Goal: Task Accomplishment & Management: Manage account settings

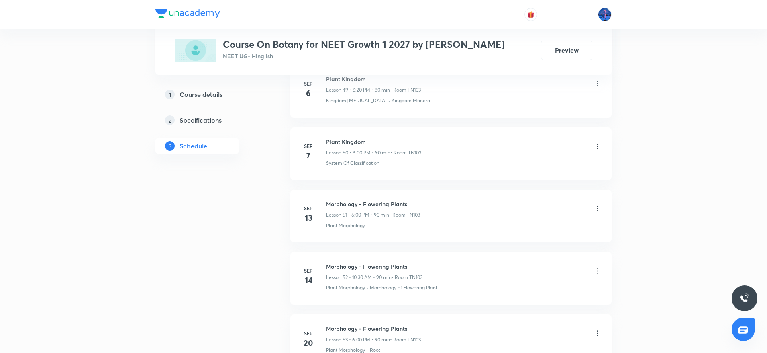
scroll to position [3912, 0]
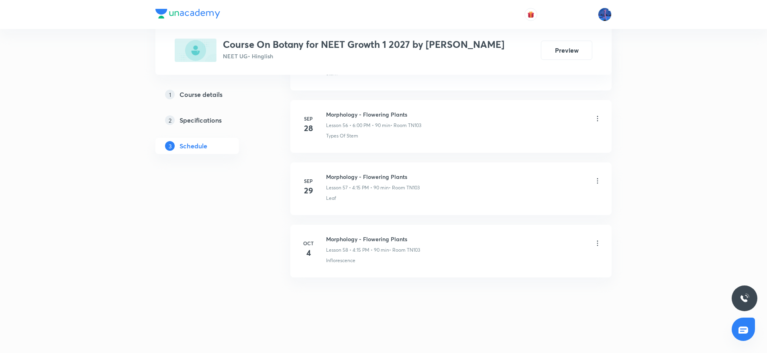
click at [267, 26] on div at bounding box center [383, 14] width 456 height 29
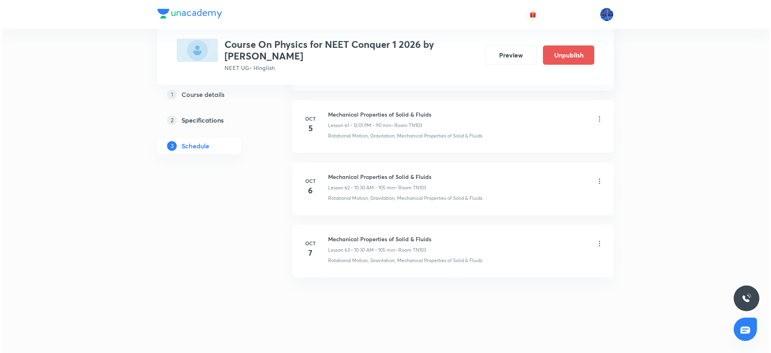
scroll to position [4259, 0]
click at [596, 238] on div "Mechanical Properties of Solid & Fluids Lesson 63 • 10:30 AM • 105 min • Room T…" at bounding box center [464, 244] width 276 height 19
click at [599, 245] on icon at bounding box center [598, 243] width 8 height 8
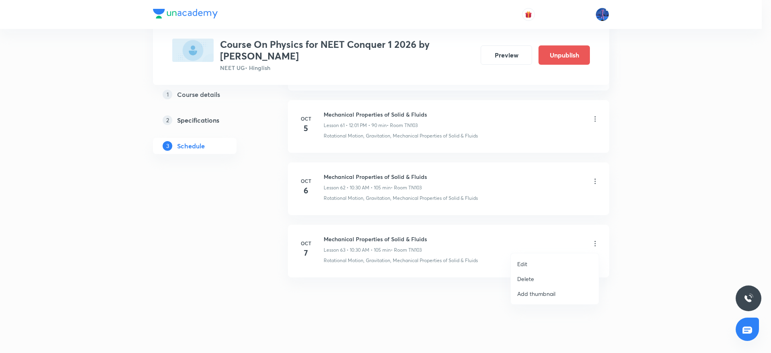
click at [537, 260] on li "Edit" at bounding box center [555, 263] width 88 height 15
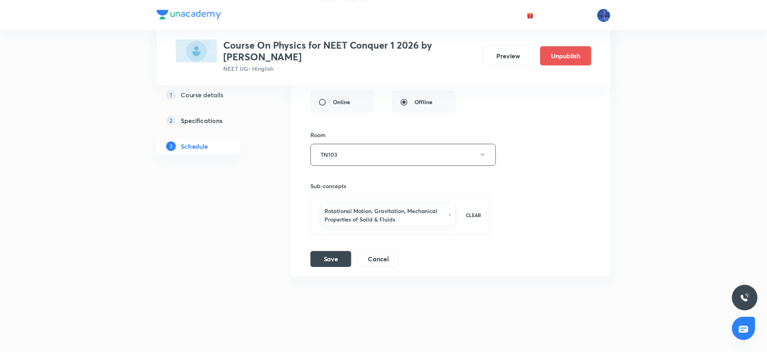
scroll to position [4207, 0]
click at [454, 233] on div "Rotational Motion, Gravitation, Mechanical Properties of Solid & Fluids CLEAR" at bounding box center [400, 215] width 180 height 40
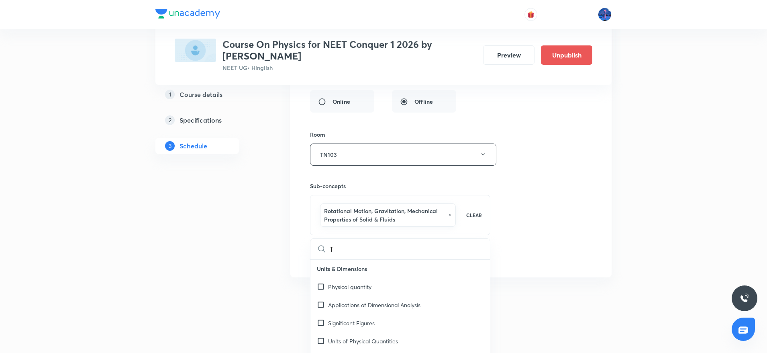
type input "Th"
checkbox input "true"
type input "Thermal"
checkbox input "true"
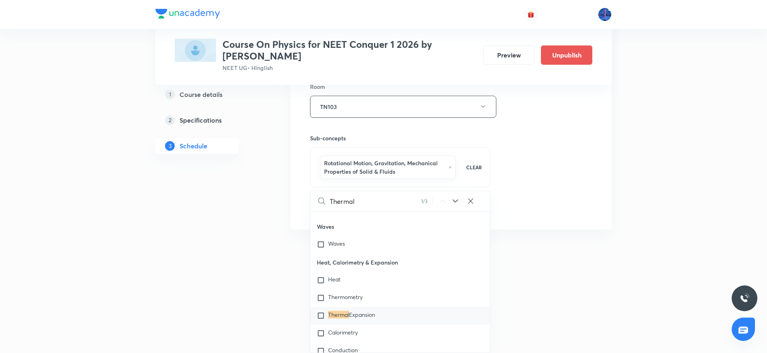
scroll to position [9169, 0]
type input "Thermal"
click at [455, 199] on icon at bounding box center [456, 201] width 10 height 10
checkbox input "true"
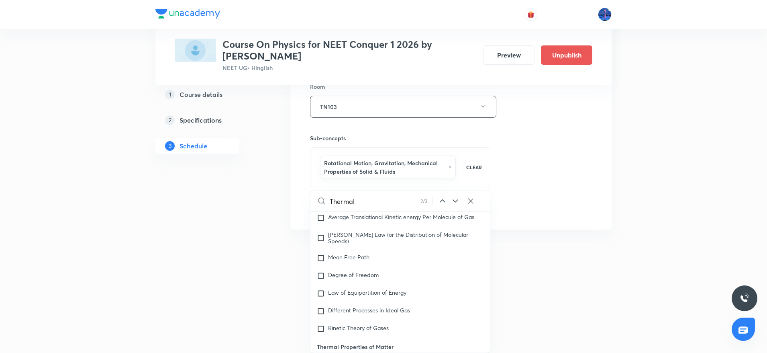
scroll to position [9723, 0]
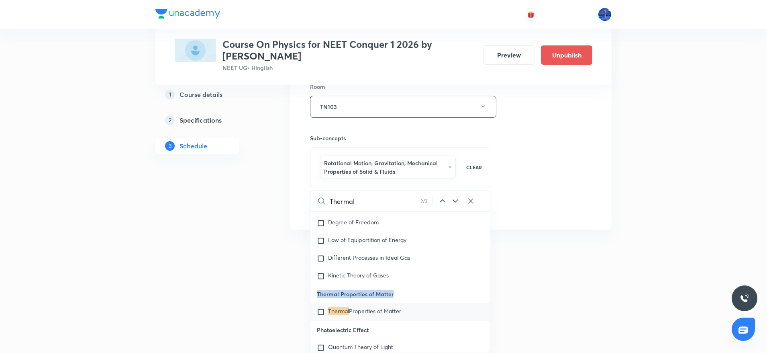
drag, startPoint x: 317, startPoint y: 299, endPoint x: 394, endPoint y: 298, distance: 76.3
click at [394, 298] on p "Thermal Properties of Matter" at bounding box center [401, 294] width 180 height 18
copy p "Thermal Properties of Matter"
click at [372, 314] on span "Properties of Matter" at bounding box center [375, 311] width 52 height 8
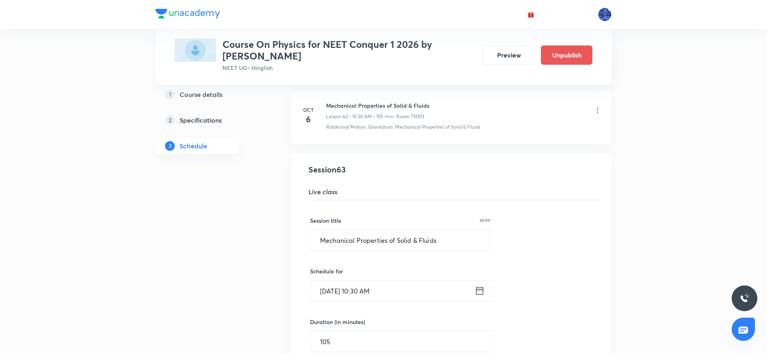
scroll to position [3921, 0]
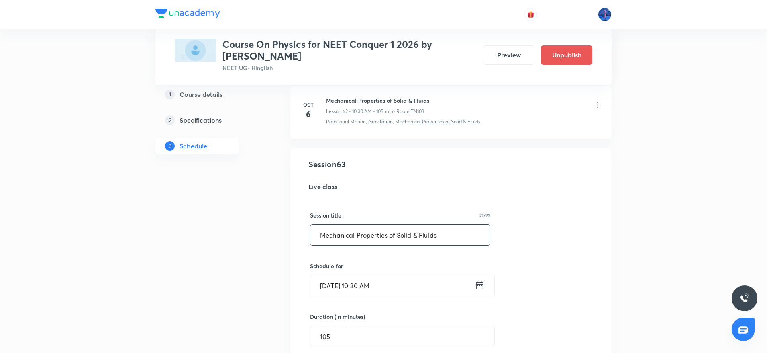
click at [455, 226] on input "Mechanical Properties of Solid & Fluids" at bounding box center [401, 235] width 180 height 20
paste input "Thermal Properties of Matter"
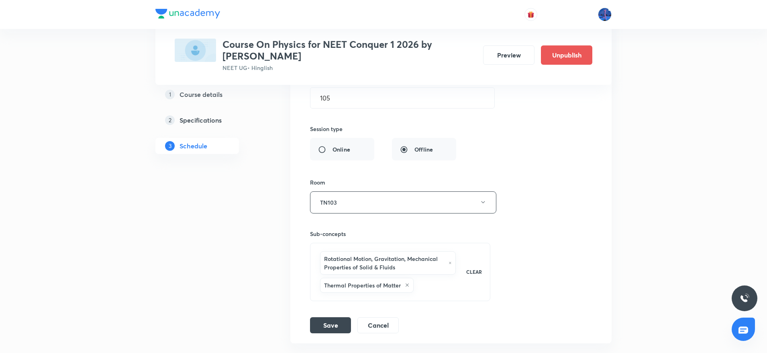
scroll to position [4162, 0]
type input "Thermal Properties of Matter"
click at [334, 319] on button "Save" at bounding box center [330, 321] width 41 height 16
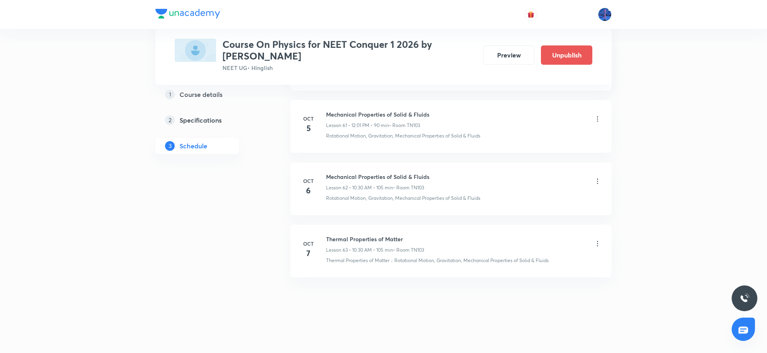
scroll to position [3890, 0]
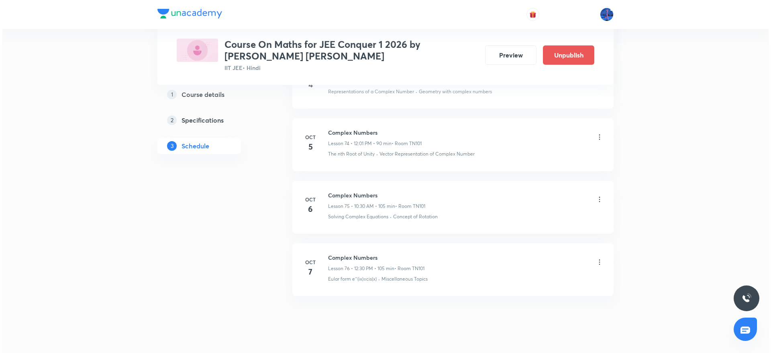
scroll to position [5116, 0]
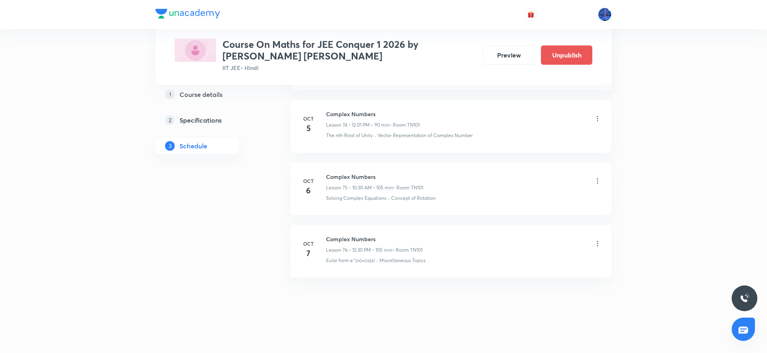
click at [597, 245] on icon at bounding box center [598, 243] width 8 height 8
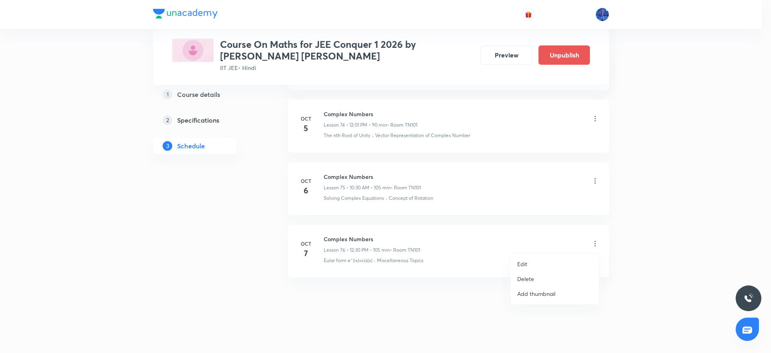
click at [535, 261] on li "Edit" at bounding box center [555, 263] width 88 height 15
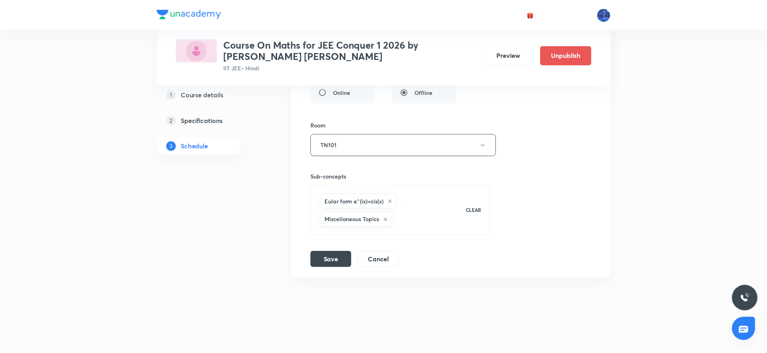
scroll to position [5074, 0]
click at [428, 233] on div "Eular form e^(ix)=cis(x) Miscellaneous Topics CLEAR" at bounding box center [400, 210] width 180 height 50
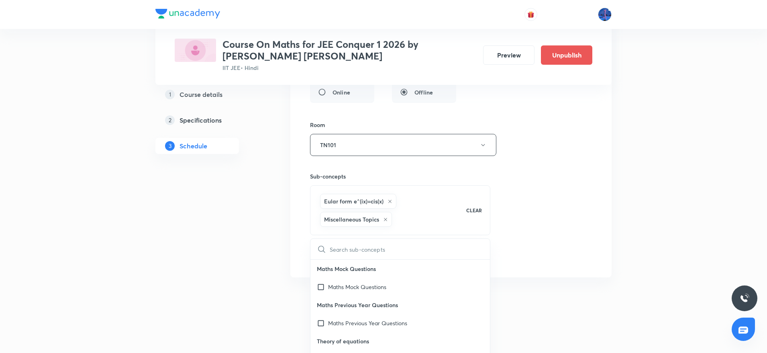
type input "S"
checkbox input "true"
type input "Sta"
checkbox input "true"
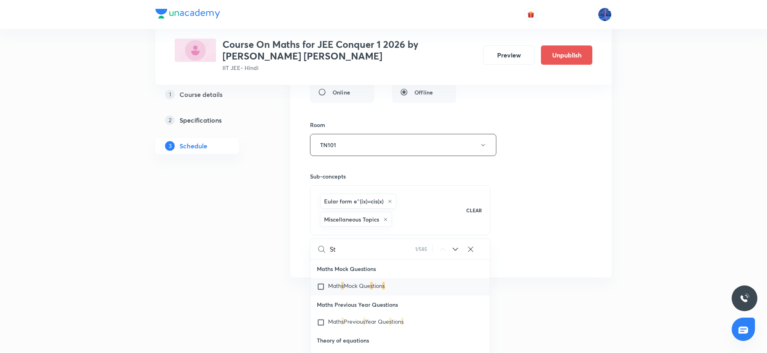
checkbox input "true"
type input "Stat"
checkbox input "true"
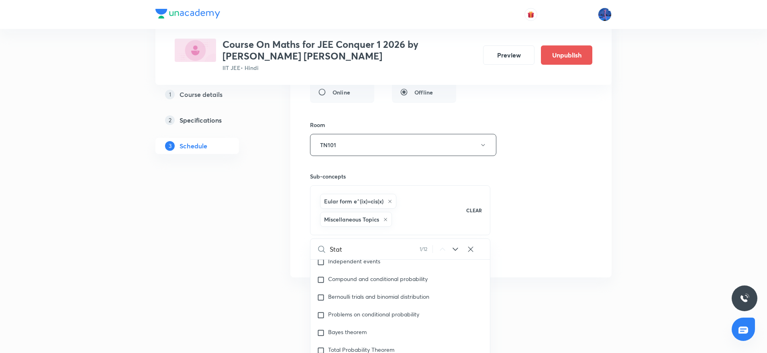
type input "Stati"
checkbox input "true"
type input "Statis"
checkbox input "true"
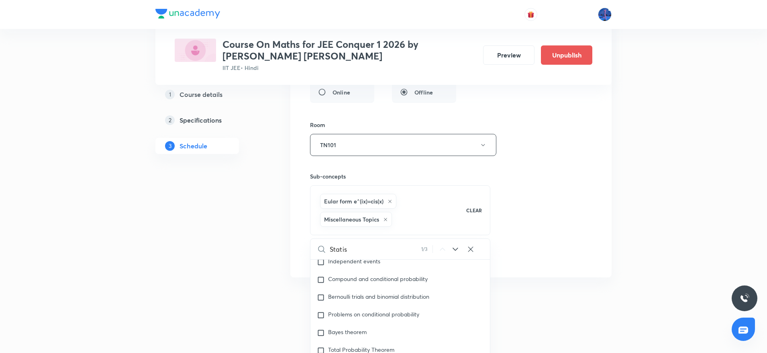
checkbox input "true"
type input "Statist"
checkbox input "true"
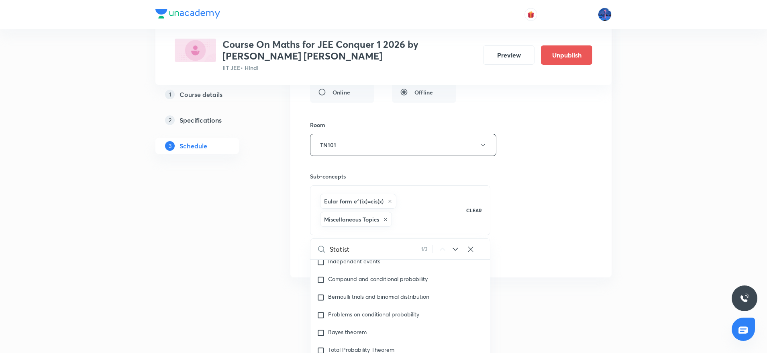
checkbox input "true"
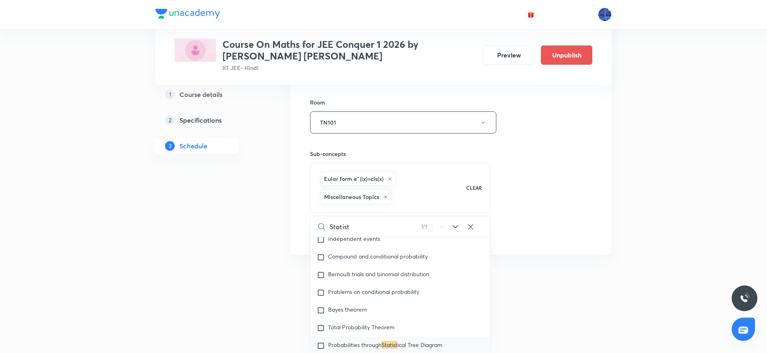
scroll to position [5122, 0]
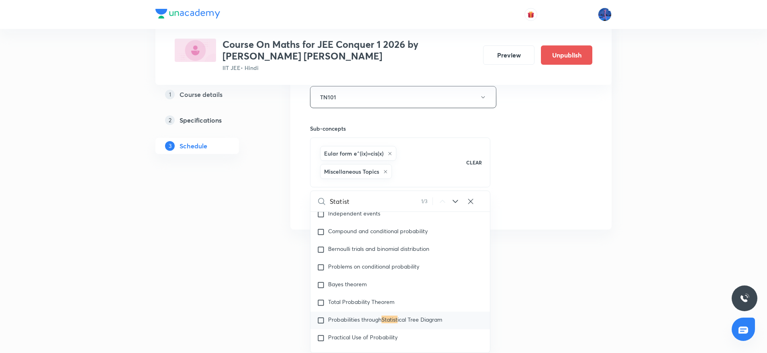
type input "Statist"
click at [457, 201] on icon at bounding box center [456, 201] width 10 height 10
checkbox input "true"
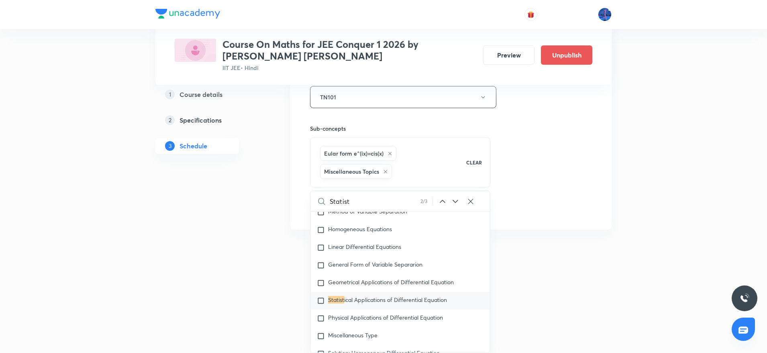
click at [457, 201] on icon at bounding box center [456, 201] width 10 height 10
checkbox input "true"
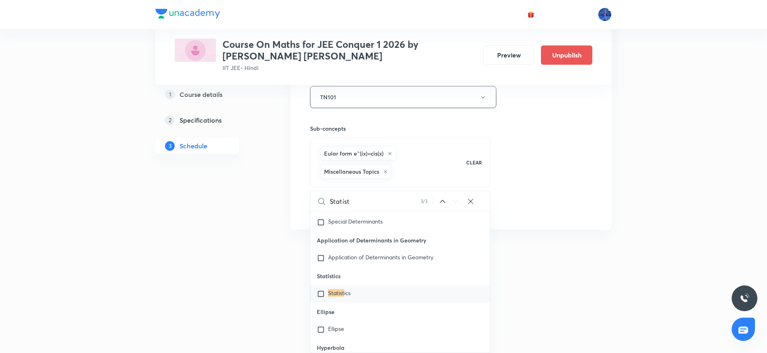
scroll to position [17901, 0]
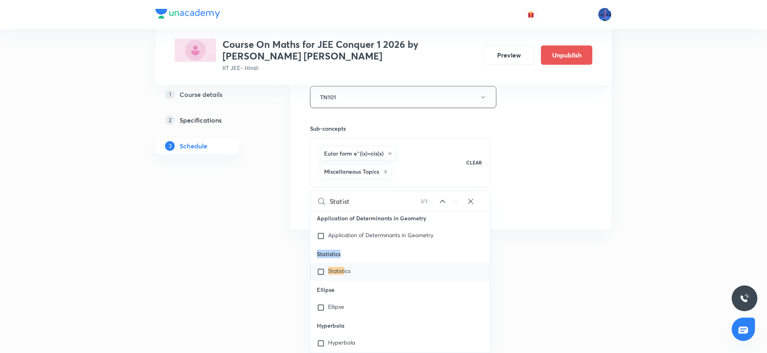
drag, startPoint x: 317, startPoint y: 297, endPoint x: 346, endPoint y: 297, distance: 28.5
click at [346, 263] on p "Statistics" at bounding box center [401, 254] width 180 height 18
copy p "Statistics"
click at [334, 274] on mark "Statist" at bounding box center [336, 271] width 16 height 8
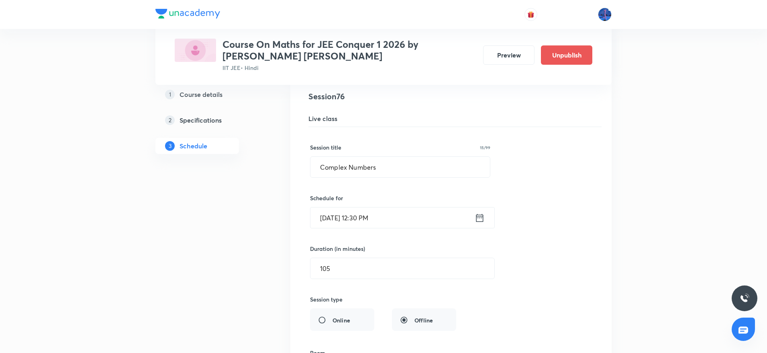
scroll to position [4764, 0]
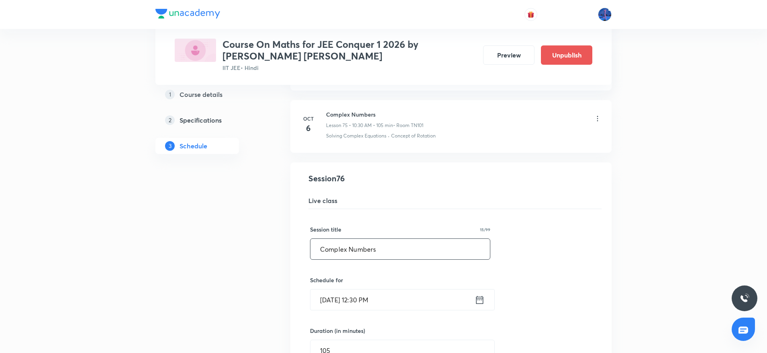
click at [440, 252] on input "Complex Numbers" at bounding box center [401, 249] width 180 height 20
paste input "Statistic"
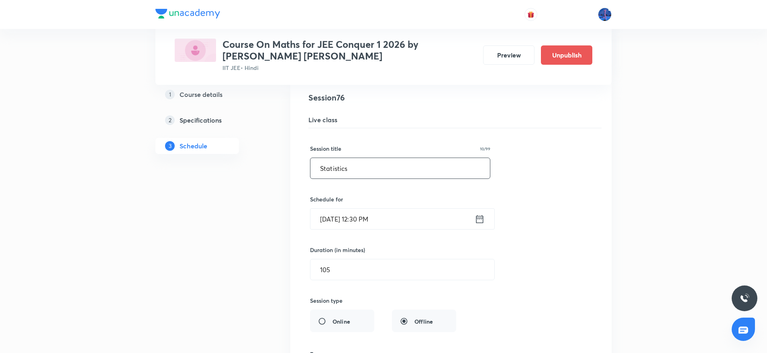
scroll to position [4852, 0]
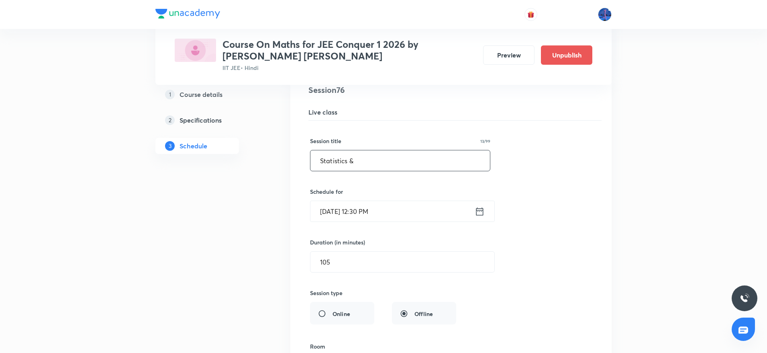
paste input "Relations & Function"
click at [351, 160] on input "Statistics & Relations & Function" at bounding box center [401, 160] width 180 height 20
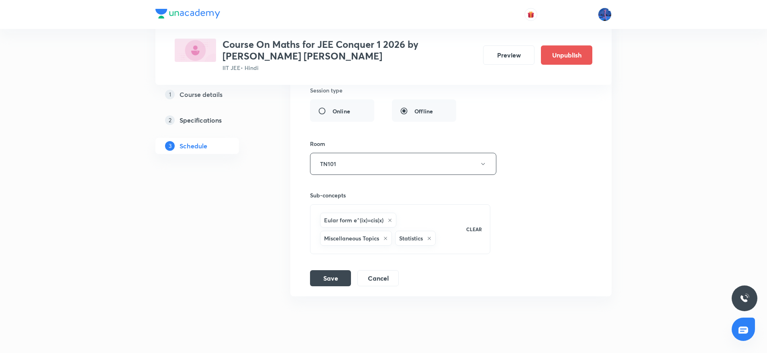
scroll to position [5074, 0]
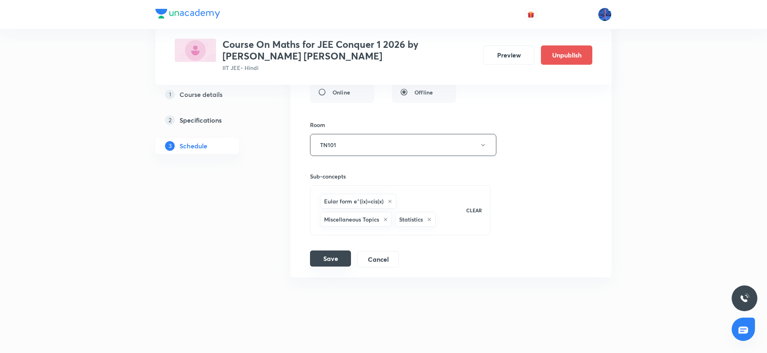
type input "Statistics, Relations & Function"
click at [329, 263] on button "Save" at bounding box center [330, 258] width 41 height 16
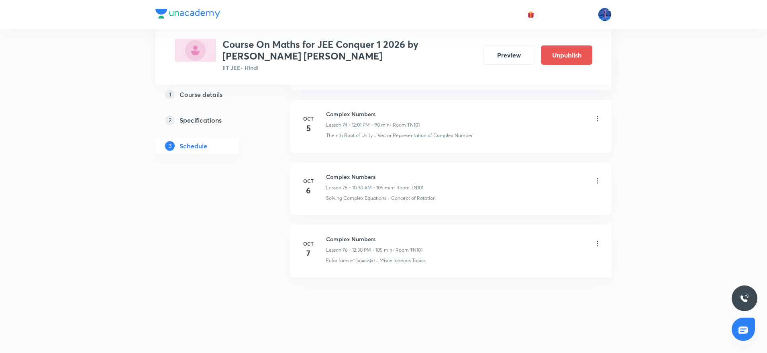
scroll to position [4747, 0]
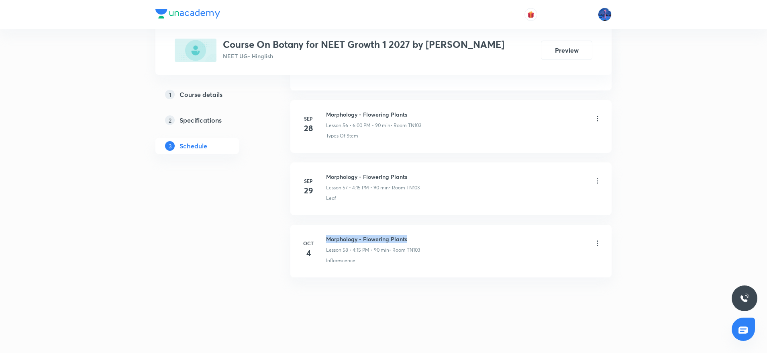
drag, startPoint x: 326, startPoint y: 239, endPoint x: 444, endPoint y: 223, distance: 119.3
copy h6 "Morphology - Flowering Plants"
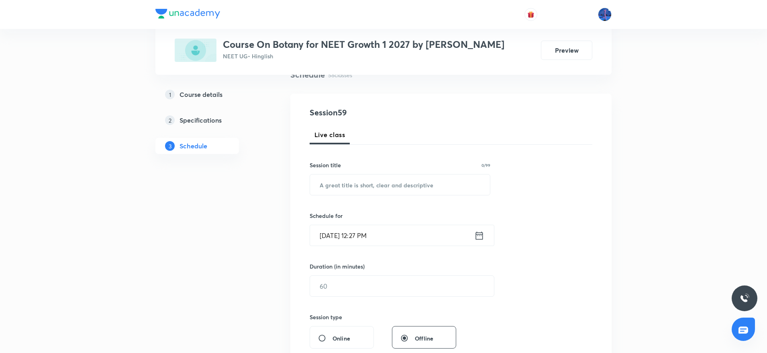
scroll to position [80, 0]
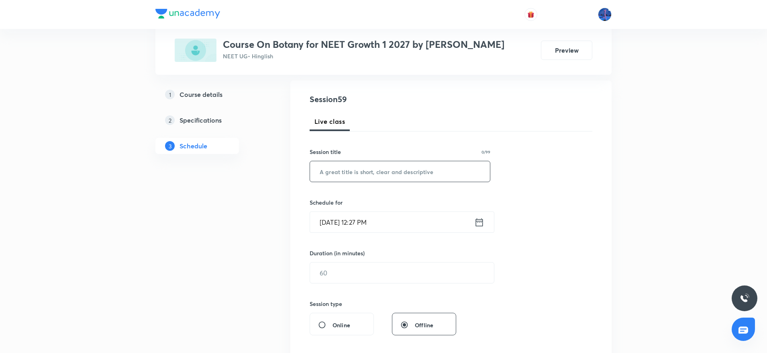
click at [403, 178] on input "text" at bounding box center [400, 171] width 180 height 20
paste input "Morphology - Flowering Plants"
type input "Morphology - Flowering Plants"
click at [420, 216] on input "Oct 6, 2025, 12:27 PM" at bounding box center [392, 222] width 164 height 20
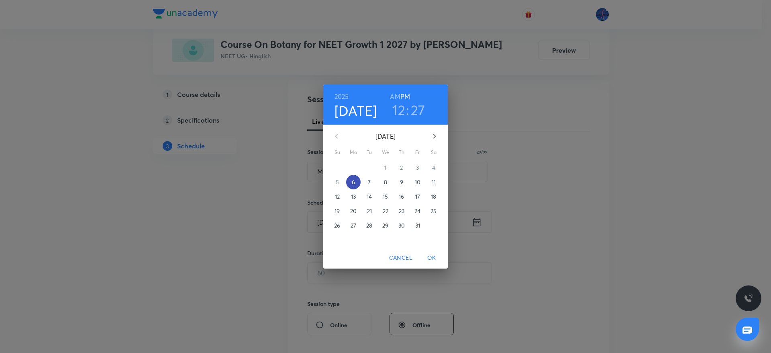
click at [354, 184] on p "6" at bounding box center [353, 182] width 3 height 8
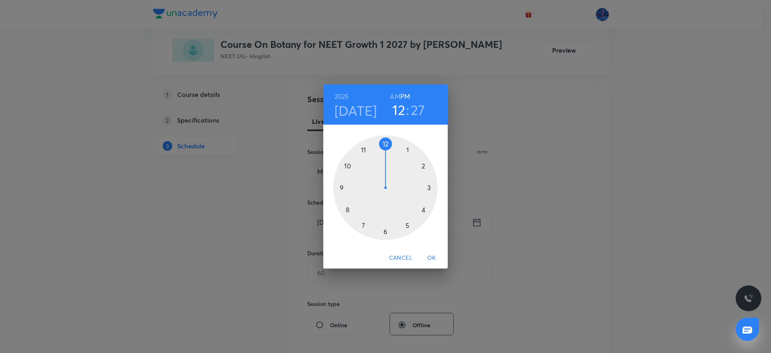
click at [424, 211] on div at bounding box center [385, 187] width 104 height 104
click at [386, 232] on div at bounding box center [385, 187] width 104 height 104
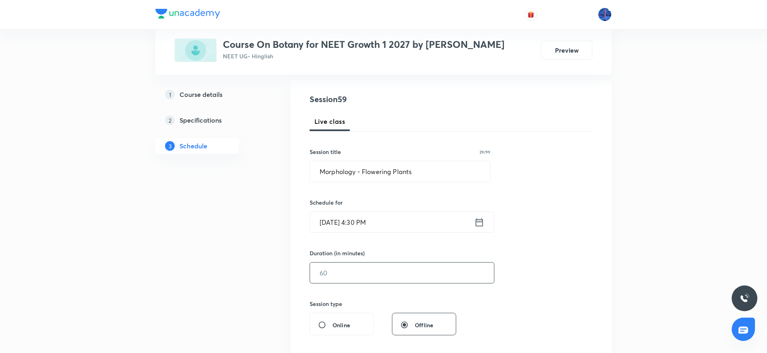
click at [369, 265] on input "text" at bounding box center [402, 272] width 184 height 20
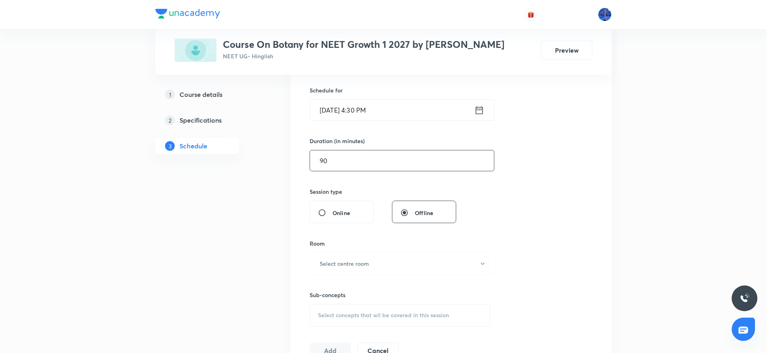
scroll to position [233, 0]
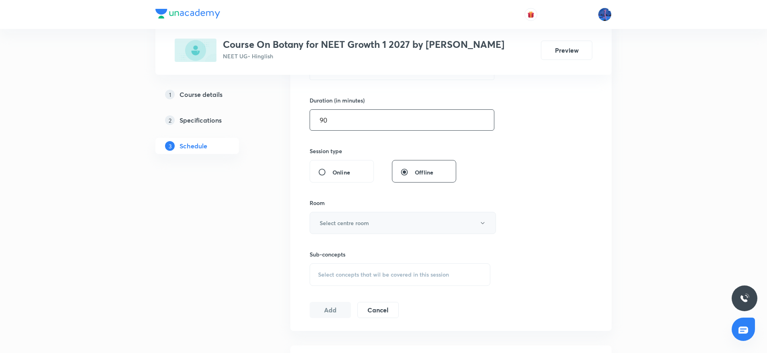
type input "90"
click at [411, 225] on button "Select centre room" at bounding box center [403, 223] width 186 height 22
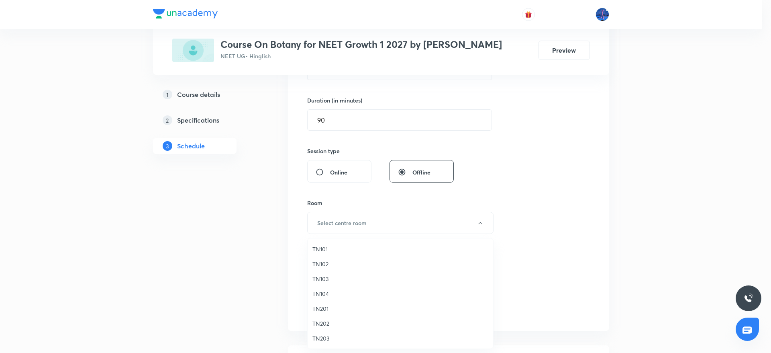
click at [332, 277] on span "TN103" at bounding box center [401, 278] width 176 height 8
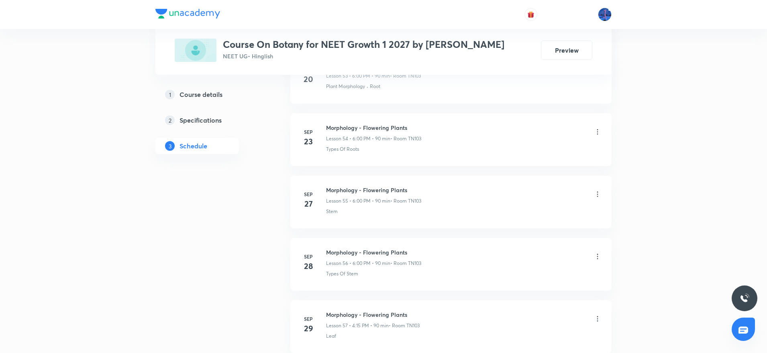
scroll to position [3912, 0]
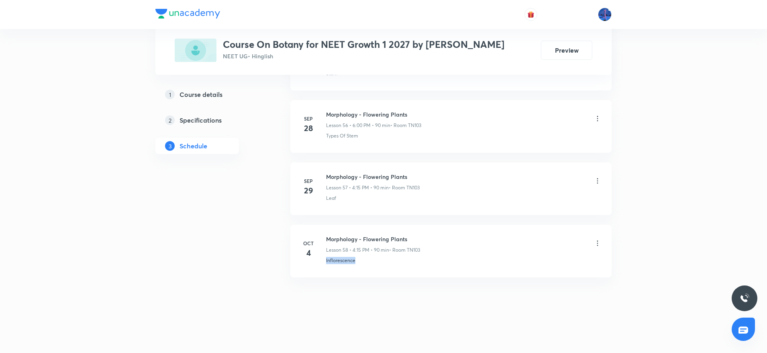
drag, startPoint x: 370, startPoint y: 264, endPoint x: 322, endPoint y: 271, distance: 48.7
click at [322, 271] on li "Oct 4 Morphology - Flowering Plants Lesson 58 • 4:15 PM • 90 min • Room TN103 I…" at bounding box center [450, 251] width 321 height 53
copy p "Inflorescence"
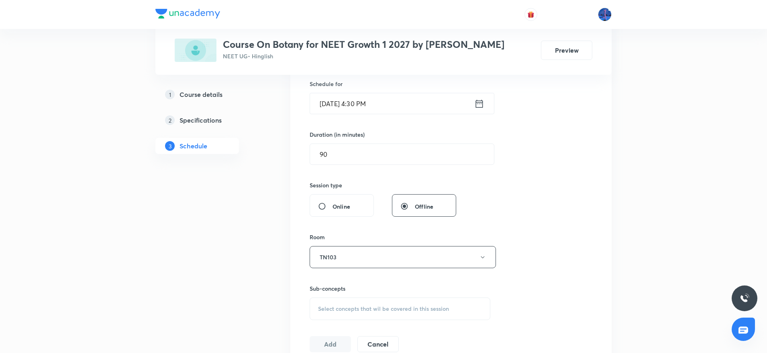
scroll to position [346, 0]
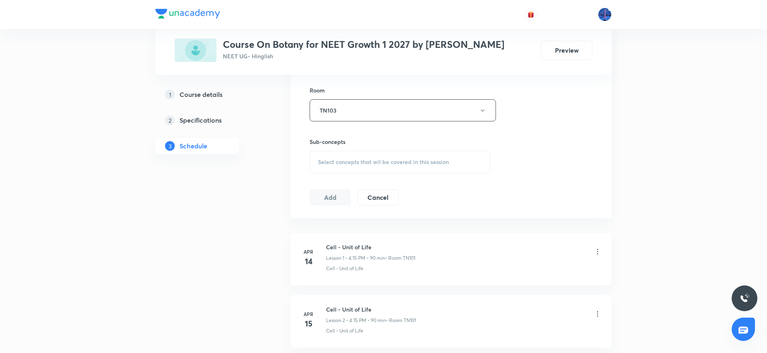
click at [391, 167] on div "Select concepts that wil be covered in this session" at bounding box center [400, 162] width 181 height 23
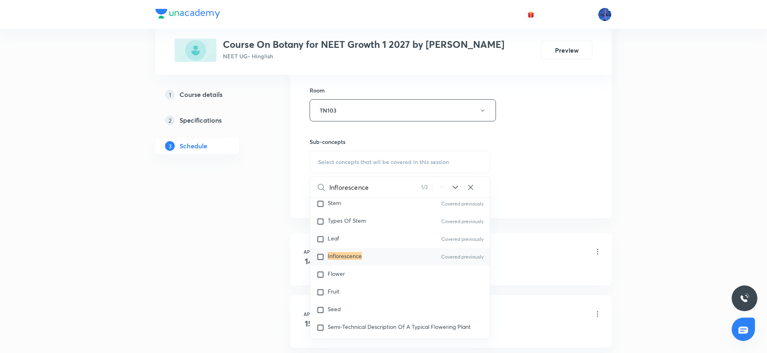
scroll to position [683, 0]
type input "Inflorescence"
click at [361, 276] on div "Flower" at bounding box center [400, 273] width 180 height 18
checkbox input "true"
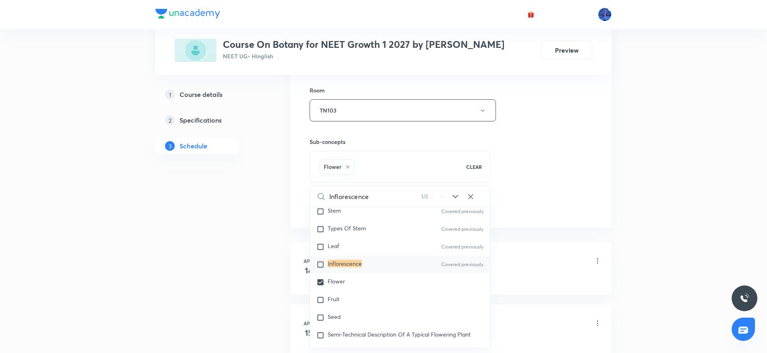
click at [575, 163] on div "Session 59 Live class Session title 29/99 Morphology - Flowering Plants ​ Sched…" at bounding box center [451, 21] width 283 height 387
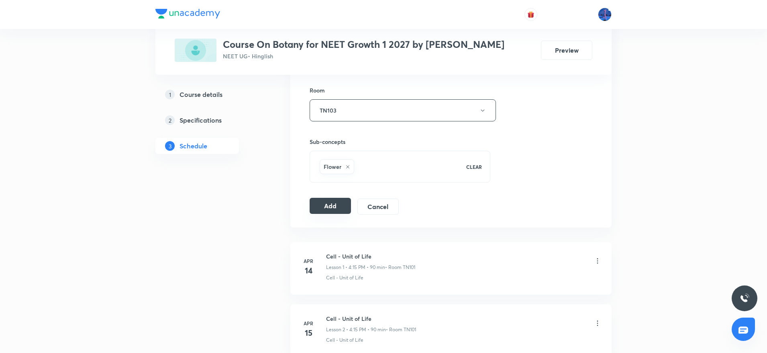
click at [329, 208] on button "Add" at bounding box center [330, 206] width 41 height 16
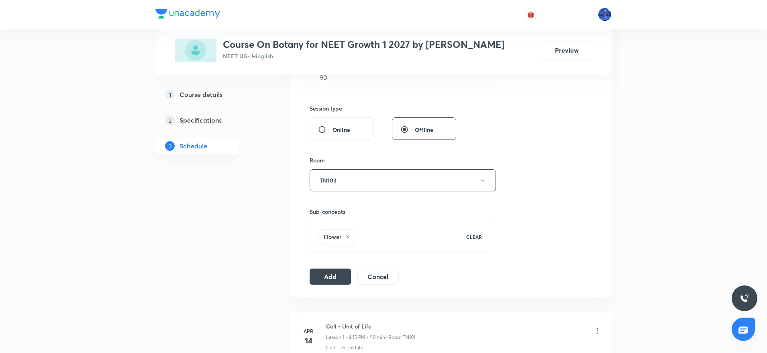
scroll to position [277, 0]
click at [331, 273] on button "Add" at bounding box center [330, 274] width 41 height 16
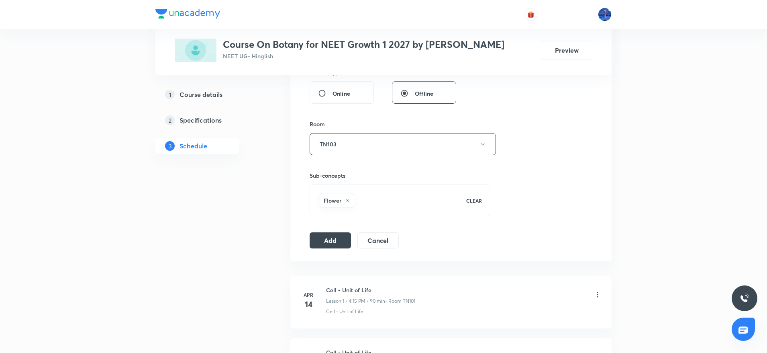
scroll to position [325, 0]
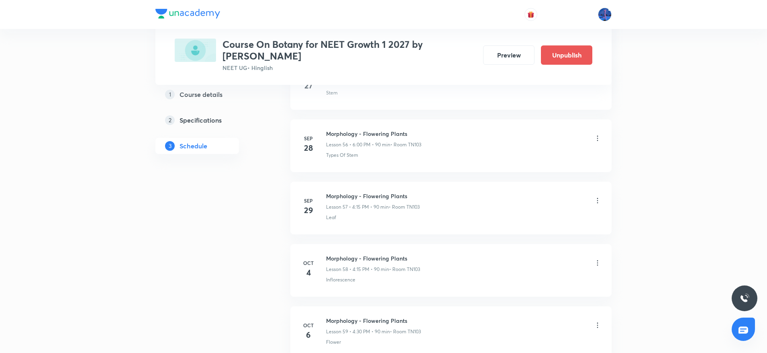
scroll to position [3984, 0]
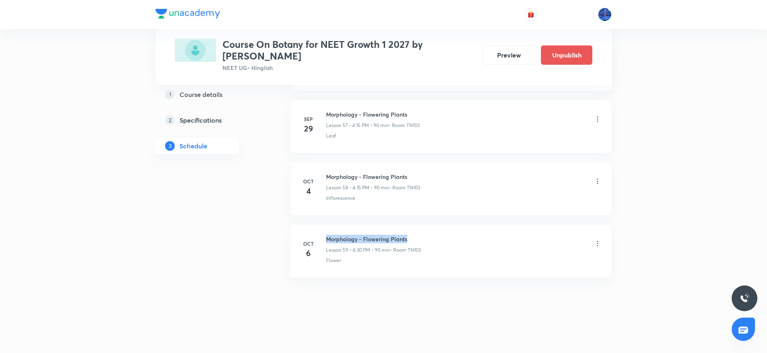
drag, startPoint x: 327, startPoint y: 241, endPoint x: 425, endPoint y: 237, distance: 98.5
click at [425, 237] on div "Morphology - Flowering Plants Lesson 59 • 4:30 PM • 90 min • Room TN103" at bounding box center [464, 244] width 276 height 19
copy h6 "Morphology - Flowering Plants"
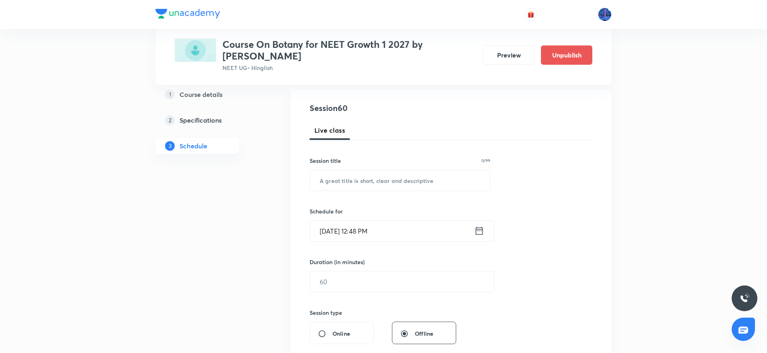
scroll to position [88, 0]
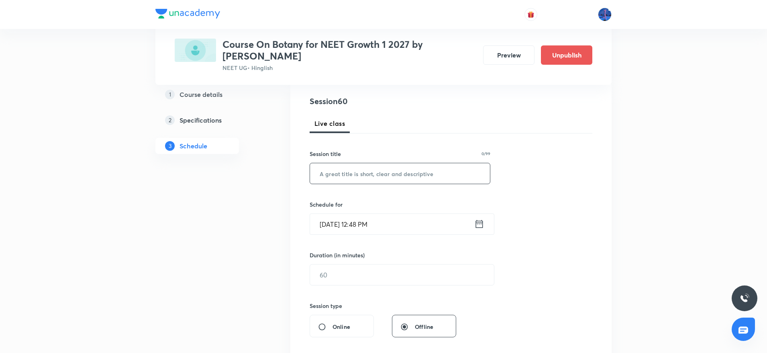
click at [376, 176] on input "text" at bounding box center [400, 173] width 180 height 20
paste input "Morphology - Flowering Plants"
type input "Morphology - Flowering Plants"
click at [399, 228] on input "[DATE] 12:48 PM" at bounding box center [392, 224] width 164 height 20
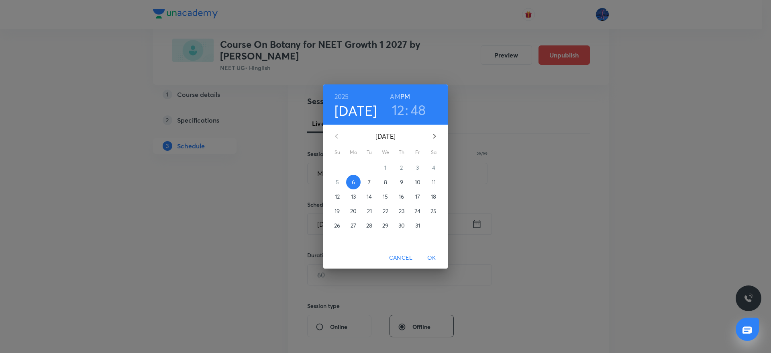
click at [372, 184] on span "7" at bounding box center [369, 182] width 14 height 8
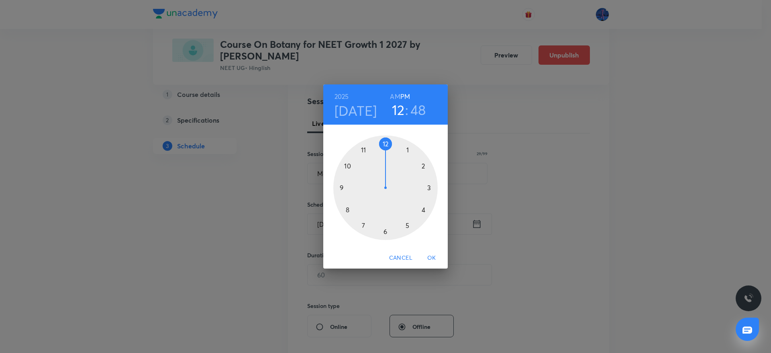
click at [422, 209] on div at bounding box center [385, 187] width 104 height 104
click at [386, 232] on div at bounding box center [385, 187] width 104 height 104
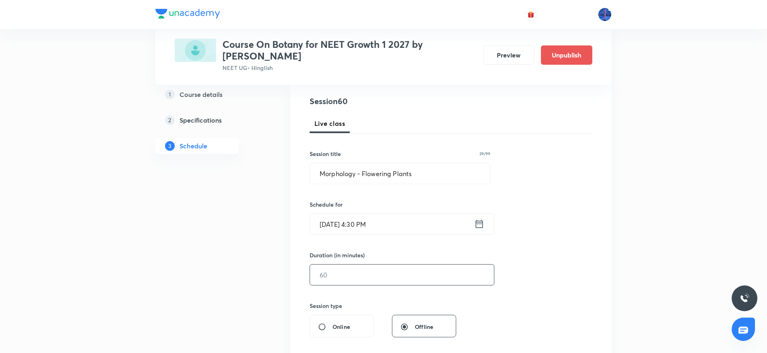
click at [366, 271] on input "text" at bounding box center [402, 274] width 184 height 20
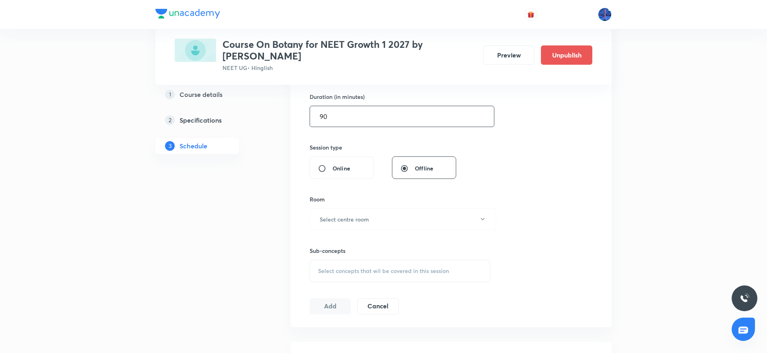
scroll to position [249, 0]
type input "90"
click at [402, 222] on button "Select centre room" at bounding box center [403, 217] width 186 height 22
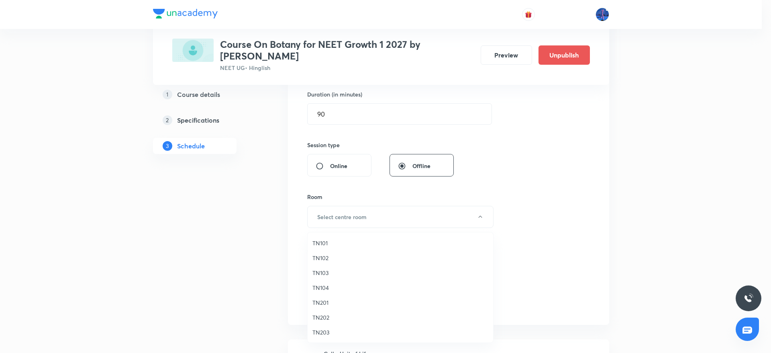
click at [335, 269] on span "TN103" at bounding box center [401, 272] width 176 height 8
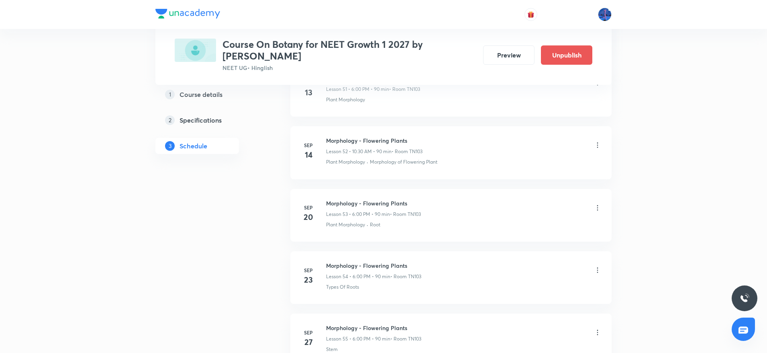
scroll to position [3984, 0]
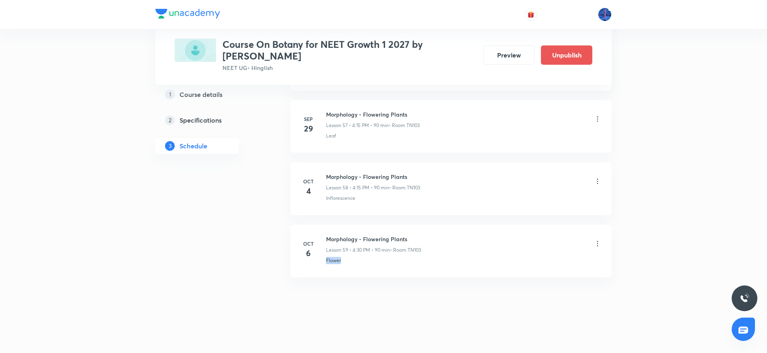
drag, startPoint x: 351, startPoint y: 262, endPoint x: 323, endPoint y: 268, distance: 28.7
click at [323, 268] on li "[DATE] Morphology - Flowering Plants Lesson 59 • 4:30 PM • 90 min • Room TN103 …" at bounding box center [450, 251] width 321 height 53
copy p "Flower"
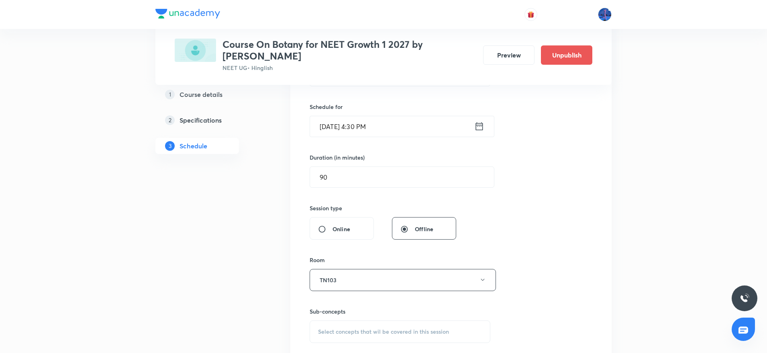
scroll to position [319, 0]
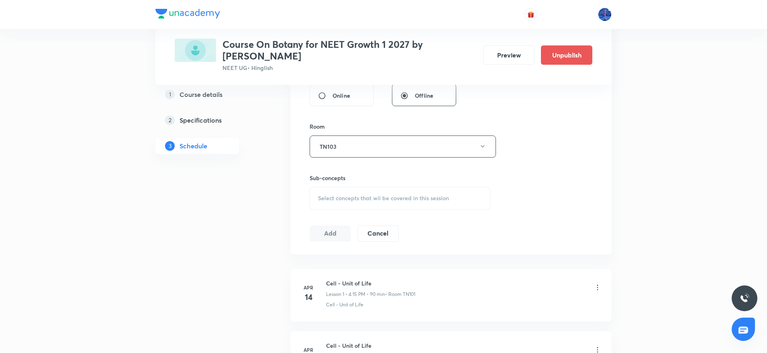
click at [408, 205] on div "Select concepts that wil be covered in this session" at bounding box center [400, 198] width 181 height 23
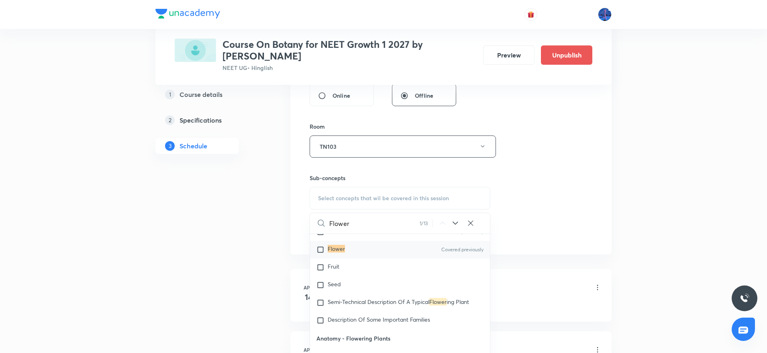
scroll to position [743, 0]
type input "Flower"
click at [391, 266] on div "Fruit" at bounding box center [400, 267] width 180 height 18
checkbox input "true"
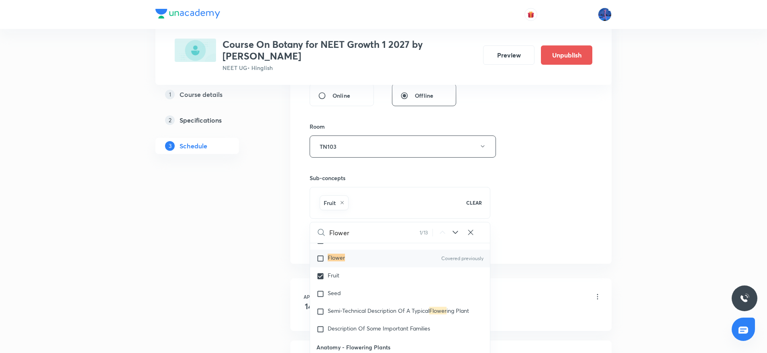
click at [582, 196] on div "Session 60 Live class Session title 29/99 Morphology - Flowering Plants ​ Sched…" at bounding box center [451, 57] width 283 height 387
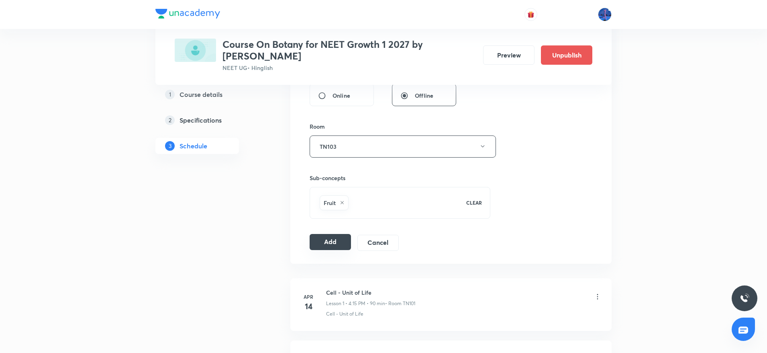
click at [333, 247] on button "Add" at bounding box center [330, 242] width 41 height 16
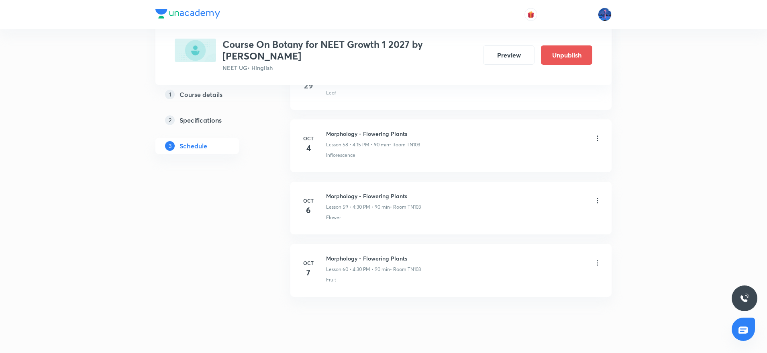
scroll to position [3677, 0]
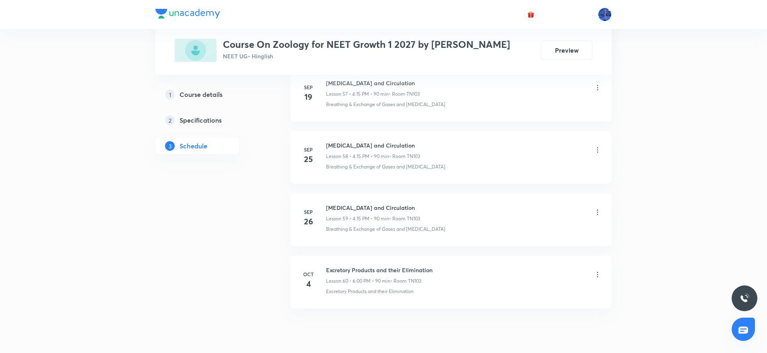
scroll to position [4029, 0]
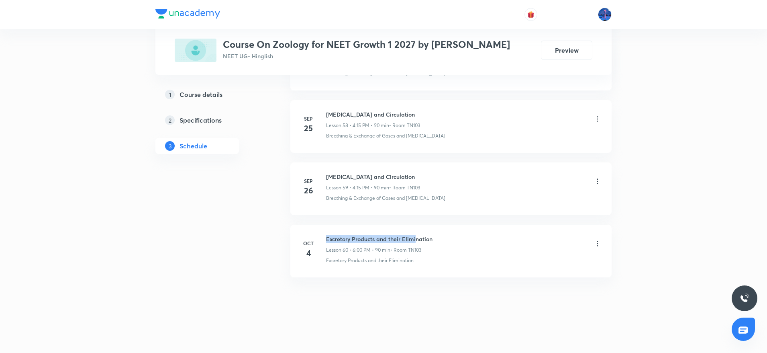
drag, startPoint x: 327, startPoint y: 236, endPoint x: 415, endPoint y: 238, distance: 88.0
click at [415, 238] on h6 "Excretory Products and their Elimination" at bounding box center [379, 239] width 106 height 8
copy h6 "Excretory Products and their Elimination"
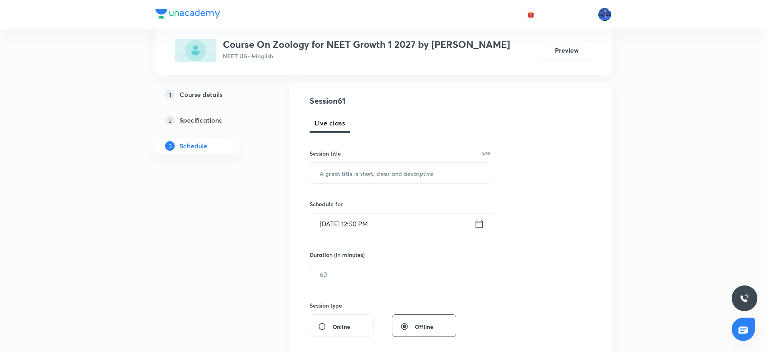
scroll to position [80, 0]
click at [376, 165] on input "text" at bounding box center [400, 171] width 180 height 20
paste input "Excretory Products and their Elimination"
type input "Excretory Products and their Elimination"
click at [410, 216] on input "Oct 6, 2025, 12:50 PM" at bounding box center [392, 222] width 164 height 20
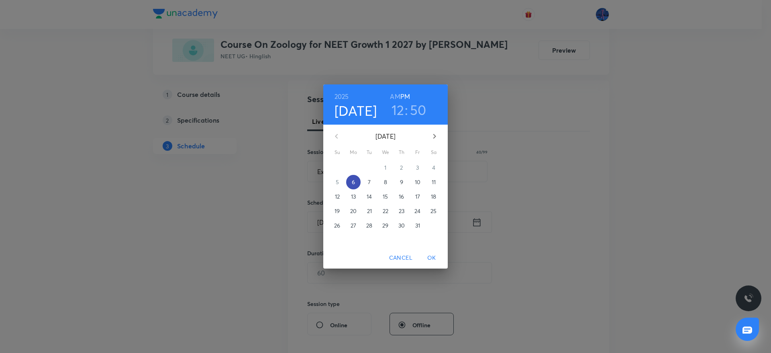
click at [354, 182] on p "6" at bounding box center [353, 182] width 3 height 8
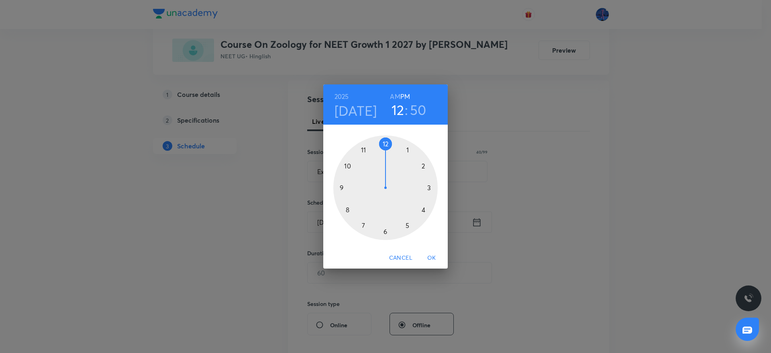
click at [385, 232] on div at bounding box center [385, 187] width 104 height 104
click at [430, 188] on div at bounding box center [385, 187] width 104 height 104
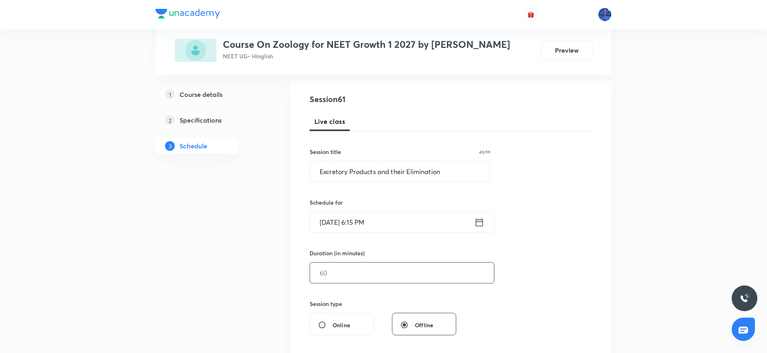
click at [362, 276] on input "text" at bounding box center [402, 272] width 184 height 20
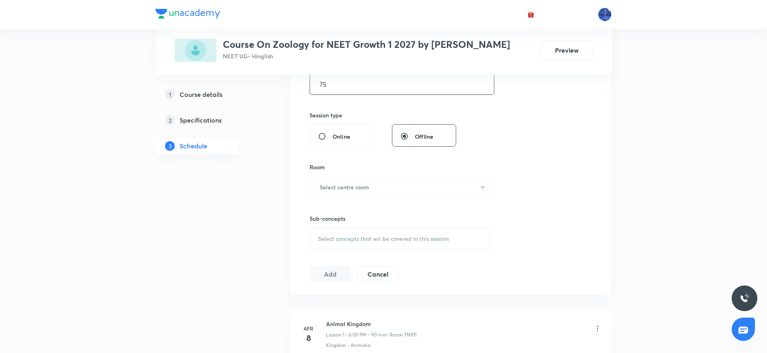
scroll to position [269, 0]
type input "75"
click at [404, 187] on button "Select centre room" at bounding box center [403, 187] width 186 height 22
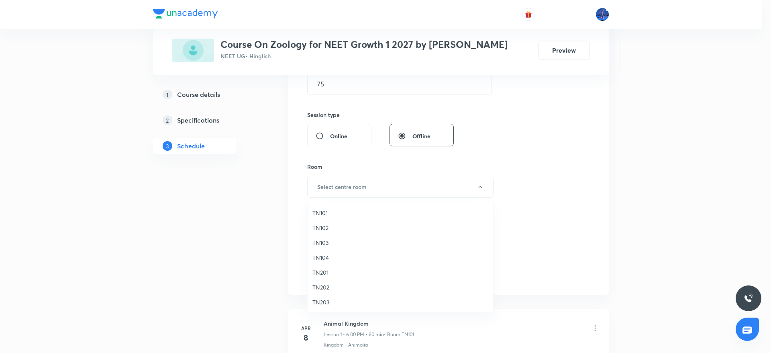
click at [337, 210] on span "TN101" at bounding box center [401, 213] width 176 height 8
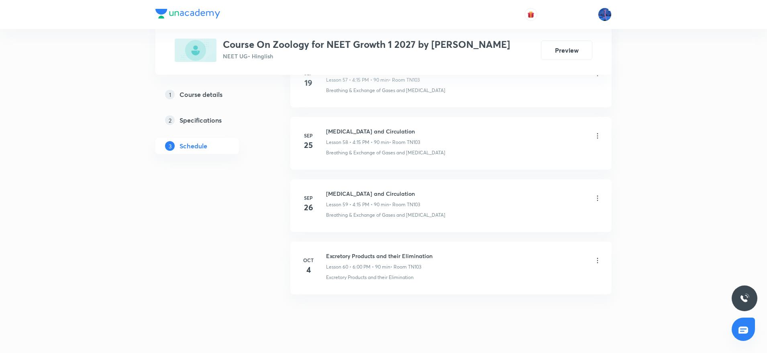
scroll to position [4029, 0]
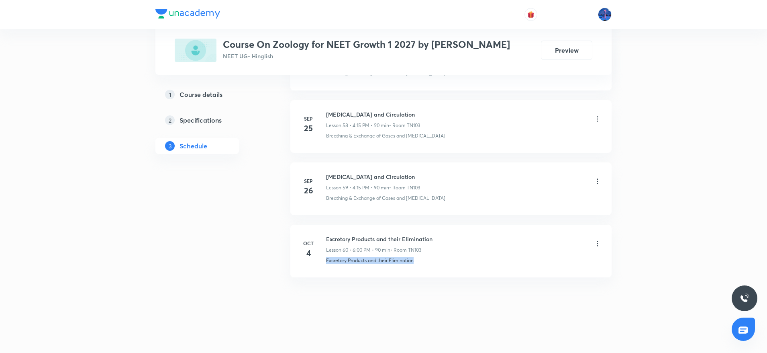
drag, startPoint x: 433, startPoint y: 271, endPoint x: 321, endPoint y: 282, distance: 112.6
copy p "Excretory Products and their Elimination"
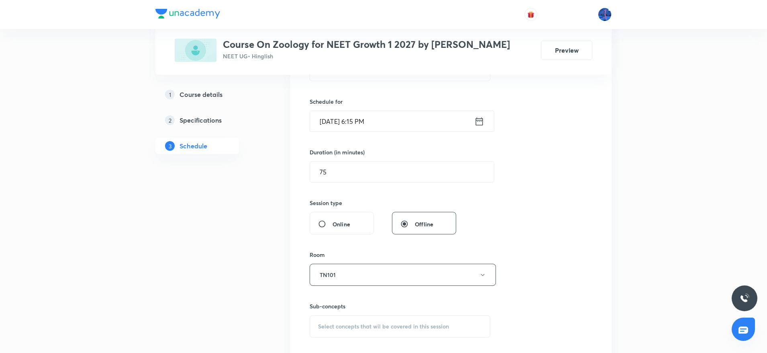
scroll to position [303, 0]
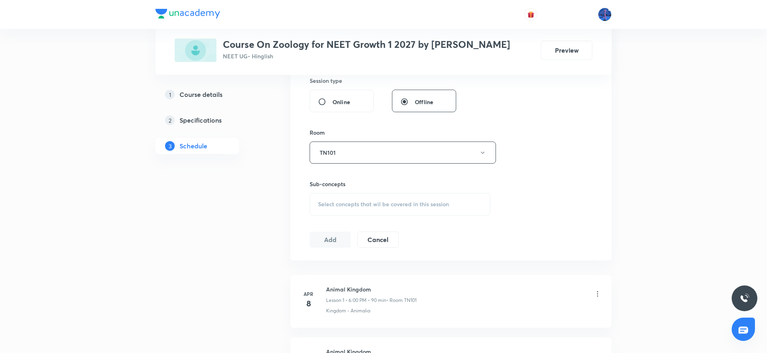
click at [401, 206] on span "Select concepts that wil be covered in this session" at bounding box center [383, 204] width 131 height 6
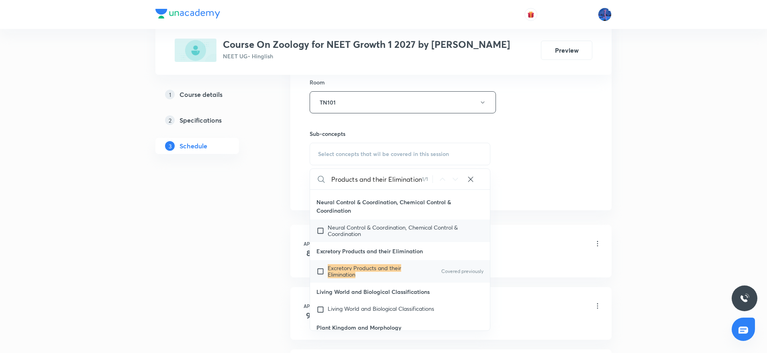
scroll to position [16127, 0]
type input "Excretory Products and their Elimination"
click at [378, 263] on mark "Excretory Products and their Elimination" at bounding box center [365, 270] width 74 height 14
checkbox input "true"
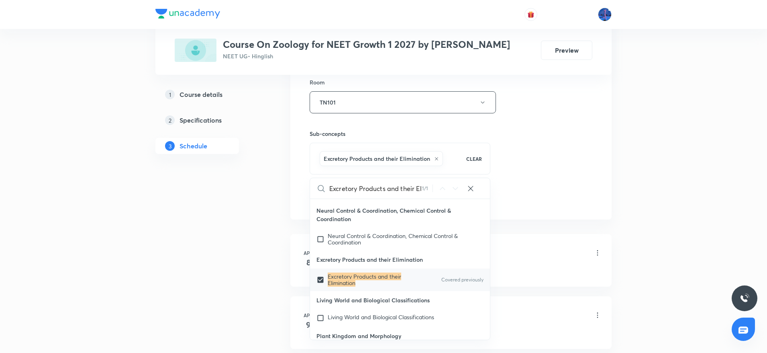
click at [604, 145] on div "Session 61 Live class Session title 40/99 Excretory Products and their Eliminat…" at bounding box center [450, 13] width 321 height 412
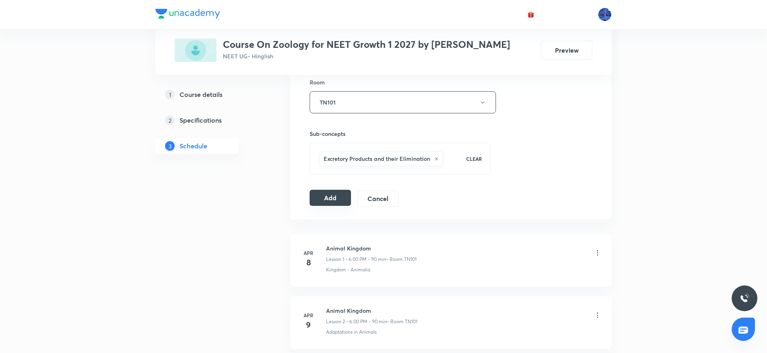
click at [329, 197] on button "Add" at bounding box center [330, 198] width 41 height 16
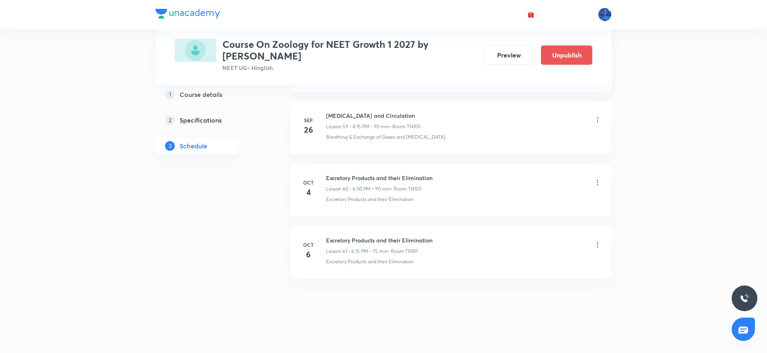
scroll to position [3732, 0]
click at [600, 245] on icon at bounding box center [598, 243] width 8 height 8
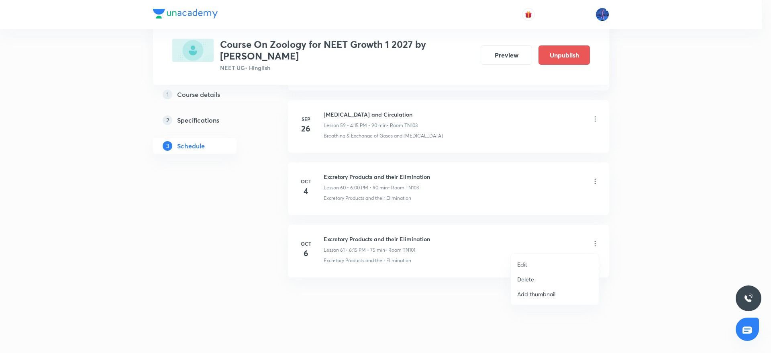
click at [533, 260] on li "Edit" at bounding box center [555, 264] width 88 height 15
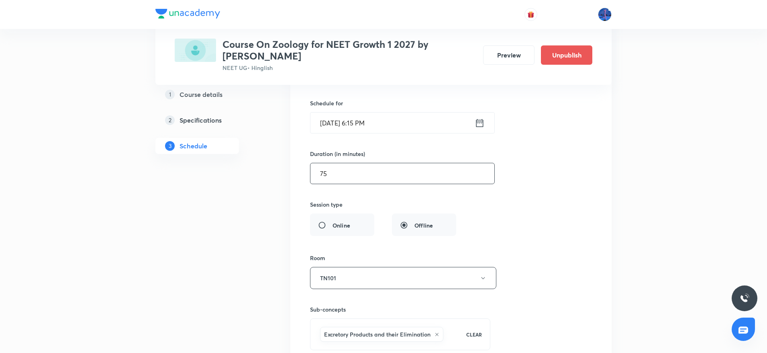
scroll to position [3927, 0]
click at [386, 276] on button "TN101" at bounding box center [403, 277] width 186 height 22
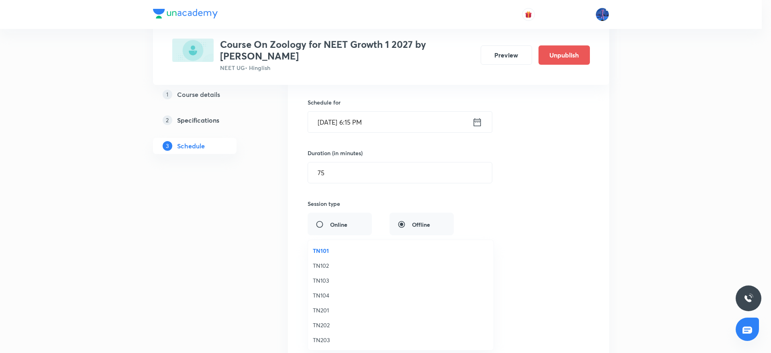
click at [333, 277] on span "TN103" at bounding box center [401, 280] width 176 height 8
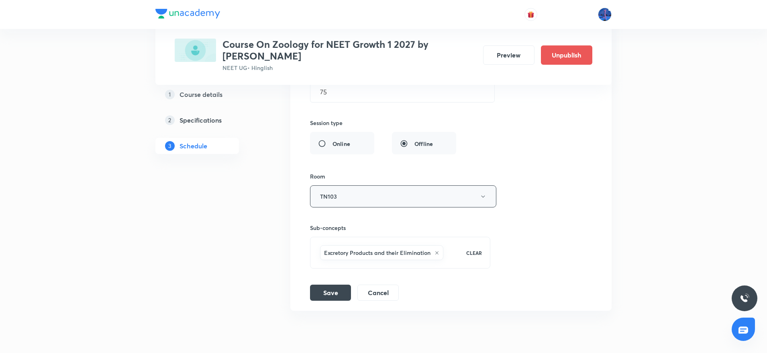
scroll to position [4013, 0]
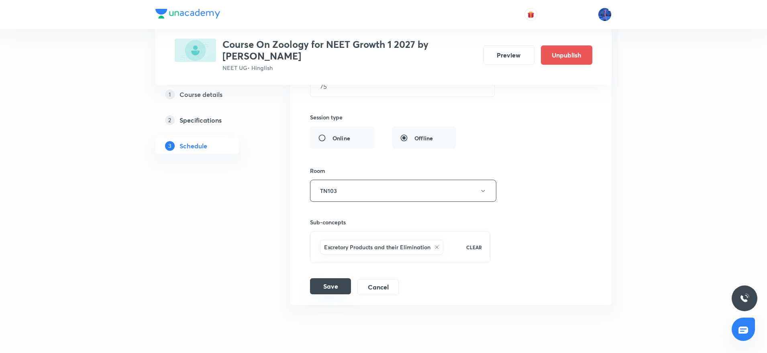
click at [337, 286] on button "Save" at bounding box center [330, 286] width 41 height 16
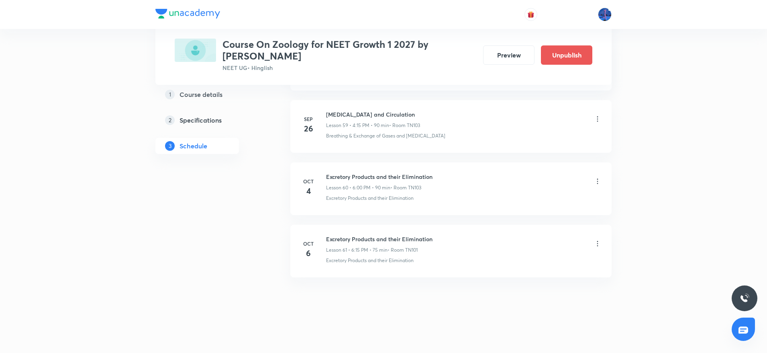
scroll to position [3732, 0]
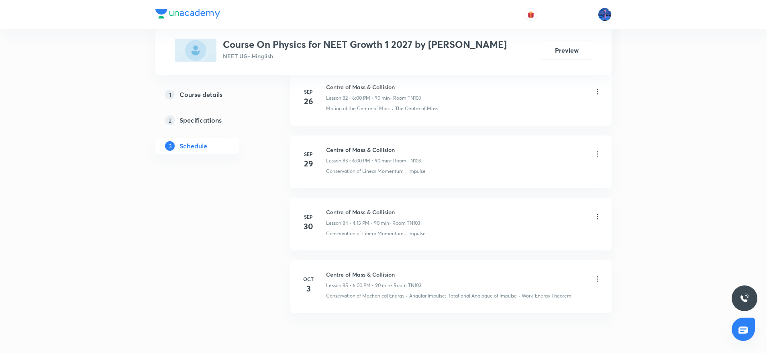
scroll to position [5601, 0]
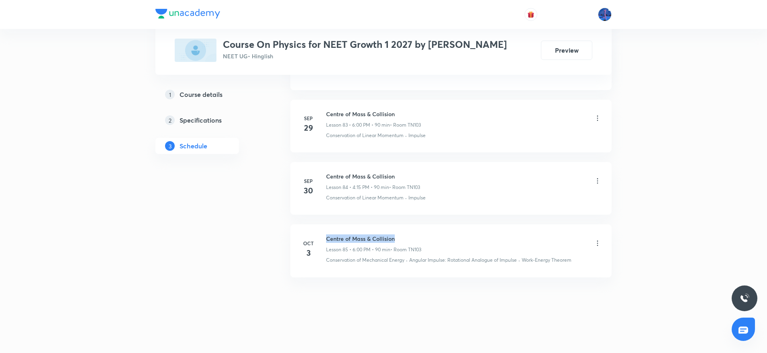
drag, startPoint x: 327, startPoint y: 236, endPoint x: 405, endPoint y: 233, distance: 78.0
click at [405, 233] on li "[DATE] Centre of Mass & Collision Lesson 85 • 6:00 PM • 90 min • Room TN103 Con…" at bounding box center [450, 250] width 321 height 53
copy h6 "Centre of Mass & Collision"
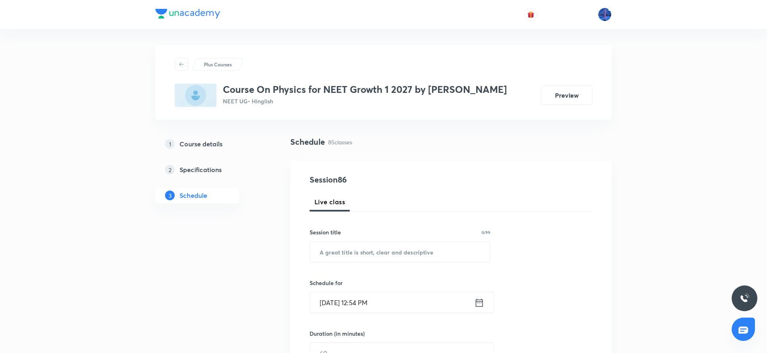
scroll to position [84, 0]
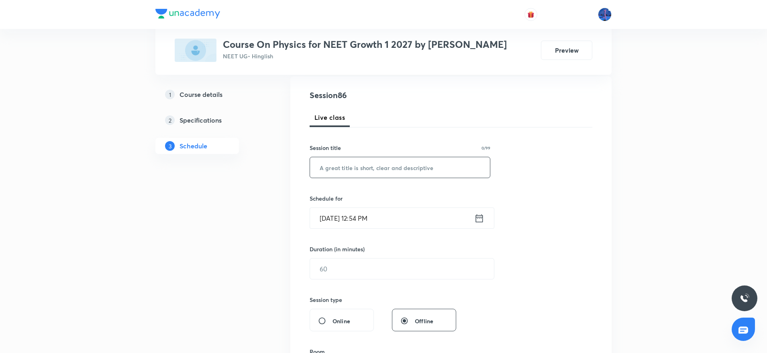
click at [382, 169] on input "text" at bounding box center [400, 167] width 180 height 20
paste input "Centre of Mass & Collision"
type input "Centre of Mass & Collision"
click at [395, 218] on input "[DATE] 12:54 PM" at bounding box center [392, 218] width 164 height 20
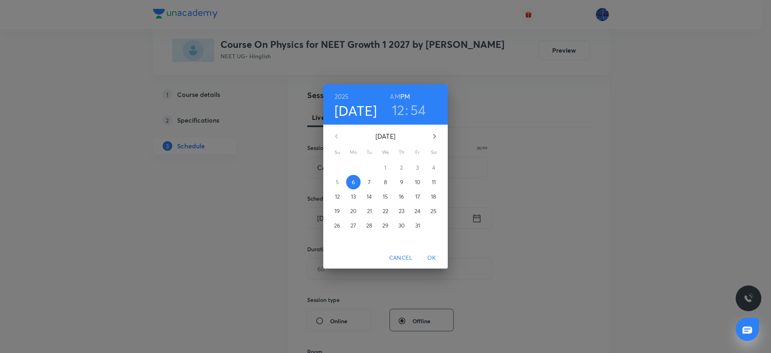
click at [370, 183] on p "7" at bounding box center [369, 182] width 3 height 8
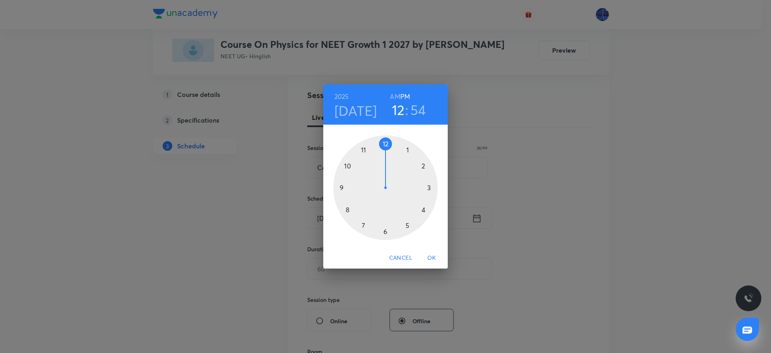
click at [385, 230] on div at bounding box center [385, 187] width 104 height 104
click at [430, 187] on div at bounding box center [385, 187] width 104 height 104
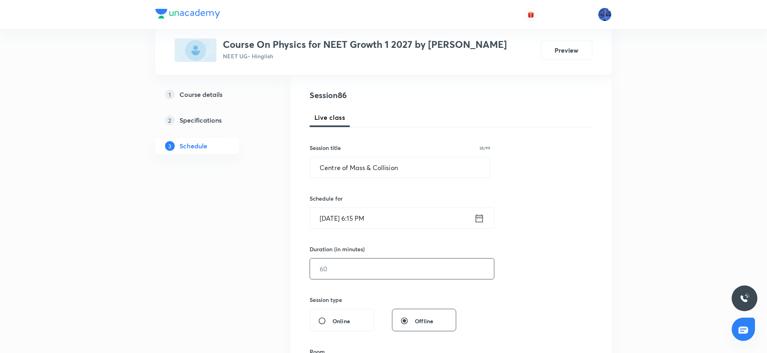
click at [385, 274] on input "text" at bounding box center [402, 268] width 184 height 20
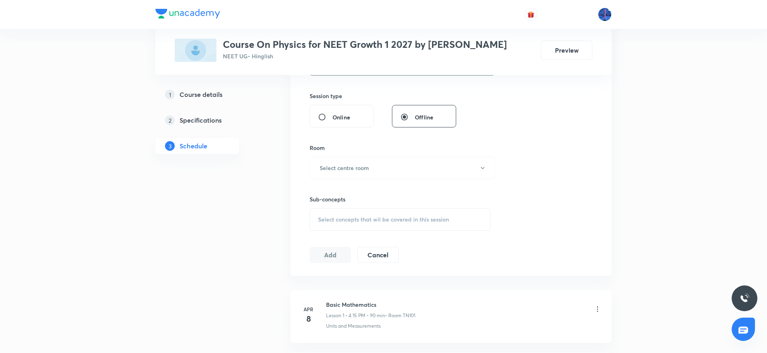
scroll to position [291, 0]
type input "75"
click at [410, 163] on button "Select centre room" at bounding box center [403, 165] width 186 height 22
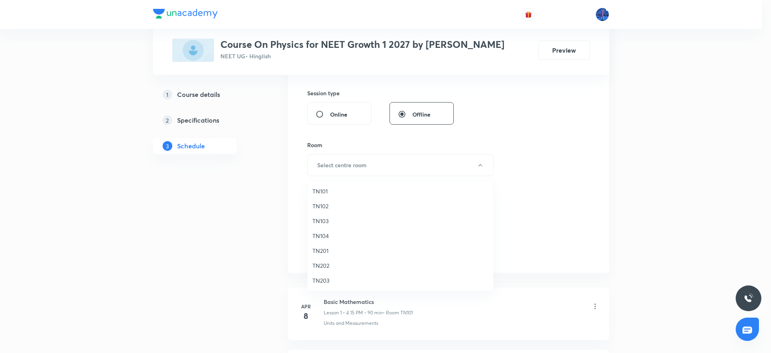
click at [321, 221] on span "TN103" at bounding box center [401, 221] width 176 height 8
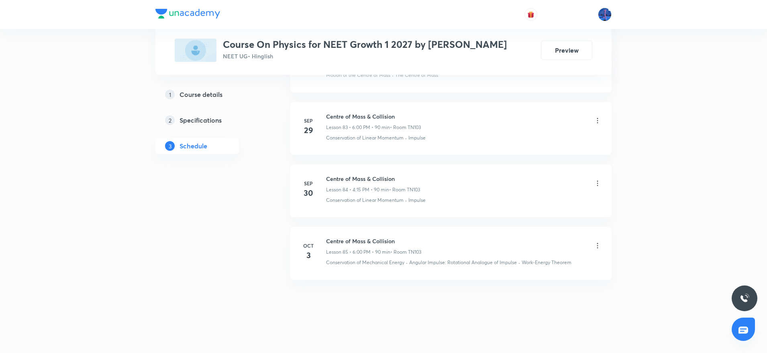
scroll to position [5601, 0]
drag, startPoint x: 581, startPoint y: 264, endPoint x: 524, endPoint y: 272, distance: 57.3
click at [524, 272] on li "Oct 3 Centre of Mass & Collision Lesson 85 • 6:00 PM • 90 min • Room TN103 Cons…" at bounding box center [450, 250] width 321 height 53
copy p "Work-Energy Theorem"
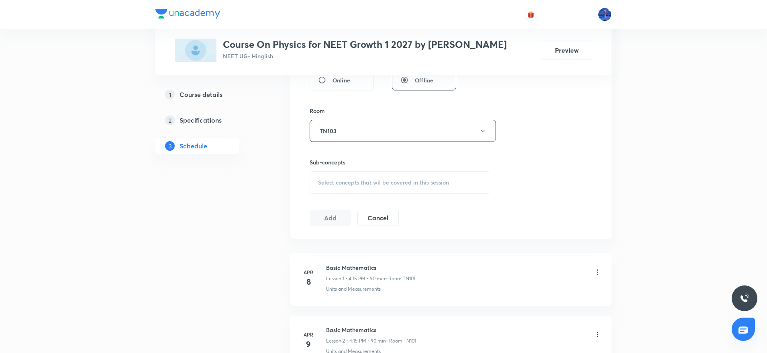
scroll to position [307, 0]
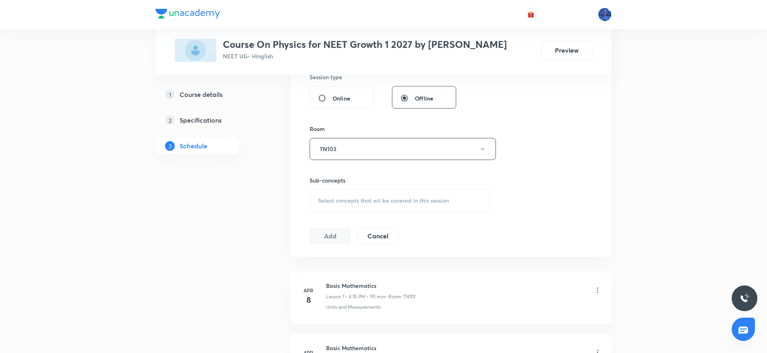
click at [443, 211] on div "Select concepts that wil be covered in this session" at bounding box center [400, 200] width 181 height 23
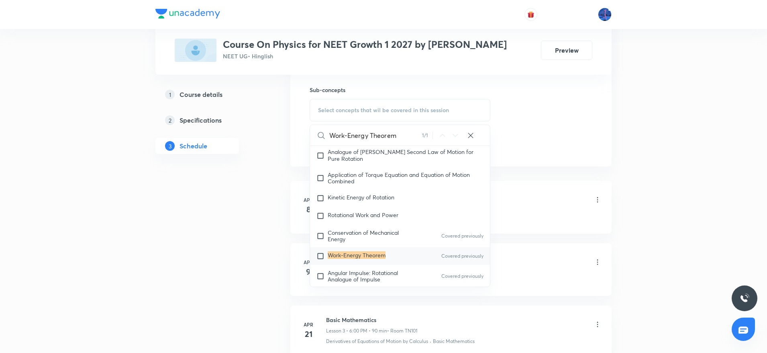
scroll to position [2614, 0]
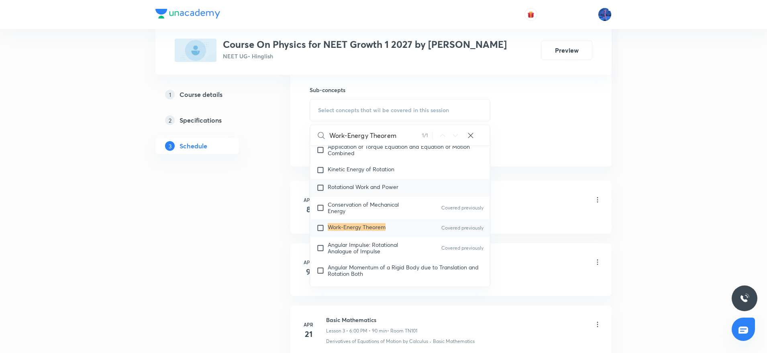
type input "Work-Energy Theorem"
click at [375, 184] on p "Rotational Work and Power" at bounding box center [363, 188] width 71 height 8
checkbox input "true"
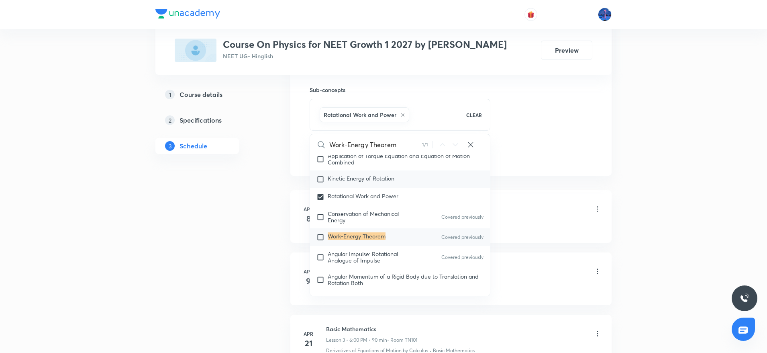
click at [362, 176] on p "Kinetic Energy of Rotation" at bounding box center [361, 179] width 67 height 8
checkbox input "true"
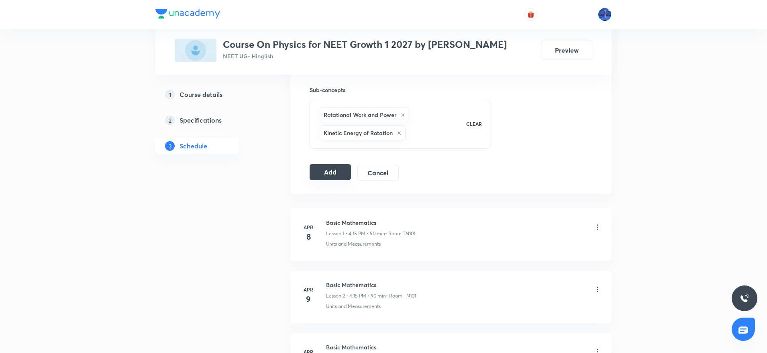
click at [323, 166] on button "Add" at bounding box center [330, 172] width 41 height 16
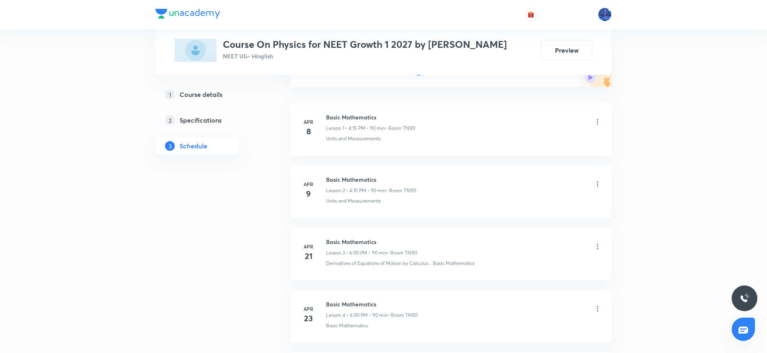
scroll to position [116, 0]
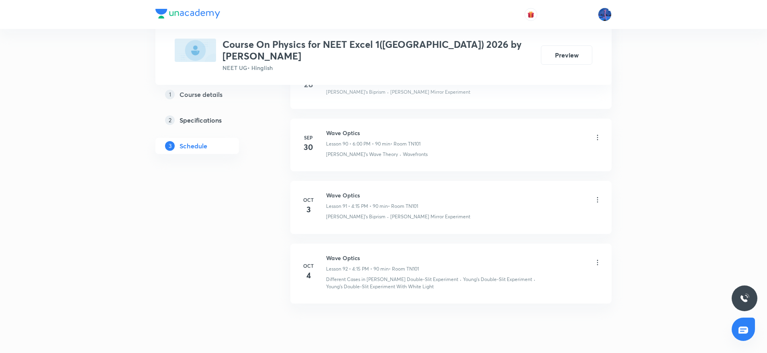
scroll to position [6086, 0]
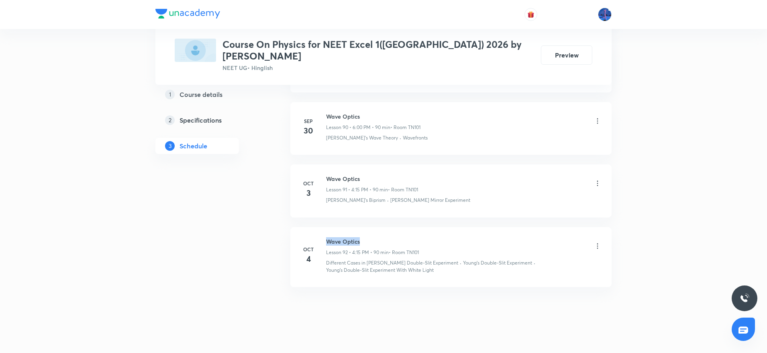
drag, startPoint x: 328, startPoint y: 229, endPoint x: 375, endPoint y: 230, distance: 46.6
click at [375, 237] on h6 "Wave Optics" at bounding box center [372, 241] width 93 height 8
copy h6 "Wave Optics"
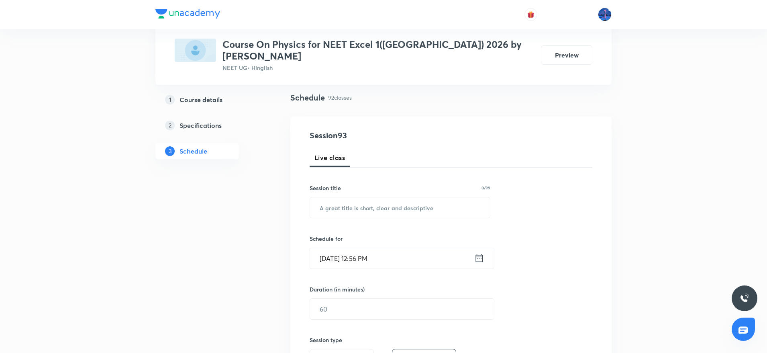
scroll to position [68, 0]
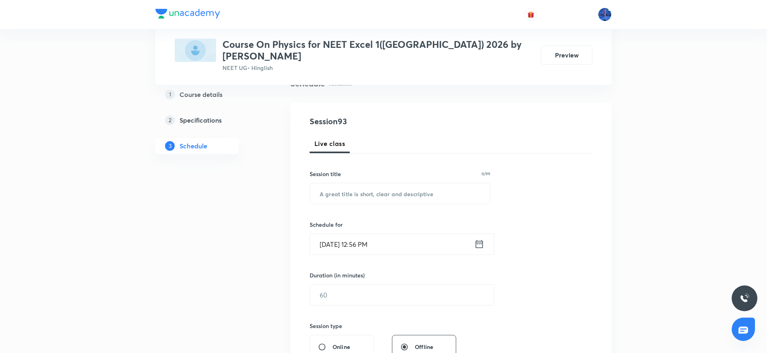
click at [383, 195] on div "Session 93 Live class Session title 0/99 ​ Schedule for [DATE] 12:56 PM ​ Durat…" at bounding box center [451, 303] width 283 height 377
click at [374, 192] on input "text" at bounding box center [400, 193] width 180 height 20
paste input "Wave Optics"
type input "Wave Optics"
click at [409, 234] on input "[DATE] 12:56 PM" at bounding box center [392, 244] width 164 height 20
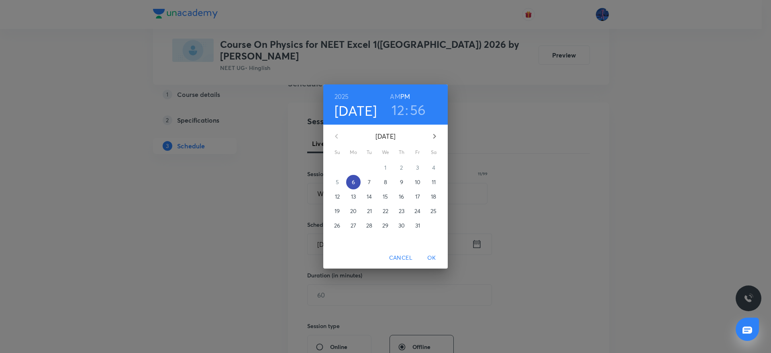
click at [356, 180] on span "6" at bounding box center [353, 182] width 14 height 8
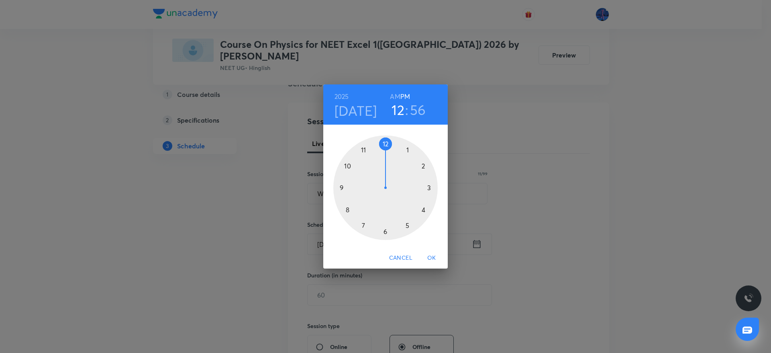
click at [425, 210] on div at bounding box center [385, 187] width 104 height 104
click at [386, 231] on div at bounding box center [385, 187] width 104 height 104
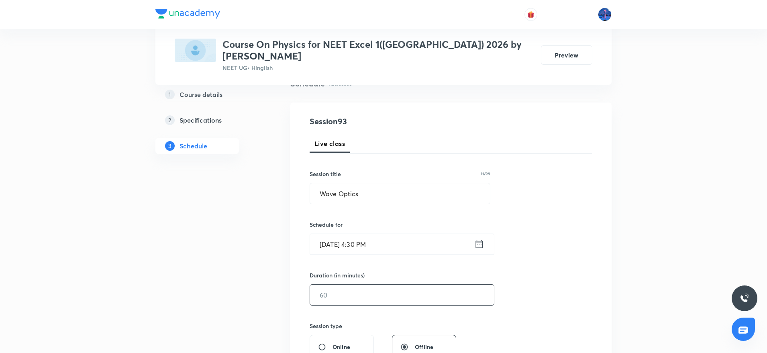
click at [359, 284] on input "text" at bounding box center [402, 294] width 184 height 20
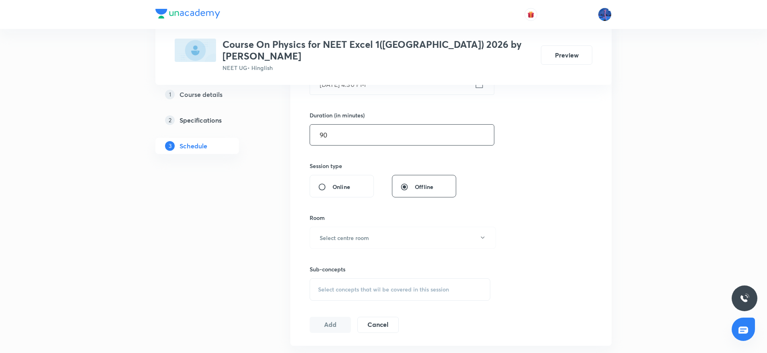
scroll to position [231, 0]
type input "90"
click at [393, 230] on button "Select centre room" at bounding box center [403, 235] width 186 height 22
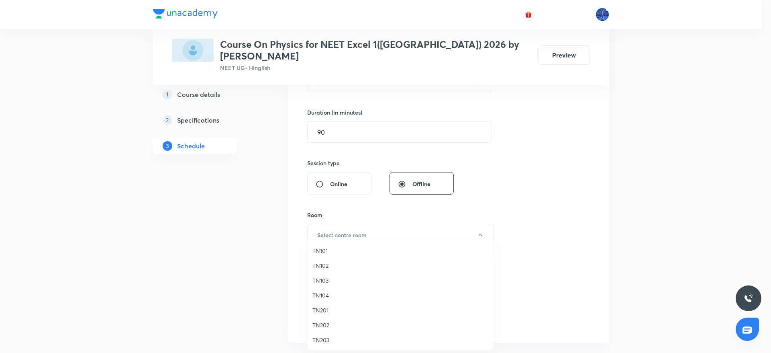
click at [325, 252] on span "TN101" at bounding box center [401, 250] width 176 height 8
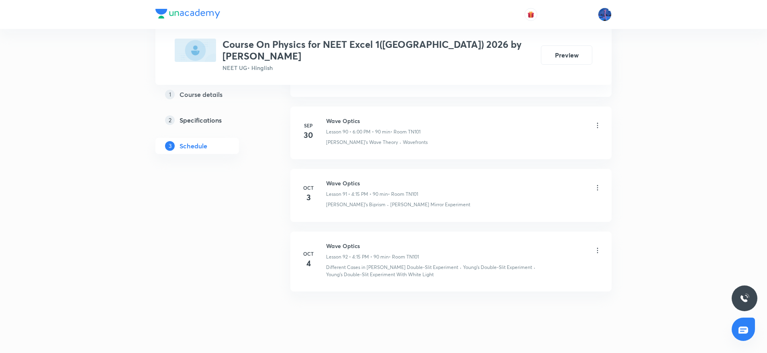
scroll to position [6086, 0]
drag, startPoint x: 325, startPoint y: 265, endPoint x: 407, endPoint y: 275, distance: 82.6
click at [407, 275] on li "[DATE] Wave Optics Lesson 92 • 4:15 PM • 90 min • Room TN101 Different Cases in…" at bounding box center [450, 257] width 321 height 60
copy p "Young's Double-Slit Experiment With White Light"
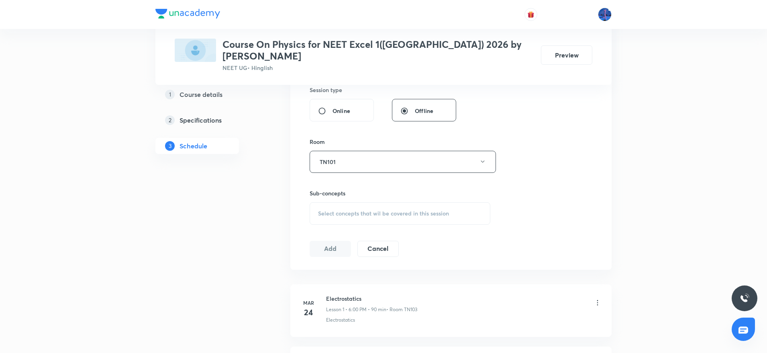
scroll to position [305, 0]
click at [406, 209] on span "Select concepts that wil be covered in this session" at bounding box center [383, 212] width 131 height 6
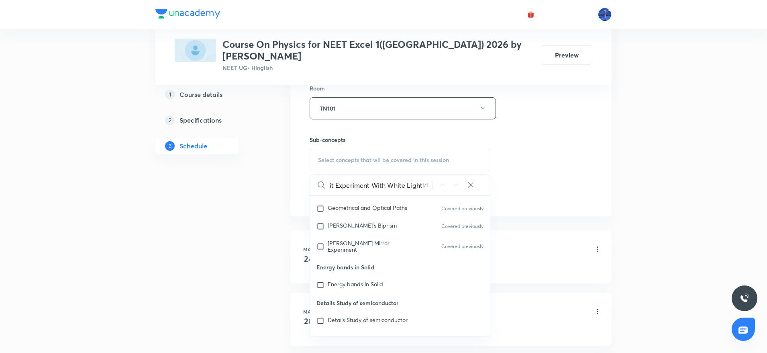
scroll to position [12310, 0]
type input "Young's Double-Slit Experiment With White Light"
click at [350, 236] on span "[PERSON_NAME] Mirror Experiment" at bounding box center [359, 243] width 62 height 14
checkbox input "true"
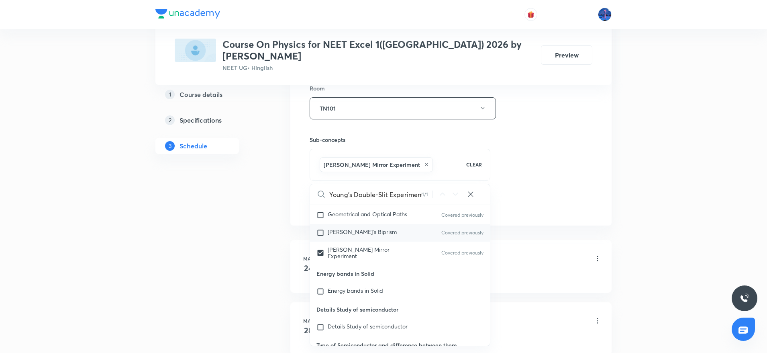
click at [344, 228] on span "[PERSON_NAME]'s Biprism" at bounding box center [362, 232] width 69 height 8
checkbox input "true"
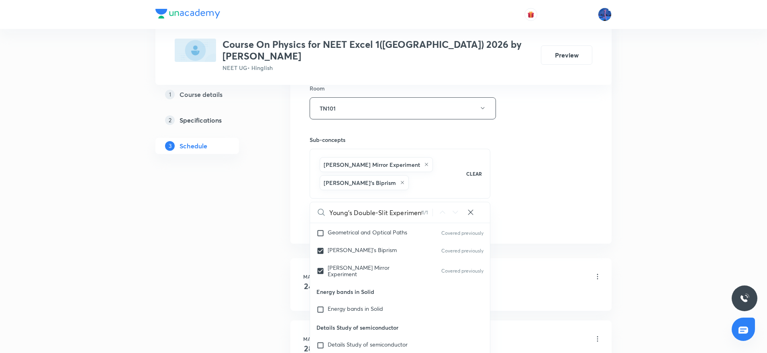
click at [544, 175] on div "Session 93 Live class Session title 11/99 Wave Optics ​ Schedule for [DATE] 4:3…" at bounding box center [451, 28] width 283 height 405
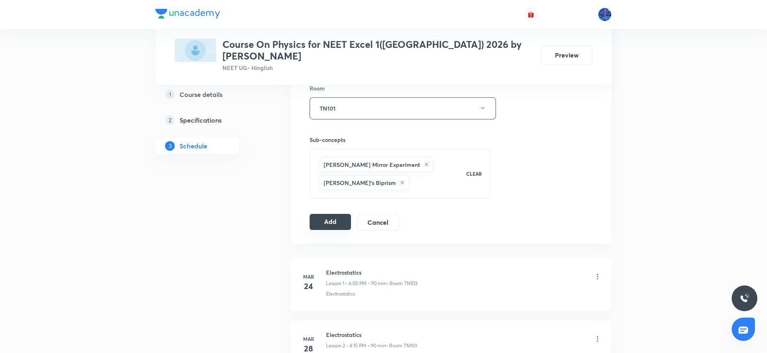
click at [332, 214] on button "Add" at bounding box center [330, 222] width 41 height 16
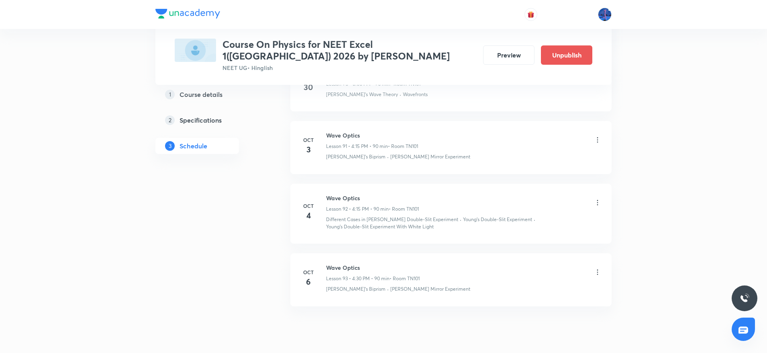
scroll to position [5789, 0]
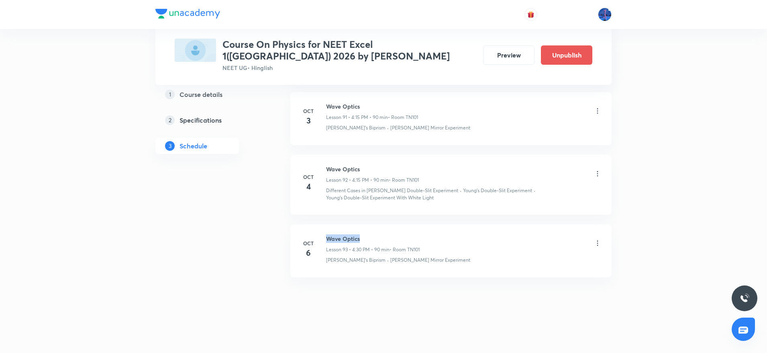
drag, startPoint x: 328, startPoint y: 237, endPoint x: 383, endPoint y: 239, distance: 55.5
click at [383, 239] on h6 "Wave Optics" at bounding box center [373, 238] width 94 height 8
copy h6 "Wave Optics"
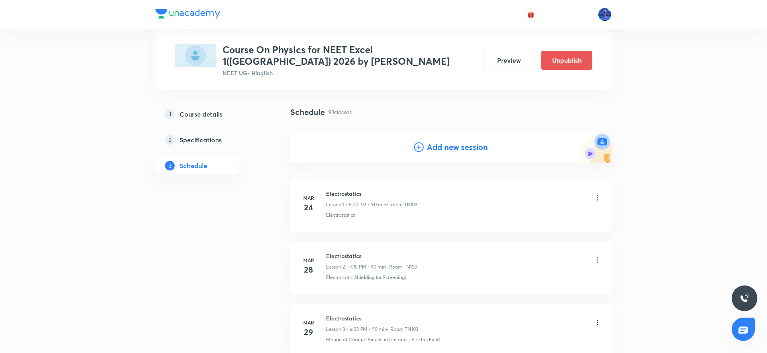
scroll to position [0, 0]
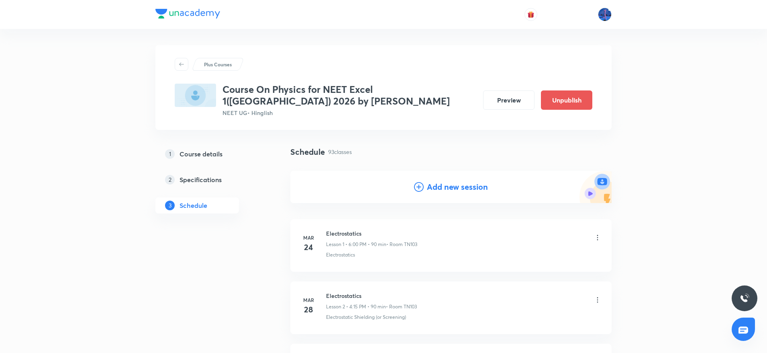
click at [437, 190] on h4 "Add new session" at bounding box center [457, 187] width 61 height 12
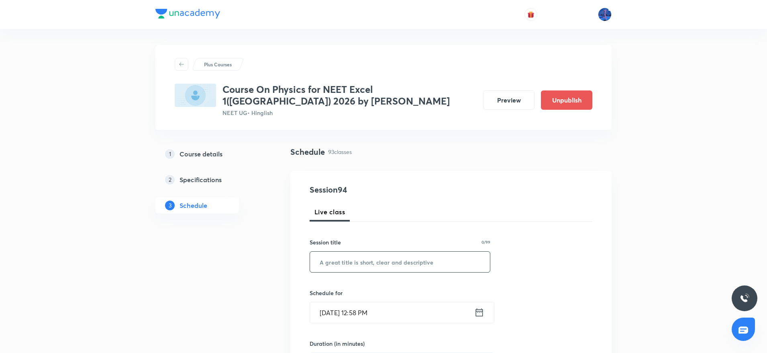
click at [405, 257] on input "text" at bounding box center [400, 262] width 180 height 20
paste input "Wave Optics"
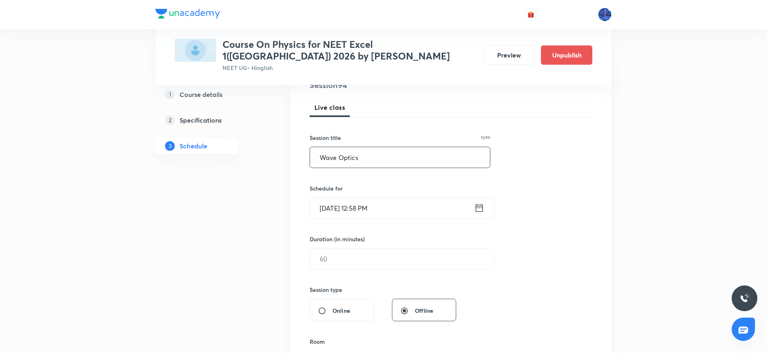
scroll to position [106, 0]
type input "Wave Optics"
click at [405, 205] on input "[DATE] 12:58 PM" at bounding box center [392, 206] width 164 height 20
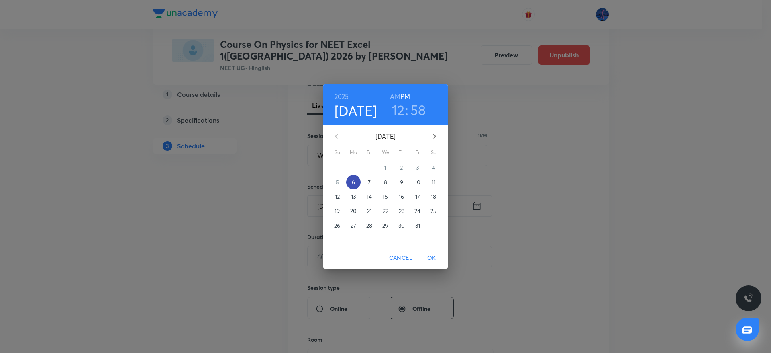
click at [355, 182] on p "6" at bounding box center [353, 182] width 3 height 8
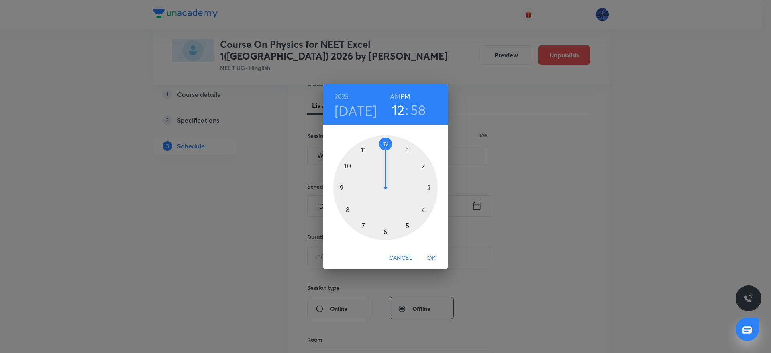
click at [386, 233] on div at bounding box center [385, 187] width 104 height 104
click at [430, 187] on div at bounding box center [385, 187] width 104 height 104
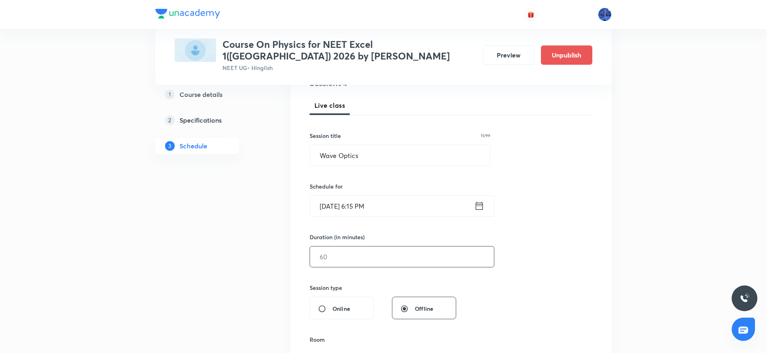
click at [405, 258] on input "text" at bounding box center [402, 256] width 184 height 20
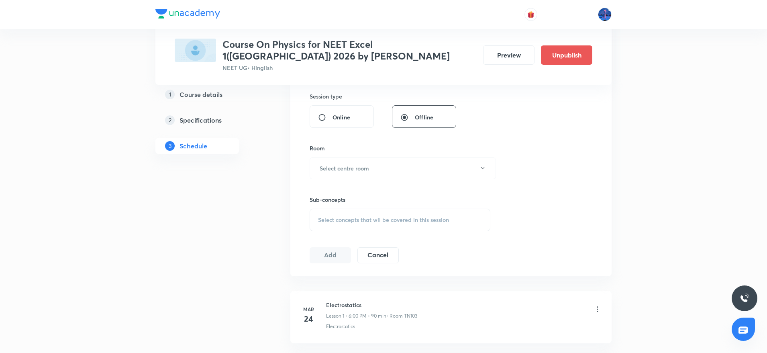
scroll to position [303, 0]
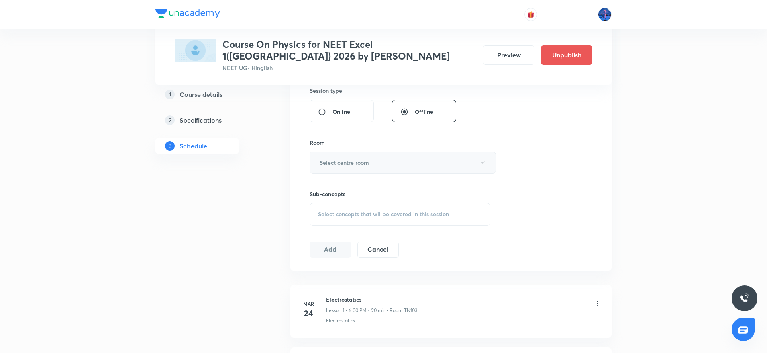
type input "75"
click at [411, 169] on button "Select centre room" at bounding box center [403, 162] width 186 height 22
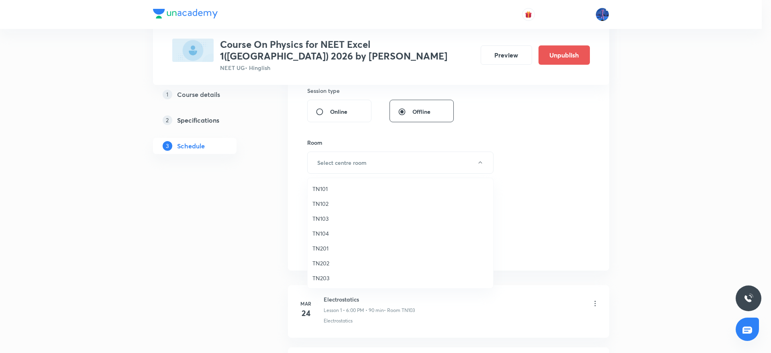
click at [326, 188] on span "TN101" at bounding box center [401, 188] width 176 height 8
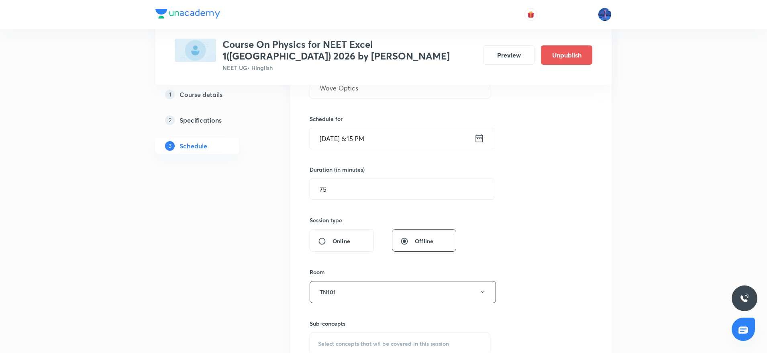
scroll to position [306, 0]
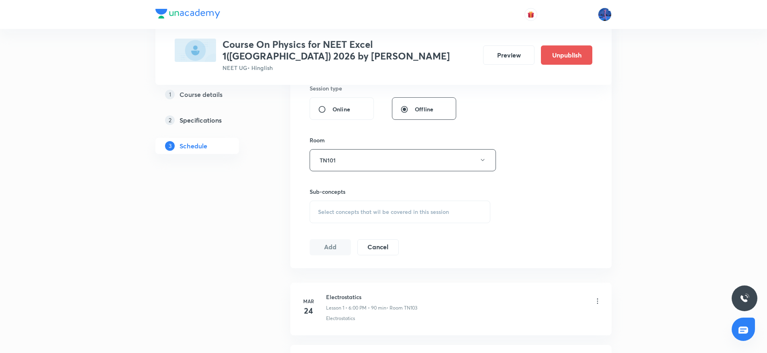
click at [432, 217] on div "Select concepts that wil be covered in this session" at bounding box center [400, 211] width 181 height 23
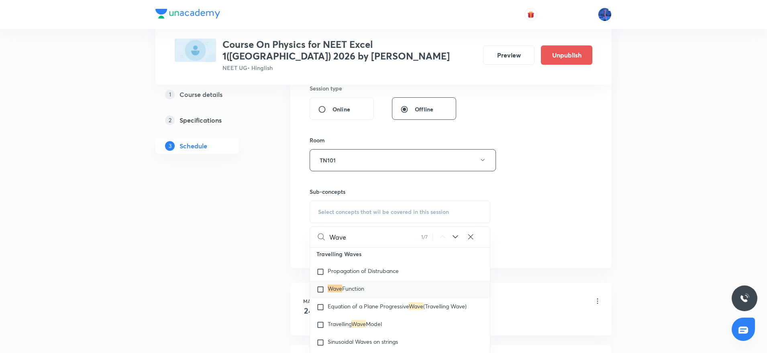
scroll to position [8340, 0]
type input "Wave"
click at [452, 235] on icon at bounding box center [456, 237] width 10 height 10
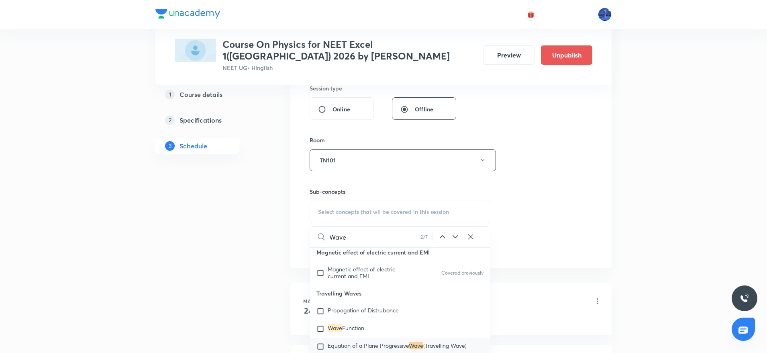
click at [452, 235] on icon at bounding box center [456, 237] width 10 height 10
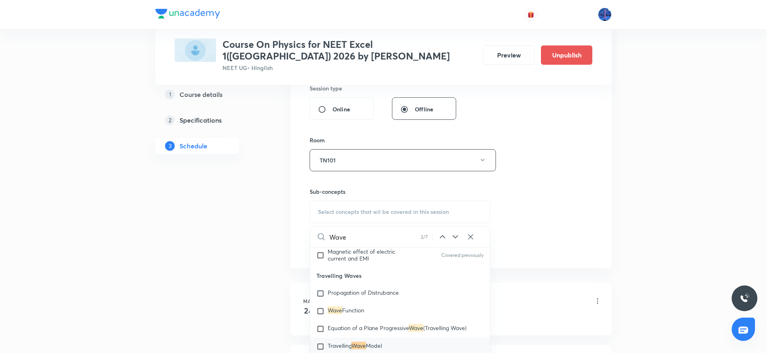
click at [452, 235] on icon at bounding box center [456, 237] width 10 height 10
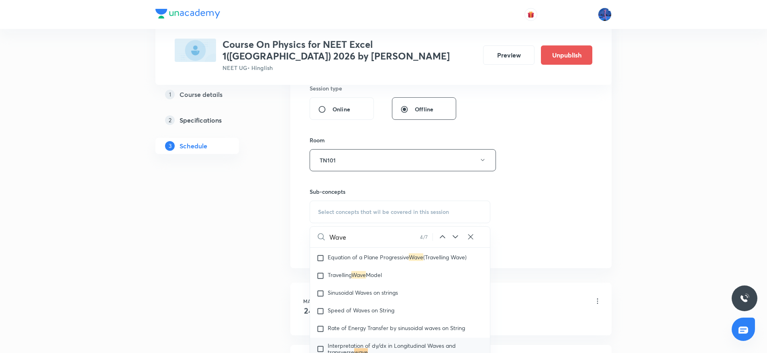
click at [452, 235] on icon at bounding box center [456, 237] width 10 height 10
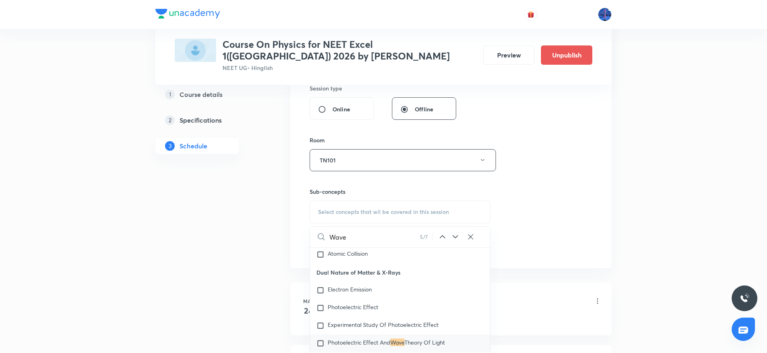
click at [452, 235] on icon at bounding box center [456, 237] width 10 height 10
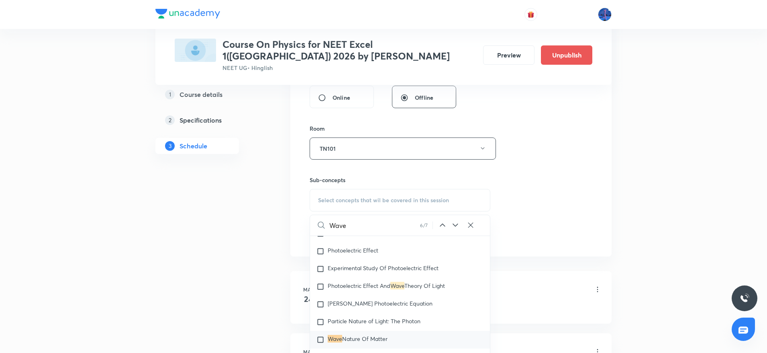
scroll to position [344, 0]
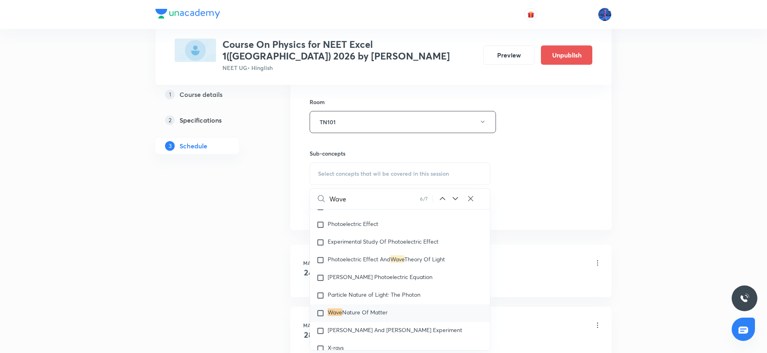
click at [460, 200] on icon at bounding box center [456, 199] width 10 height 10
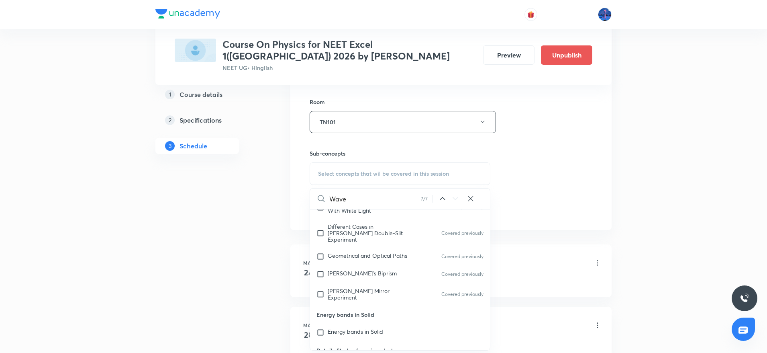
scroll to position [12281, 0]
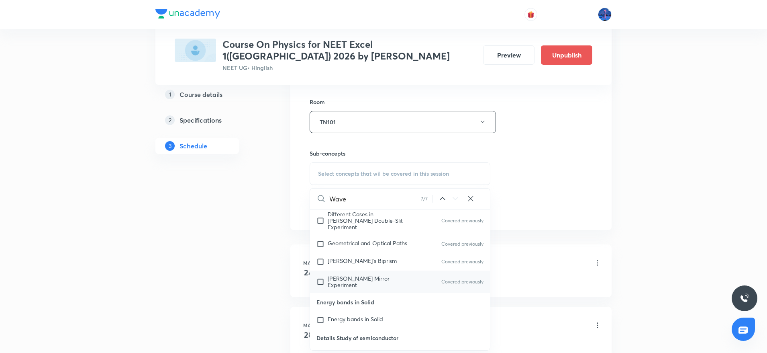
click at [358, 272] on div "[PERSON_NAME] Mirror Experiment Covered previously" at bounding box center [400, 281] width 180 height 23
checkbox input "true"
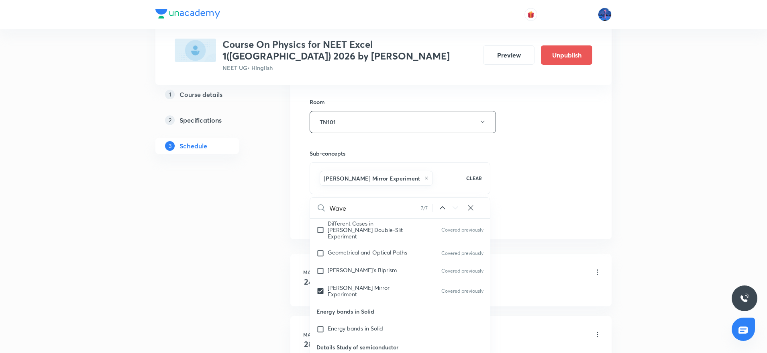
click at [543, 207] on div "Session 94 Live class Session title 11/99 Wave Optics ​ Schedule for [DATE] 6:1…" at bounding box center [451, 33] width 283 height 387
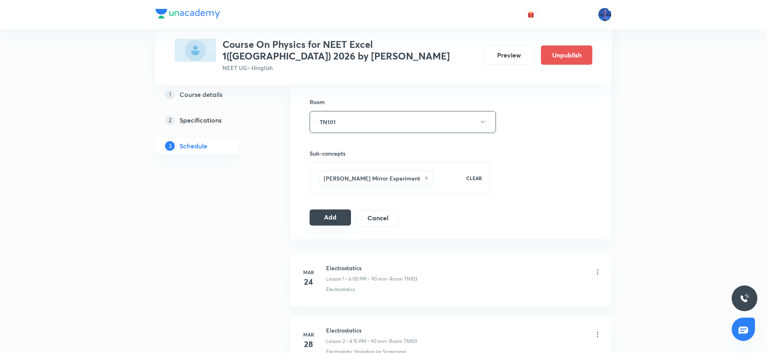
click at [336, 215] on button "Add" at bounding box center [330, 217] width 41 height 16
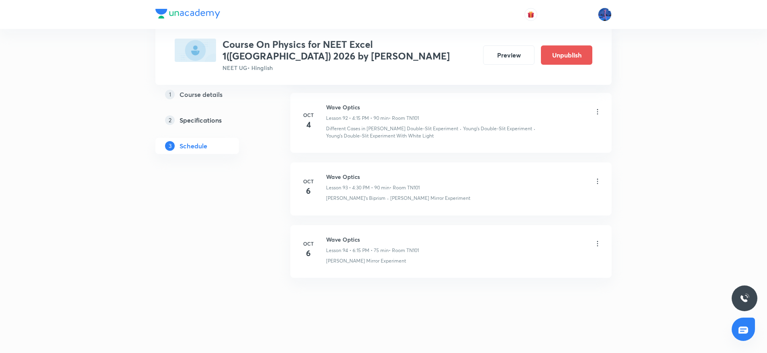
scroll to position [5851, 0]
drag, startPoint x: 327, startPoint y: 238, endPoint x: 404, endPoint y: 235, distance: 77.2
click at [404, 235] on h6 "Wave Optics" at bounding box center [372, 239] width 93 height 8
copy h6 "Wave Optics"
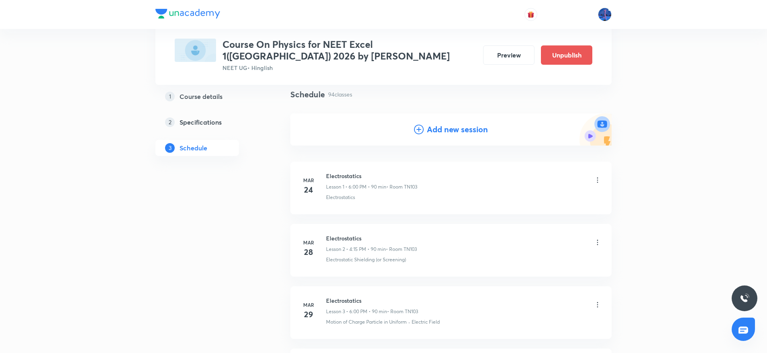
scroll to position [0, 0]
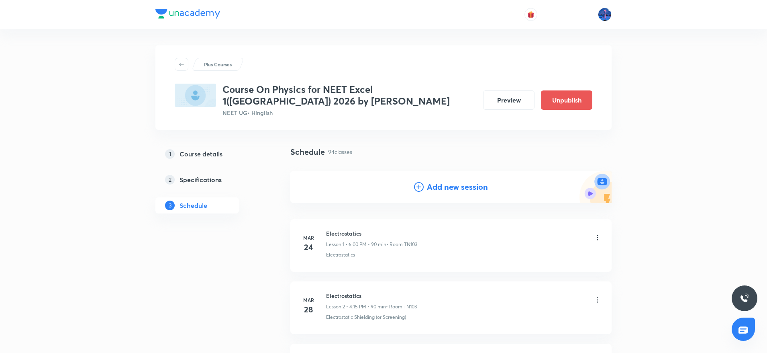
click at [444, 192] on h4 "Add new session" at bounding box center [457, 187] width 61 height 12
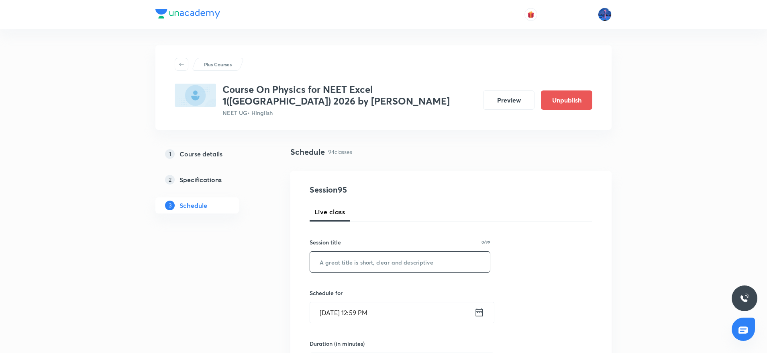
click at [430, 255] on input "text" at bounding box center [400, 262] width 180 height 20
paste input "Wave Optics"
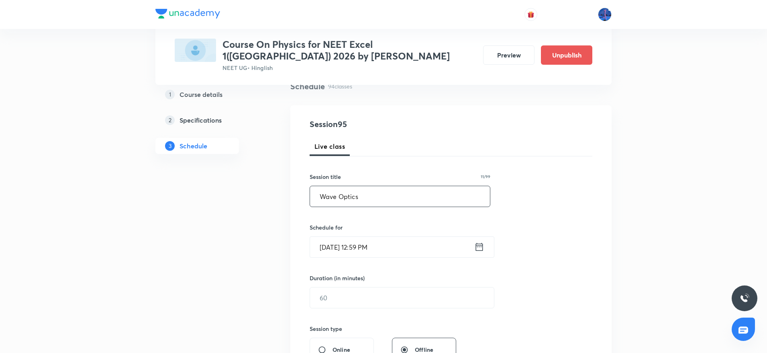
scroll to position [80, 0]
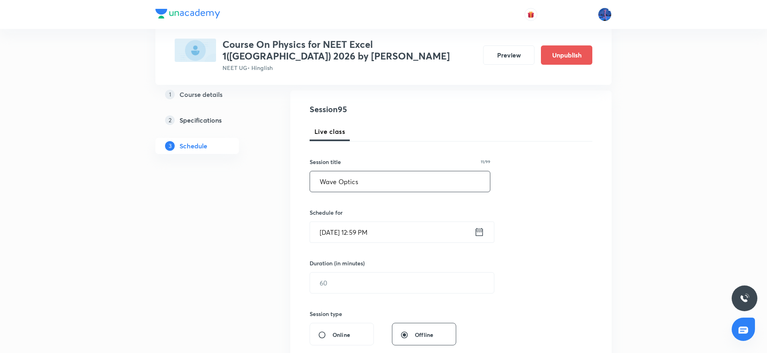
type input "Wave Optics"
click at [411, 237] on input "Oct 6, 2025, 12:59 PM" at bounding box center [392, 232] width 164 height 20
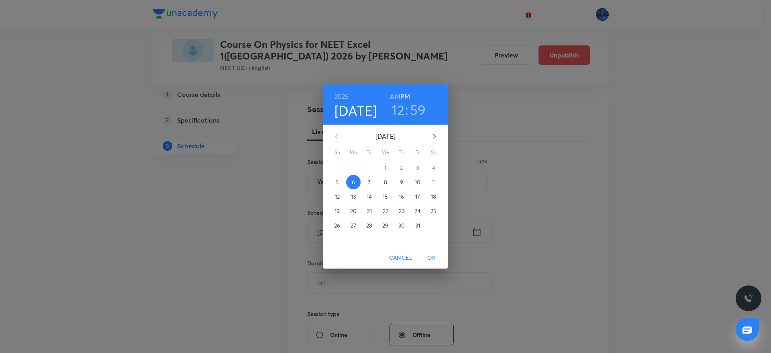
click at [373, 182] on span "7" at bounding box center [369, 182] width 14 height 8
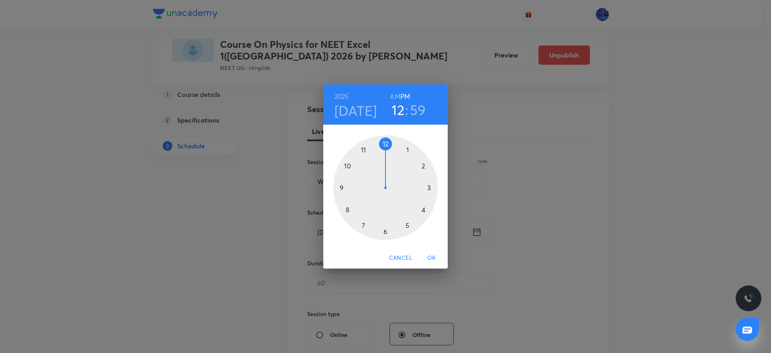
click at [424, 209] on div at bounding box center [385, 187] width 104 height 104
click at [385, 229] on div at bounding box center [385, 187] width 104 height 104
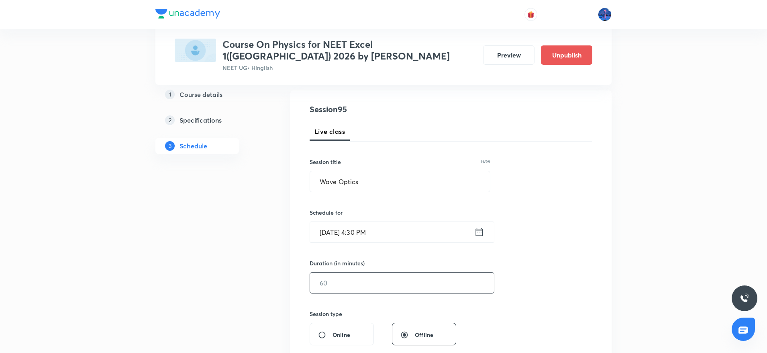
click at [373, 279] on input "text" at bounding box center [402, 282] width 184 height 20
type input "90"
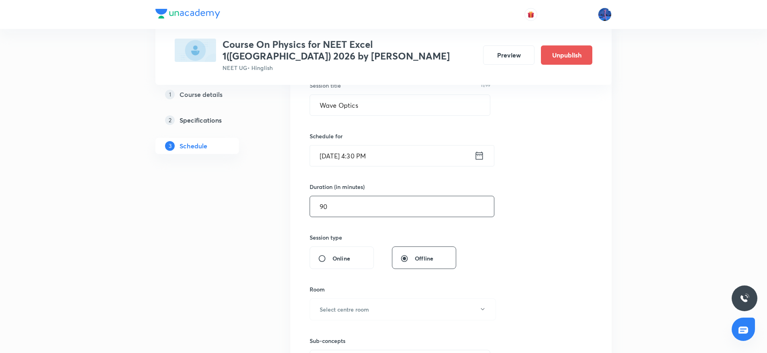
scroll to position [189, 0]
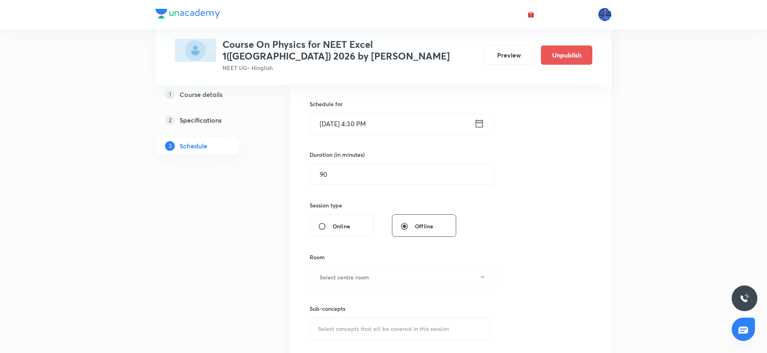
click at [537, 192] on div "Session 95 Live class Session title 11/99 Wave Optics ​ Schedule for Oct 7, 202…" at bounding box center [451, 183] width 283 height 377
click at [450, 282] on button "Select centre room" at bounding box center [403, 279] width 186 height 22
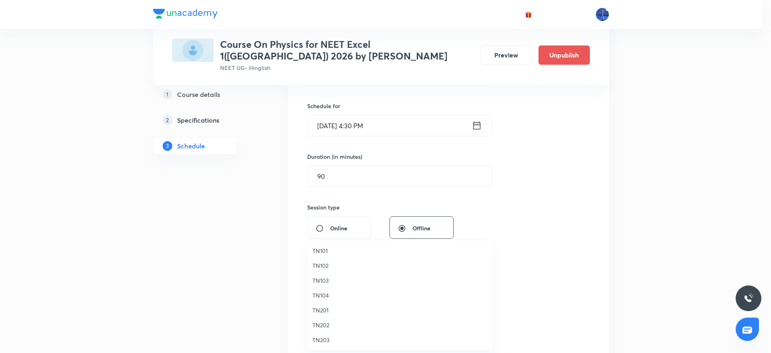
click at [321, 252] on span "TN101" at bounding box center [401, 250] width 176 height 8
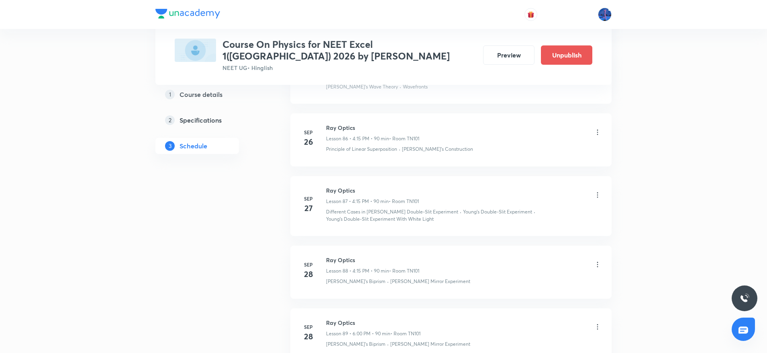
scroll to position [6221, 0]
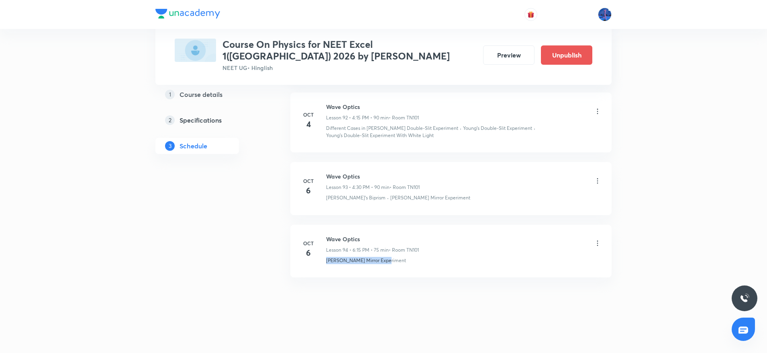
drag, startPoint x: 393, startPoint y: 266, endPoint x: 321, endPoint y: 272, distance: 71.8
click at [321, 272] on li "Oct 6 Wave Optics Lesson 94 • 6:15 PM • 75 min • Room TN101 Lloyd's Mirror Expe…" at bounding box center [450, 251] width 321 height 53
copy p "Lloyd's Mirror Experiment"
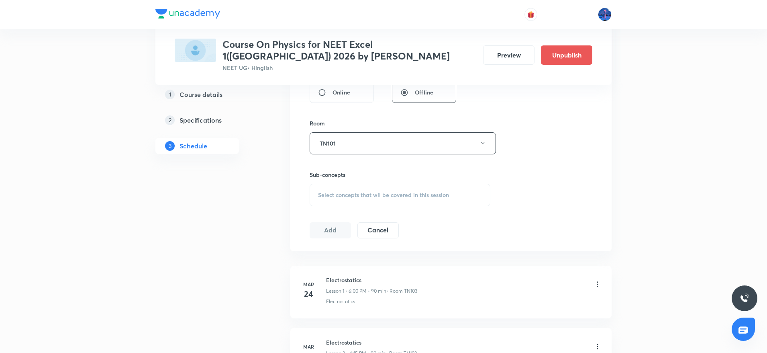
scroll to position [323, 0]
click at [415, 197] on span "Select concepts that wil be covered in this session" at bounding box center [383, 194] width 131 height 6
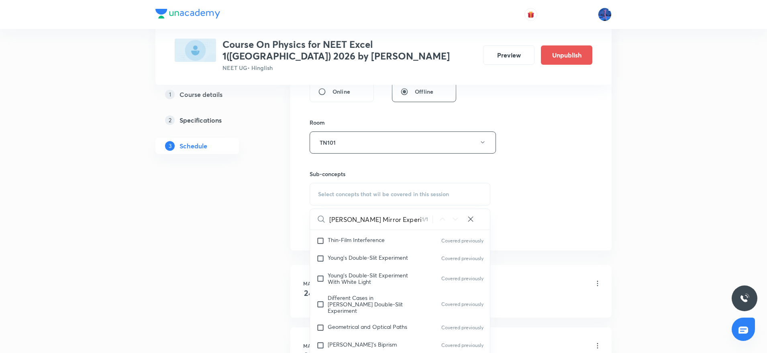
scroll to position [12236, 0]
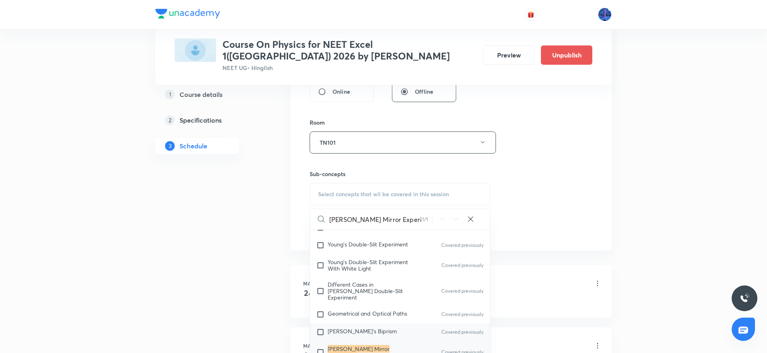
type input "Lloyd's Mirror Experiment"
click at [381, 323] on div "Fresnel's Biprism Covered previously" at bounding box center [400, 332] width 180 height 18
checkbox input "true"
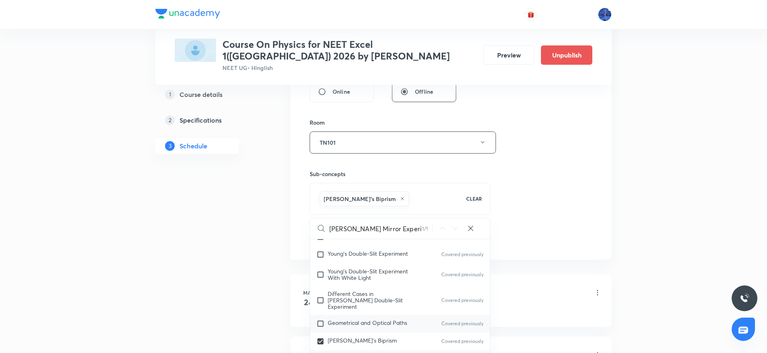
click at [365, 319] on span "Geometrical and Optical Paths" at bounding box center [368, 323] width 80 height 8
checkbox input "true"
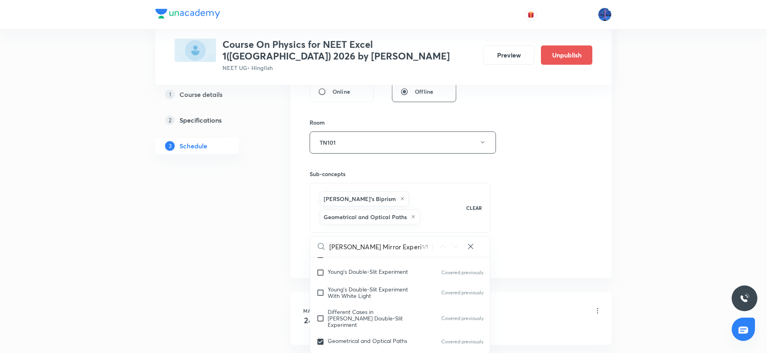
click at [521, 233] on div "Session 95 Live class Session title 11/99 Wave Optics ​ Schedule for Oct 7, 202…" at bounding box center [451, 62] width 283 height 405
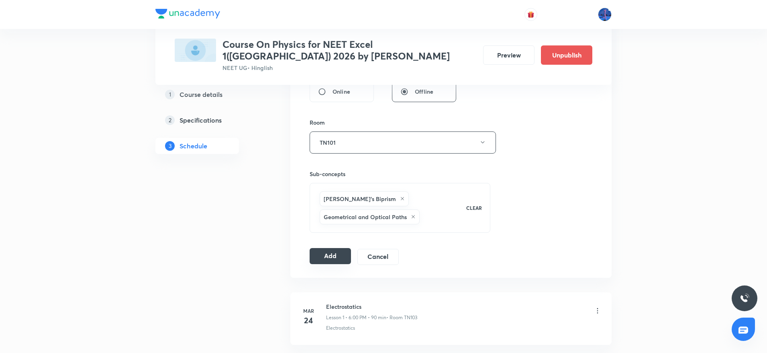
click at [340, 255] on button "Add" at bounding box center [330, 256] width 41 height 16
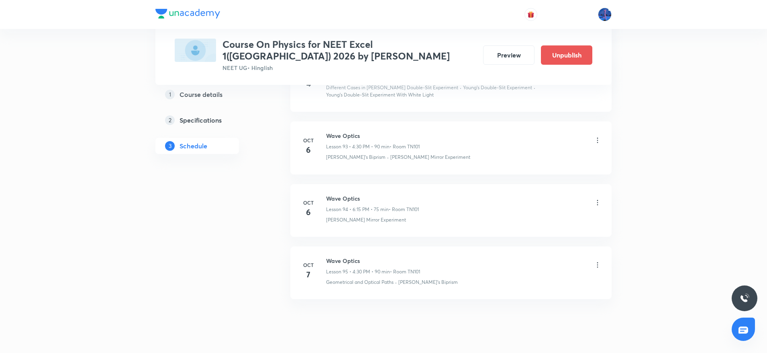
scroll to position [5914, 0]
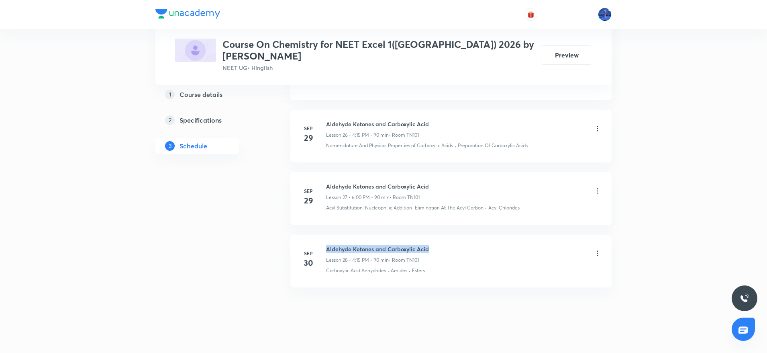
drag, startPoint x: 0, startPoint y: 0, endPoint x: 455, endPoint y: 237, distance: 513.3
click at [455, 245] on div "Aldehyde Ketones and Carboxylic Acid Lesson 28 • 4:15 PM • 90 min • Room TN101" at bounding box center [464, 254] width 276 height 19
copy h6 "Aldehyde Ketones and Carboxylic Acid"
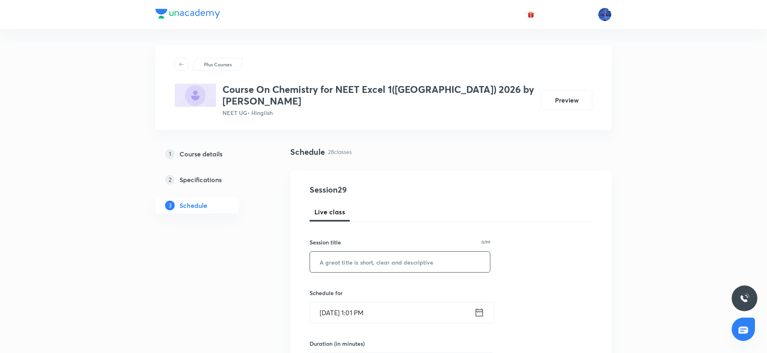
click at [428, 252] on input "text" at bounding box center [400, 262] width 180 height 20
paste input "Aldehyde Ketones and Carboxylic Acid"
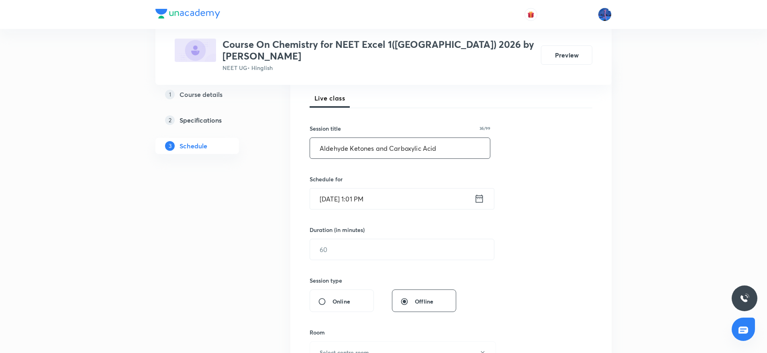
scroll to position [117, 0]
type input "Aldehyde Ketones and Carboxylic Acid"
click at [403, 192] on input "[DATE] 1:01 PM" at bounding box center [392, 196] width 164 height 20
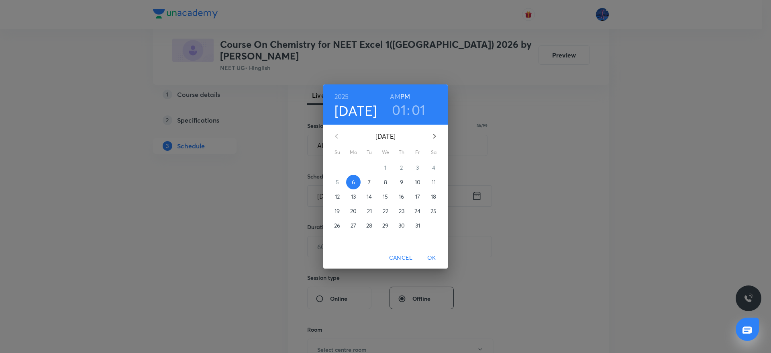
click at [368, 180] on p "7" at bounding box center [369, 182] width 3 height 8
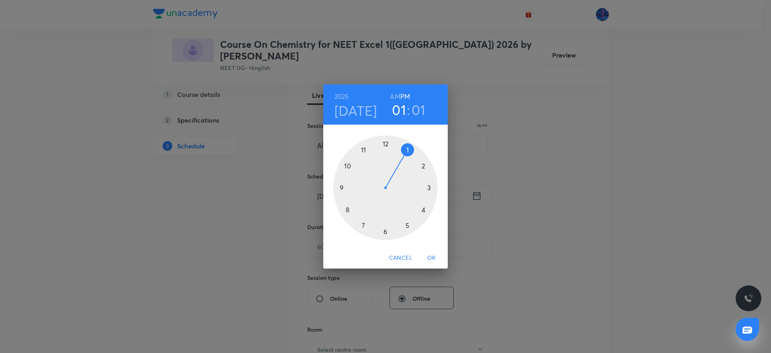
click at [385, 231] on div at bounding box center [385, 187] width 104 height 104
click at [429, 188] on div at bounding box center [385, 187] width 104 height 104
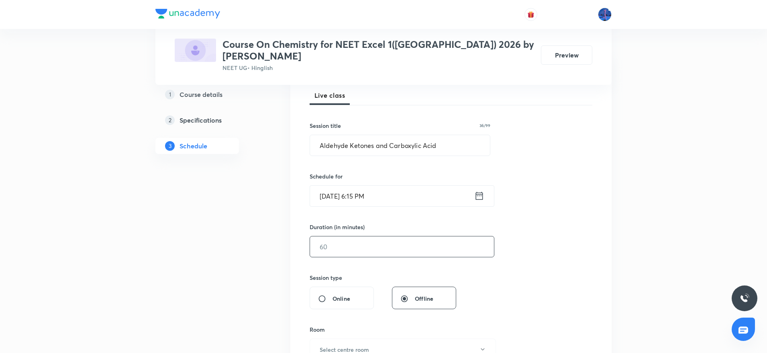
click at [395, 239] on input "text" at bounding box center [402, 246] width 184 height 20
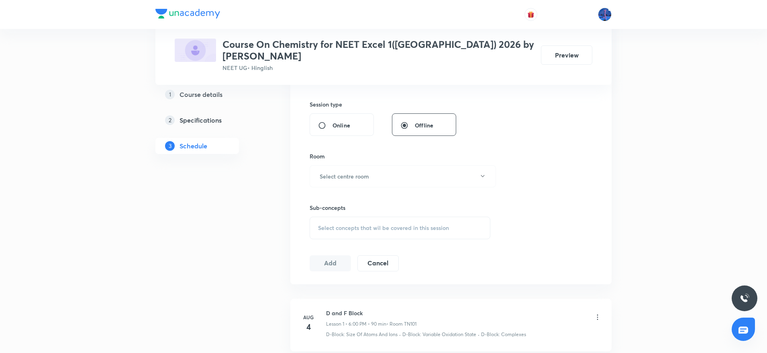
scroll to position [303, 0]
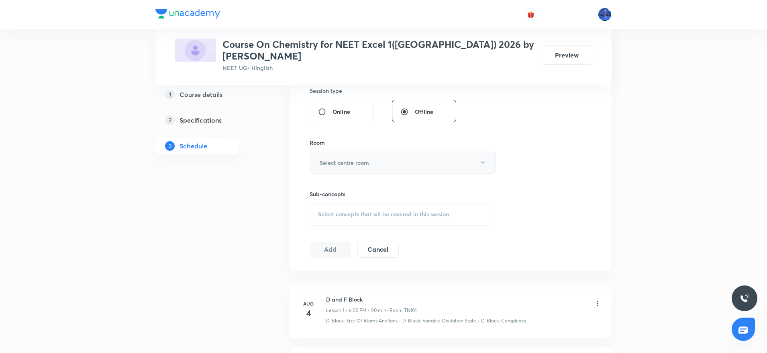
type input "75"
click at [450, 159] on button "Select centre room" at bounding box center [403, 162] width 186 height 22
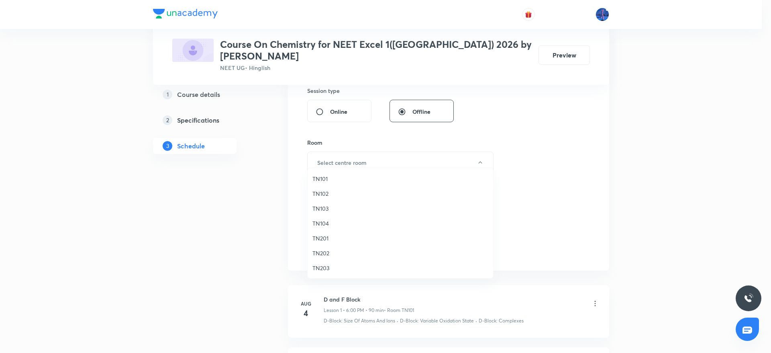
click at [340, 172] on li "TN101" at bounding box center [401, 178] width 186 height 15
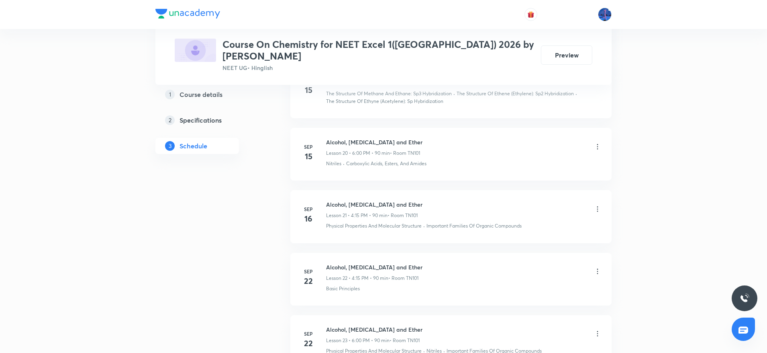
scroll to position [2053, 0]
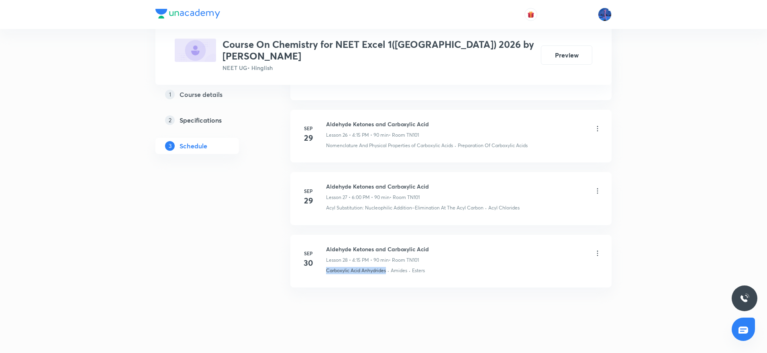
drag, startPoint x: 327, startPoint y: 266, endPoint x: 387, endPoint y: 273, distance: 59.5
click at [387, 273] on li "Sep 30 Aldehyde Ketones and Carboxylic Acid Lesson 28 • 4:15 PM • 90 min • Room…" at bounding box center [450, 261] width 321 height 53
copy p "Carboxylic Acid Anhydrides"
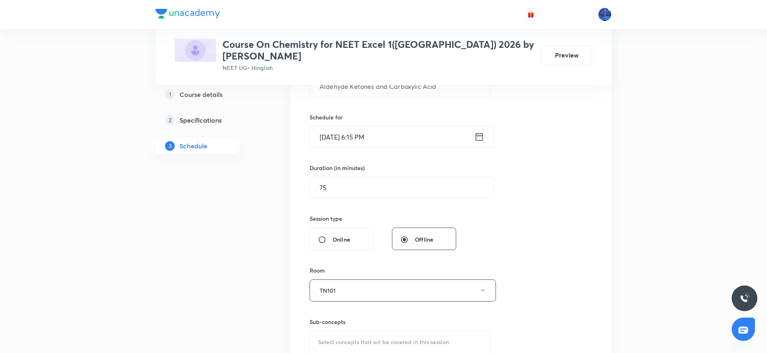
scroll to position [325, 0]
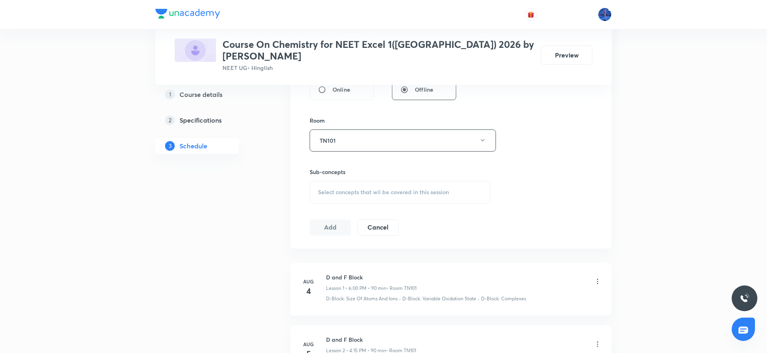
click at [409, 188] on div "Select concepts that wil be covered in this session" at bounding box center [400, 192] width 181 height 23
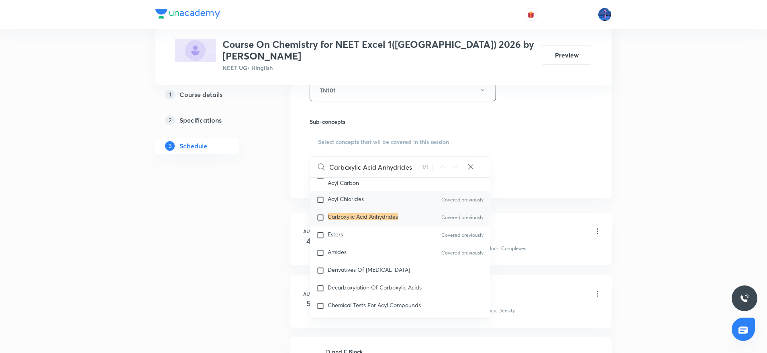
scroll to position [18766, 0]
type input "Carboxylic Acid Anhydrides"
click at [358, 273] on span "Derivatives Of [MEDICAL_DATA]" at bounding box center [369, 269] width 82 height 8
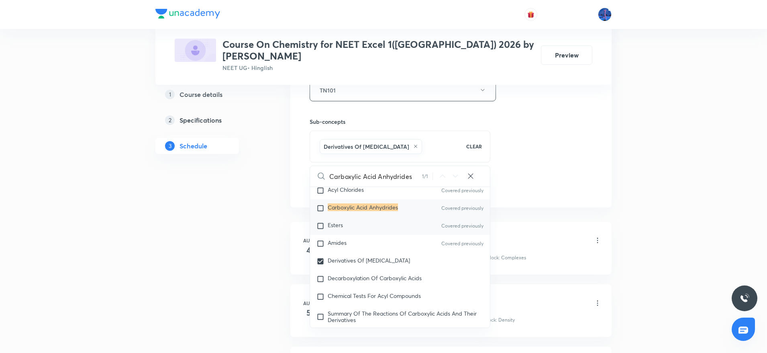
scroll to position [18786, 0]
click at [375, 286] on div "Decarboxylation Of Carboxylic Acids" at bounding box center [400, 277] width 180 height 18
checkbox input "true"
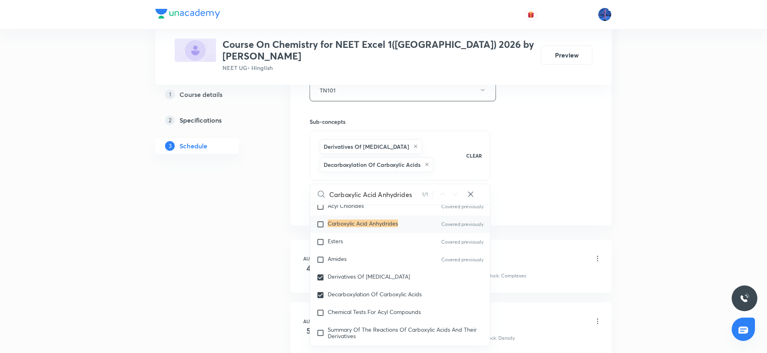
click at [537, 180] on div "Session 29 Live class Session title 36/99 Aldehyde Ketones and Carboxylic Acid …" at bounding box center [451, 10] width 283 height 405
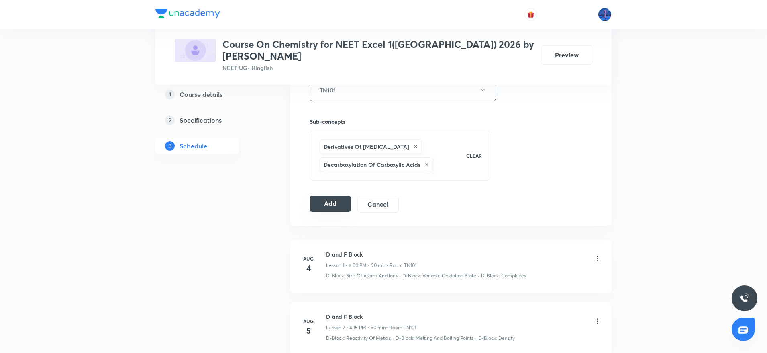
click at [323, 196] on button "Add" at bounding box center [330, 204] width 41 height 16
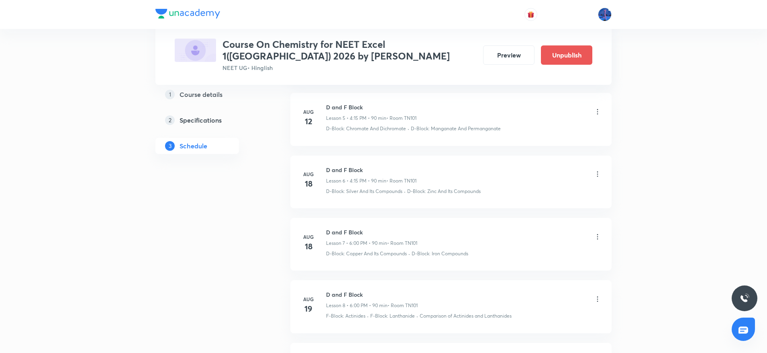
scroll to position [386, 0]
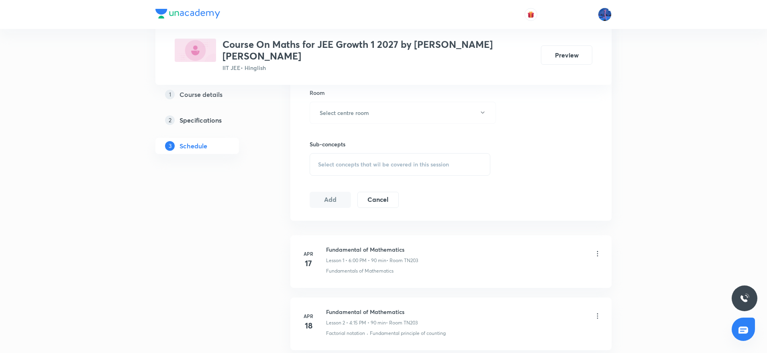
scroll to position [412, 0]
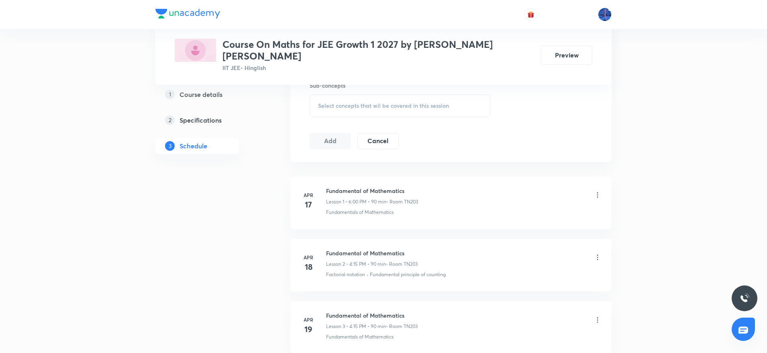
click at [364, 105] on div "Select concepts that wil be covered in this session" at bounding box center [400, 105] width 181 height 23
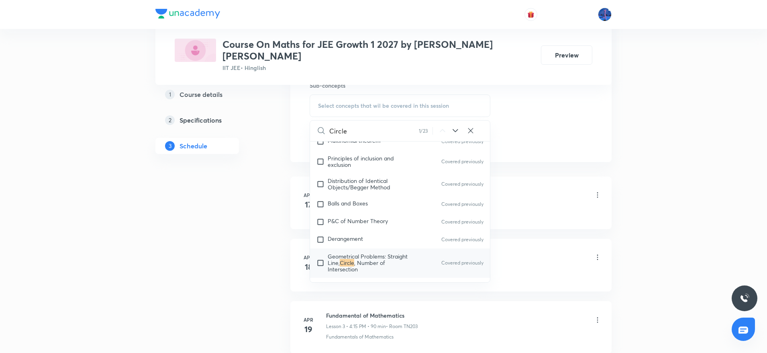
scroll to position [1668, 0]
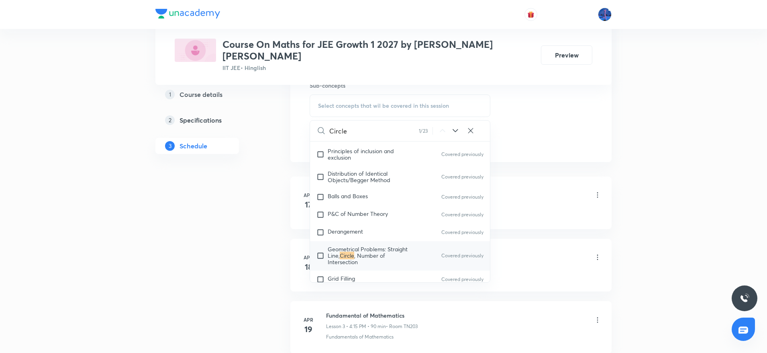
type input "Circle"
click at [456, 126] on icon at bounding box center [456, 131] width 10 height 10
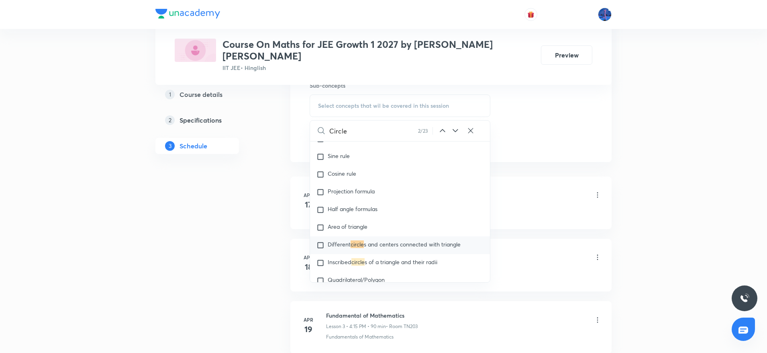
click at [456, 126] on icon at bounding box center [456, 131] width 10 height 10
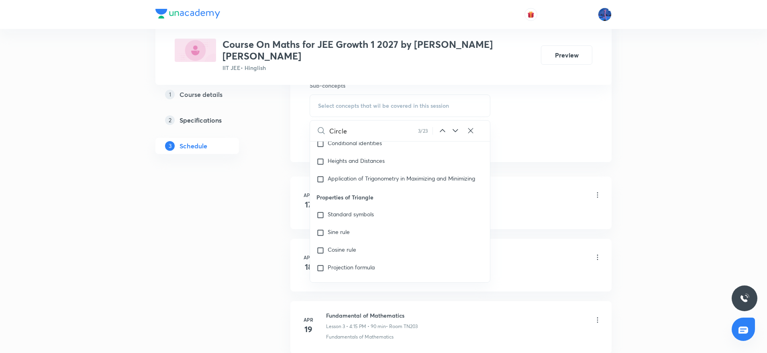
scroll to position [3668, 0]
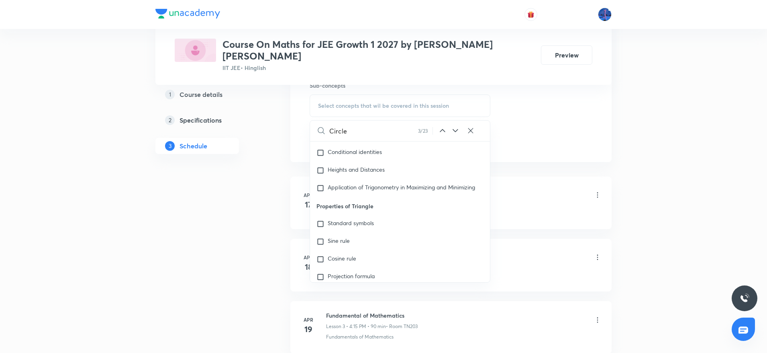
click at [457, 126] on icon at bounding box center [456, 131] width 10 height 10
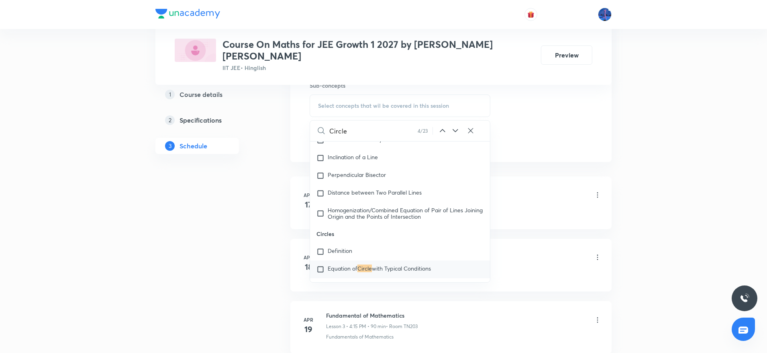
scroll to position [4856, 0]
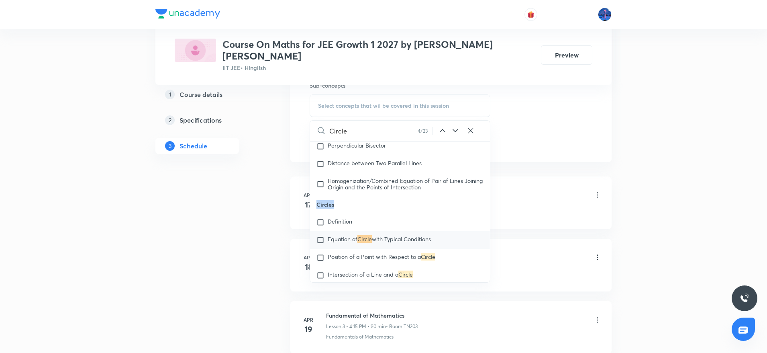
drag, startPoint x: 317, startPoint y: 199, endPoint x: 346, endPoint y: 200, distance: 28.5
click at [346, 200] on p "Circles" at bounding box center [400, 204] width 180 height 18
copy p "Circles"
click at [346, 219] on span "Definition" at bounding box center [340, 221] width 25 height 8
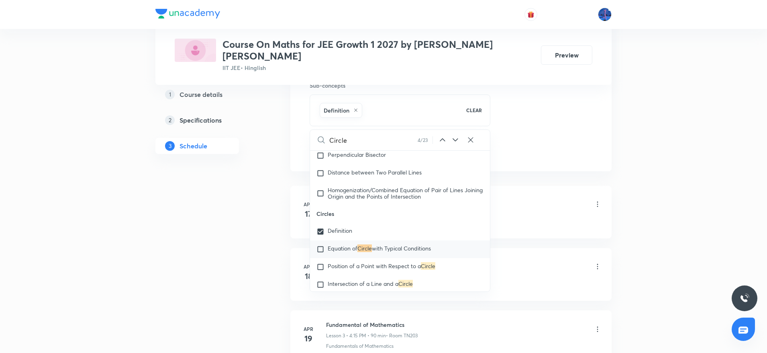
click at [360, 244] on mark "Circle" at bounding box center [365, 248] width 14 height 8
checkbox input "true"
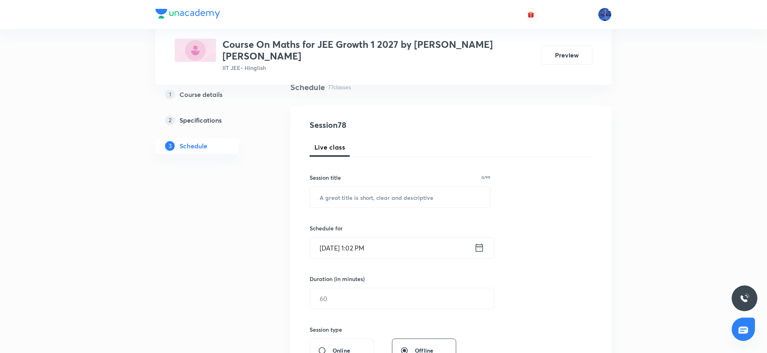
scroll to position [68, 0]
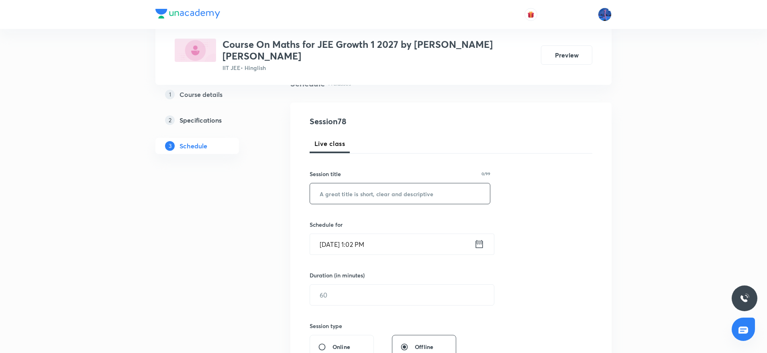
click at [373, 189] on input "text" at bounding box center [400, 193] width 180 height 20
paste input "Circles"
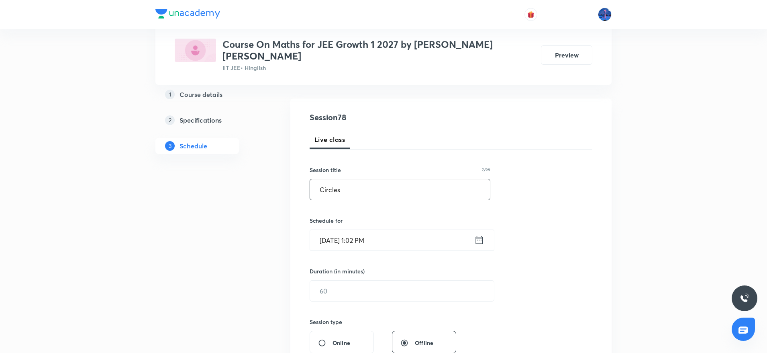
scroll to position [78, 0]
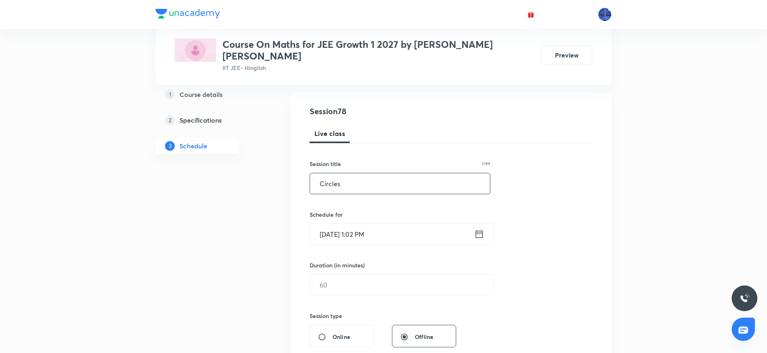
type input "Circles"
click at [431, 225] on input "[DATE] 1:02 PM" at bounding box center [392, 234] width 164 height 20
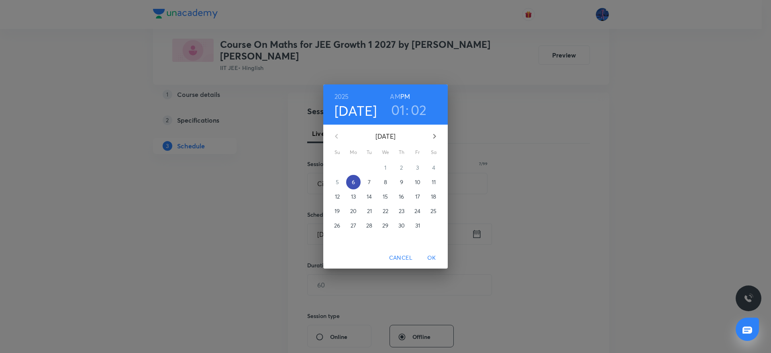
click at [353, 181] on p "6" at bounding box center [353, 182] width 3 height 8
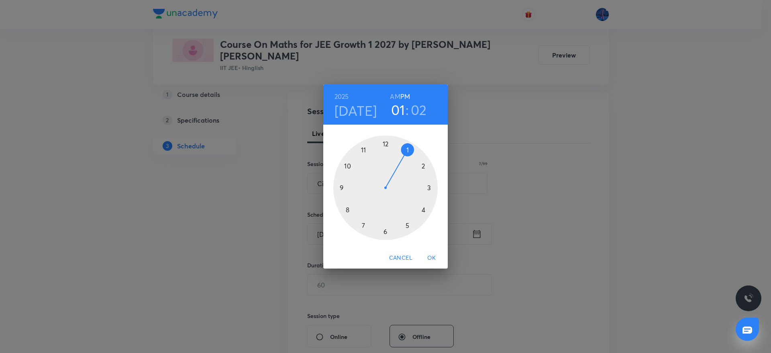
click at [425, 211] on div at bounding box center [385, 187] width 104 height 104
click at [385, 232] on div at bounding box center [385, 187] width 104 height 104
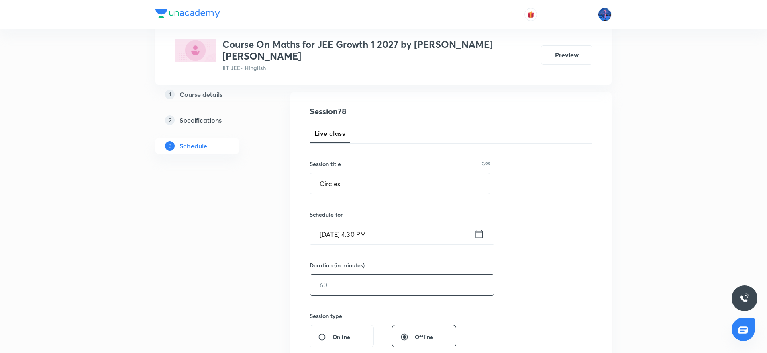
click at [366, 274] on input "text" at bounding box center [402, 284] width 184 height 20
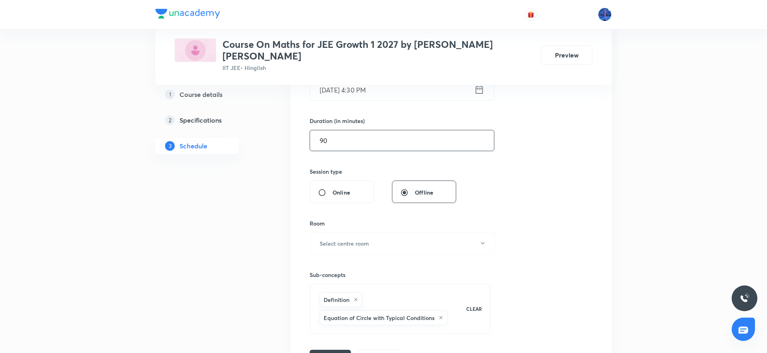
scroll to position [277, 0]
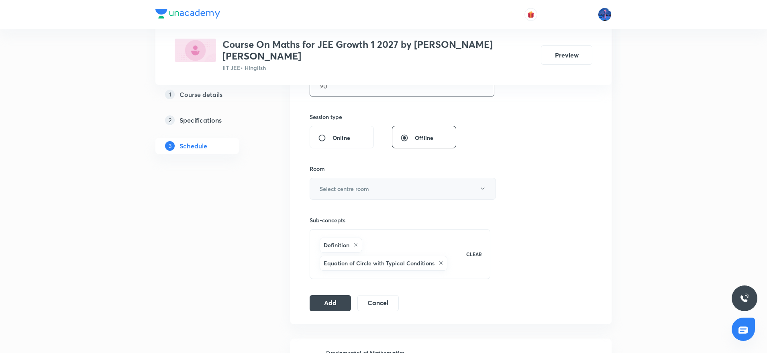
type input "90"
click at [429, 183] on button "Select centre room" at bounding box center [403, 189] width 186 height 22
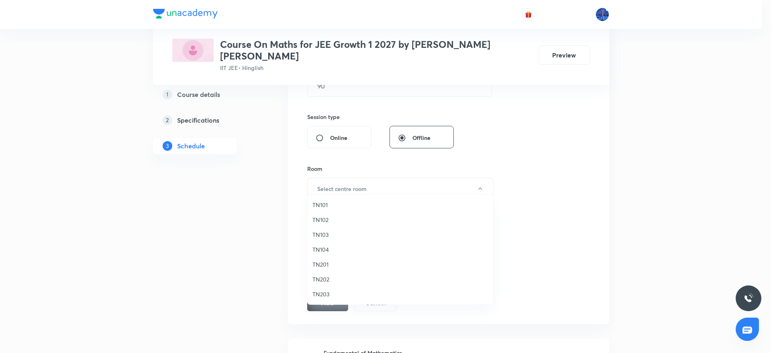
click at [335, 246] on span "TN104" at bounding box center [401, 249] width 176 height 8
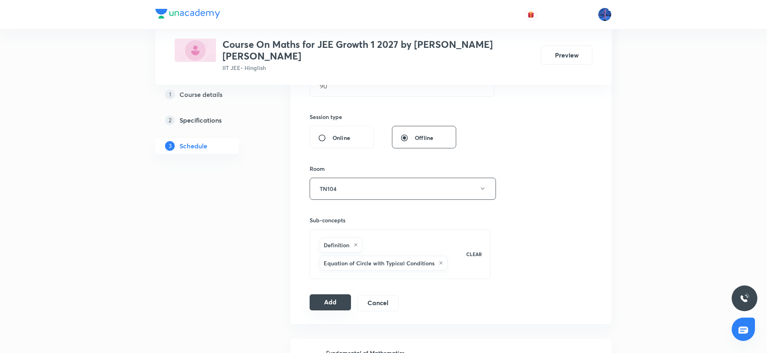
click at [326, 294] on button "Add" at bounding box center [330, 302] width 41 height 16
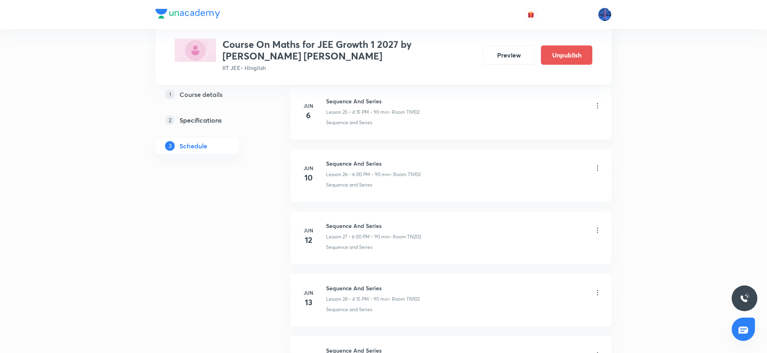
scroll to position [1915, 0]
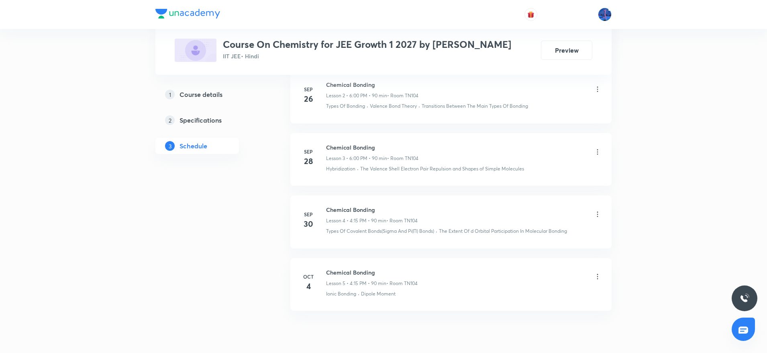
scroll to position [603, 0]
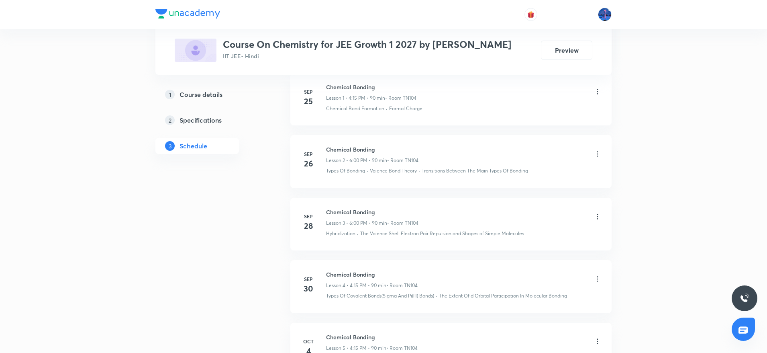
scroll to position [603, 0]
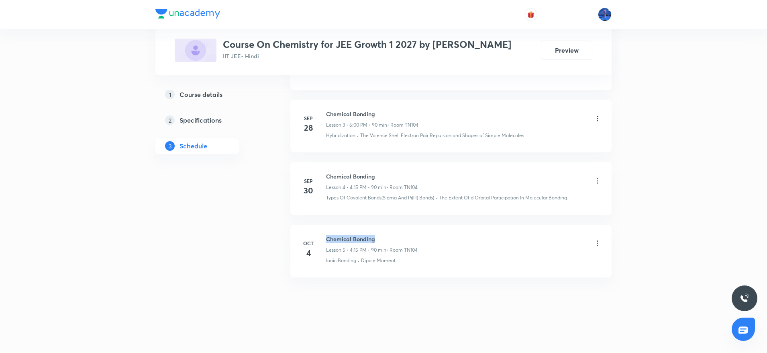
drag, startPoint x: 327, startPoint y: 238, endPoint x: 397, endPoint y: 236, distance: 70.0
click at [397, 236] on h6 "Chemical Bonding" at bounding box center [372, 239] width 92 height 8
copy h6 "Chemical Bonding"
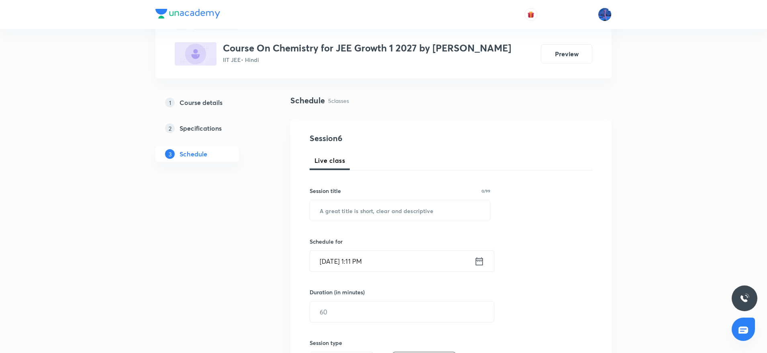
scroll to position [0, 0]
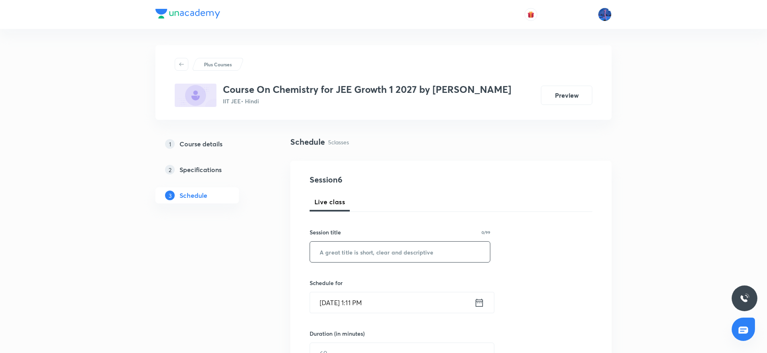
click at [389, 241] on input "text" at bounding box center [400, 251] width 180 height 20
paste input "Chemical Bonding"
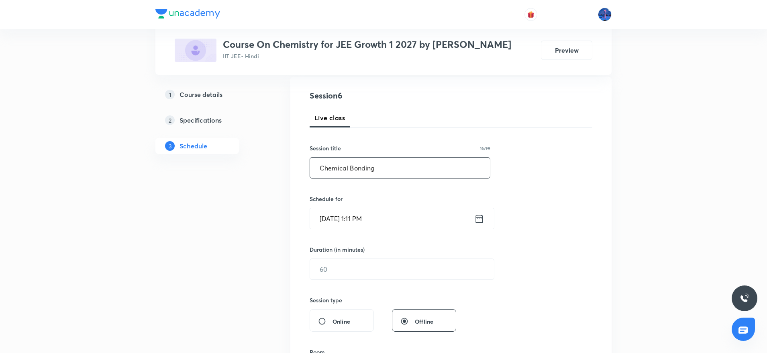
scroll to position [84, 0]
type input "Chemical Bonding"
click at [392, 217] on input "Oct 6, 2025, 1:11 PM" at bounding box center [392, 218] width 164 height 20
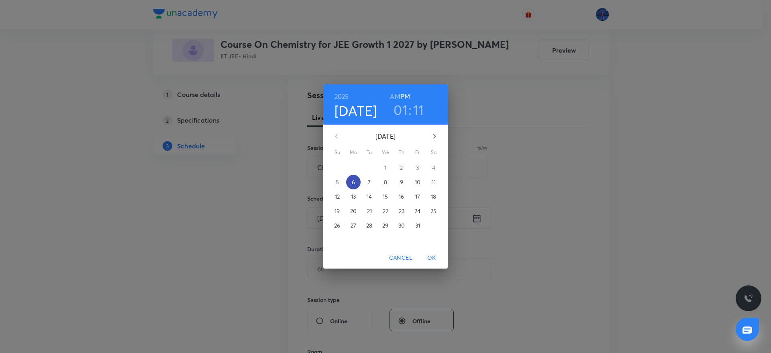
click at [354, 182] on p "6" at bounding box center [353, 182] width 3 height 8
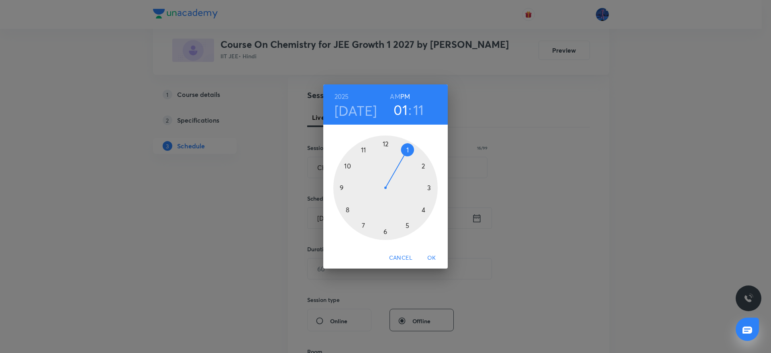
click at [386, 230] on div at bounding box center [385, 187] width 104 height 104
click at [430, 188] on div at bounding box center [385, 187] width 104 height 104
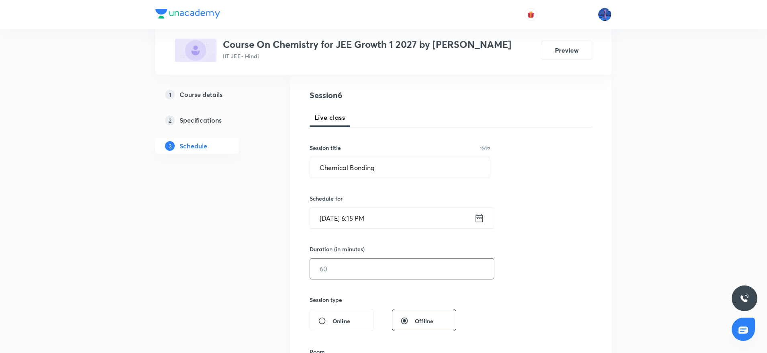
click at [363, 268] on input "text" at bounding box center [402, 268] width 184 height 20
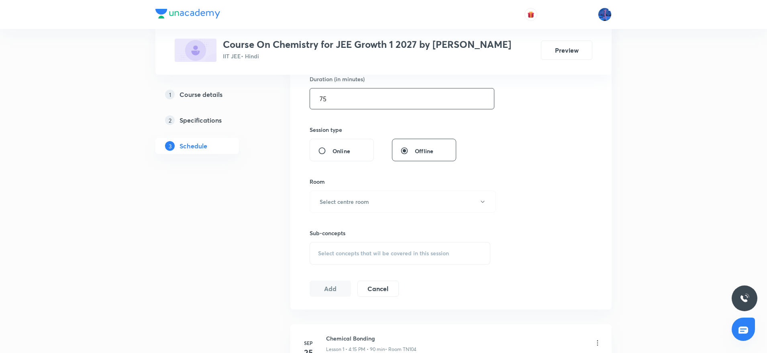
scroll to position [259, 0]
type input "75"
click at [396, 203] on button "Select centre room" at bounding box center [403, 197] width 186 height 22
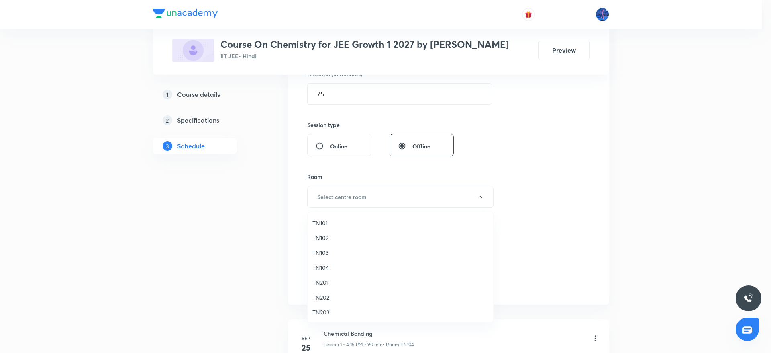
click at [329, 268] on span "TN104" at bounding box center [401, 267] width 176 height 8
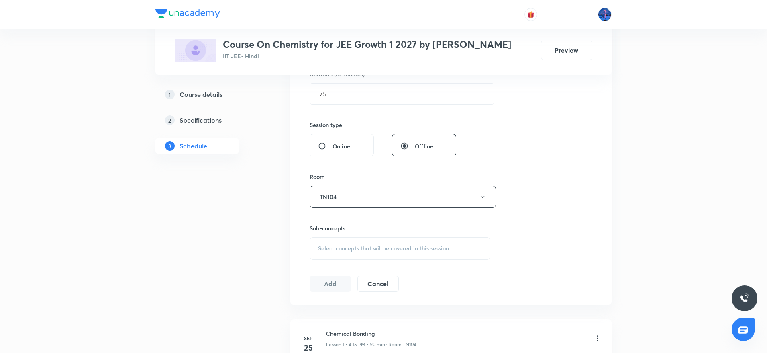
scroll to position [603, 0]
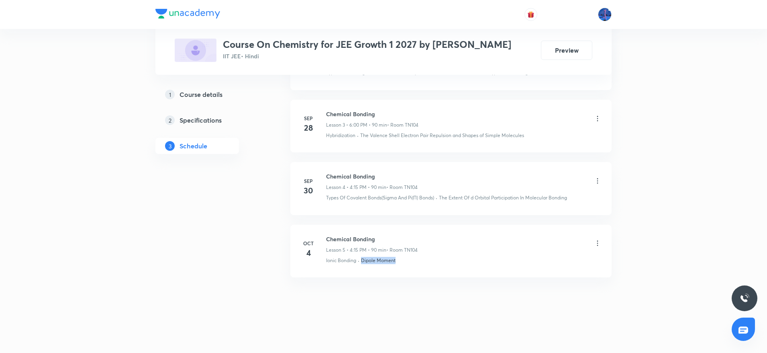
drag, startPoint x: 399, startPoint y: 262, endPoint x: 362, endPoint y: 266, distance: 36.9
click at [362, 266] on li "Oct 4 Chemical Bonding Lesson 5 • 4:15 PM • 90 min • Room TN104 Ionic Bonding ·…" at bounding box center [450, 251] width 321 height 53
copy p "Dipole Moment"
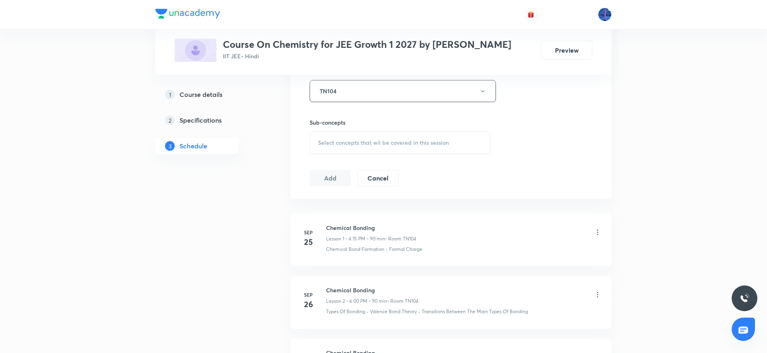
scroll to position [366, 0]
click at [425, 150] on div "Select concepts that wil be covered in this session" at bounding box center [400, 142] width 181 height 23
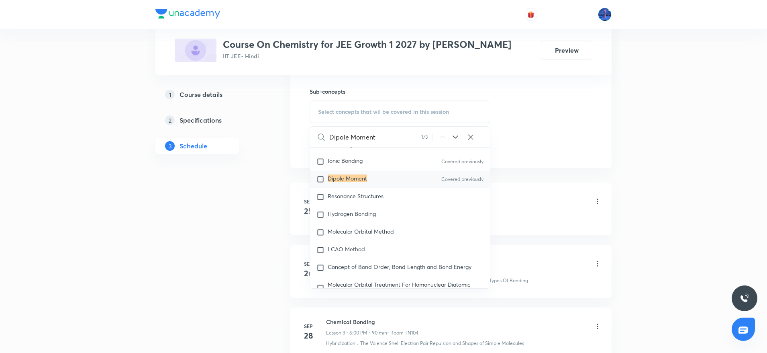
scroll to position [11554, 0]
type input "Dipole Moment"
click at [382, 198] on span "Resonance Structures" at bounding box center [356, 194] width 56 height 8
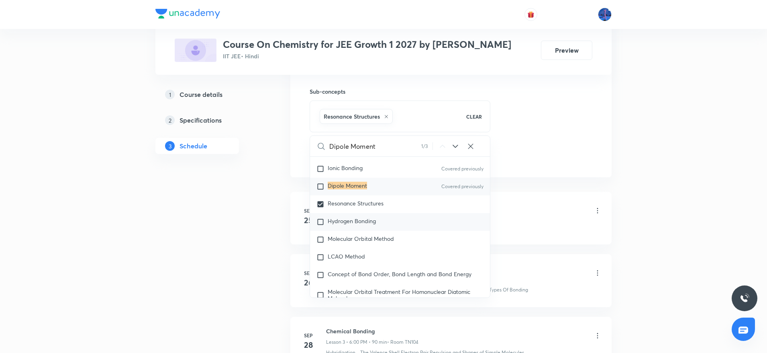
click at [362, 225] on span "Hydrogen Bonding" at bounding box center [352, 221] width 48 height 8
checkbox input "true"
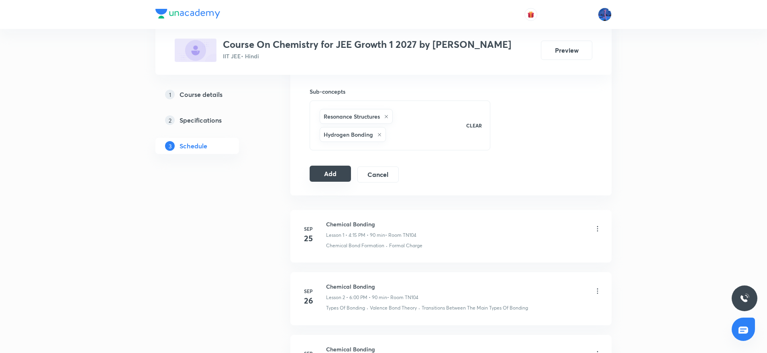
click at [331, 170] on button "Add" at bounding box center [330, 174] width 41 height 16
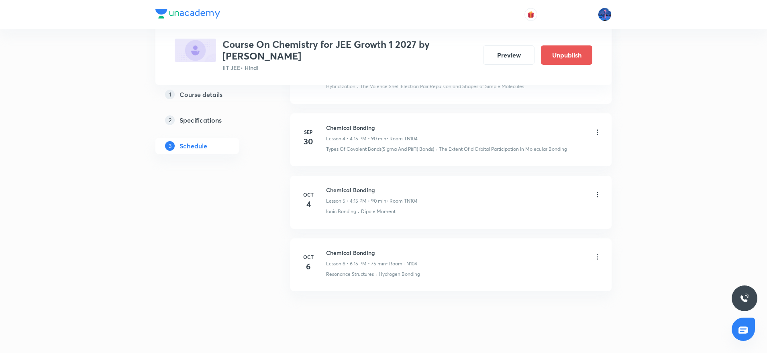
scroll to position [297, 0]
drag, startPoint x: 327, startPoint y: 238, endPoint x: 412, endPoint y: 239, distance: 84.8
click at [412, 245] on h6 "Chemical Bonding" at bounding box center [371, 249] width 91 height 8
copy h6 "Chemical Bonding"
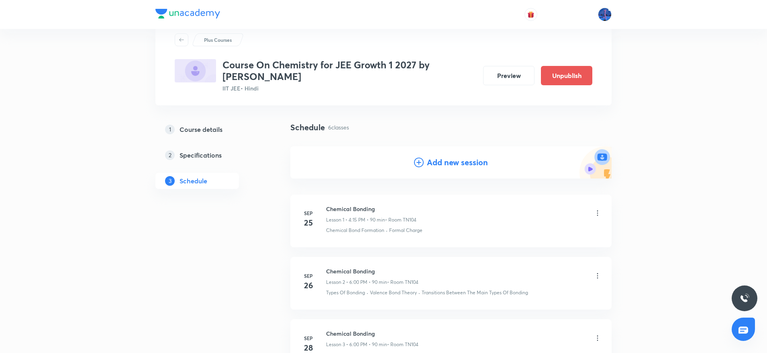
scroll to position [0, 0]
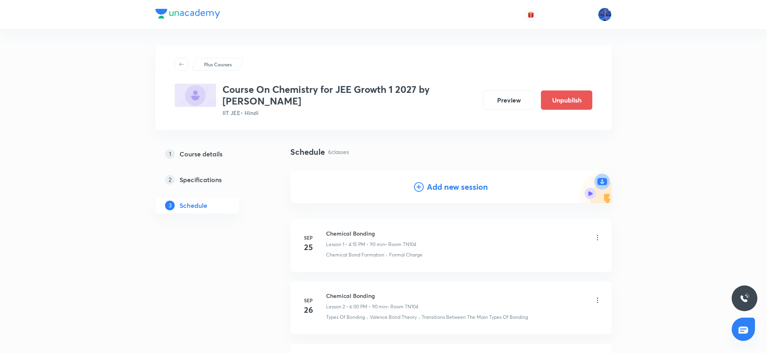
click at [454, 181] on h4 "Add new session" at bounding box center [457, 187] width 61 height 12
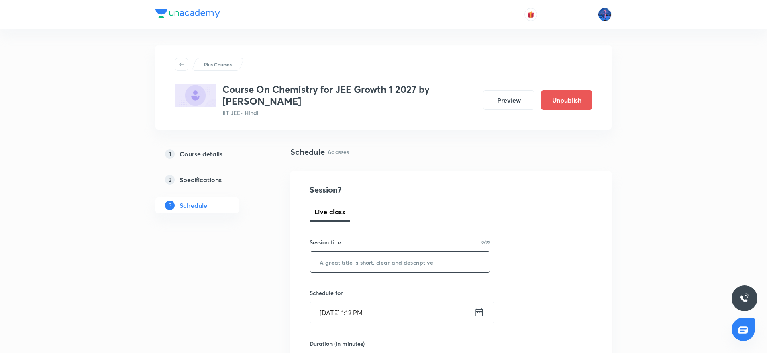
click at [423, 252] on input "text" at bounding box center [400, 262] width 180 height 20
paste input "Chemical Bonding"
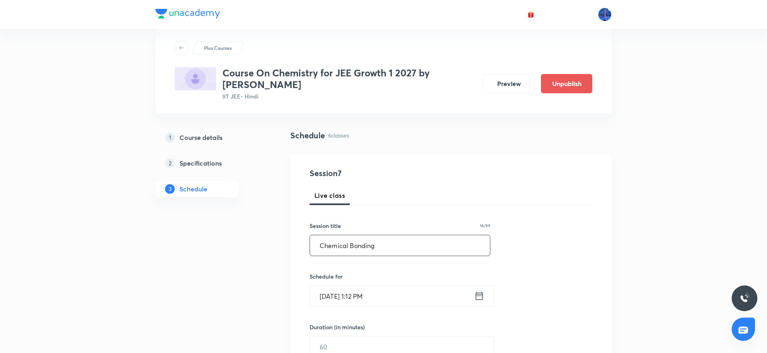
scroll to position [22, 0]
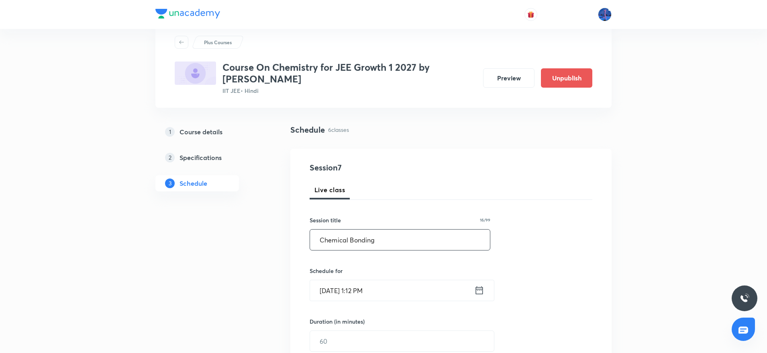
type input "Chemical Bonding"
click at [397, 280] on input "Oct 6, 2025, 1:12 PM" at bounding box center [392, 290] width 164 height 20
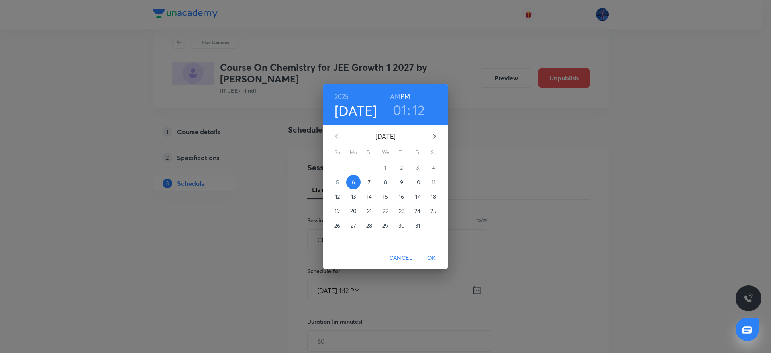
click at [371, 182] on p "7" at bounding box center [369, 182] width 3 height 8
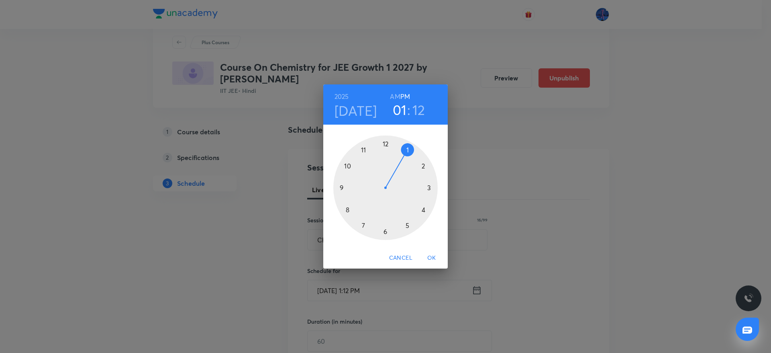
click at [424, 211] on div at bounding box center [385, 187] width 104 height 104
click at [386, 231] on div at bounding box center [385, 187] width 104 height 104
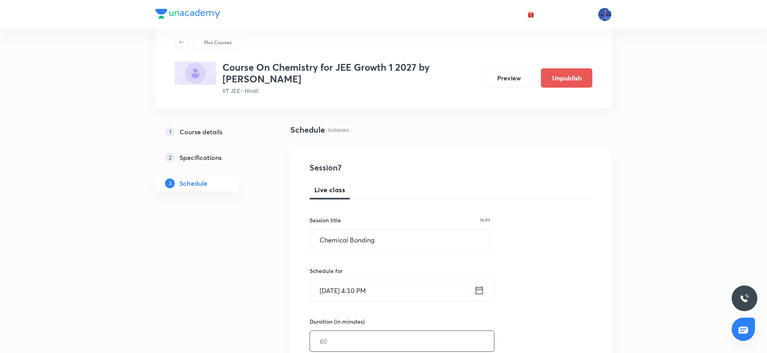
click at [392, 331] on input "text" at bounding box center [402, 341] width 184 height 20
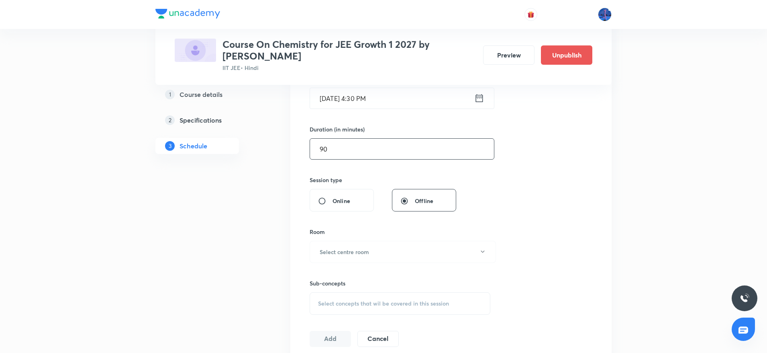
scroll to position [225, 0]
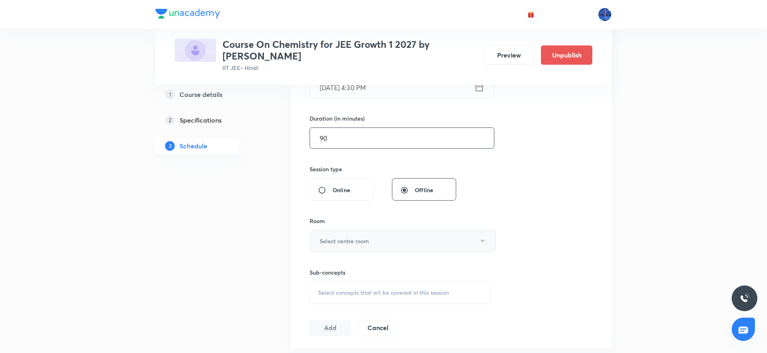
type input "90"
click at [393, 235] on button "Select centre room" at bounding box center [403, 241] width 186 height 22
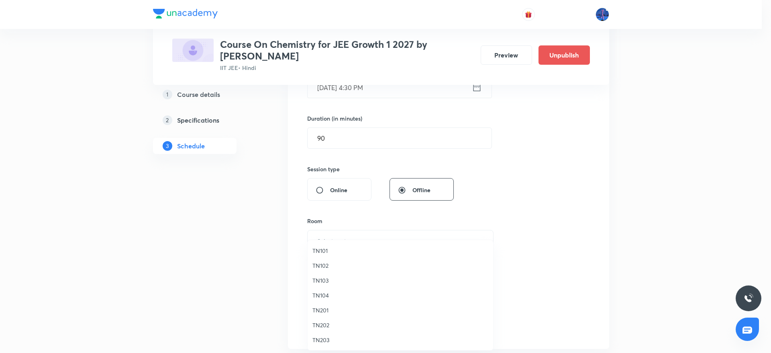
click at [320, 297] on span "TN104" at bounding box center [401, 295] width 176 height 8
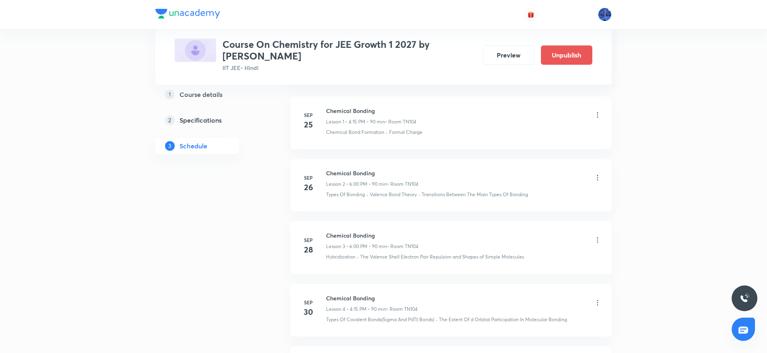
scroll to position [666, 0]
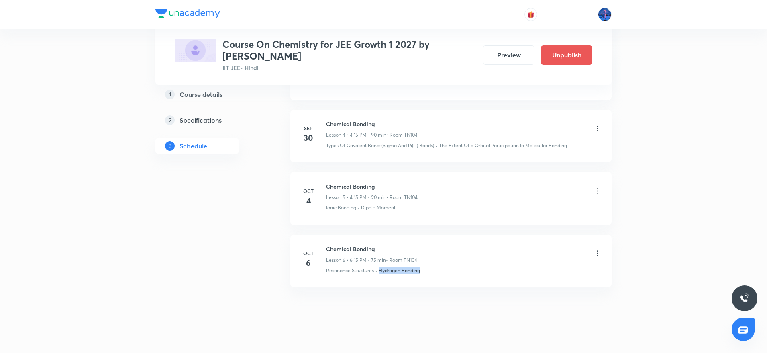
drag, startPoint x: 428, startPoint y: 267, endPoint x: 379, endPoint y: 276, distance: 49.4
click at [379, 276] on li "Oct 6 Chemical Bonding Lesson 6 • 6:15 PM • 75 min • Room TN104 Resonance Struc…" at bounding box center [450, 261] width 321 height 53
copy p "Hydrogen Bonding"
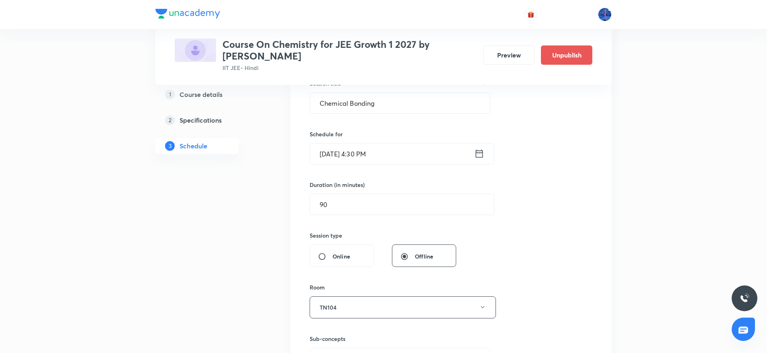
scroll to position [305, 0]
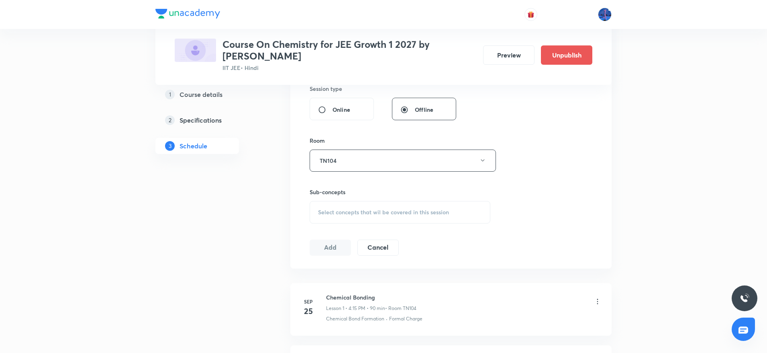
click at [415, 209] on span "Select concepts that wil be covered in this session" at bounding box center [383, 212] width 131 height 6
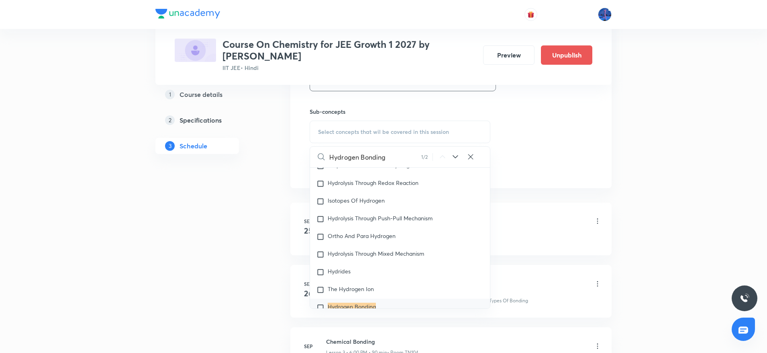
scroll to position [7609, 0]
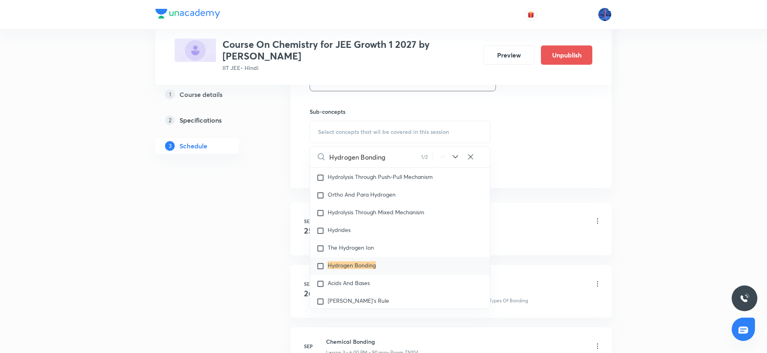
type input "Hydrogen Bonding"
click at [454, 155] on icon at bounding box center [455, 156] width 5 height 3
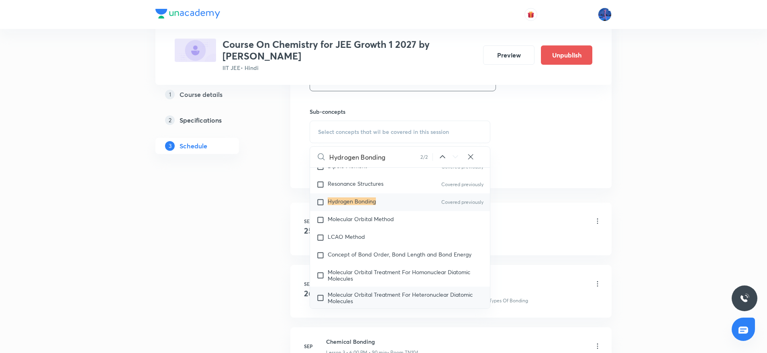
scroll to position [11581, 0]
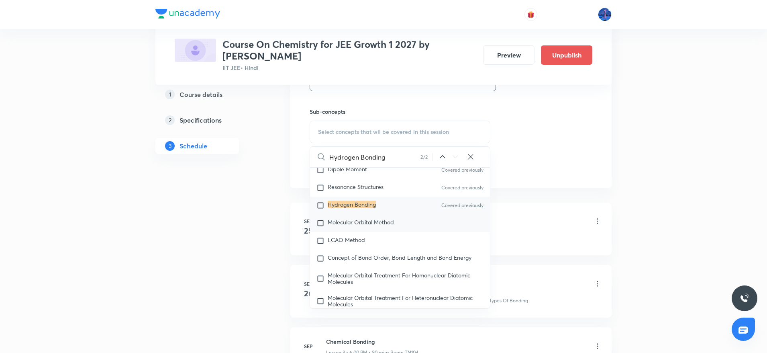
click at [393, 221] on span "Molecular Orbital Method" at bounding box center [361, 222] width 66 height 8
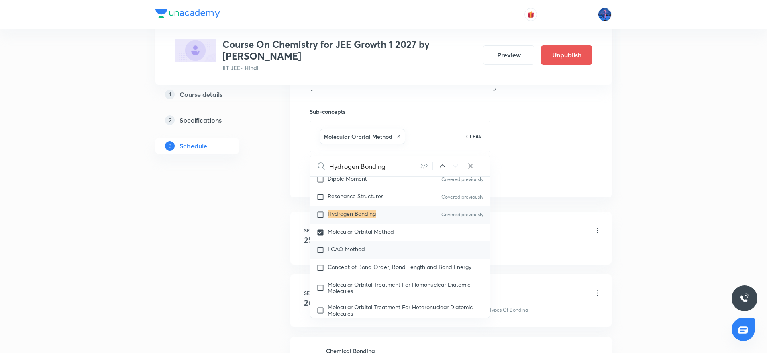
click at [356, 248] on span "LCAO Method" at bounding box center [346, 249] width 37 height 8
checkbox input "true"
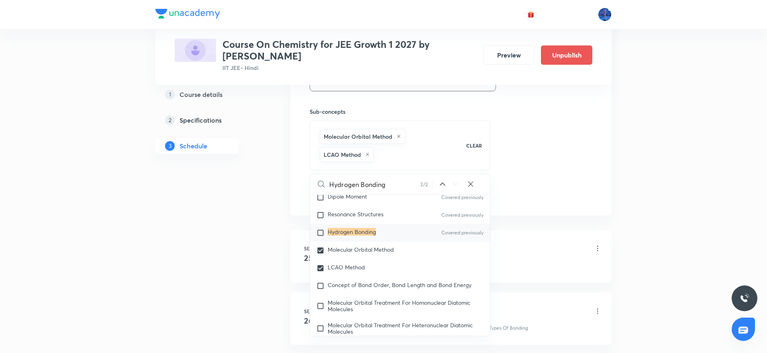
click at [563, 138] on div "Session 7 Live class Session title 16/99 Chemical Bonding ​ Schedule for Oct 7,…" at bounding box center [451, 0] width 283 height 405
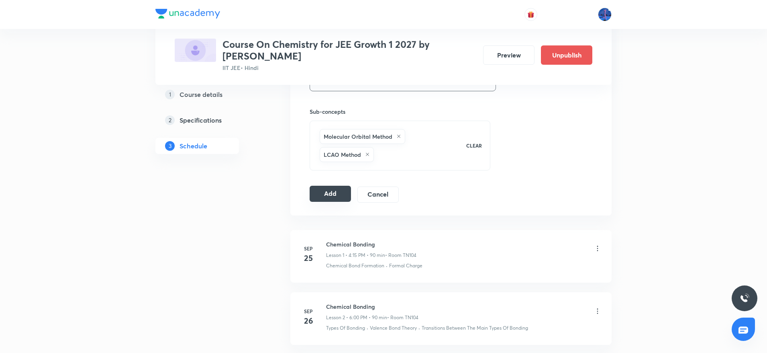
click at [334, 186] on button "Add" at bounding box center [330, 194] width 41 height 16
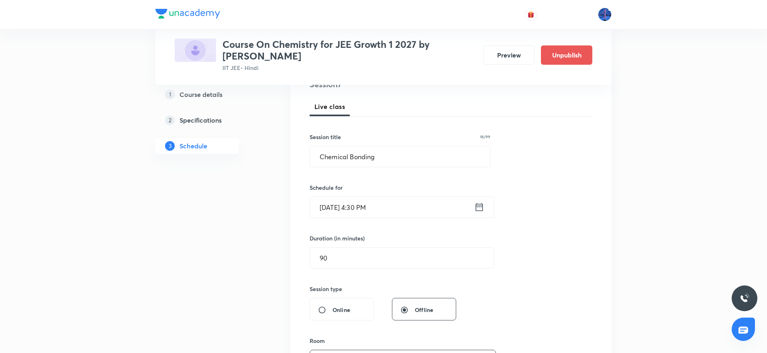
scroll to position [102, 0]
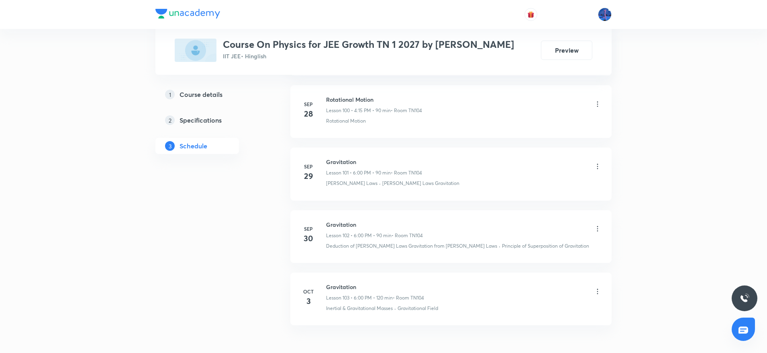
scroll to position [6760, 0]
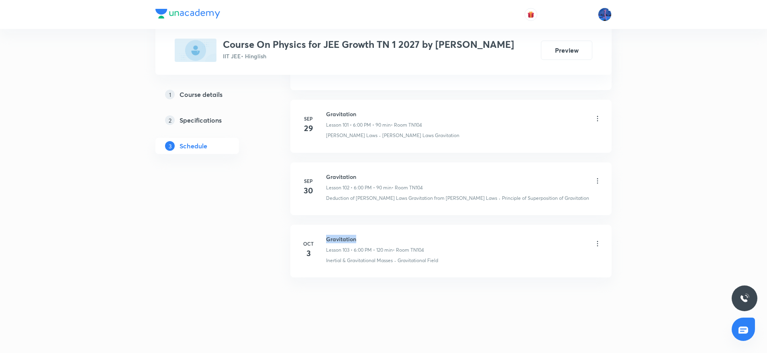
drag, startPoint x: 327, startPoint y: 239, endPoint x: 366, endPoint y: 237, distance: 38.6
click at [366, 237] on h6 "Gravitation" at bounding box center [375, 239] width 98 height 8
copy h6 "Gravitation"
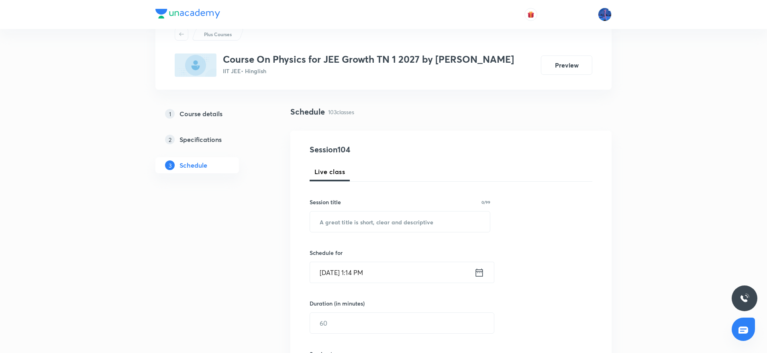
scroll to position [76, 0]
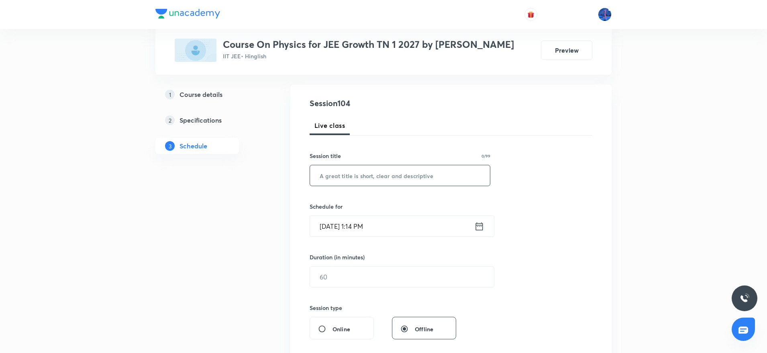
click at [396, 177] on input "text" at bounding box center [400, 175] width 180 height 20
paste input "Gravitation"
type input "Gravitation"
click at [440, 234] on input "[DATE] 1:14 PM" at bounding box center [392, 226] width 164 height 20
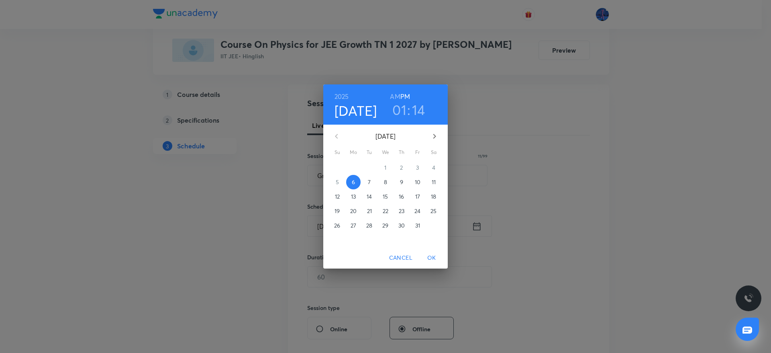
click at [370, 182] on p "7" at bounding box center [369, 182] width 3 height 8
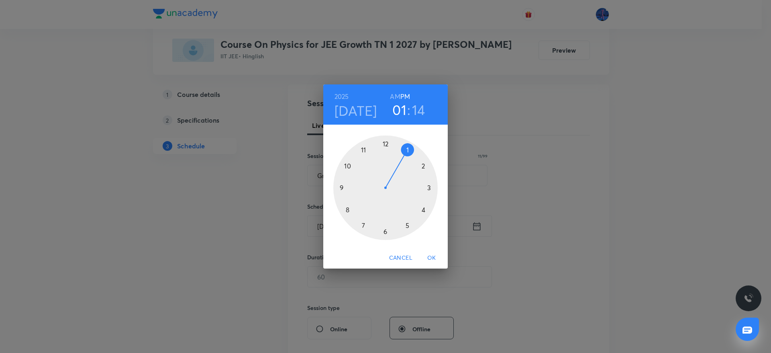
click at [386, 231] on div at bounding box center [385, 187] width 104 height 104
click at [431, 188] on div at bounding box center [385, 187] width 104 height 104
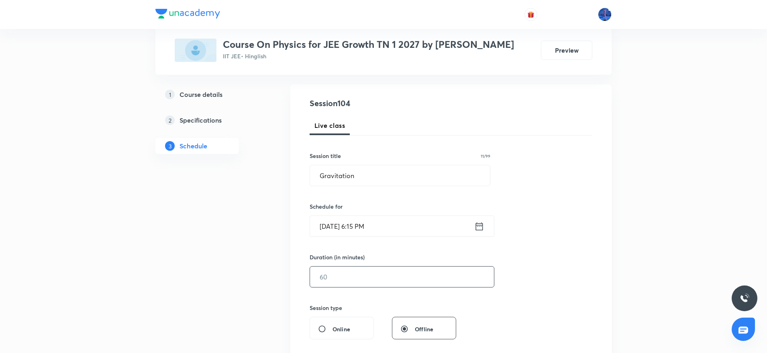
click at [389, 279] on input "text" at bounding box center [402, 276] width 184 height 20
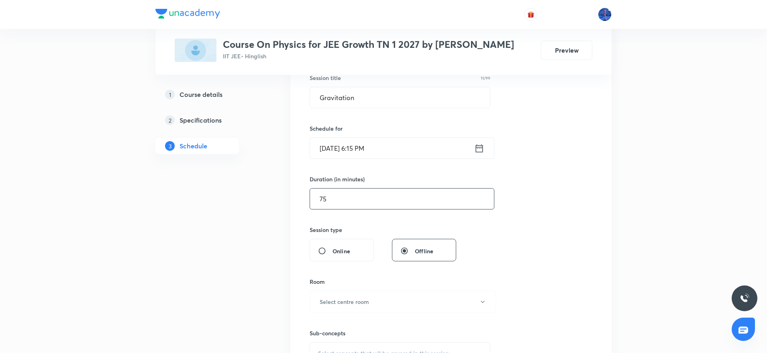
scroll to position [243, 0]
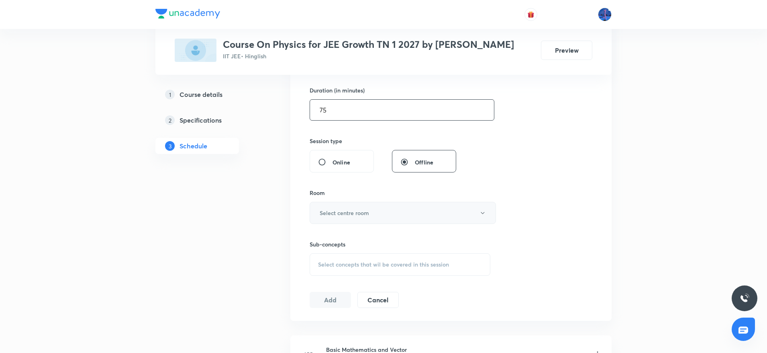
type input "75"
click at [408, 219] on button "Select centre room" at bounding box center [403, 213] width 186 height 22
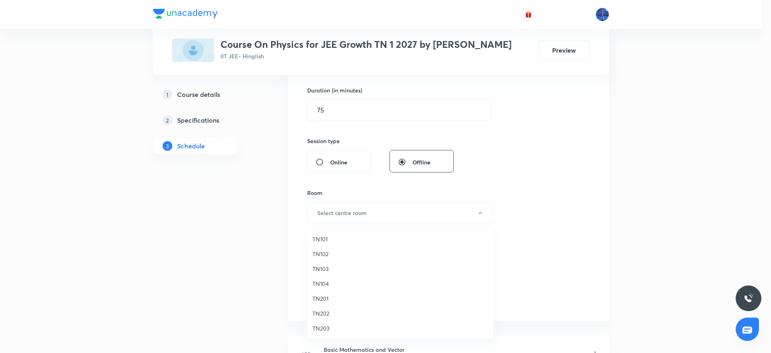
click at [328, 279] on span "TN104" at bounding box center [401, 283] width 176 height 8
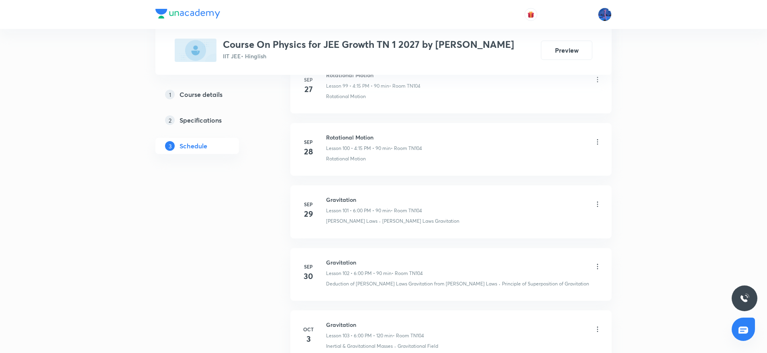
scroll to position [6760, 0]
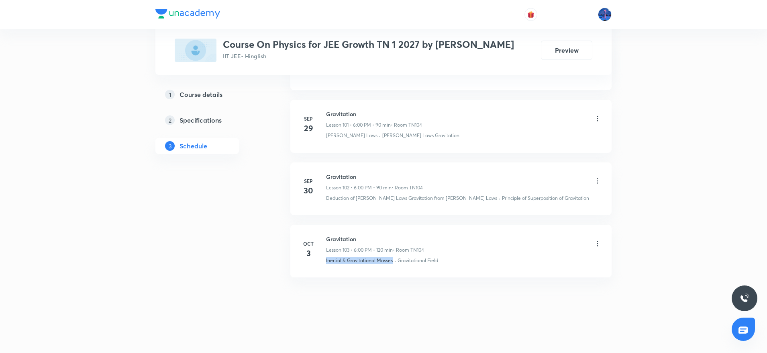
drag, startPoint x: 325, startPoint y: 264, endPoint x: 394, endPoint y: 274, distance: 69.8
click at [394, 274] on li "[DATE] Gravitation Lesson 103 • 6:00 PM • 120 min • Room TN104 Inertial & Gravi…" at bounding box center [450, 251] width 321 height 53
copy p "Inertial & Gravitational Masses"
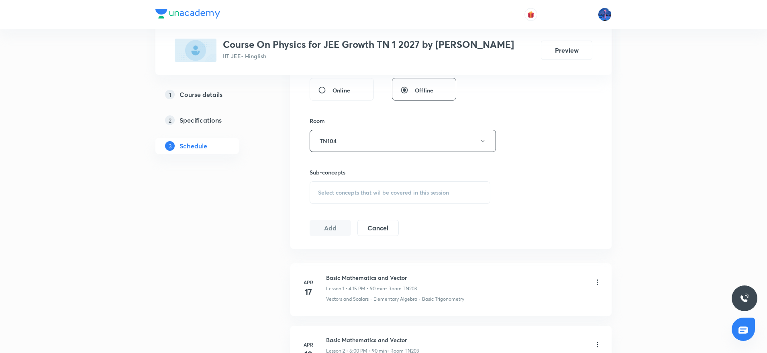
scroll to position [317, 0]
click at [404, 196] on div "Select concepts that wil be covered in this session" at bounding box center [400, 190] width 181 height 23
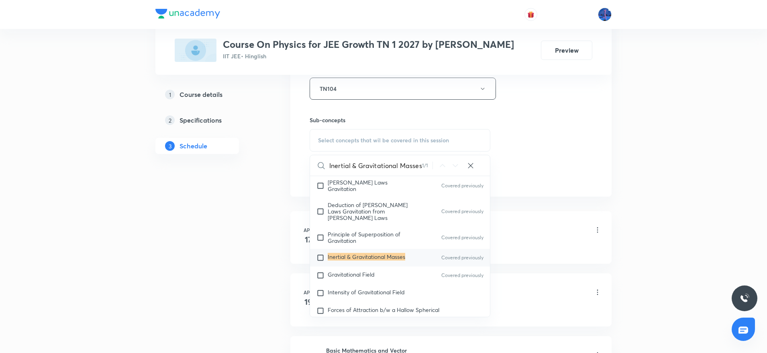
scroll to position [3363, 0]
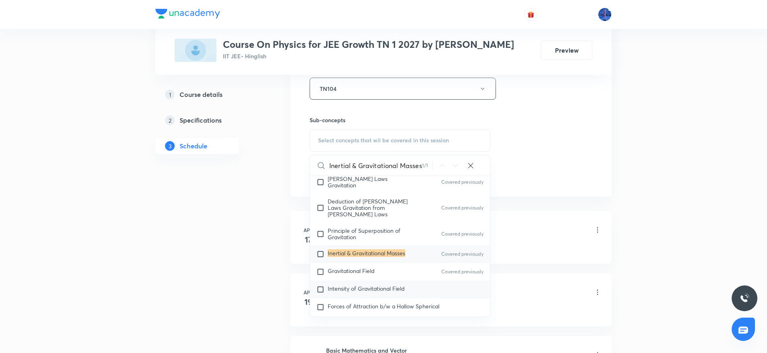
type input "Inertial & Gravitational Masses"
click at [362, 284] on span "Intensity of Gravitational Field" at bounding box center [366, 288] width 77 height 8
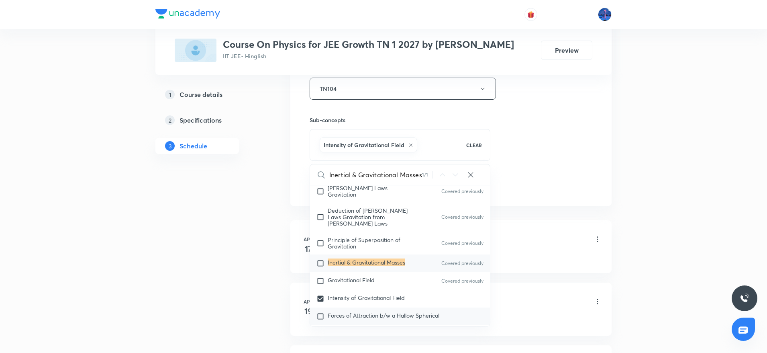
click at [371, 311] on span "Forces of Attraction b/w a Hallow Spherical" at bounding box center [384, 315] width 112 height 8
checkbox input "true"
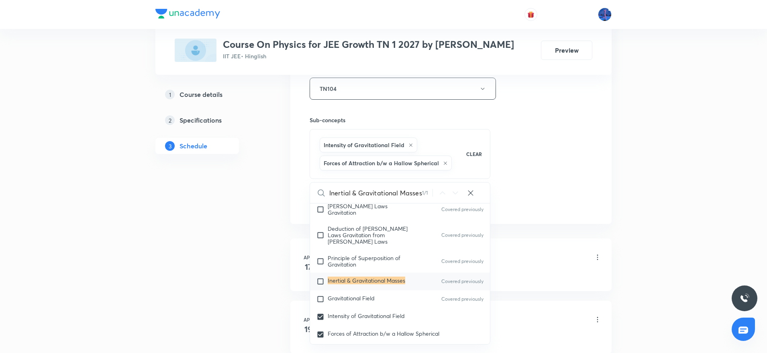
click at [525, 189] on div "Session 104 Live class Session title 11/99 Gravitation ​ Schedule for [DATE] 6:…" at bounding box center [451, 8] width 283 height 405
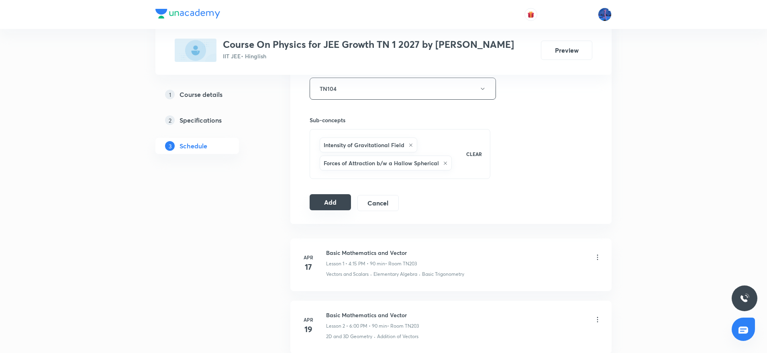
click at [338, 203] on button "Add" at bounding box center [330, 202] width 41 height 16
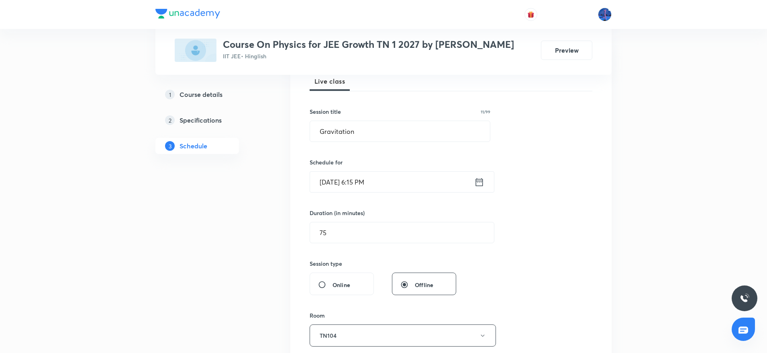
scroll to position [114, 0]
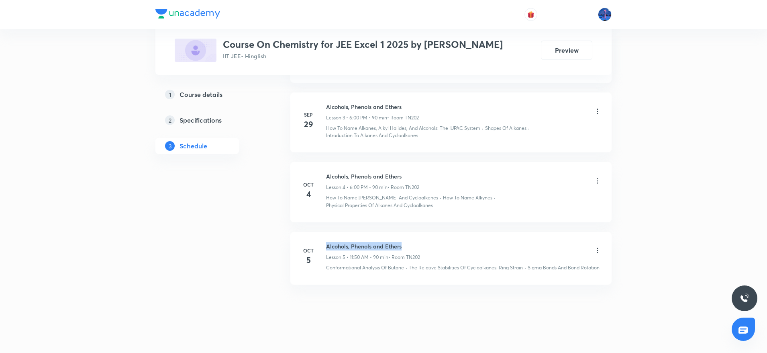
drag, startPoint x: 326, startPoint y: 238, endPoint x: 412, endPoint y: 231, distance: 85.9
click at [412, 232] on li "Oct 5 Alcohols, Phenols and Ethers Lesson 5 • 11:50 AM • 90 min • Room TN202 Co…" at bounding box center [450, 258] width 321 height 53
copy h6 "Alcohols, Phenols and Ethers"
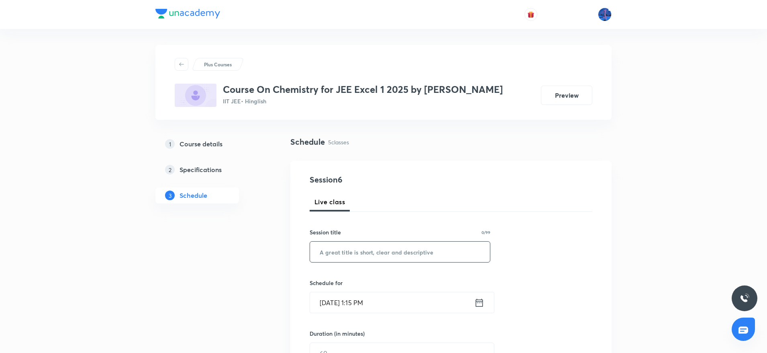
click at [404, 241] on input "text" at bounding box center [400, 251] width 180 height 20
paste input "Alcohols, Phenols and Ethers"
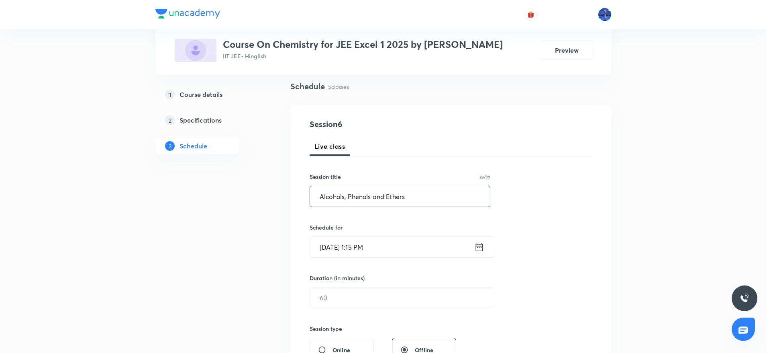
scroll to position [58, 0]
type input "Alcohols, Phenols and Ethers"
click at [407, 248] on input "Oct 6, 2025, 1:15 PM" at bounding box center [392, 244] width 164 height 20
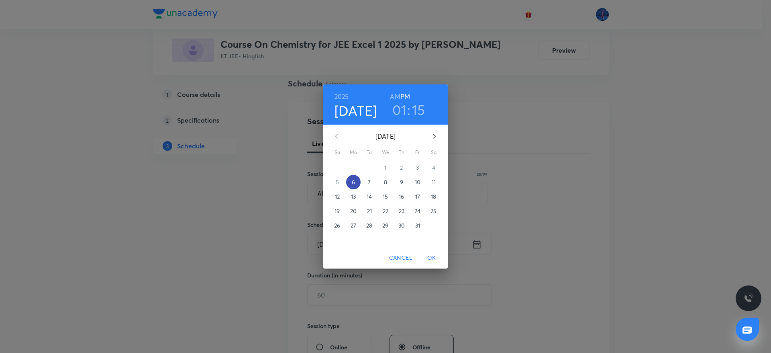
click at [356, 185] on span "6" at bounding box center [353, 182] width 14 height 8
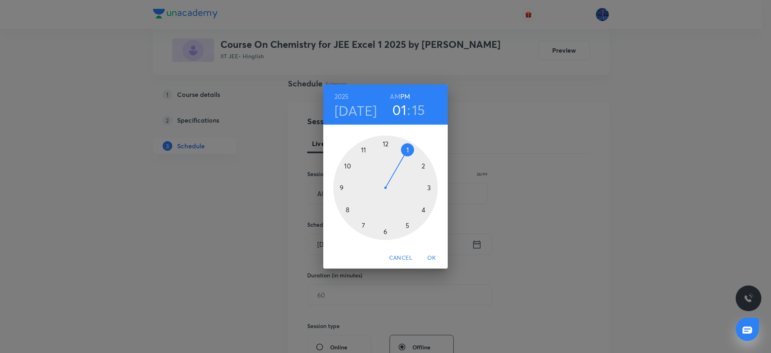
click at [423, 209] on div at bounding box center [385, 187] width 104 height 104
click at [386, 231] on div at bounding box center [385, 187] width 104 height 104
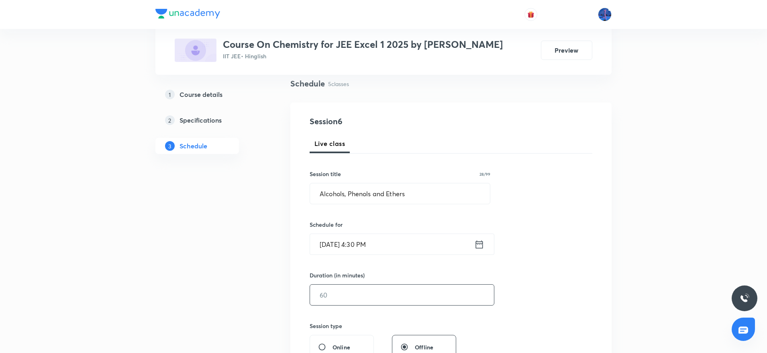
click at [356, 297] on input "text" at bounding box center [402, 294] width 184 height 20
type input "90"
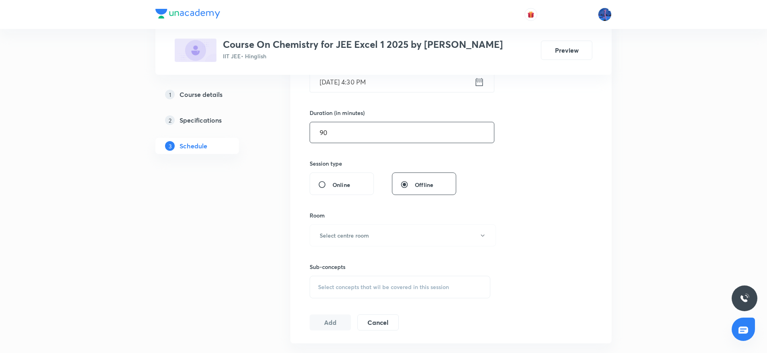
scroll to position [221, 0]
click at [401, 236] on button "Select centre room" at bounding box center [403, 235] width 186 height 22
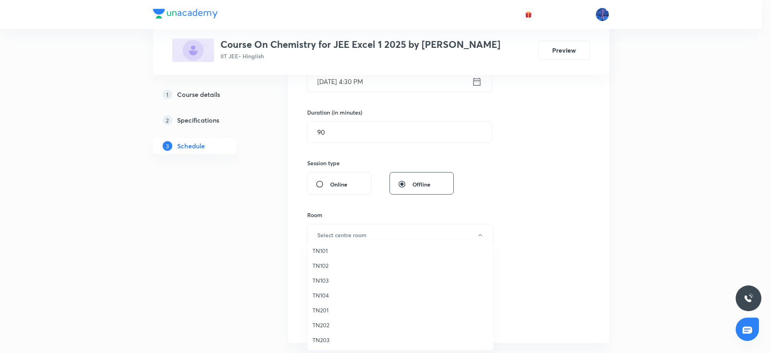
click at [332, 324] on span "TN202" at bounding box center [401, 325] width 176 height 8
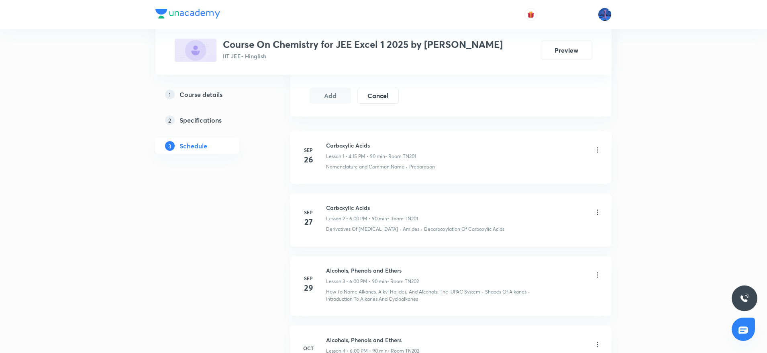
scroll to position [611, 0]
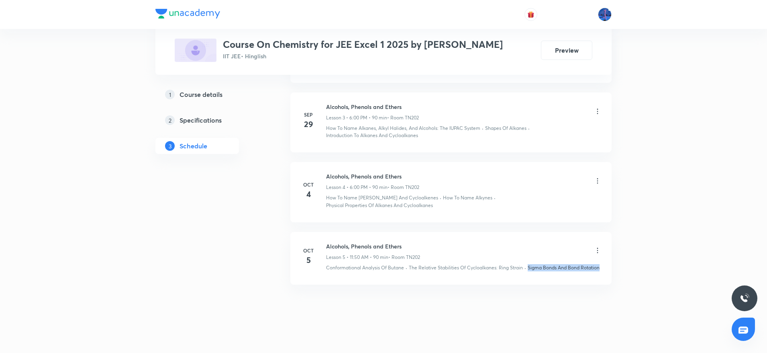
drag, startPoint x: 528, startPoint y: 261, endPoint x: 605, endPoint y: 262, distance: 76.3
click at [605, 262] on li "Oct 5 Alcohols, Phenols and Ethers Lesson 5 • 11:50 AM • 90 min • Room TN202 Co…" at bounding box center [450, 258] width 321 height 53
copy p "Sigma Bonds And Bond Rotation"
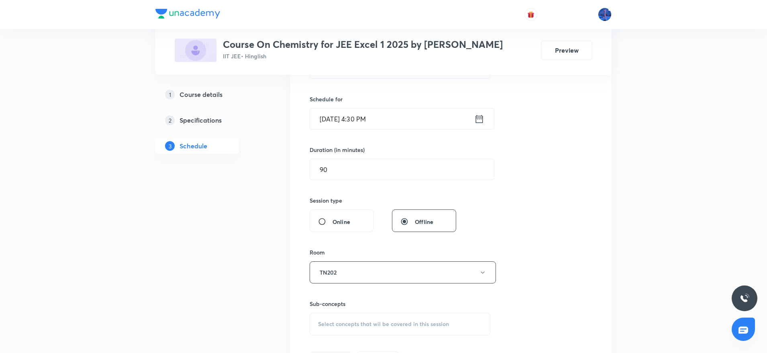
scroll to position [384, 0]
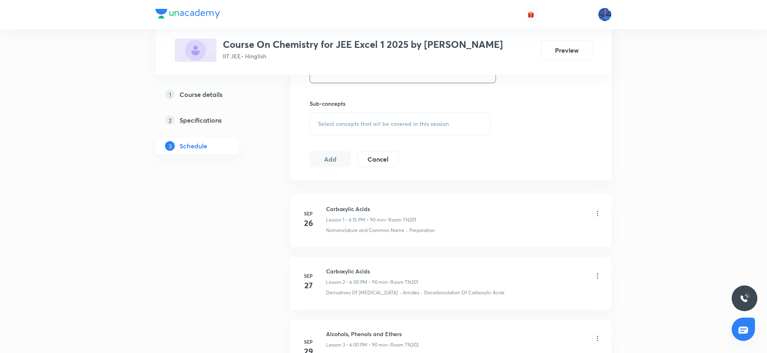
click at [391, 126] on span "Select concepts that wil be covered in this session" at bounding box center [383, 124] width 131 height 6
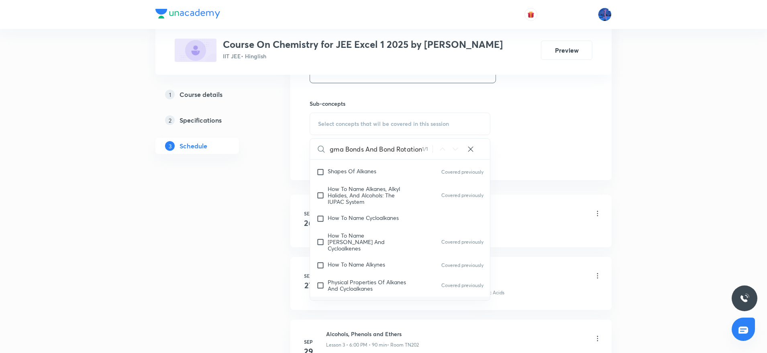
scroll to position [15071, 0]
type input "Sigma Bonds And Bond Rotation"
click at [401, 228] on div "How To Name Cycloalkanes" at bounding box center [400, 220] width 180 height 18
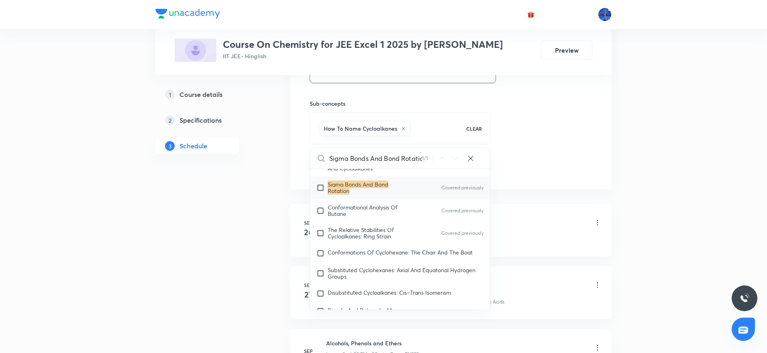
scroll to position [15208, 0]
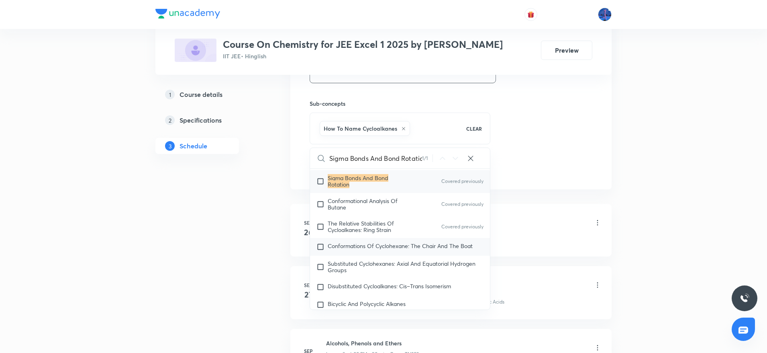
click at [413, 253] on div "Conformations Of Cyclohexane: The Chair And The Boat" at bounding box center [400, 247] width 180 height 18
checkbox input "true"
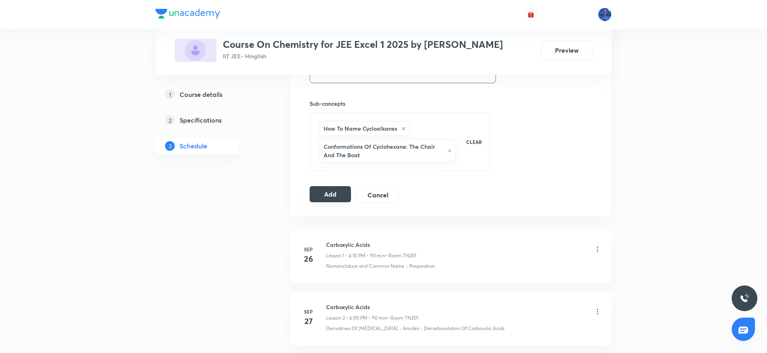
click at [334, 186] on button "Add" at bounding box center [330, 194] width 41 height 16
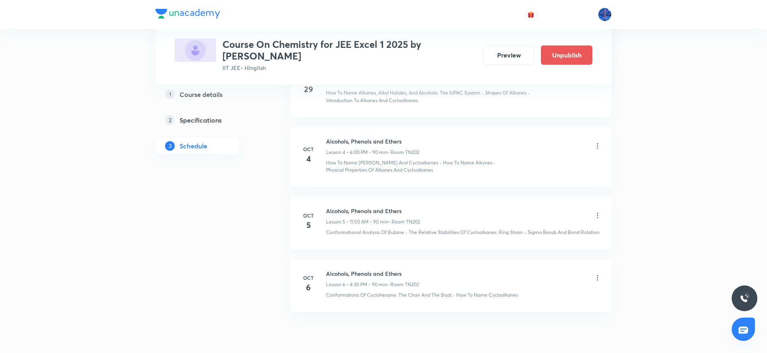
scroll to position [304, 0]
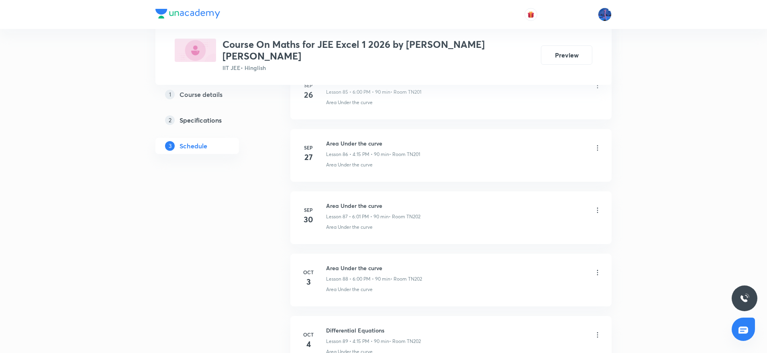
scroll to position [5947, 0]
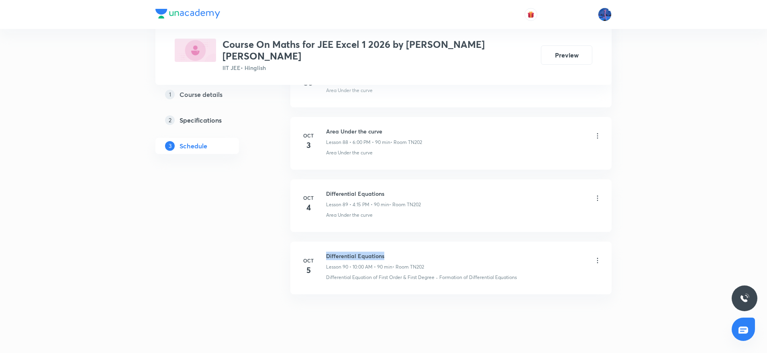
drag, startPoint x: 327, startPoint y: 237, endPoint x: 413, endPoint y: 237, distance: 86.4
click at [413, 252] on h6 "Differential Equations" at bounding box center [375, 256] width 98 height 8
copy h6 "Differential Equations"
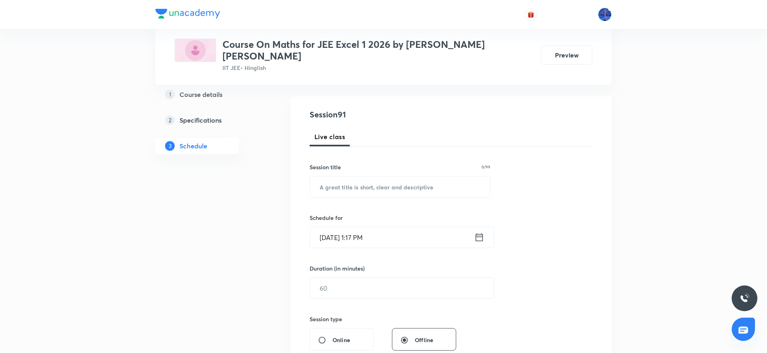
scroll to position [90, 0]
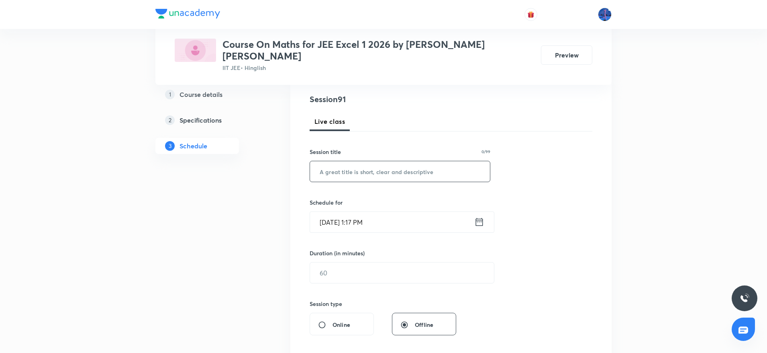
click at [384, 161] on input "text" at bounding box center [400, 171] width 180 height 20
paste input "Differential Equations"
type input "Differential Equations"
click at [411, 212] on input "[DATE] 1:17 PM" at bounding box center [392, 222] width 164 height 20
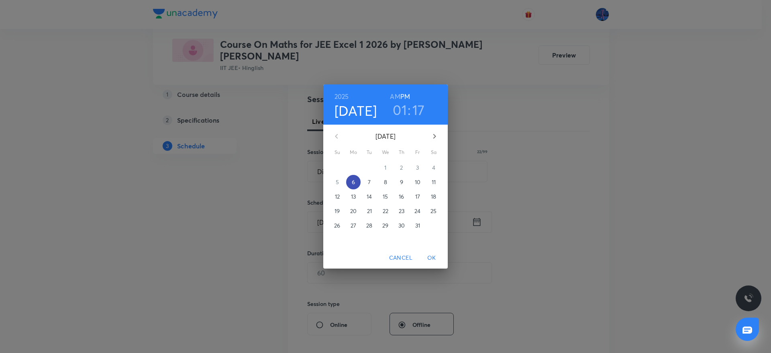
click at [353, 182] on p "6" at bounding box center [353, 182] width 3 height 8
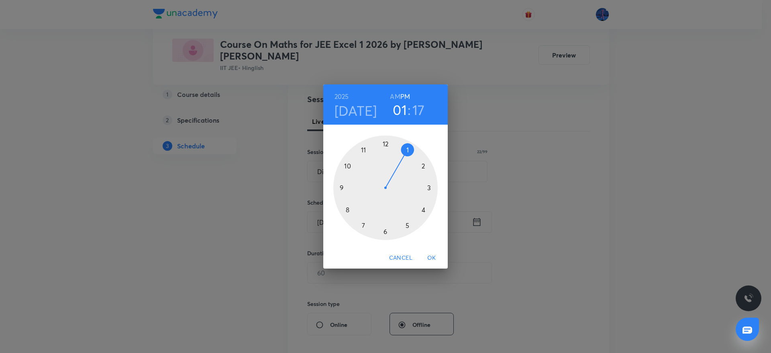
click at [385, 231] on div at bounding box center [385, 187] width 104 height 104
click at [428, 187] on div at bounding box center [385, 187] width 104 height 104
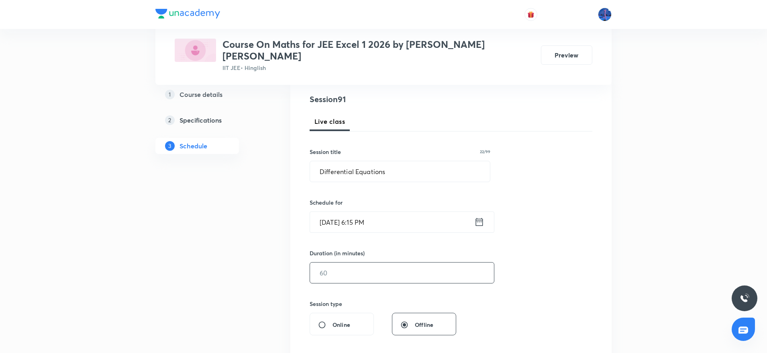
click at [389, 268] on input "text" at bounding box center [402, 272] width 184 height 20
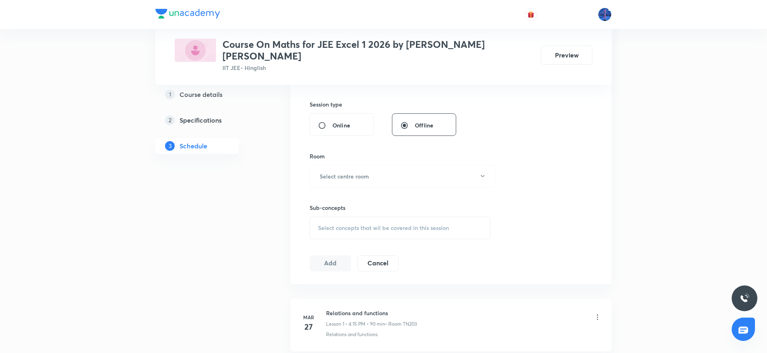
scroll to position [291, 0]
type input "75"
click at [420, 169] on button "Select centre room" at bounding box center [403, 175] width 186 height 22
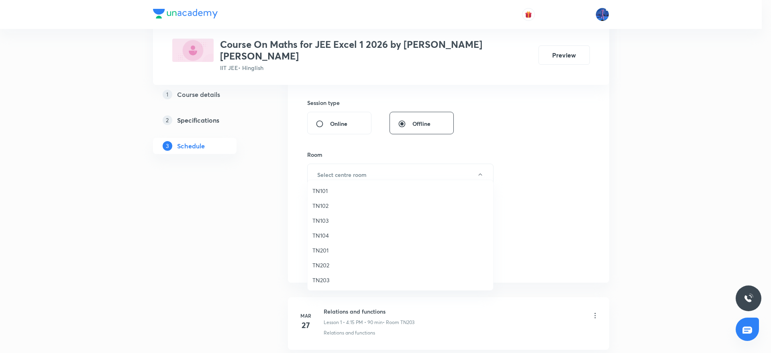
click at [326, 262] on span "TN202" at bounding box center [401, 265] width 176 height 8
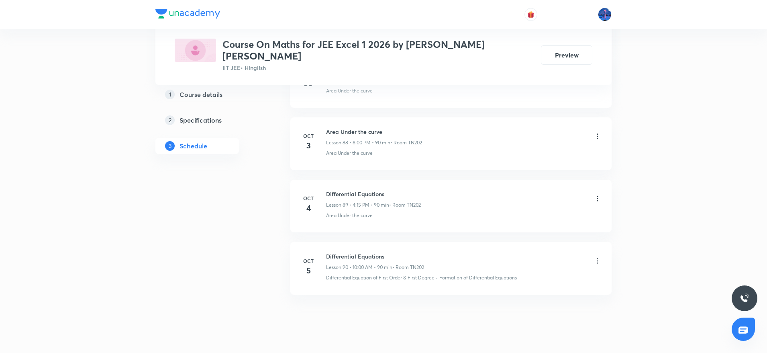
scroll to position [5947, 0]
click at [324, 270] on li "[DATE] Differential Equations Lesson 90 • 10:00 AM • 90 min • Room TN202 Differ…" at bounding box center [450, 267] width 321 height 53
drag, startPoint x: 326, startPoint y: 260, endPoint x: 404, endPoint y: 265, distance: 78.1
click at [404, 265] on li "[DATE] Differential Equations Lesson 90 • 10:00 AM • 90 min • Room TN202 Differ…" at bounding box center [450, 267] width 321 height 53
copy p "Differential Equation of First Order"
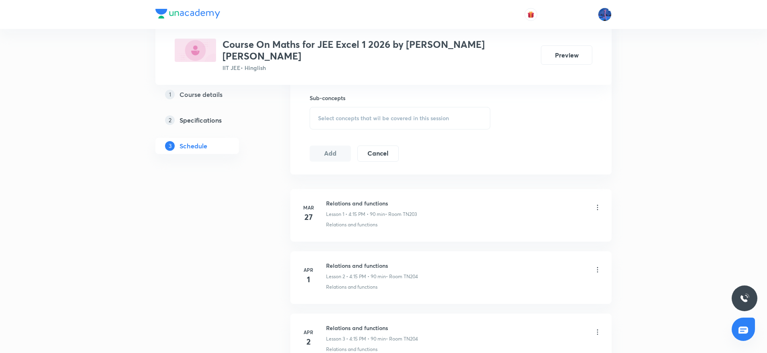
scroll to position [416, 0]
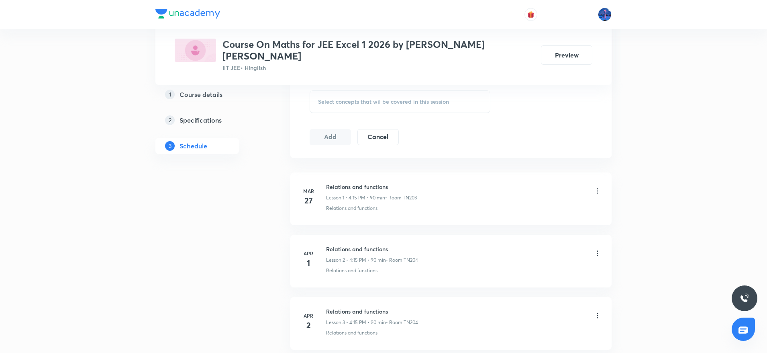
click at [453, 99] on div "Select concepts that wil be covered in this session" at bounding box center [400, 101] width 181 height 23
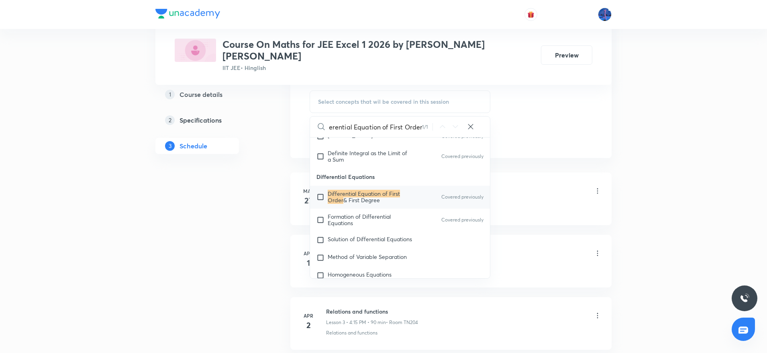
scroll to position [7215, 0]
type input "Differential Equation of First Order"
click at [385, 230] on div "Solution of Differential Equations" at bounding box center [400, 239] width 180 height 18
checkbox input "true"
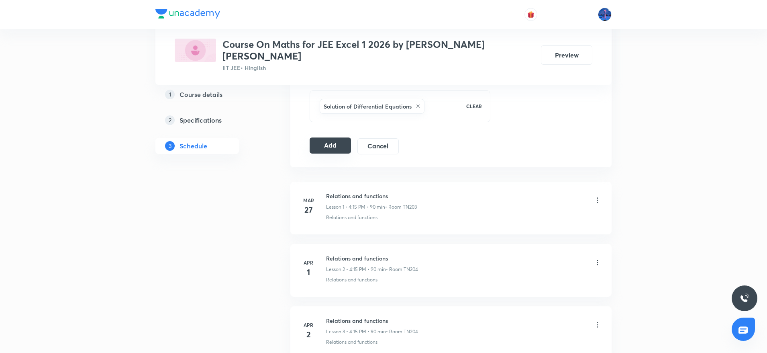
click at [325, 140] on button "Add" at bounding box center [330, 145] width 41 height 16
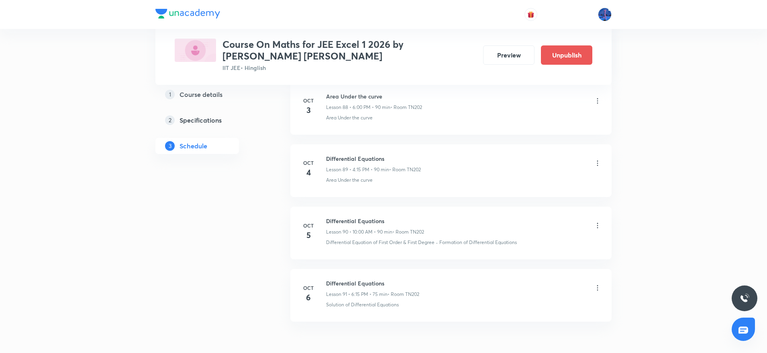
scroll to position [5650, 0]
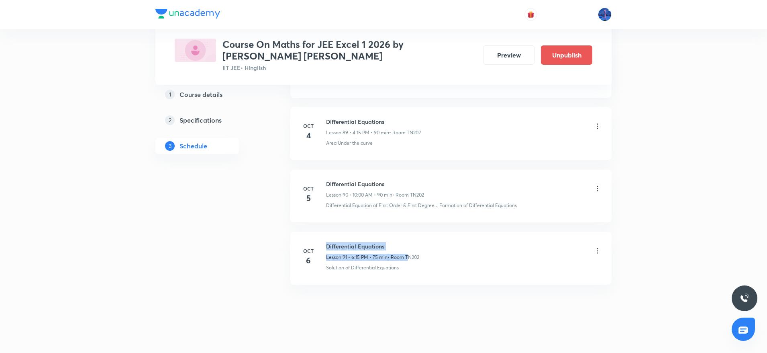
drag, startPoint x: 327, startPoint y: 239, endPoint x: 407, endPoint y: 243, distance: 80.5
click at [407, 243] on div "Differential Equations Lesson 91 • 6:15 PM • 75 min • Room TN202" at bounding box center [372, 251] width 93 height 19
drag, startPoint x: 327, startPoint y: 239, endPoint x: 400, endPoint y: 228, distance: 74.4
click at [400, 232] on li "[DATE] Differential Equations Lesson 91 • 6:15 PM • 75 min • Room TN202 Solutio…" at bounding box center [450, 258] width 321 height 53
copy h6 "Differential Equations"
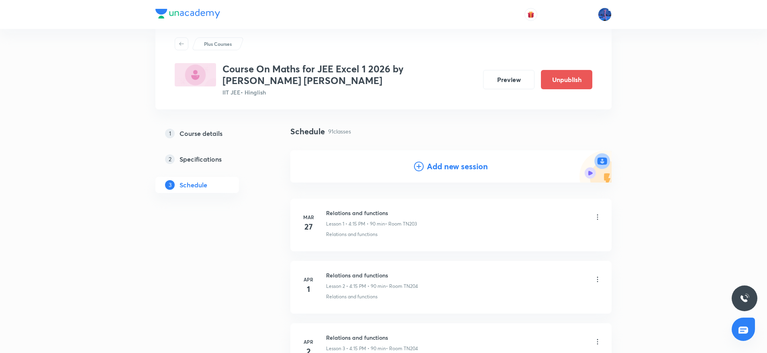
scroll to position [52, 0]
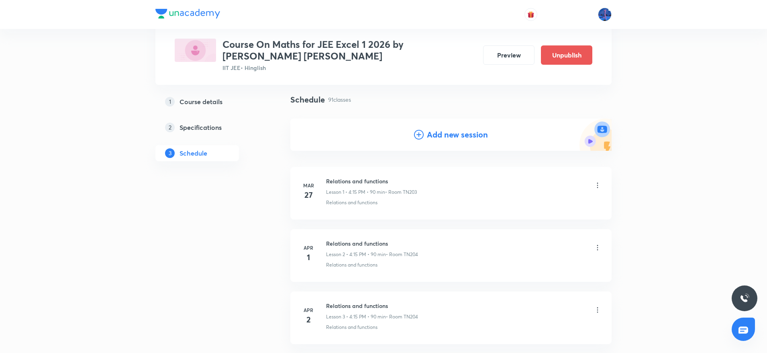
click at [440, 135] on h4 "Add new session" at bounding box center [457, 135] width 61 height 12
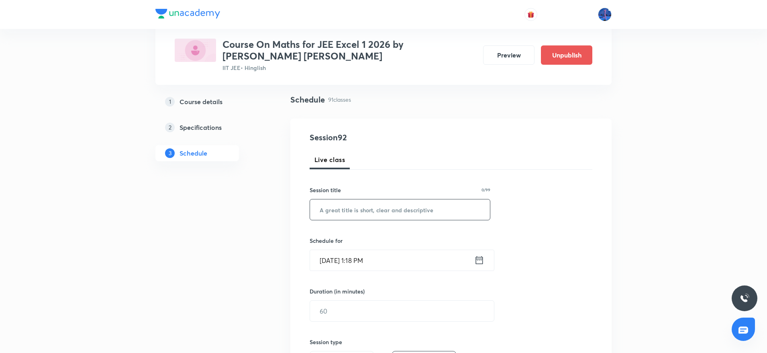
click at [412, 216] on input "text" at bounding box center [400, 209] width 180 height 20
paste input "Differential Equations"
type input "Differential Equations"
click at [410, 262] on input "[DATE] 1:18 PM" at bounding box center [392, 260] width 164 height 20
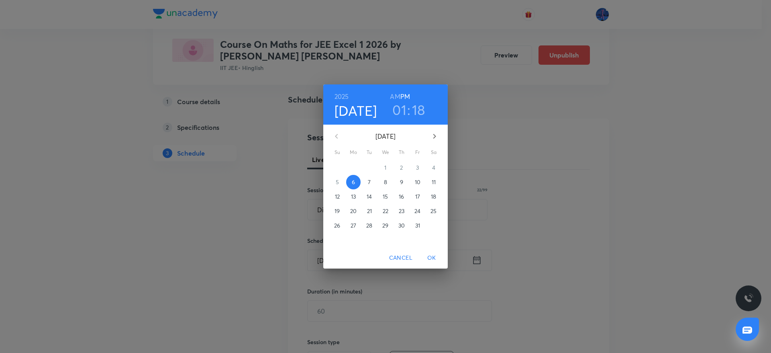
click at [368, 180] on span "7" at bounding box center [369, 182] width 14 height 8
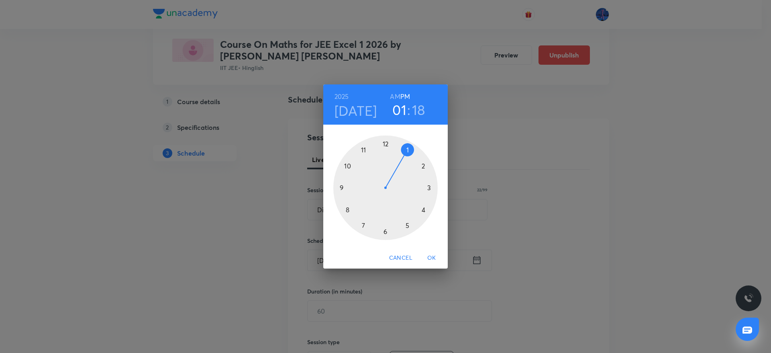
click at [386, 230] on div at bounding box center [385, 187] width 104 height 104
click at [430, 188] on div at bounding box center [385, 187] width 104 height 104
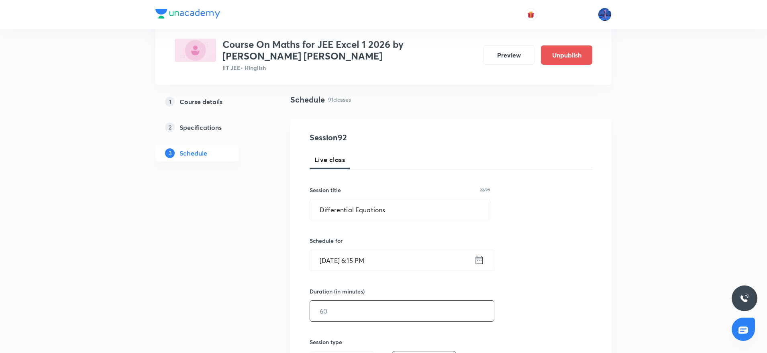
click at [357, 317] on input "text" at bounding box center [402, 311] width 184 height 20
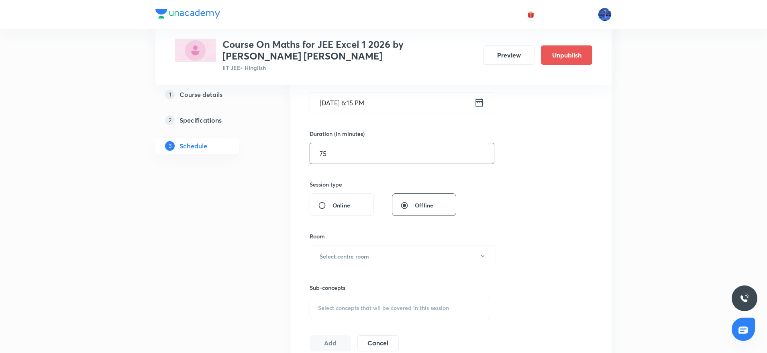
scroll to position [211, 0]
type input "75"
click at [418, 252] on button "Select centre room" at bounding box center [403, 255] width 186 height 22
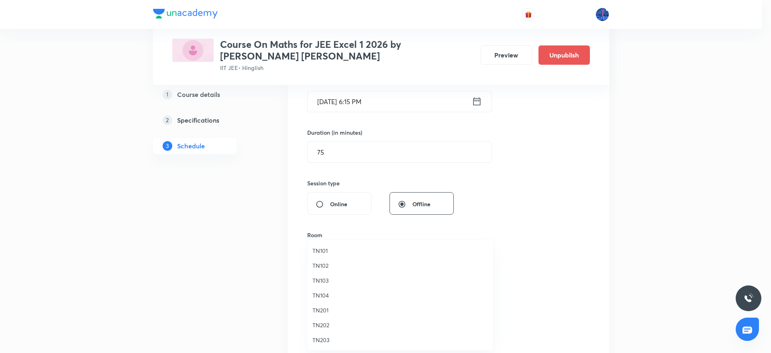
click at [329, 321] on span "TN202" at bounding box center [401, 325] width 176 height 8
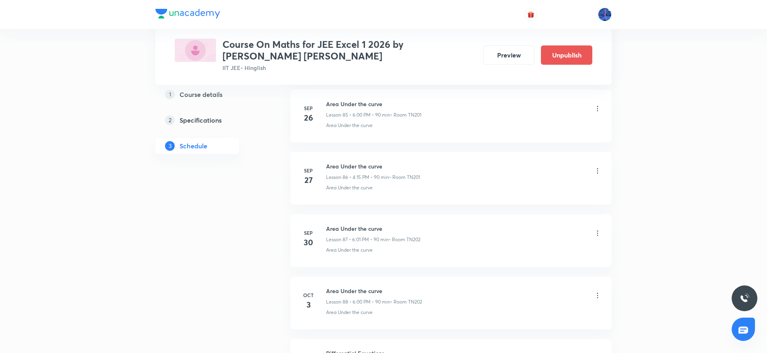
scroll to position [6019, 0]
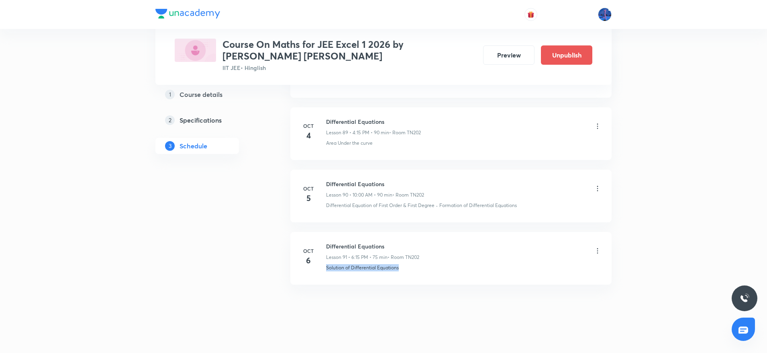
drag, startPoint x: 412, startPoint y: 266, endPoint x: 326, endPoint y: 272, distance: 86.2
click at [326, 272] on li "[DATE] Differential Equations Lesson 91 • 6:15 PM • 75 min • Room TN202 Solutio…" at bounding box center [450, 258] width 321 height 53
copy p "Solution of Differential Equations"
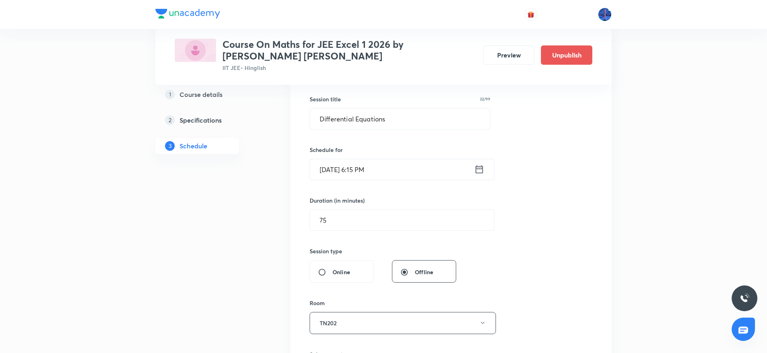
scroll to position [317, 0]
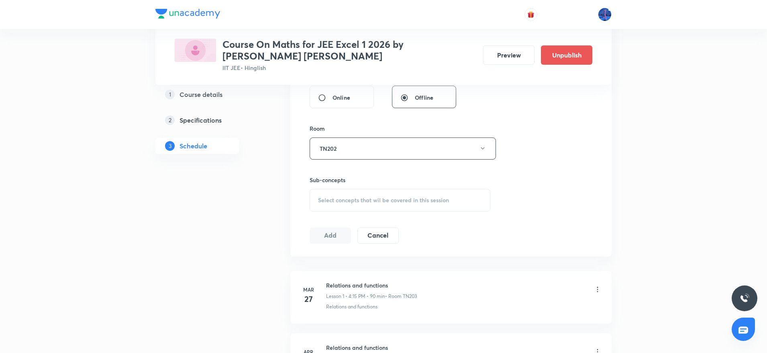
click at [399, 199] on span "Select concepts that wil be covered in this session" at bounding box center [383, 200] width 131 height 6
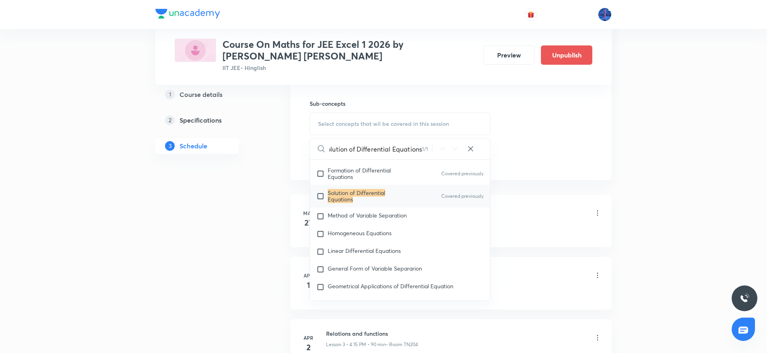
scroll to position [7285, 0]
type input "Solution of Differential Equations"
click at [407, 217] on span "Method of Variable Separation" at bounding box center [367, 214] width 79 height 8
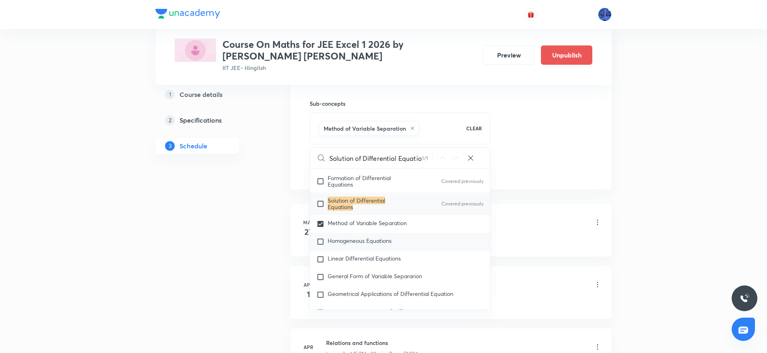
click at [377, 238] on div "Homogeneous Equations" at bounding box center [400, 242] width 180 height 18
checkbox input "true"
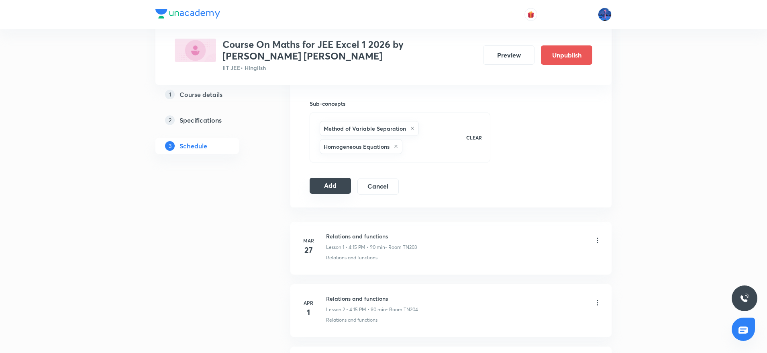
click at [333, 186] on button "Add" at bounding box center [330, 186] width 41 height 16
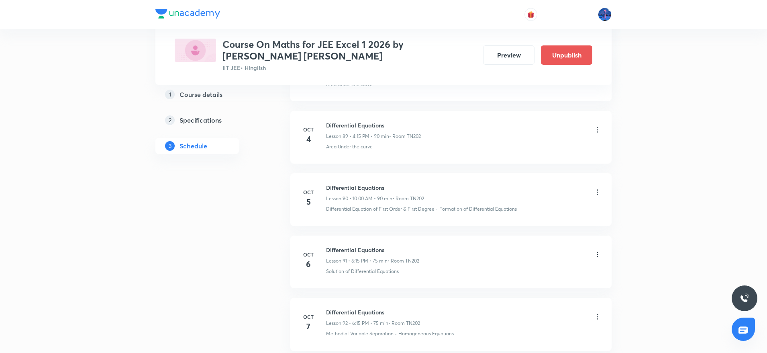
scroll to position [5713, 0]
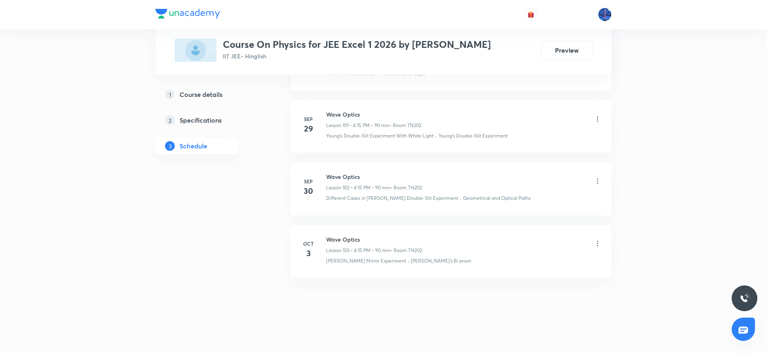
scroll to position [6784, 0]
drag, startPoint x: 326, startPoint y: 238, endPoint x: 365, endPoint y: 238, distance: 39.0
click at [365, 238] on div "[DATE] Wave Optics Lesson 103 • 4:15 PM • 90 min • Room TN202 [PERSON_NAME] Mir…" at bounding box center [451, 249] width 301 height 29
copy h6 "Wave Optics"
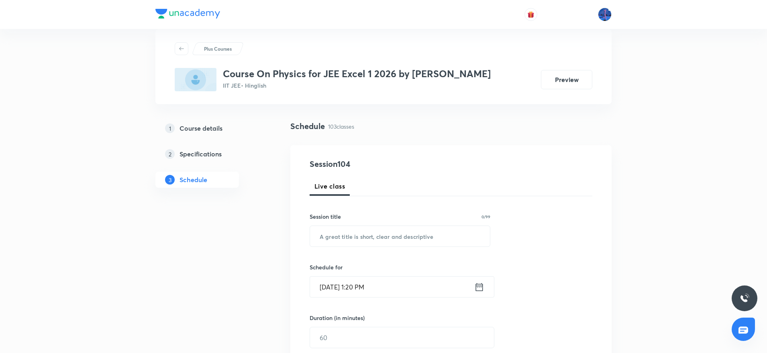
scroll to position [0, 0]
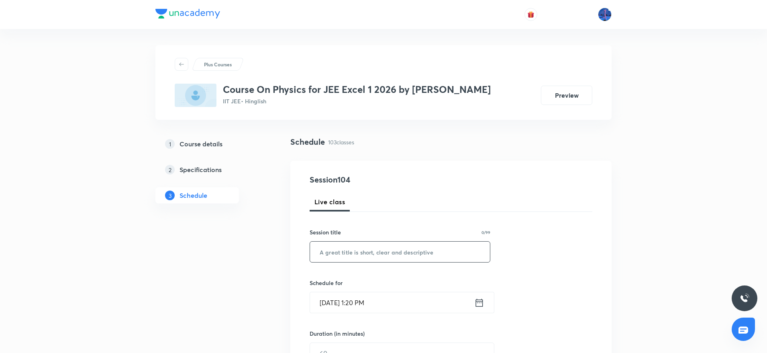
click at [398, 243] on input "text" at bounding box center [400, 251] width 180 height 20
paste input "Wave Optics"
type input "Wave Optics"
click at [428, 298] on input "[DATE] 1:20 PM" at bounding box center [392, 302] width 164 height 20
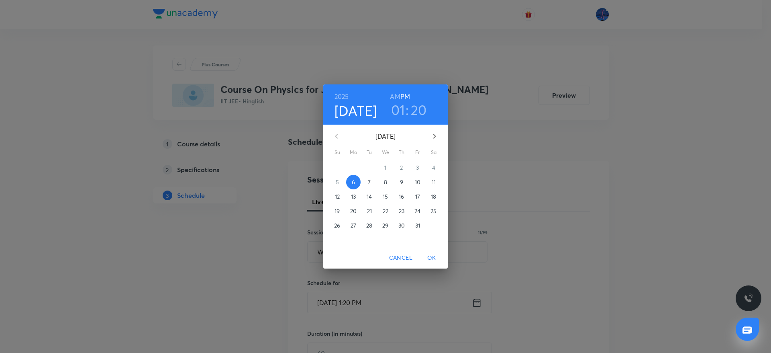
click at [371, 180] on p "7" at bounding box center [369, 182] width 3 height 8
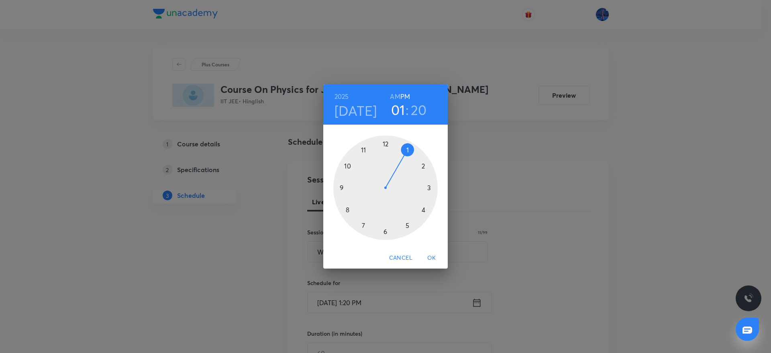
click at [424, 210] on div at bounding box center [385, 187] width 104 height 104
click at [386, 231] on div at bounding box center [385, 187] width 104 height 104
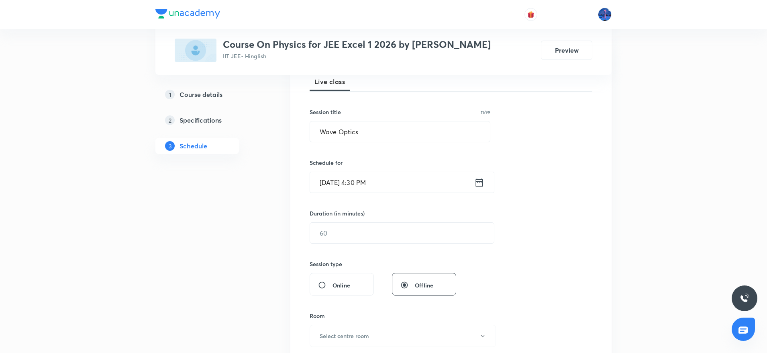
scroll to position [125, 0]
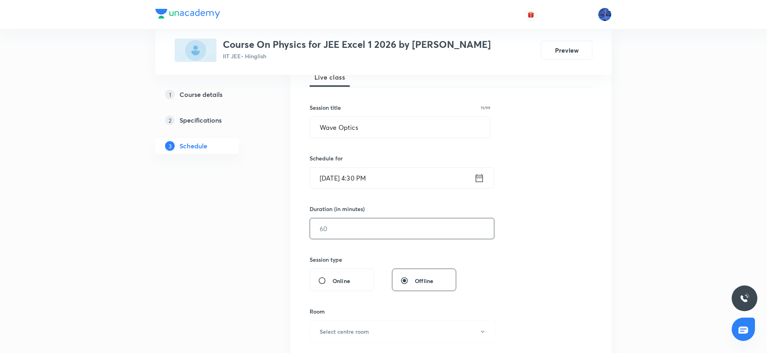
click at [362, 231] on input "text" at bounding box center [402, 228] width 184 height 20
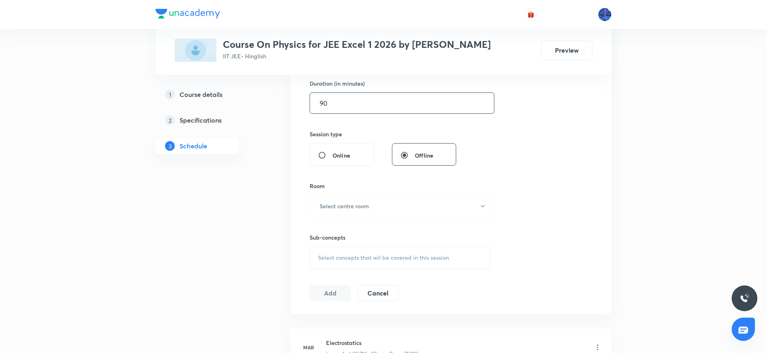
scroll to position [279, 0]
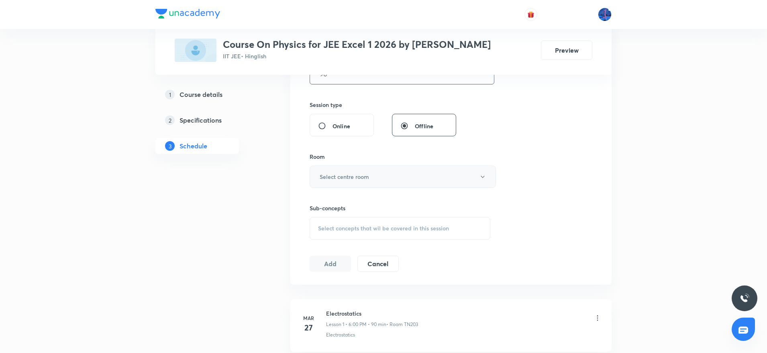
type input "90"
click at [405, 176] on button "Select centre room" at bounding box center [403, 177] width 186 height 22
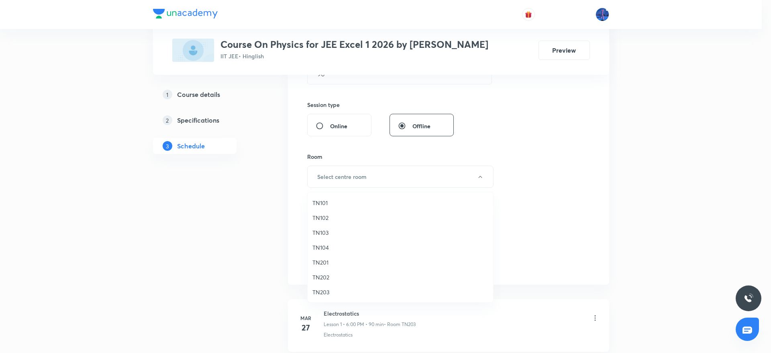
click at [319, 274] on span "TN202" at bounding box center [401, 277] width 176 height 8
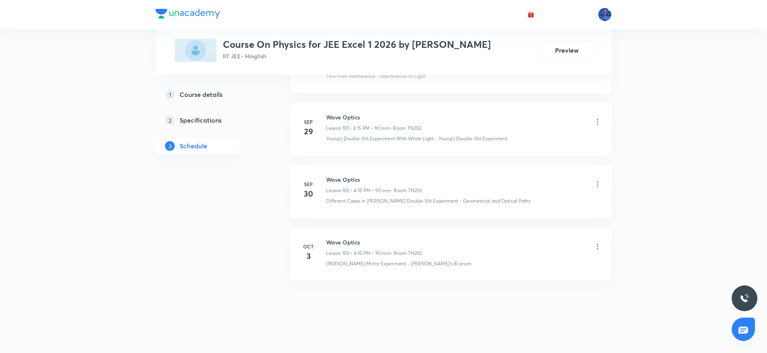
scroll to position [6784, 0]
drag, startPoint x: 324, startPoint y: 263, endPoint x: 383, endPoint y: 270, distance: 59.1
click at [383, 270] on li "[DATE] Wave Optics Lesson 103 • 4:15 PM • 90 min • Room TN202 [PERSON_NAME] Mir…" at bounding box center [450, 251] width 321 height 53
copy p "[PERSON_NAME] Mirror Experiment"
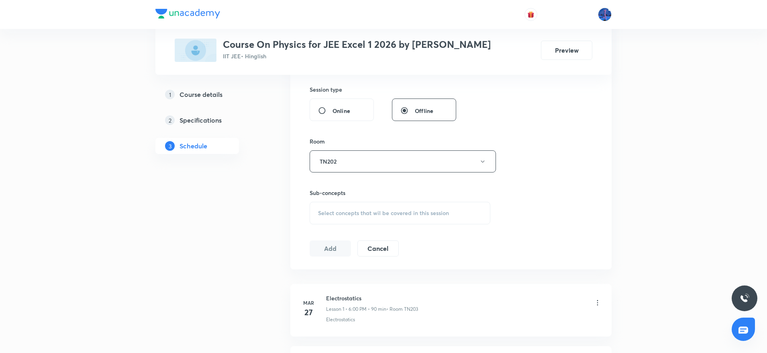
scroll to position [289, 0]
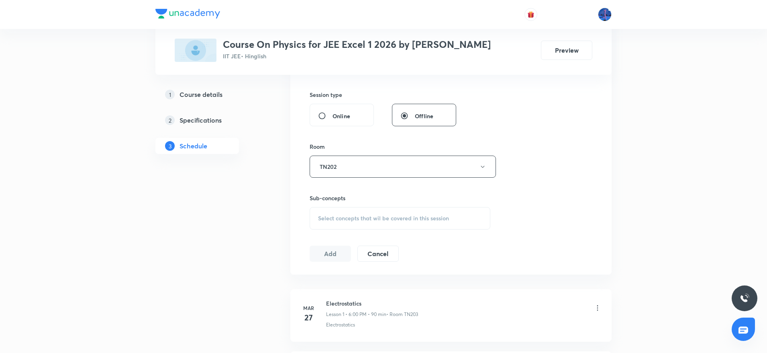
click at [423, 225] on div "Select concepts that wil be covered in this session" at bounding box center [400, 218] width 181 height 23
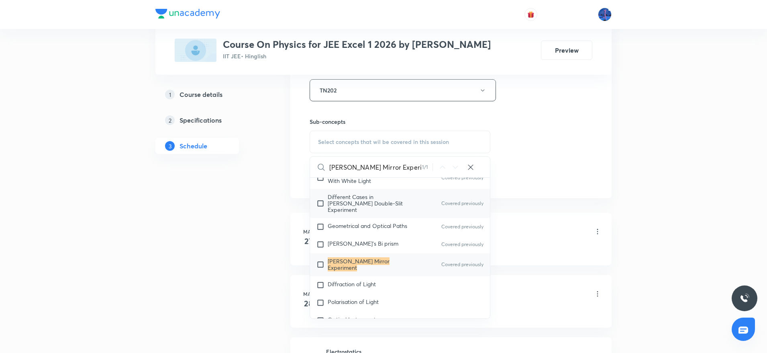
scroll to position [6084, 0]
type input "[PERSON_NAME] Mirror Experiment"
click at [373, 279] on span "Diffraction of Light" at bounding box center [352, 283] width 48 height 8
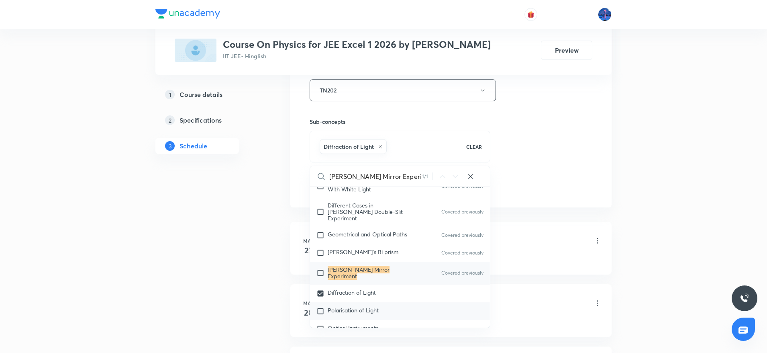
click at [360, 306] on span "Polarisation of Light" at bounding box center [353, 310] width 51 height 8
checkbox input "true"
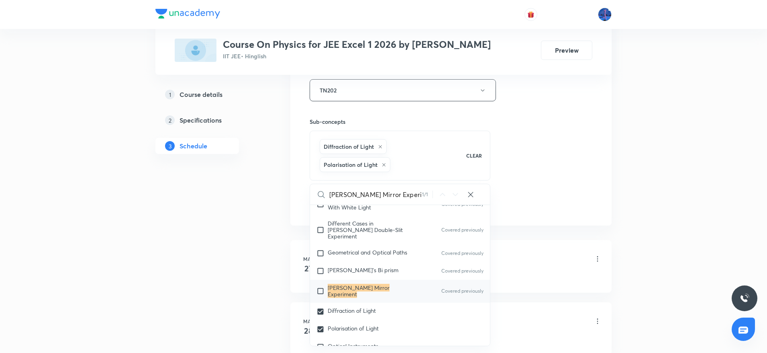
click at [541, 190] on div "Session 104 Live class Session title 11/99 Wave Optics ​ Schedule for [DATE] 4:…" at bounding box center [451, 10] width 283 height 405
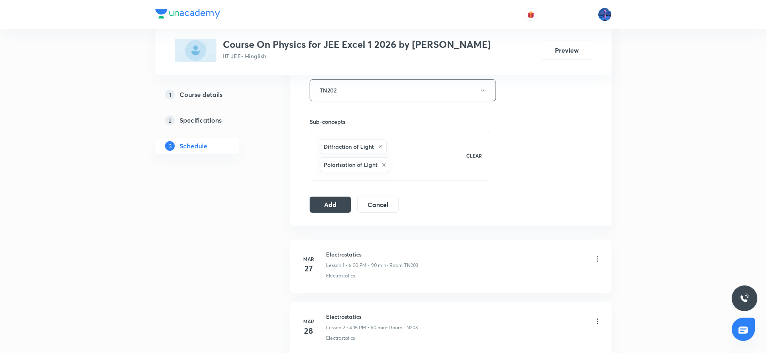
click at [329, 212] on div "Add Cancel" at bounding box center [358, 204] width 96 height 16
click at [324, 206] on button "Add" at bounding box center [330, 204] width 41 height 16
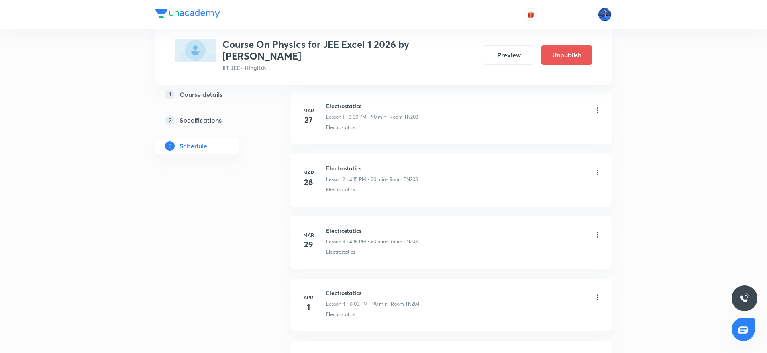
scroll to position [137, 0]
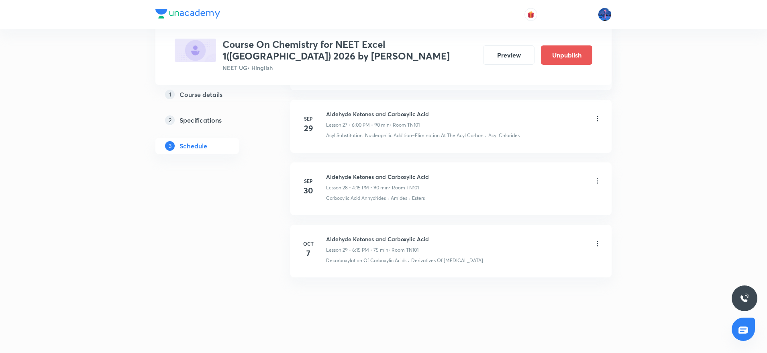
click at [596, 243] on icon at bounding box center [598, 243] width 8 height 8
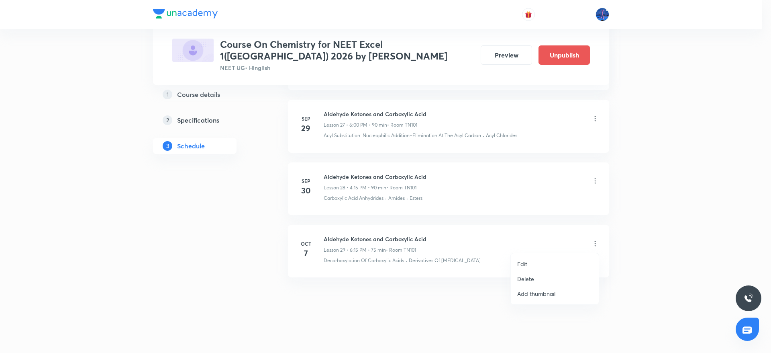
click at [544, 263] on li "Edit" at bounding box center [555, 263] width 88 height 15
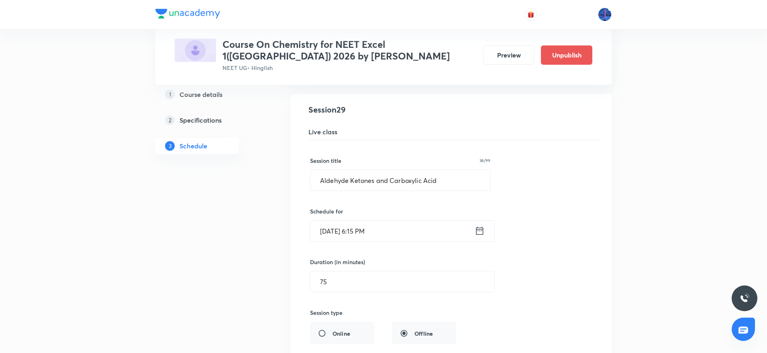
scroll to position [1812, 0]
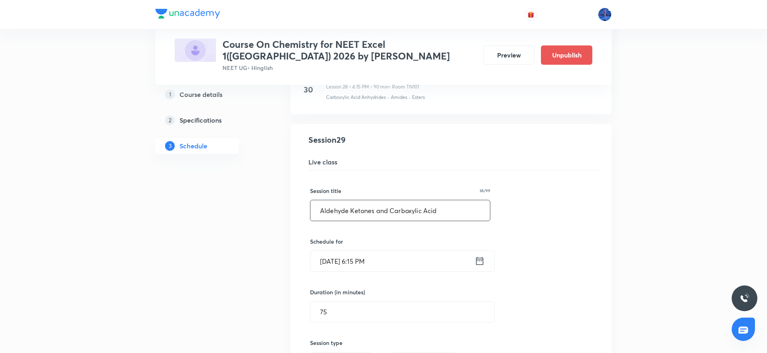
click at [469, 216] on input "Aldehyde Ketones and Carboxylic Acid" at bounding box center [401, 210] width 180 height 20
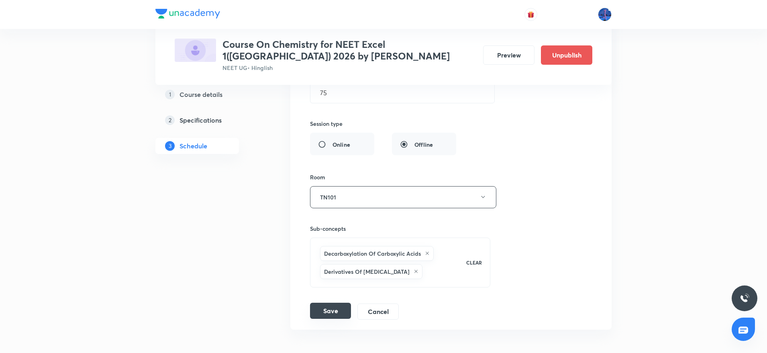
type input "Amines"
click at [324, 309] on button "Save" at bounding box center [330, 311] width 41 height 16
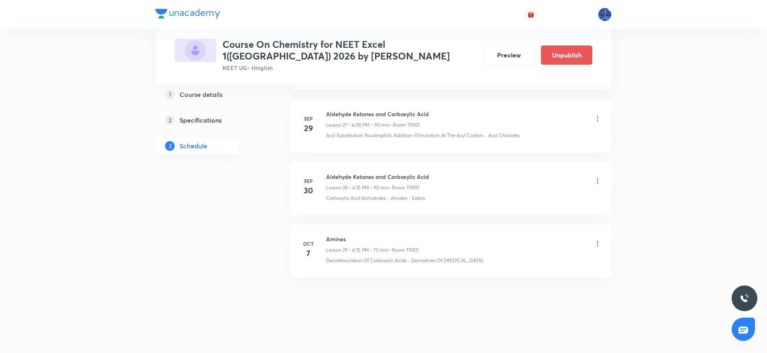
scroll to position [1756, 0]
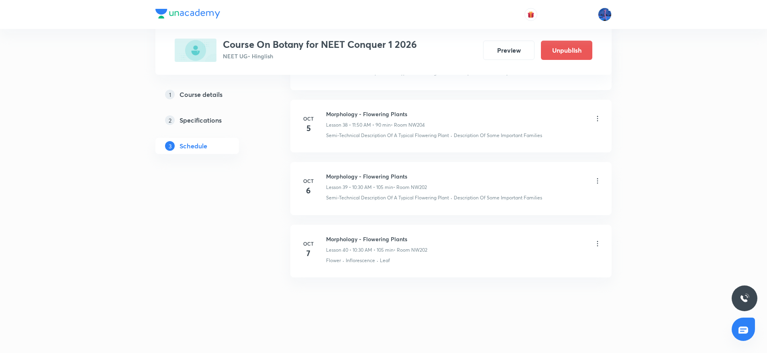
click at [598, 244] on icon at bounding box center [598, 243] width 8 height 8
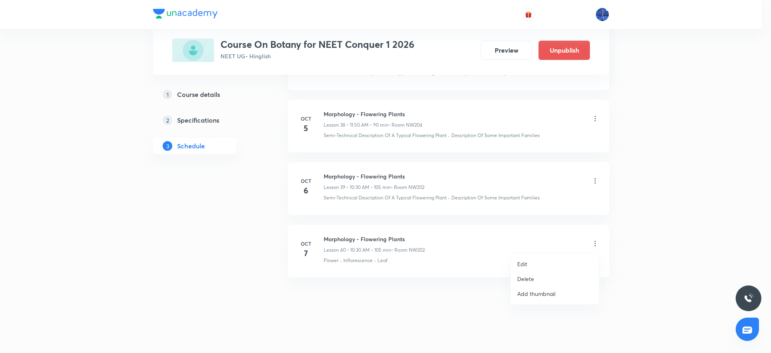
click at [536, 264] on li "Edit" at bounding box center [555, 263] width 88 height 15
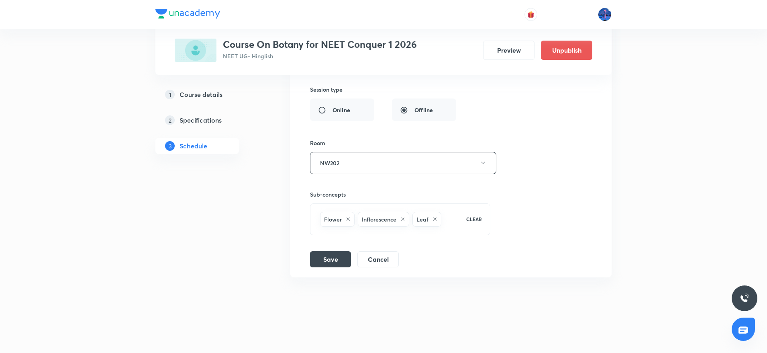
click at [457, 231] on div "Flower Inflorescence Leaf CLEAR" at bounding box center [400, 219] width 180 height 32
type input "P"
checkbox input "true"
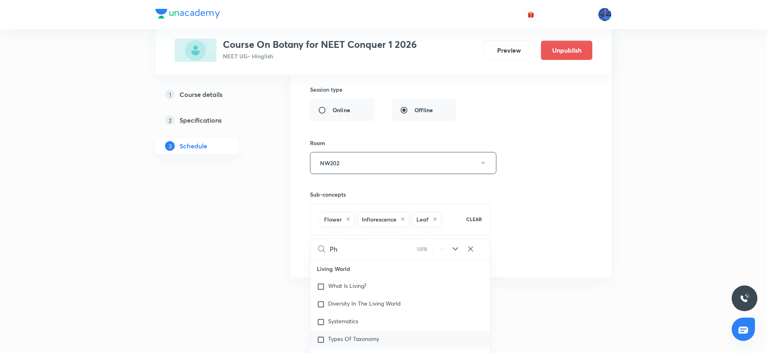
type input "Pho"
checkbox input "true"
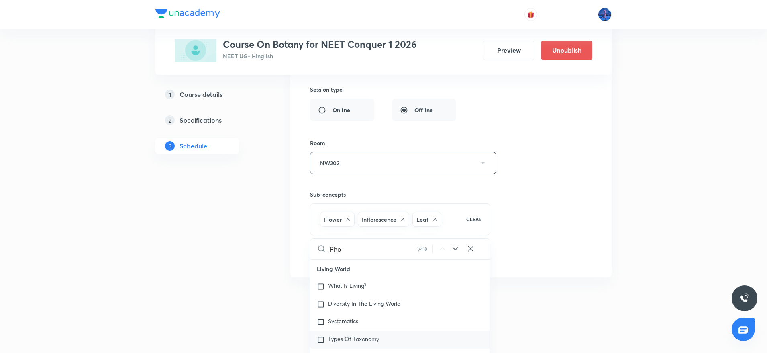
checkbox input "true"
type input "Phot"
checkbox input "true"
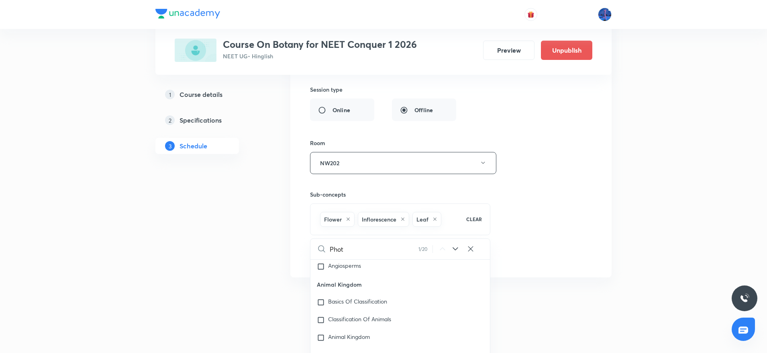
checkbox input "true"
type input "Photo"
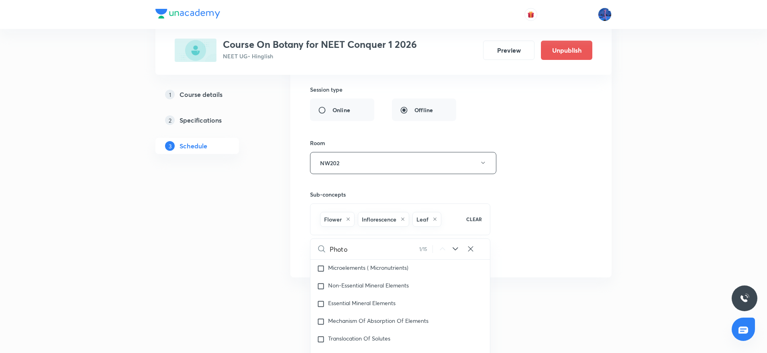
checkbox input "true"
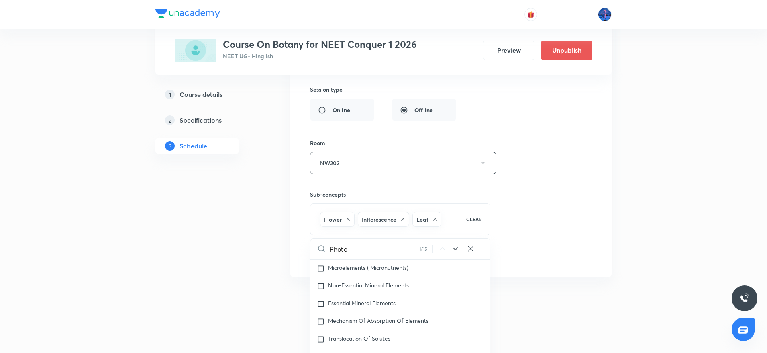
checkbox input "true"
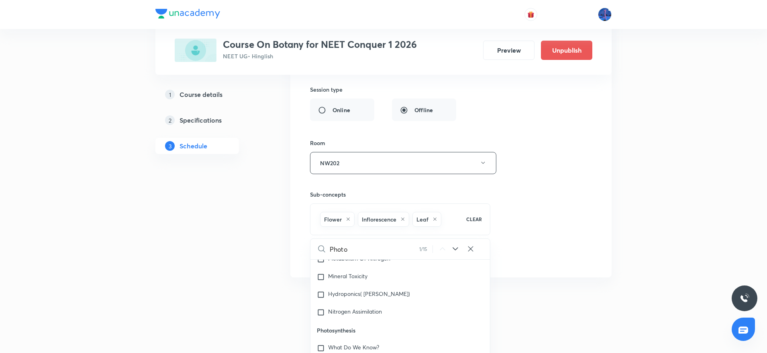
scroll to position [2300, 0]
type input "Photo"
drag, startPoint x: 318, startPoint y: 309, endPoint x: 368, endPoint y: 307, distance: 50.3
click at [368, 307] on p "Photosynthesis" at bounding box center [401, 310] width 180 height 18
copy p "Photosynthesis"
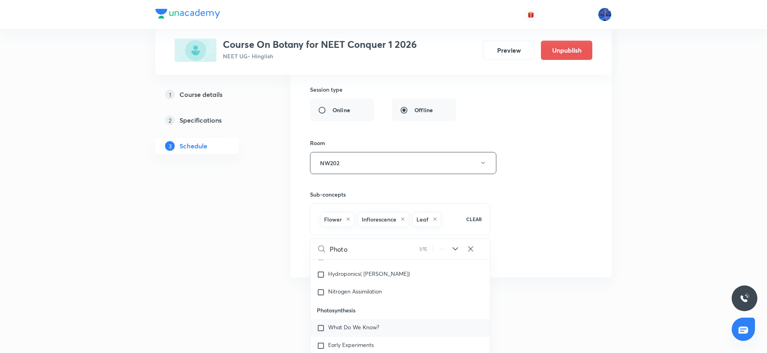
click at [370, 329] on span "What Do We Know?" at bounding box center [353, 327] width 51 height 8
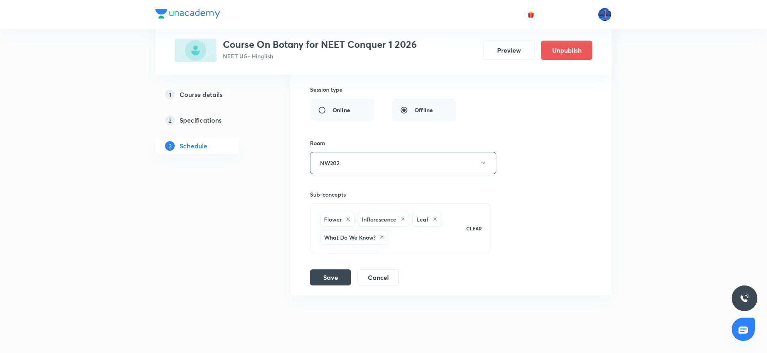
drag, startPoint x: 550, startPoint y: 229, endPoint x: 432, endPoint y: 213, distance: 118.4
click at [432, 213] on div "Session title 29/99 Morphology - Flowering Plants ​ Schedule for Oct 7, 2025, 1…" at bounding box center [451, 101] width 282 height 368
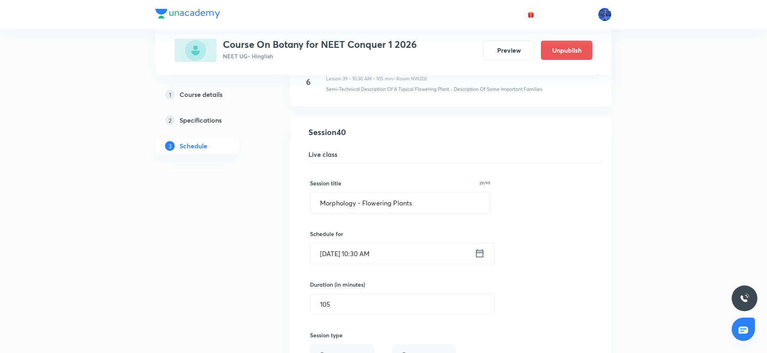
scroll to position [2402, 0]
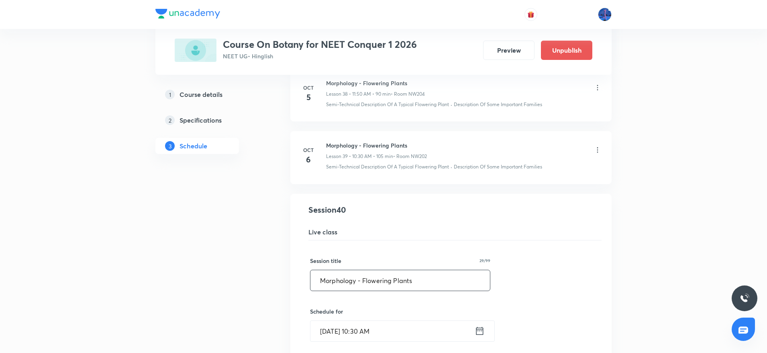
click at [438, 275] on input "Morphology - Flowering Plants" at bounding box center [401, 280] width 180 height 20
paste input "Photosynthesi"
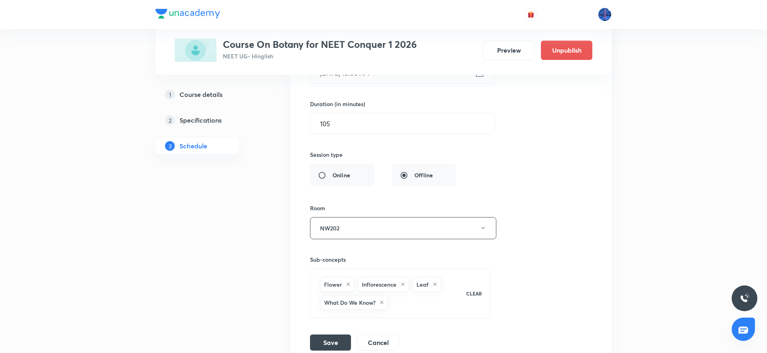
scroll to position [2673, 0]
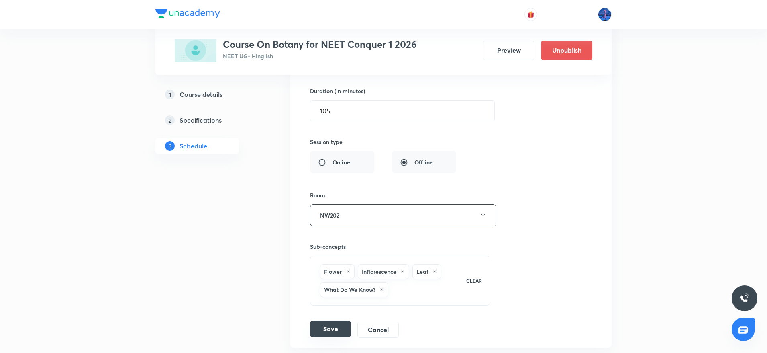
type input "Photosynthesis"
click at [334, 326] on button "Save" at bounding box center [330, 329] width 41 height 16
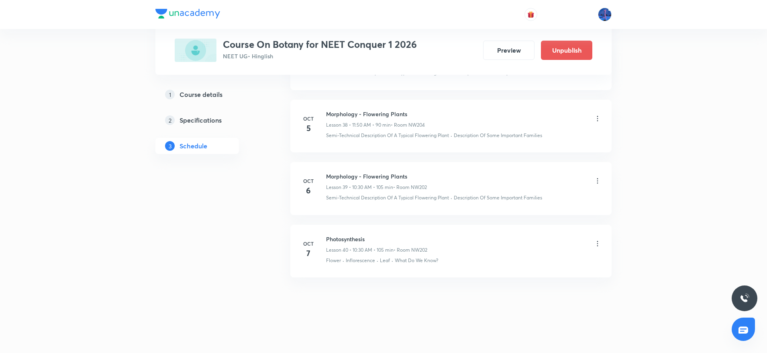
scroll to position [2416, 0]
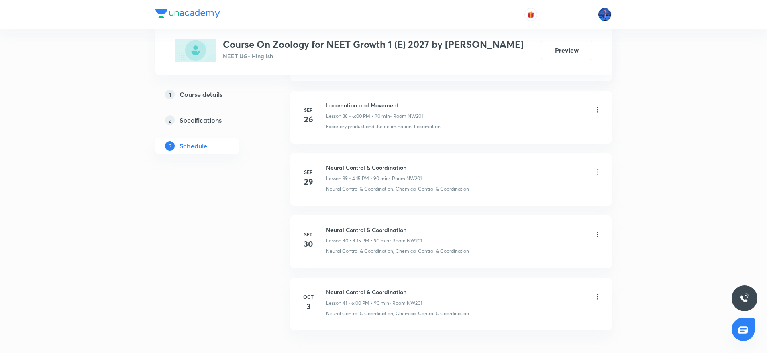
scroll to position [2846, 0]
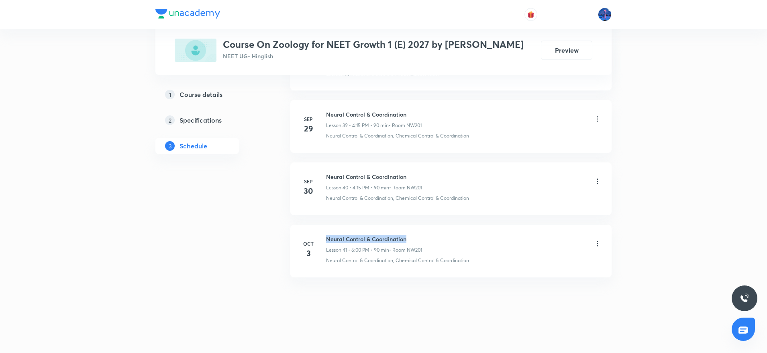
drag, startPoint x: 327, startPoint y: 238, endPoint x: 438, endPoint y: 236, distance: 110.9
click at [438, 236] on div "Neural Control & Coordination Lesson 41 • 6:00 PM • 90 min • Room NW201" at bounding box center [464, 244] width 276 height 19
copy h6 "Neural Control & Coordination"
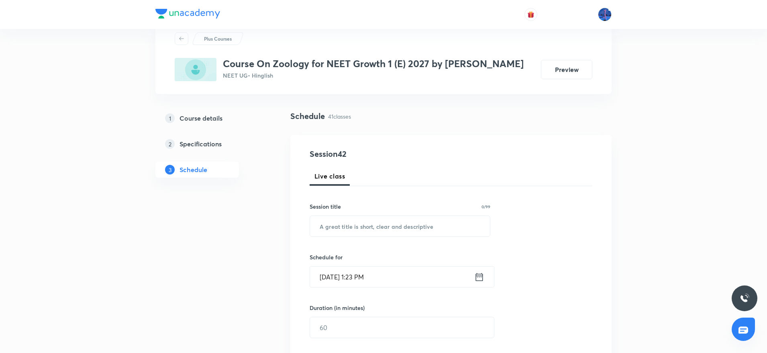
scroll to position [0, 0]
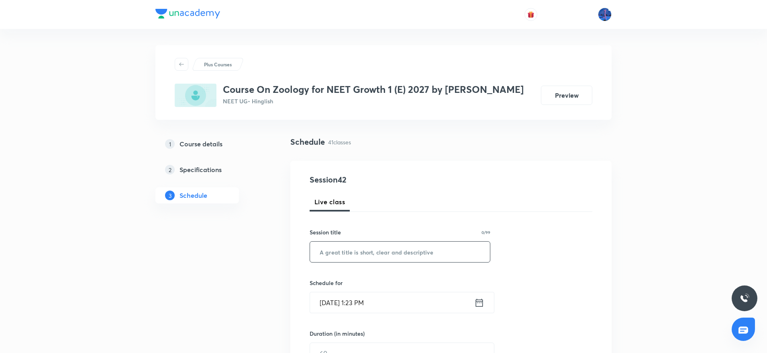
paste input "Neural Control & Coordination"
click at [417, 250] on input "text" at bounding box center [400, 251] width 180 height 20
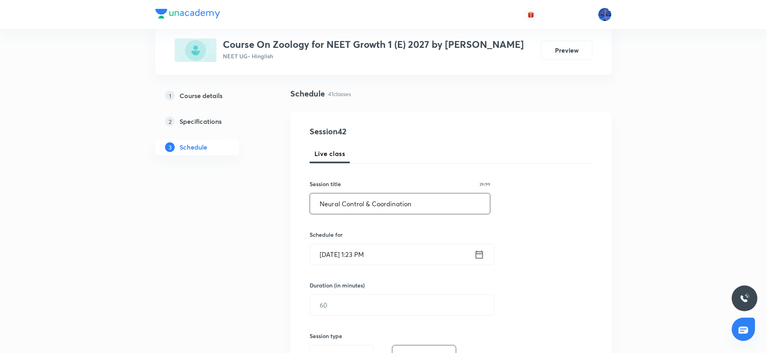
scroll to position [52, 0]
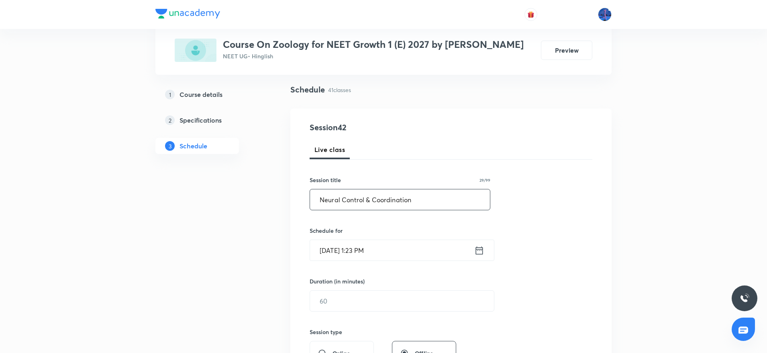
type input "Neural Control & Coordination"
click at [414, 251] on input "[DATE] 1:23 PM" at bounding box center [392, 250] width 164 height 20
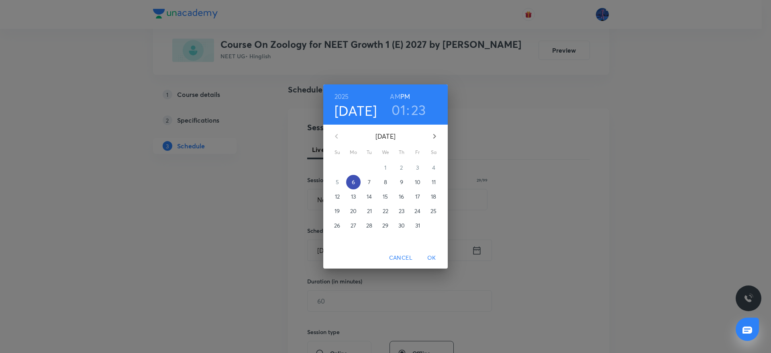
click at [353, 181] on p "6" at bounding box center [353, 182] width 3 height 8
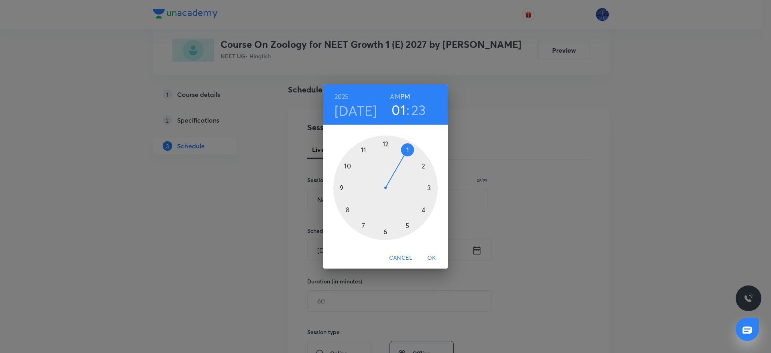
click at [423, 208] on div at bounding box center [385, 187] width 104 height 104
click at [385, 231] on div at bounding box center [385, 187] width 104 height 104
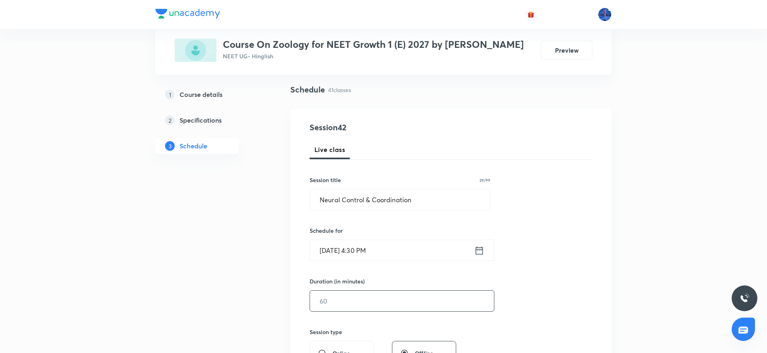
click at [358, 301] on input "text" at bounding box center [402, 300] width 184 height 20
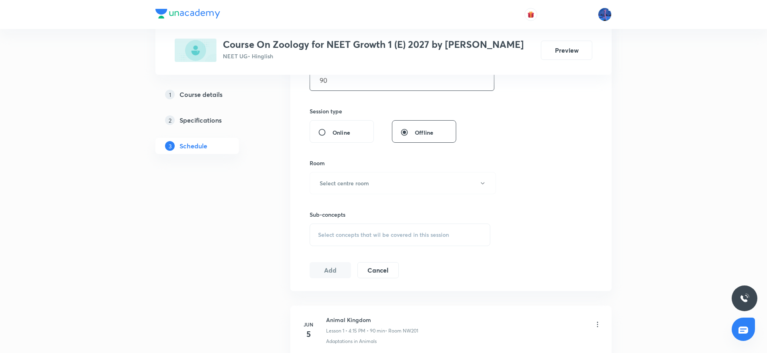
scroll to position [273, 0]
type input "90"
click at [479, 186] on button "Select centre room" at bounding box center [403, 183] width 186 height 22
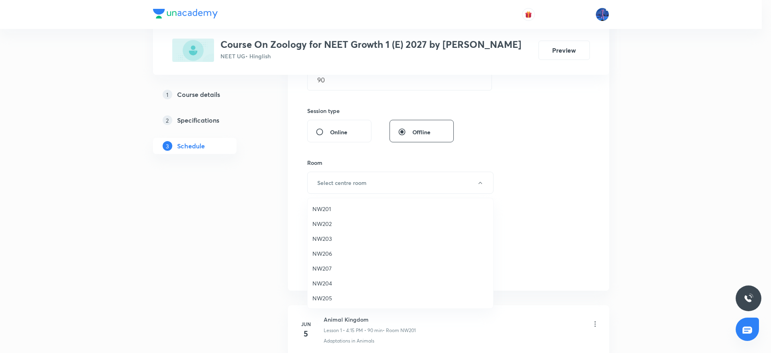
click at [332, 208] on span "NW201" at bounding box center [401, 209] width 176 height 8
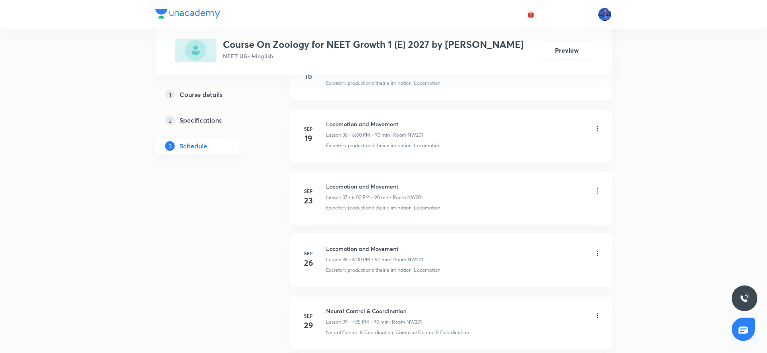
scroll to position [2846, 0]
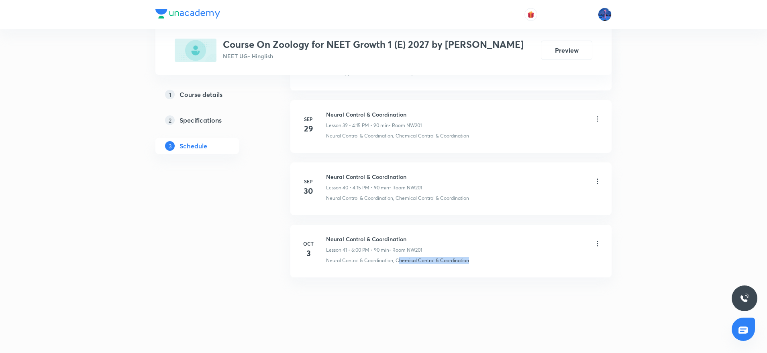
drag, startPoint x: 484, startPoint y: 265, endPoint x: 398, endPoint y: 274, distance: 86.1
click at [398, 274] on li "[DATE] Neural Control & Coordination Lesson 41 • 6:00 PM • 90 min • Room NW201 …" at bounding box center [450, 251] width 321 height 53
click at [327, 260] on div "[DATE] Neural Control & Coordination Lesson 41 • 6:00 PM • 90 min • Room NW201 …" at bounding box center [451, 249] width 301 height 29
drag, startPoint x: 327, startPoint y: 260, endPoint x: 393, endPoint y: 264, distance: 66.8
click at [393, 264] on li "[DATE] Neural Control & Coordination Lesson 41 • 6:00 PM • 90 min • Room NW201 …" at bounding box center [450, 251] width 321 height 53
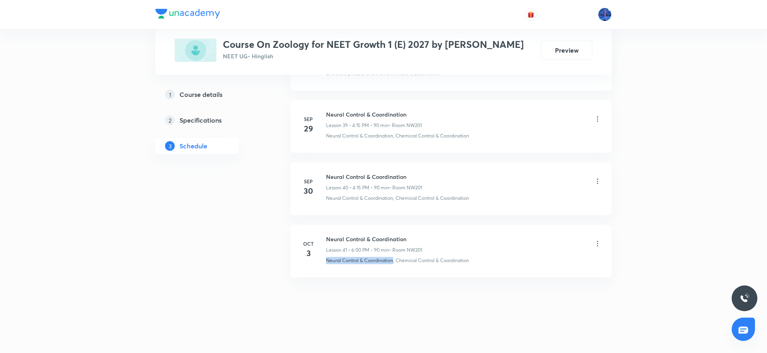
copy p "Neural Control & Coordination"
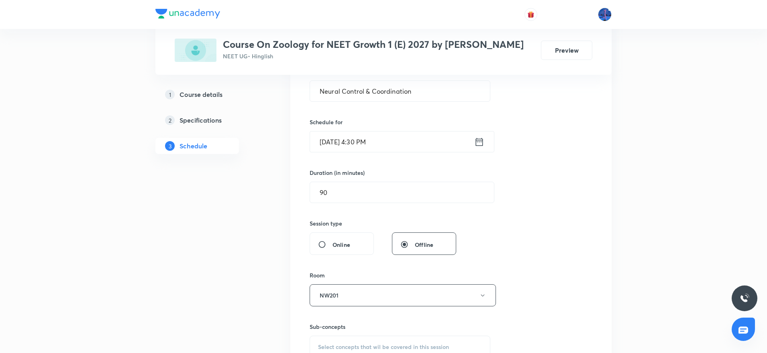
scroll to position [191, 0]
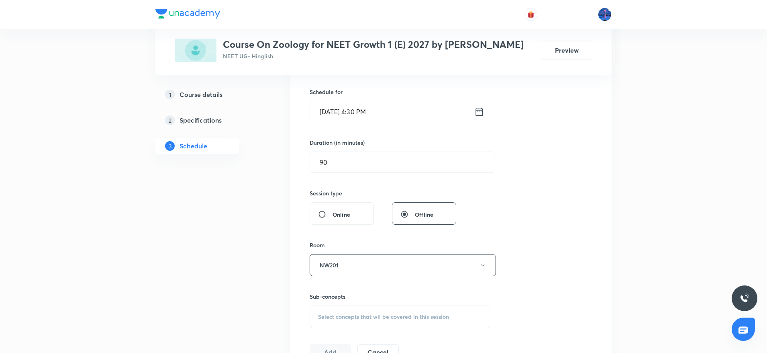
click at [410, 319] on span "Select concepts that wil be covered in this session" at bounding box center [383, 316] width 131 height 6
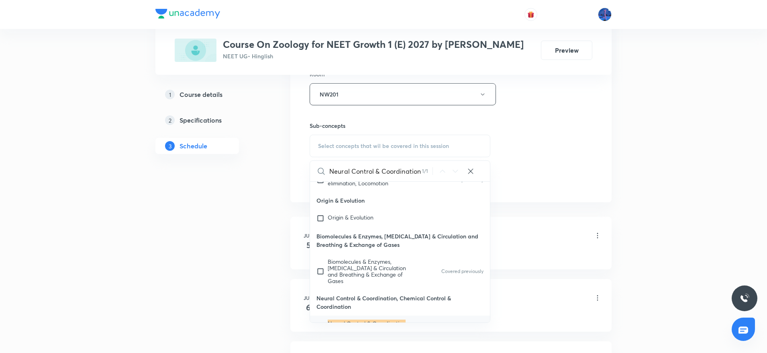
scroll to position [16066, 0]
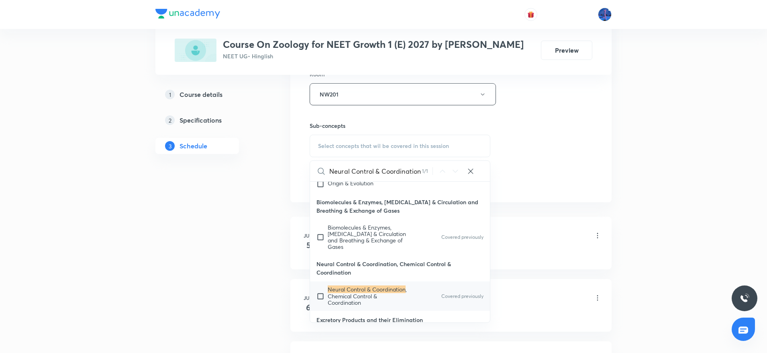
type input "Neural Control & Coordination"
click at [370, 285] on mark "Neural Control & Coordination" at bounding box center [367, 289] width 78 height 8
checkbox input "true"
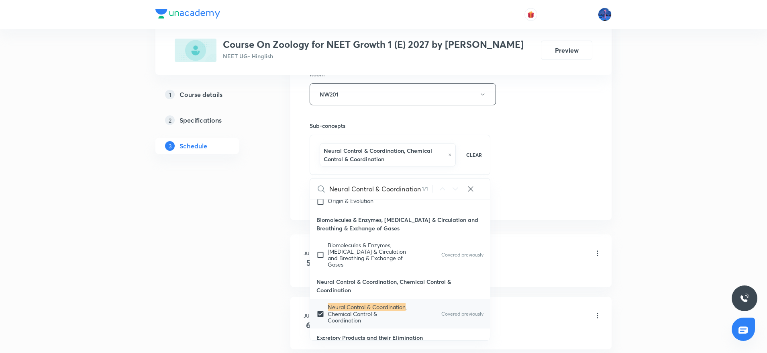
click at [528, 166] on div "Session 42 Live class Session title 29/99 Neural Control & Coordination ​ Sched…" at bounding box center [451, 9] width 283 height 395
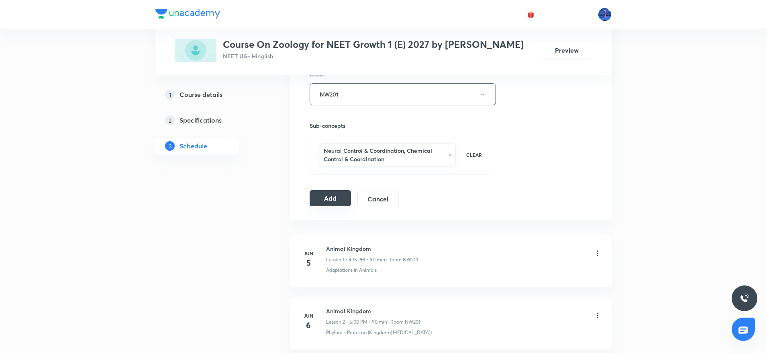
click at [336, 195] on button "Add" at bounding box center [330, 198] width 41 height 16
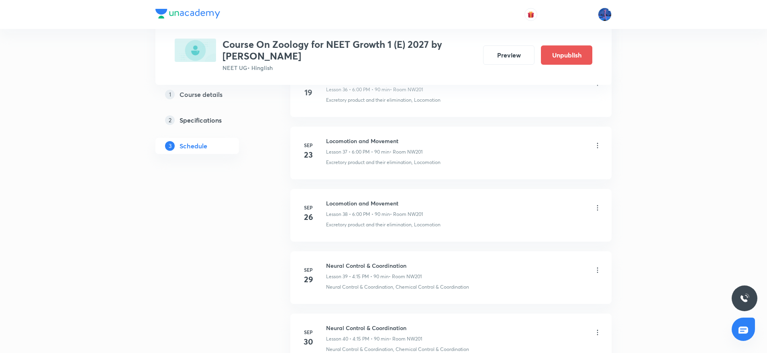
scroll to position [2549, 0]
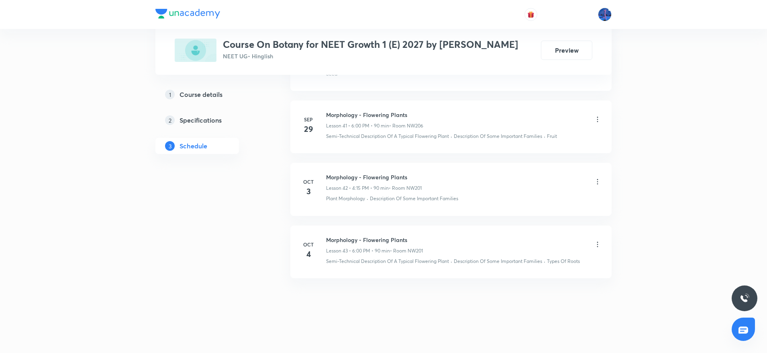
scroll to position [2972, 0]
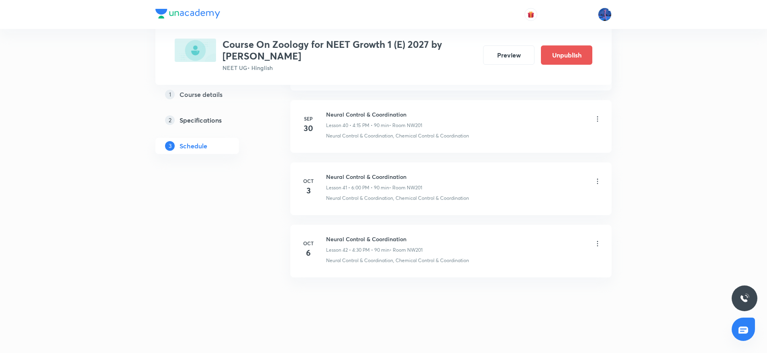
click at [596, 246] on icon at bounding box center [598, 243] width 8 height 8
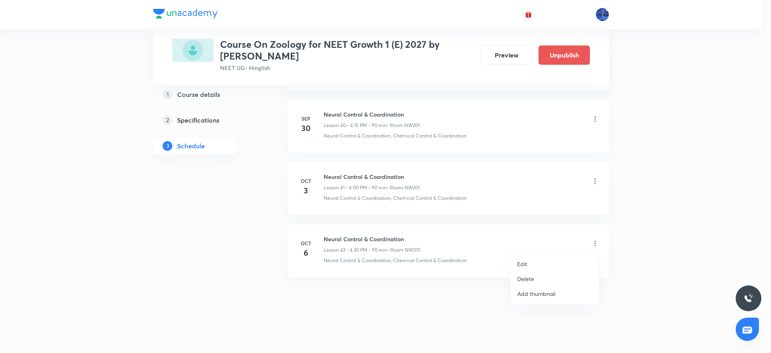
click at [538, 267] on li "Edit" at bounding box center [555, 263] width 88 height 15
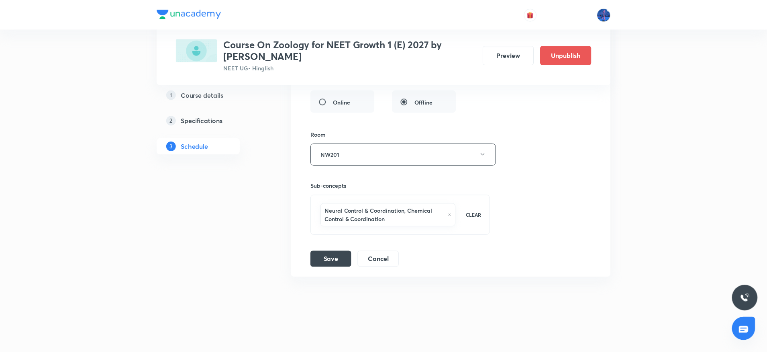
scroll to position [2866, 0]
click at [426, 230] on div "Neural Control & Coordination, Chemical Control & Coordination CLEAR" at bounding box center [400, 215] width 180 height 40
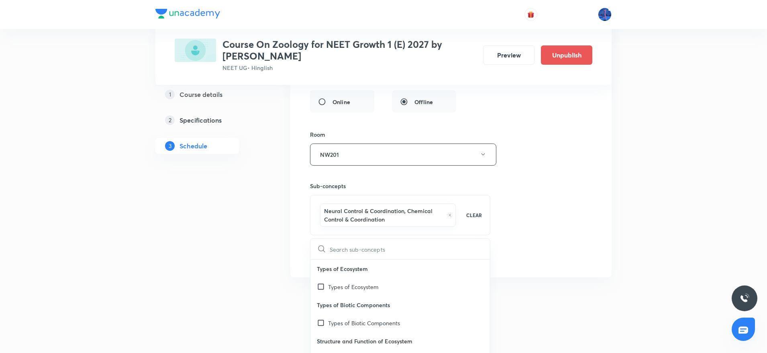
type input "C"
checkbox input "true"
type input "Ch"
checkbox input "true"
type input "Che"
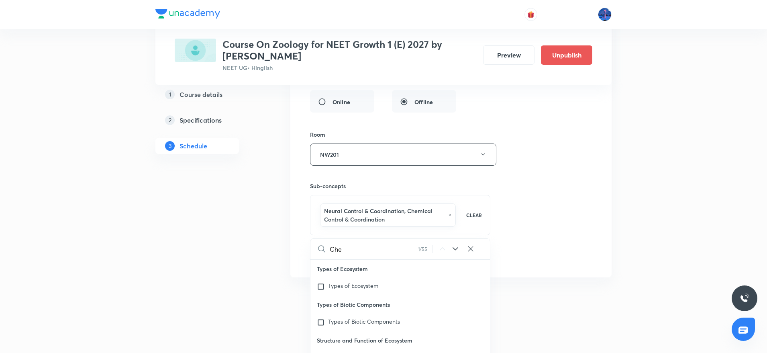
checkbox input "true"
type input "Chem"
checkbox input "true"
type input "Chemi"
checkbox input "true"
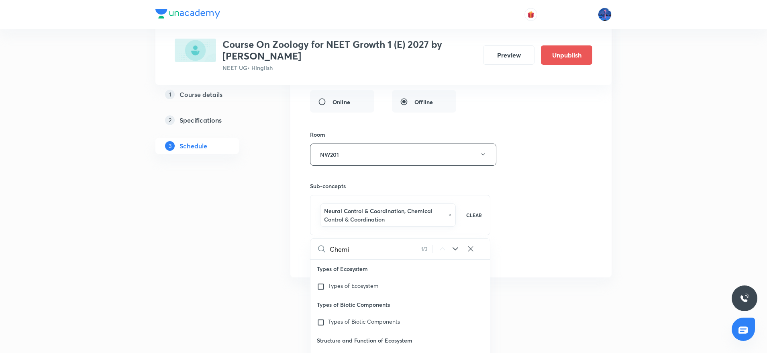
type input "Chemic"
checkbox input "true"
type input "Chemica"
checkbox input "true"
type input "Chemical"
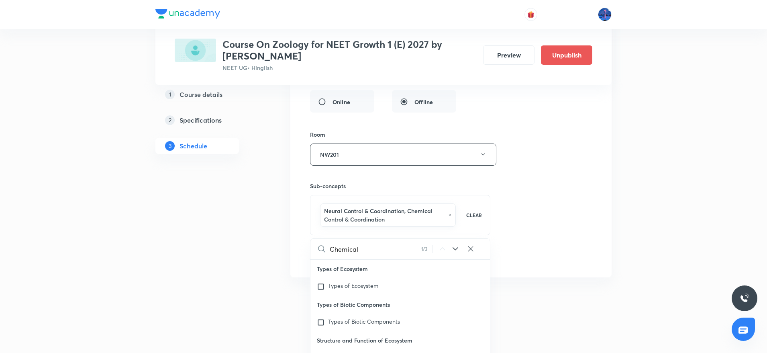
checkbox input "true"
type input "Chemical"
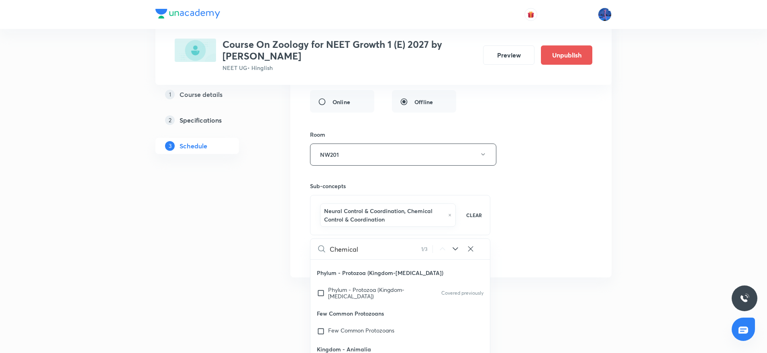
checkbox input "true"
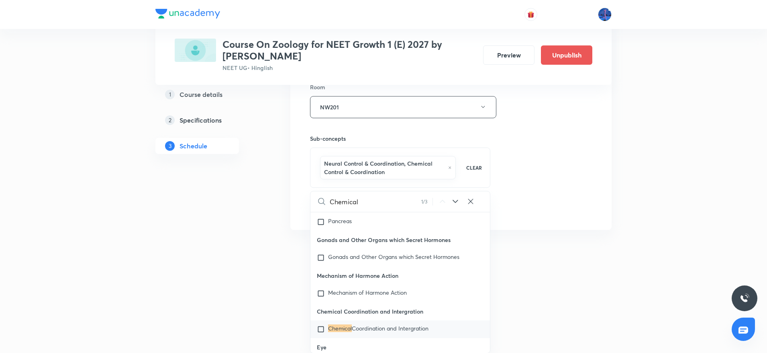
scroll to position [2914, 0]
type input "Chemical"
click at [454, 203] on icon at bounding box center [456, 201] width 10 height 10
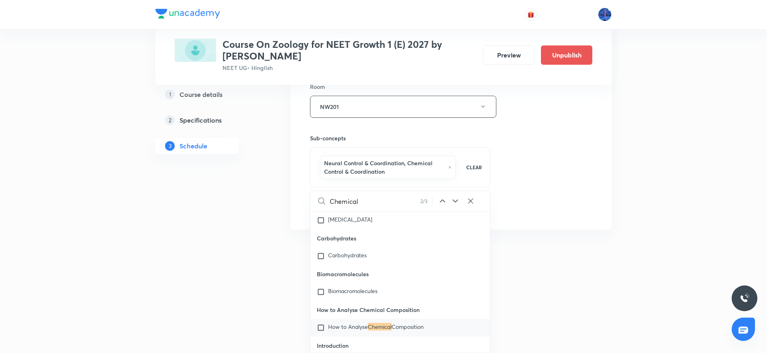
scroll to position [11718, 0]
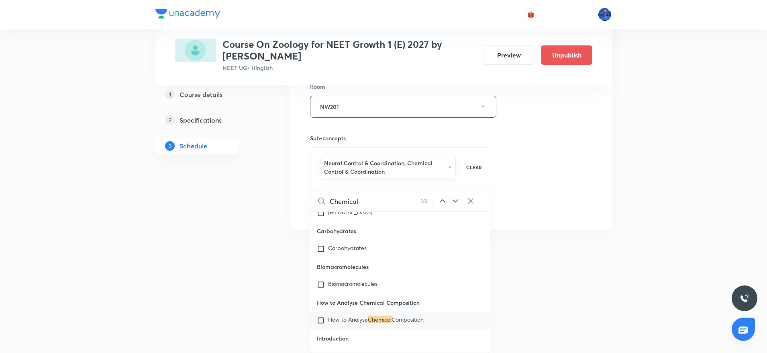
click at [454, 203] on icon at bounding box center [456, 201] width 10 height 10
checkbox input "true"
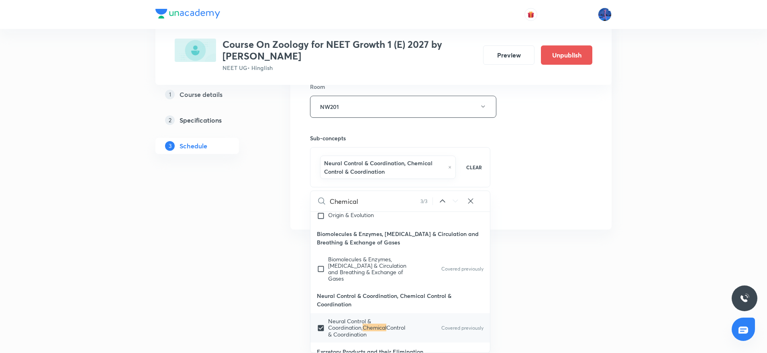
scroll to position [16066, 0]
drag, startPoint x: 402, startPoint y: 288, endPoint x: 403, endPoint y: 296, distance: 7.3
click at [403, 296] on p "Neural Control & Coordination, Chemical Control & Coordination" at bounding box center [401, 298] width 180 height 27
copy p "Chemical Control & Coordination"
click at [532, 215] on div "Session title 29/99 Neural Control & Coordination ​ Schedule for Oct 6, 2025, 4…" at bounding box center [451, 40] width 282 height 358
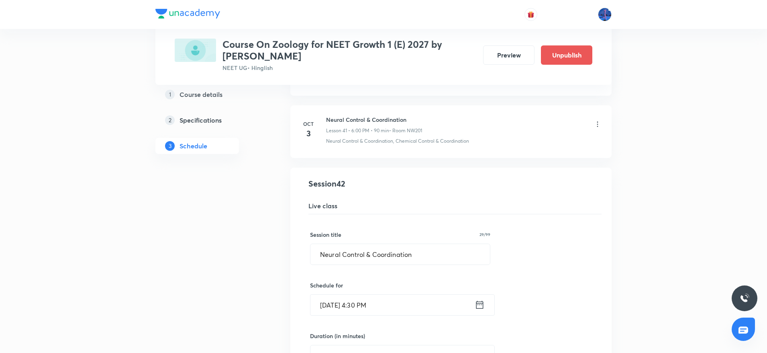
scroll to position [2557, 0]
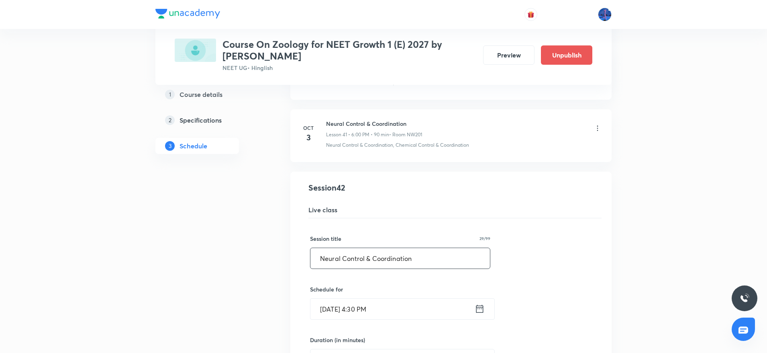
click at [424, 253] on input "Neural Control & Coordination" at bounding box center [401, 258] width 180 height 20
paste input "Chemic"
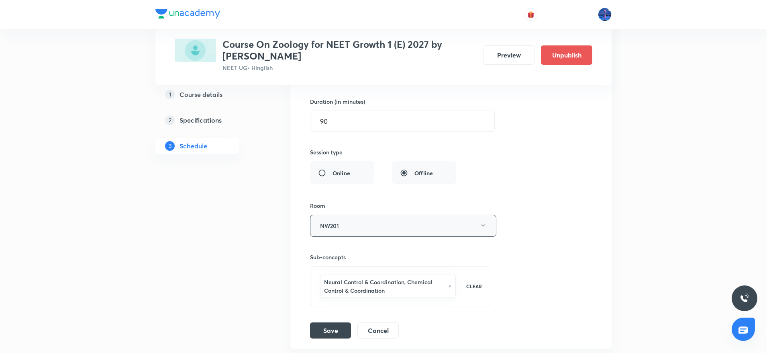
scroll to position [2864, 0]
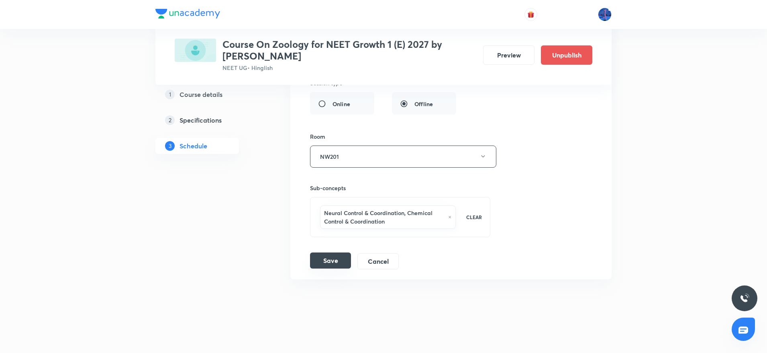
type input "Chemical Control & Coordination"
click at [331, 260] on button "Save" at bounding box center [330, 260] width 41 height 16
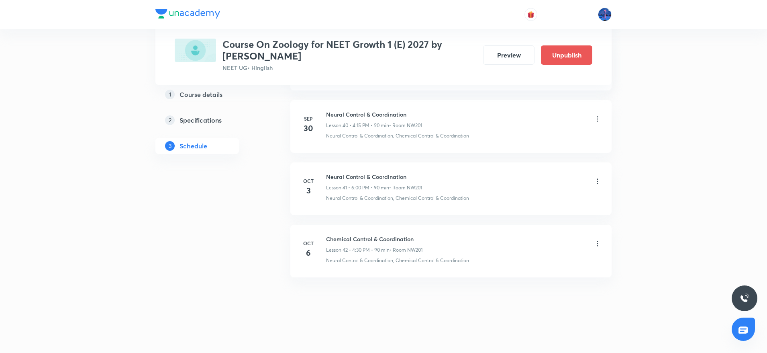
scroll to position [2549, 0]
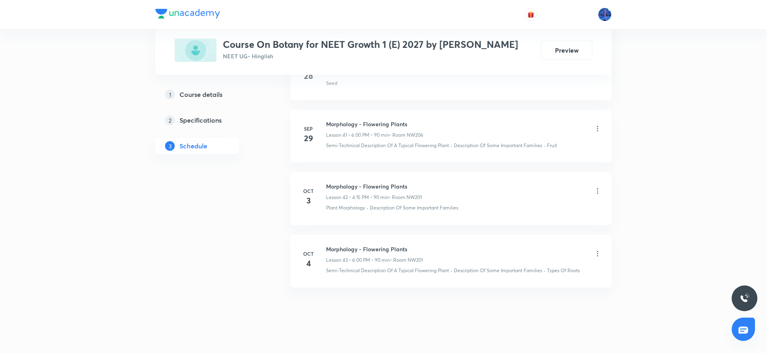
scroll to position [2972, 0]
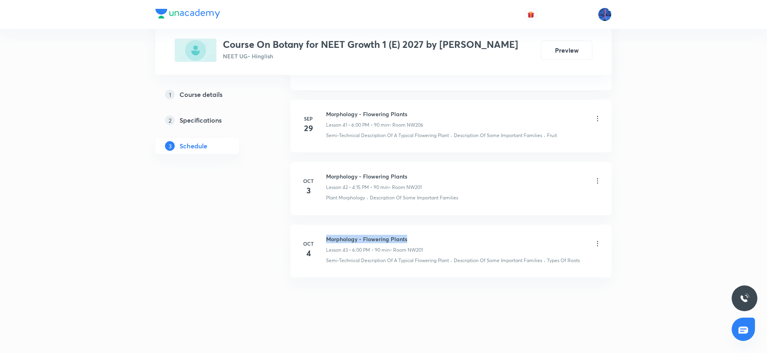
drag, startPoint x: 326, startPoint y: 237, endPoint x: 411, endPoint y: 237, distance: 85.6
click at [411, 237] on div "[DATE] Morphology - Flowering Plants Lesson 43 • 6:00 PM • 90 min • Room NW201 …" at bounding box center [451, 249] width 301 height 29
copy h6 "Morphology - Flowering Plants"
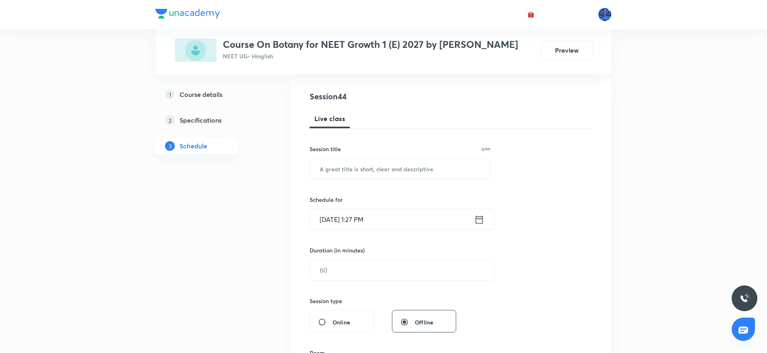
scroll to position [0, 0]
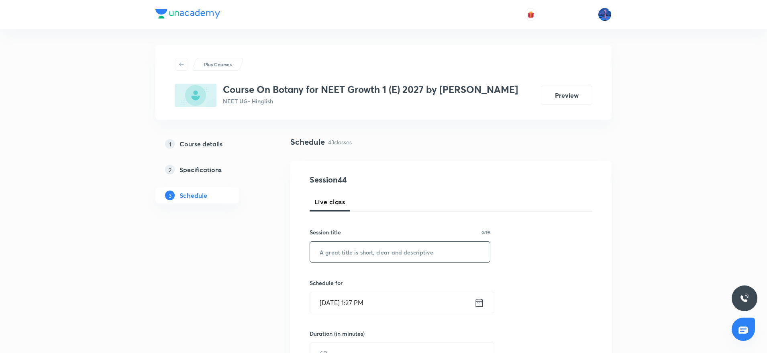
click at [404, 245] on input "text" at bounding box center [400, 251] width 180 height 20
paste input "Morphology - Flowering Plants"
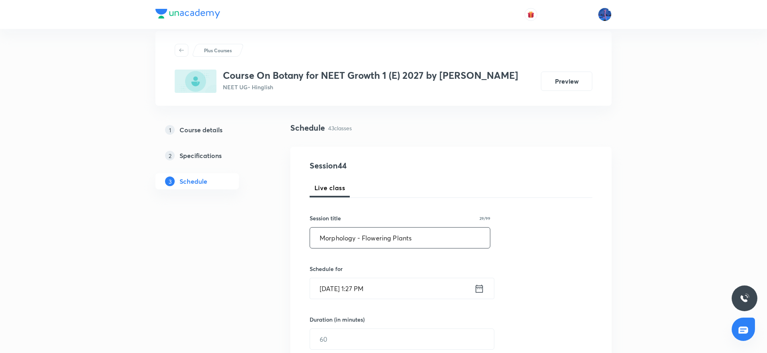
scroll to position [32, 0]
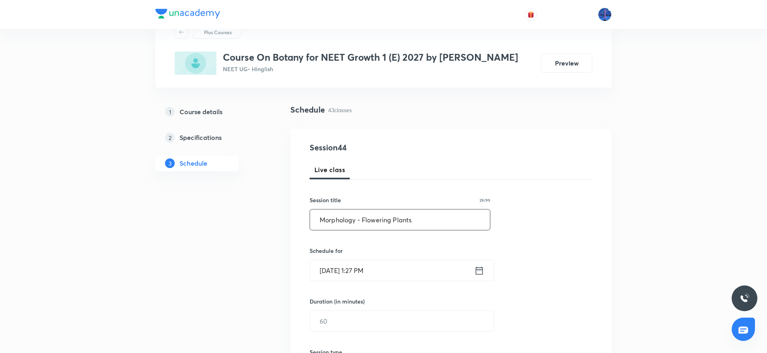
type input "Morphology - Flowering Plants"
click at [409, 272] on input "[DATE] 1:27 PM" at bounding box center [392, 270] width 164 height 20
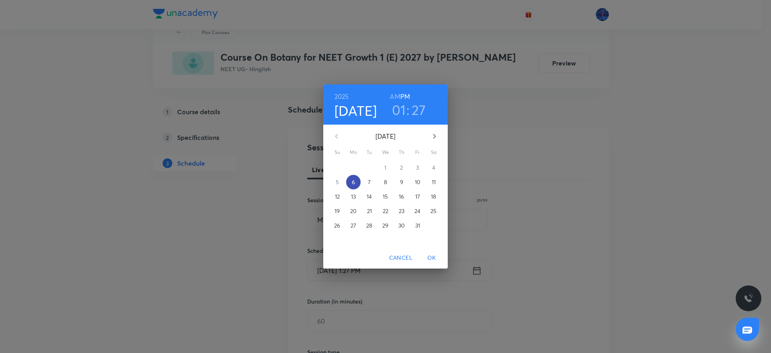
click at [356, 180] on span "6" at bounding box center [353, 182] width 14 height 8
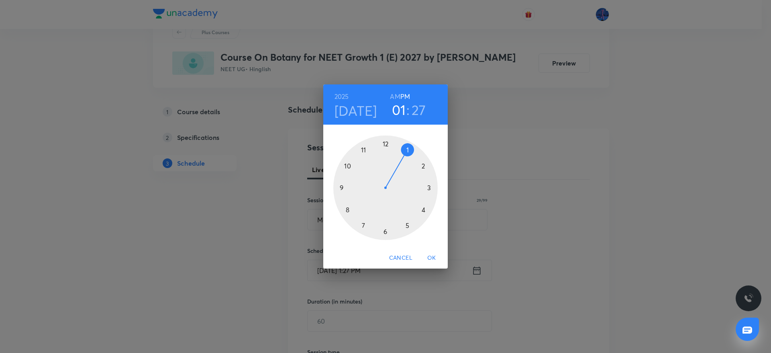
click at [386, 230] on div at bounding box center [385, 187] width 104 height 104
click at [430, 187] on div at bounding box center [385, 187] width 104 height 104
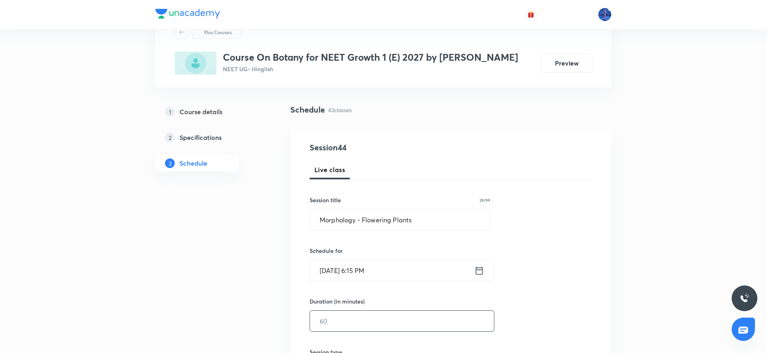
click at [363, 321] on input "text" at bounding box center [402, 321] width 184 height 20
type input "6"
type input "0"
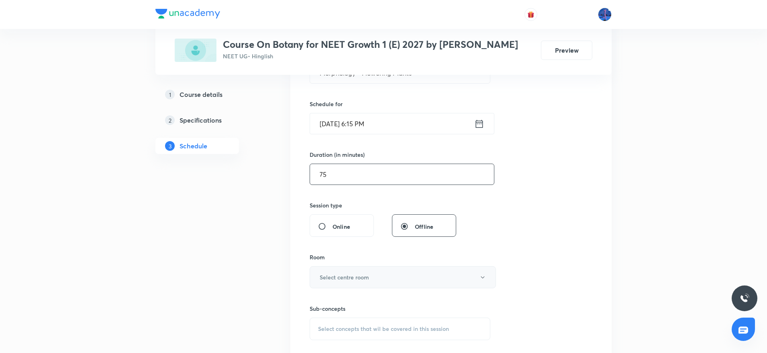
type input "75"
click at [383, 280] on button "Select centre room" at bounding box center [403, 277] width 186 height 22
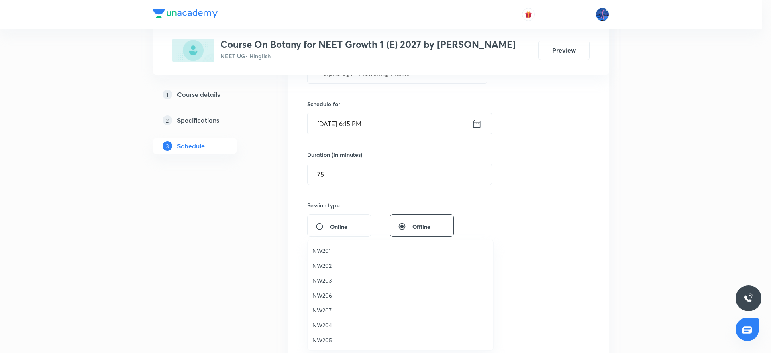
click at [327, 250] on span "NW201" at bounding box center [401, 250] width 176 height 8
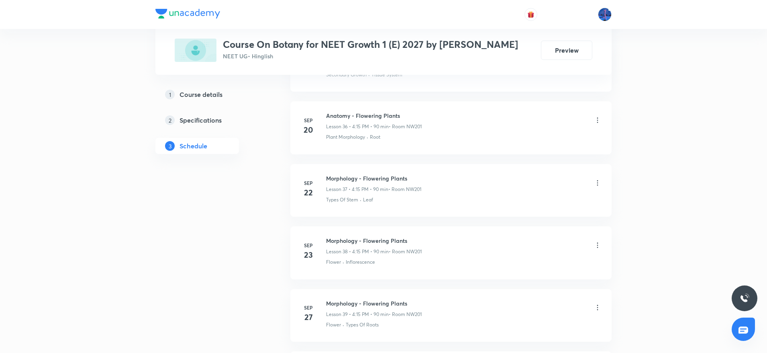
scroll to position [2972, 0]
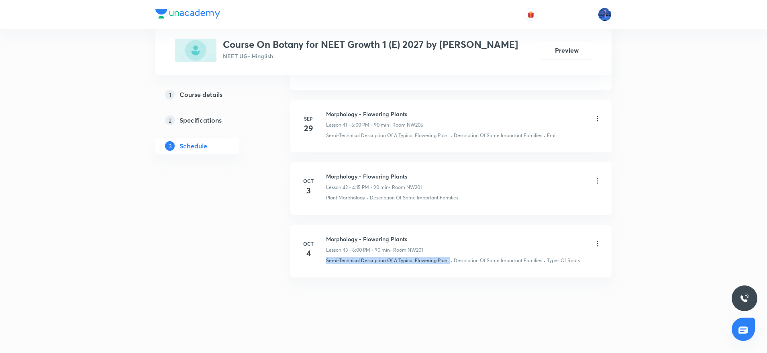
drag, startPoint x: 326, startPoint y: 262, endPoint x: 451, endPoint y: 271, distance: 125.7
click at [451, 271] on li "[DATE] Morphology - Flowering Plants Lesson 43 • 6:00 PM • 90 min • Room NW201 …" at bounding box center [450, 251] width 321 height 53
copy p "Semi-Technical Description Of A Typical Flowering Plant"
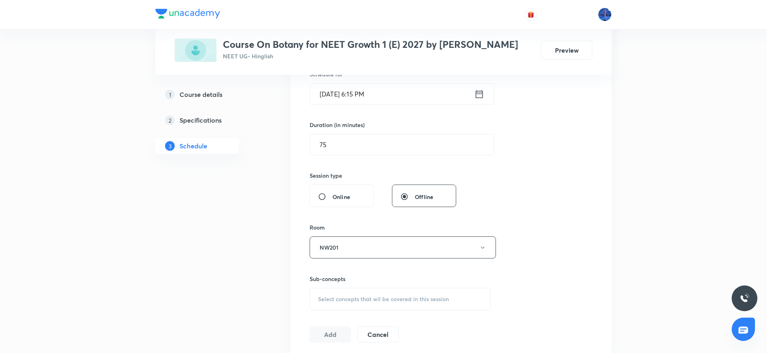
scroll to position [211, 0]
click at [415, 297] on span "Select concepts that wil be covered in this session" at bounding box center [383, 296] width 131 height 6
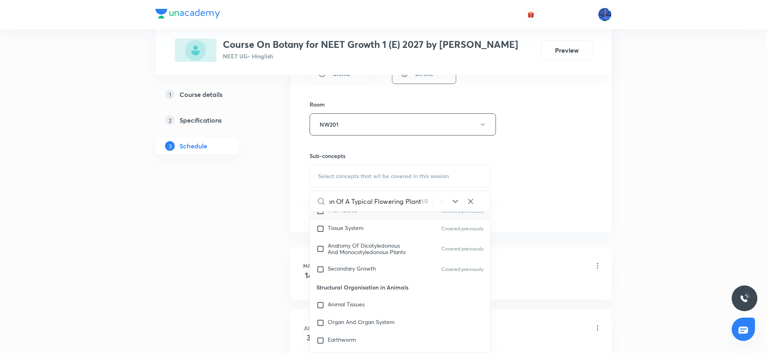
scroll to position [872, 0]
type input "Semi-Technical Description Of A Typical Flowering Plant"
click at [379, 273] on div "Secondary Growth Covered previously" at bounding box center [400, 268] width 180 height 18
checkbox input "true"
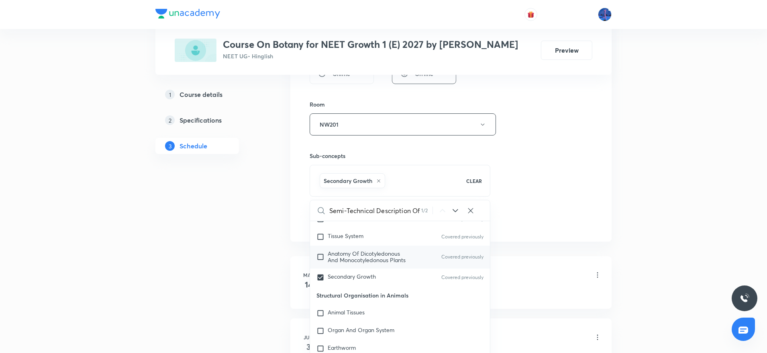
click at [346, 254] on span "Anatomy Of Dicotyledonous And Monocotyledonous Plants" at bounding box center [367, 257] width 78 height 14
checkbox input "true"
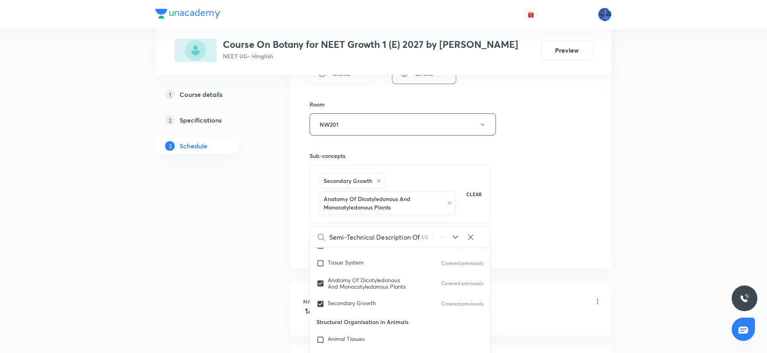
click at [570, 207] on div "Session 44 Live class Session title 29/99 Morphology - Flowering Plants ​ Sched…" at bounding box center [451, 48] width 283 height 413
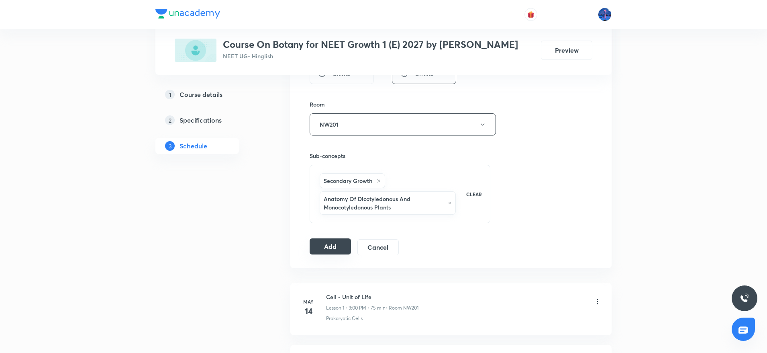
click at [335, 242] on button "Add" at bounding box center [330, 246] width 41 height 16
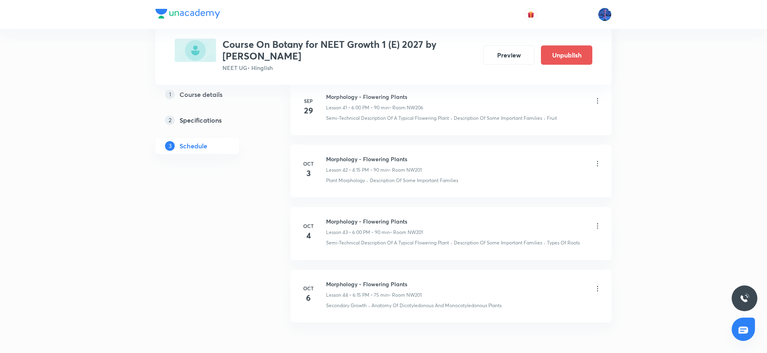
scroll to position [2676, 0]
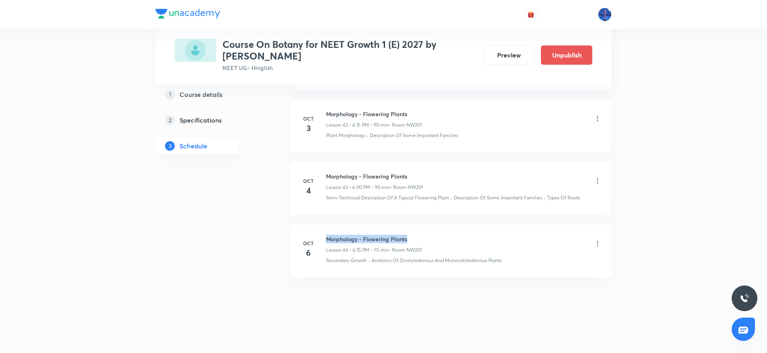
drag, startPoint x: 327, startPoint y: 239, endPoint x: 444, endPoint y: 239, distance: 116.9
click at [444, 239] on div "Morphology - Flowering Plants Lesson 44 • 6:15 PM • 75 min • Room NW201" at bounding box center [464, 244] width 276 height 19
copy h6 "Morphology - Flowering Plants"
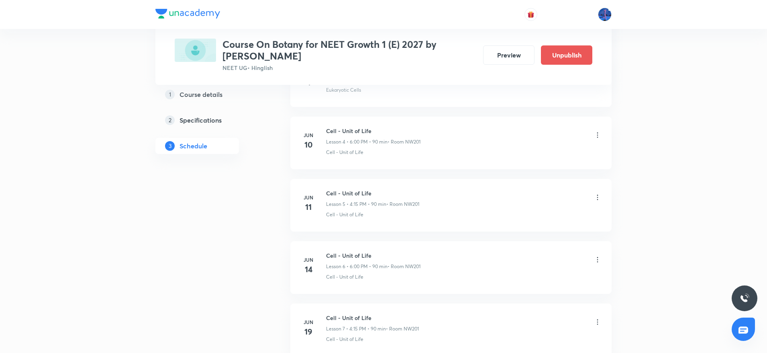
scroll to position [0, 0]
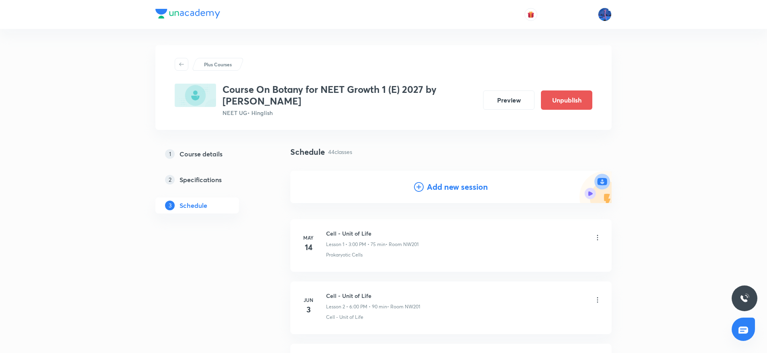
click at [457, 188] on h4 "Add new session" at bounding box center [457, 187] width 61 height 12
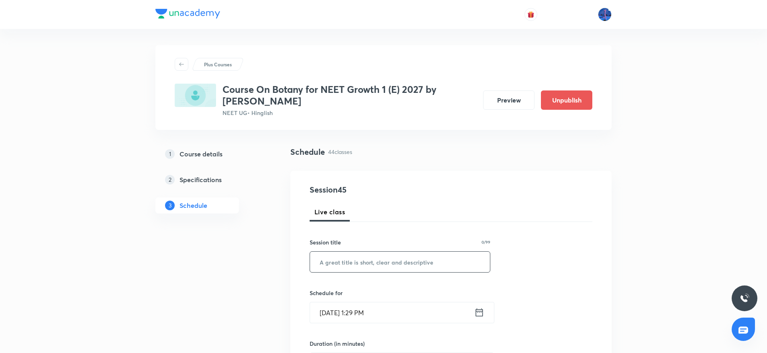
click at [412, 270] on input "text" at bounding box center [400, 262] width 180 height 20
paste input "Morphology - Flowering Plants"
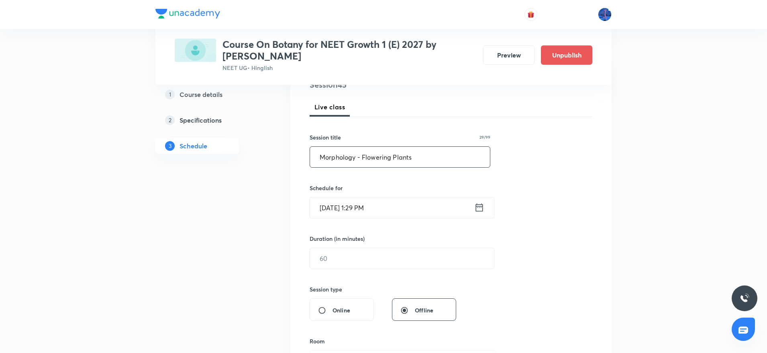
scroll to position [110, 0]
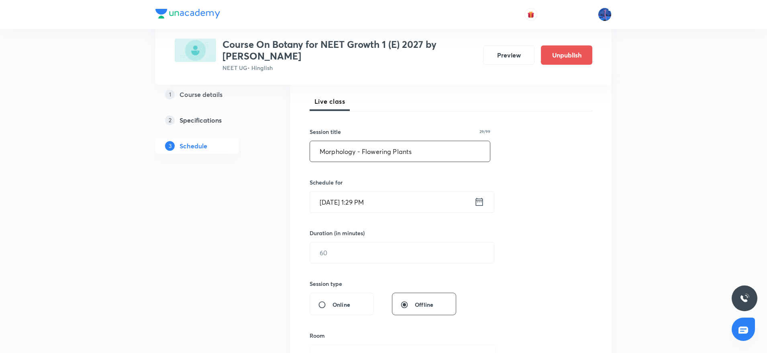
type input "Morphology - Flowering Plants"
click at [391, 205] on input "Oct 6, 2025, 1:29 PM" at bounding box center [392, 202] width 164 height 20
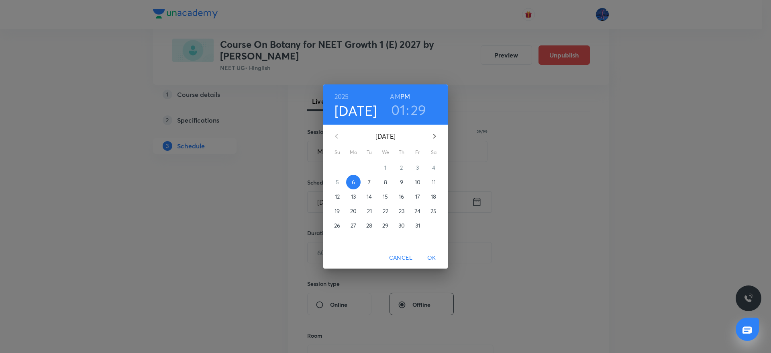
click at [369, 185] on p "7" at bounding box center [369, 182] width 3 height 8
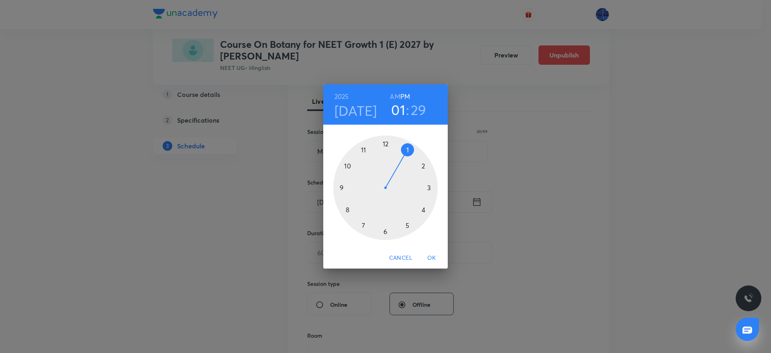
click at [386, 231] on div at bounding box center [385, 187] width 104 height 104
click at [430, 187] on div at bounding box center [385, 187] width 104 height 104
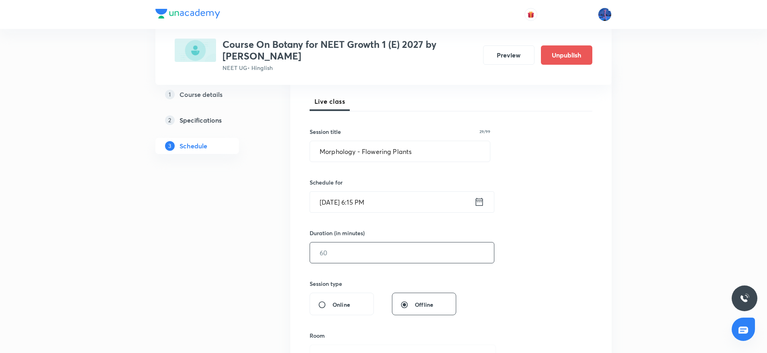
click at [402, 253] on input "text" at bounding box center [402, 252] width 184 height 20
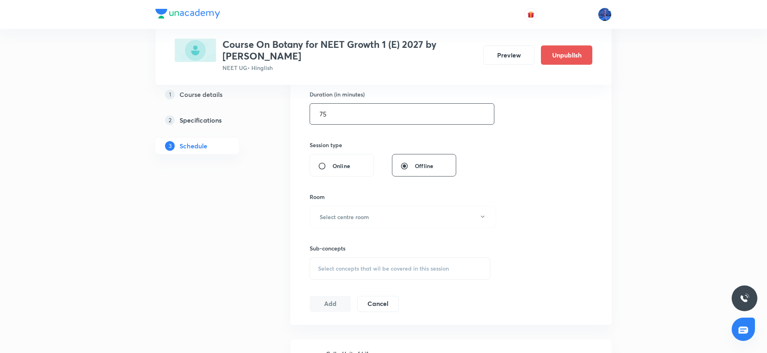
scroll to position [255, 0]
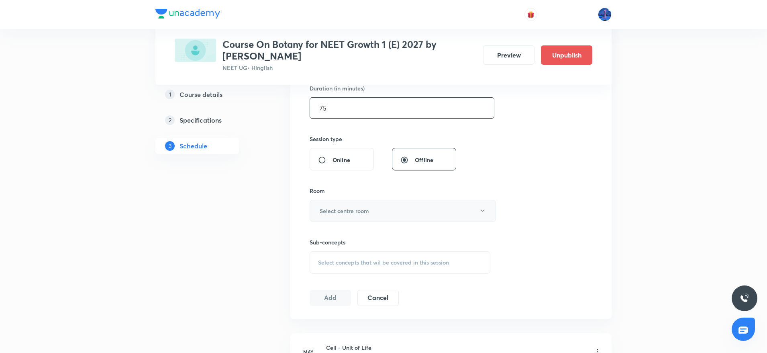
type input "75"
click at [426, 214] on button "Select centre room" at bounding box center [403, 211] width 186 height 22
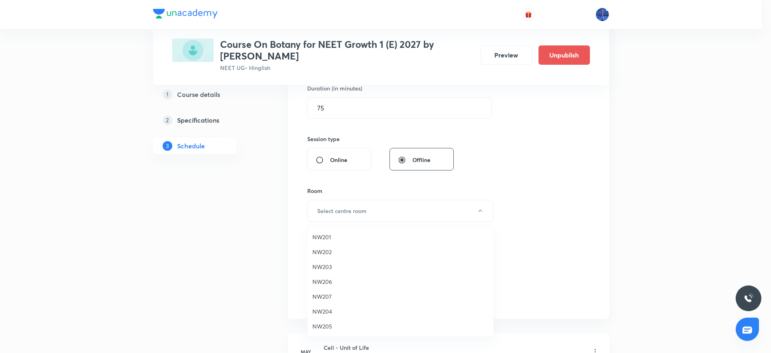
click at [325, 240] on span "NW201" at bounding box center [401, 237] width 176 height 8
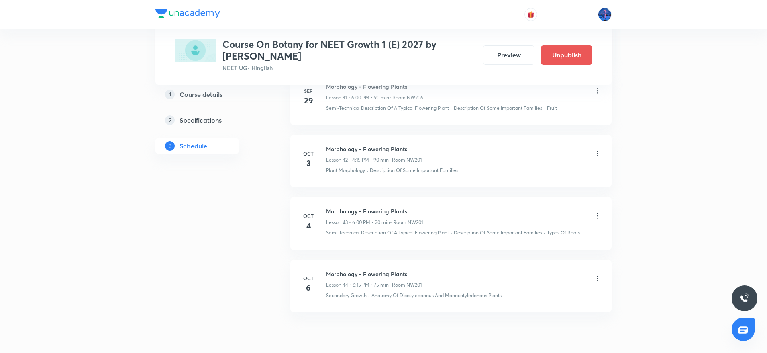
scroll to position [3007, 0]
drag, startPoint x: 325, startPoint y: 150, endPoint x: 357, endPoint y: 150, distance: 31.7
click at [357, 150] on div "Oct 3 Morphology - Flowering Plants Lesson 42 • 4:15 PM • 90 min • Room NW201 P…" at bounding box center [451, 162] width 301 height 29
copy h6 "Morphology"
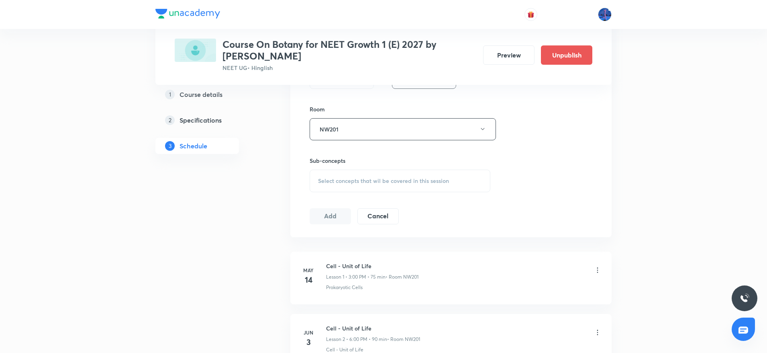
scroll to position [336, 0]
click at [368, 179] on span "Select concepts that wil be covered in this session" at bounding box center [383, 181] width 131 height 6
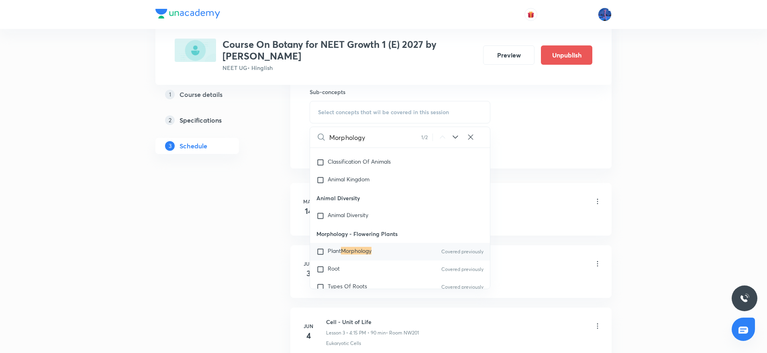
scroll to position [407, 0]
type input "Morphology"
click at [370, 252] on mark "Morphology" at bounding box center [356, 249] width 31 height 8
checkbox input "true"
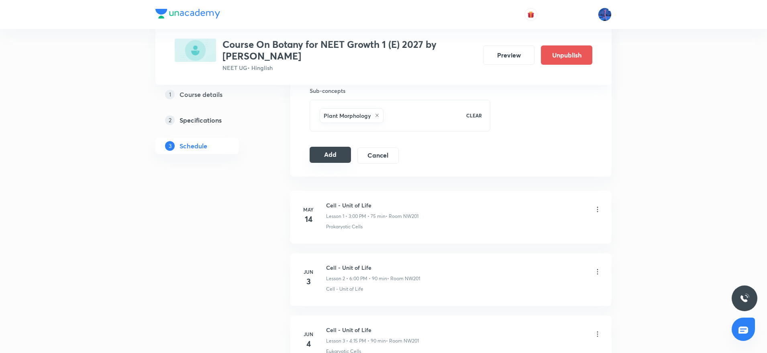
click at [339, 151] on button "Add" at bounding box center [330, 155] width 41 height 16
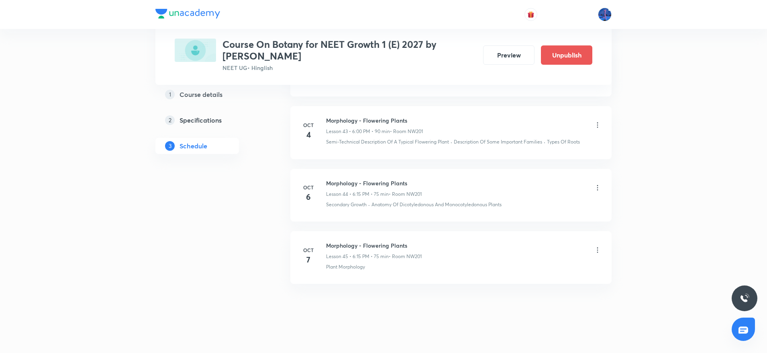
scroll to position [2738, 0]
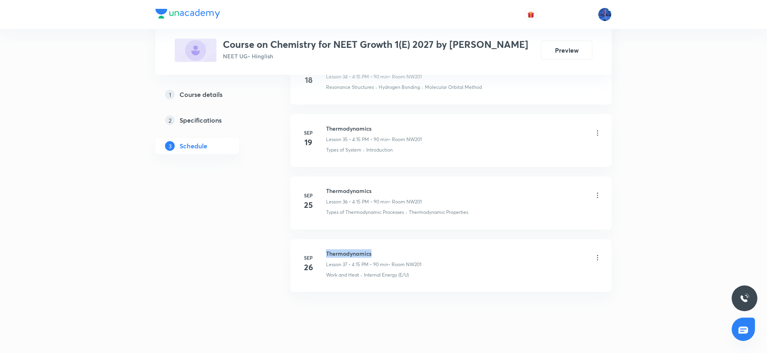
drag, startPoint x: 327, startPoint y: 237, endPoint x: 390, endPoint y: 233, distance: 63.2
click at [390, 239] on li "[DATE] Thermodynamics Lesson 37 • 4:15 PM • 90 min • Room NW201 Work and Heat ·…" at bounding box center [450, 265] width 321 height 53
copy h6 "Thermodynamics"
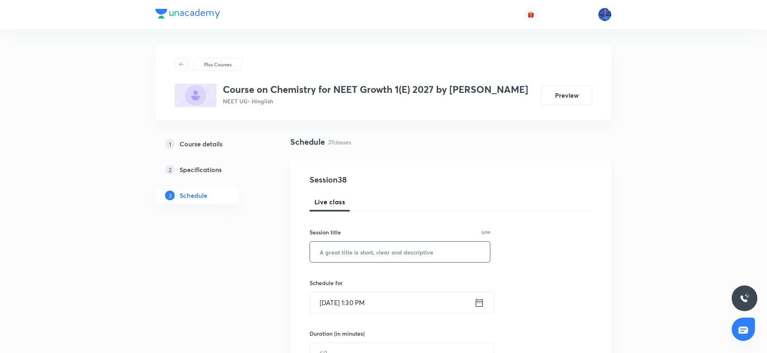
paste input "Thermodynamics"
click at [389, 248] on input "text" at bounding box center [400, 251] width 180 height 20
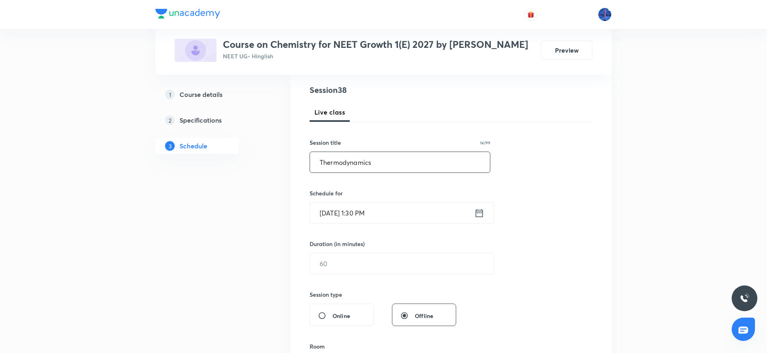
scroll to position [90, 0]
type input "Thermodynamics"
click at [403, 219] on input "[DATE] 1:30 PM" at bounding box center [392, 212] width 164 height 20
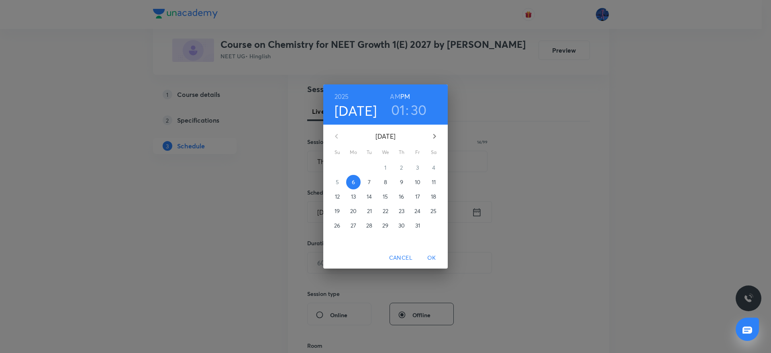
click at [372, 184] on span "7" at bounding box center [369, 182] width 14 height 8
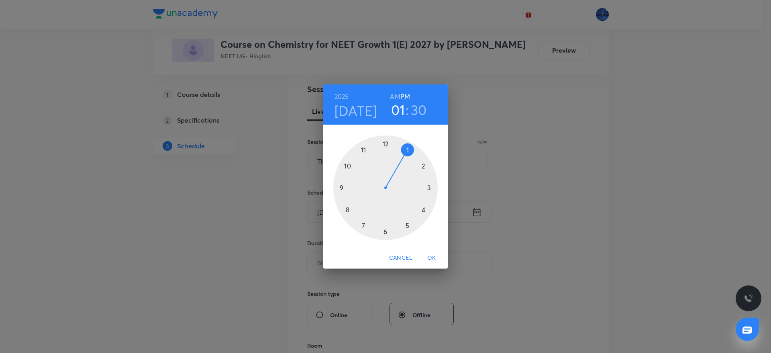
click at [423, 210] on div at bounding box center [385, 187] width 104 height 104
click at [385, 231] on div at bounding box center [385, 187] width 104 height 104
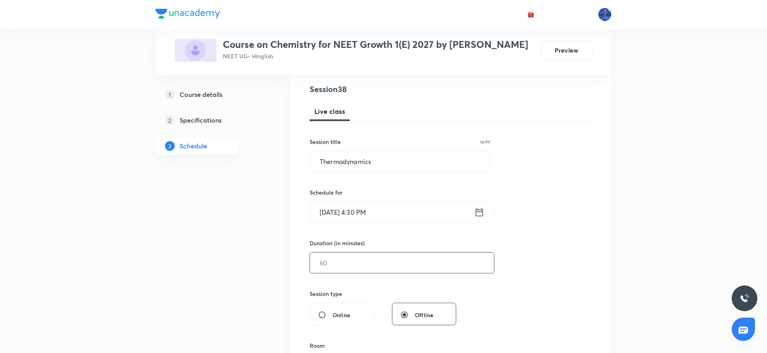
click at [372, 257] on input "text" at bounding box center [402, 262] width 184 height 20
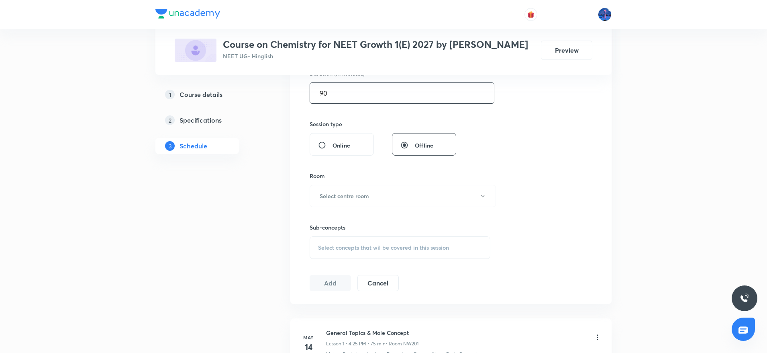
scroll to position [277, 0]
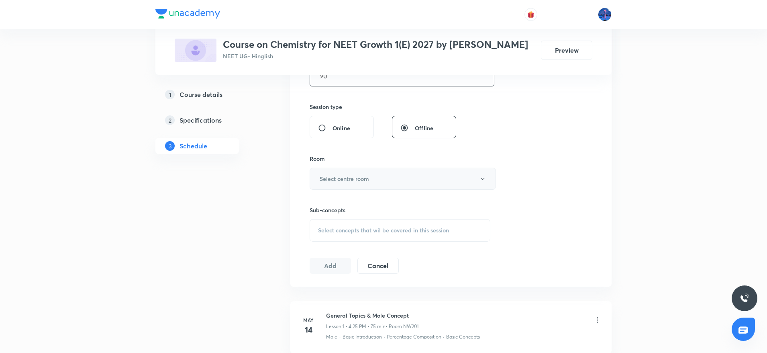
type input "90"
click at [414, 185] on button "Select centre room" at bounding box center [403, 179] width 186 height 22
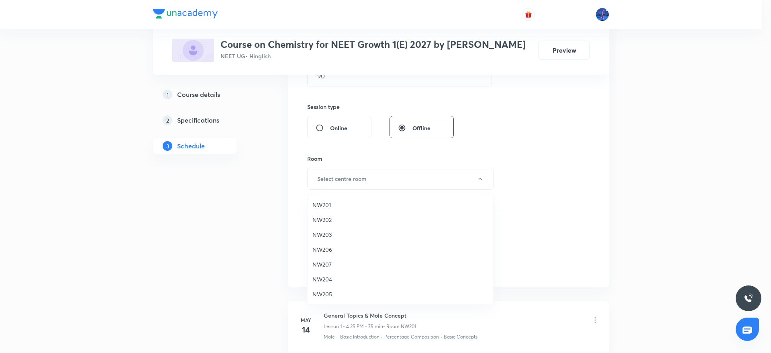
click at [330, 204] on span "NW201" at bounding box center [401, 204] width 176 height 8
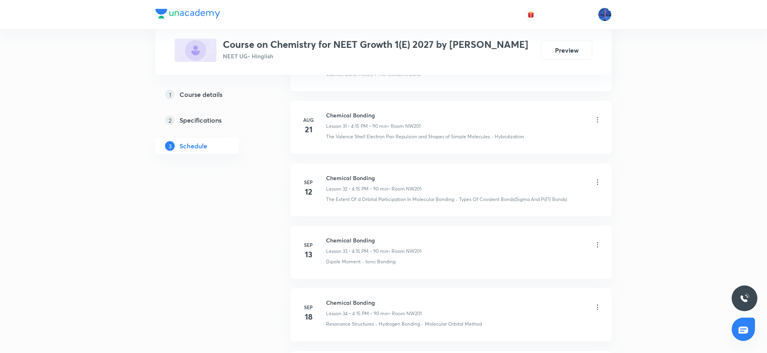
scroll to position [2608, 0]
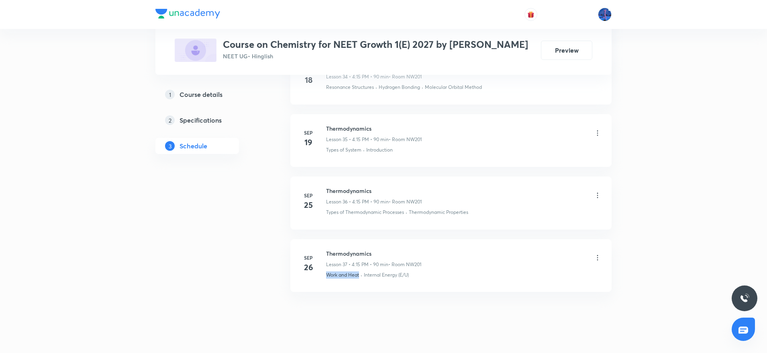
drag, startPoint x: 328, startPoint y: 268, endPoint x: 359, endPoint y: 270, distance: 31.4
click at [359, 270] on li "[DATE] Thermodynamics Lesson 37 • 4:15 PM • 90 min • Room NW201 Work and Heat ·…" at bounding box center [450, 265] width 321 height 53
copy p "Work and Heat"
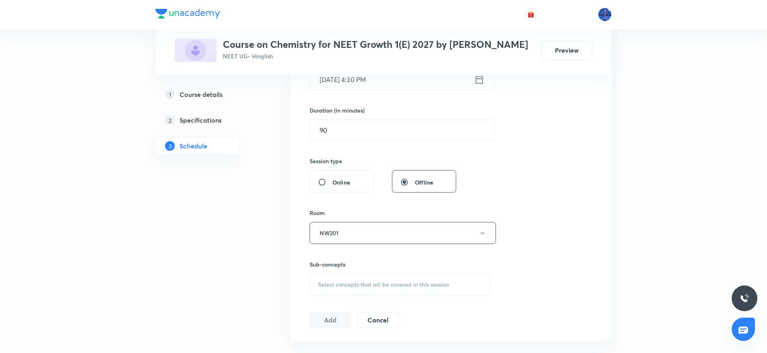
scroll to position [384, 0]
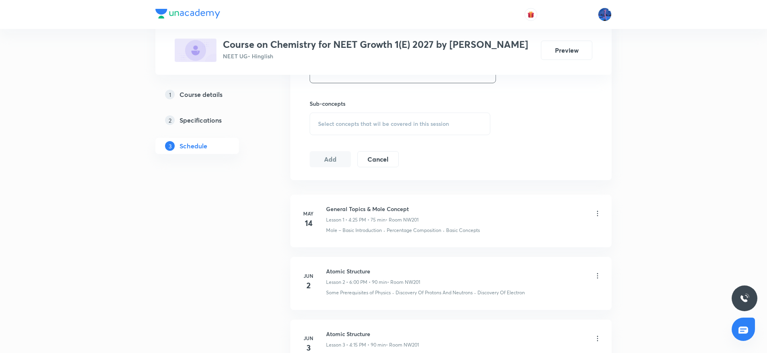
click at [423, 128] on div "Select concepts that wil be covered in this session" at bounding box center [400, 124] width 181 height 23
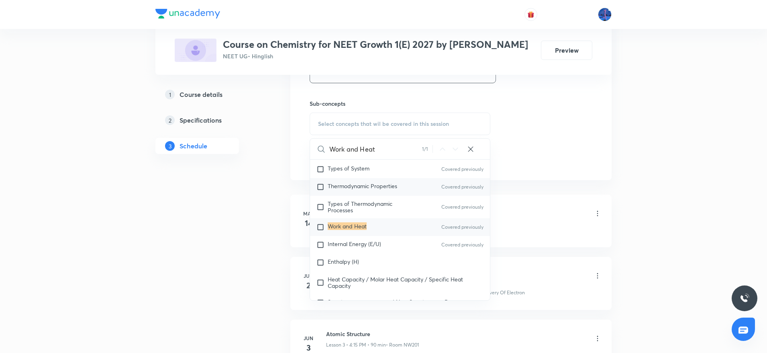
scroll to position [7042, 0]
type input "Work and Heat"
click at [360, 253] on div "Enthalpy (H)" at bounding box center [400, 262] width 180 height 18
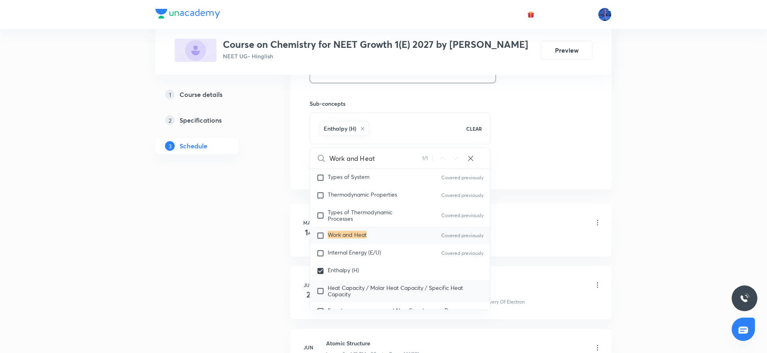
click at [373, 284] on span "Heat Capacity / Molar Heat Capacity / Specific Heat Capacity" at bounding box center [395, 291] width 135 height 14
checkbox input "true"
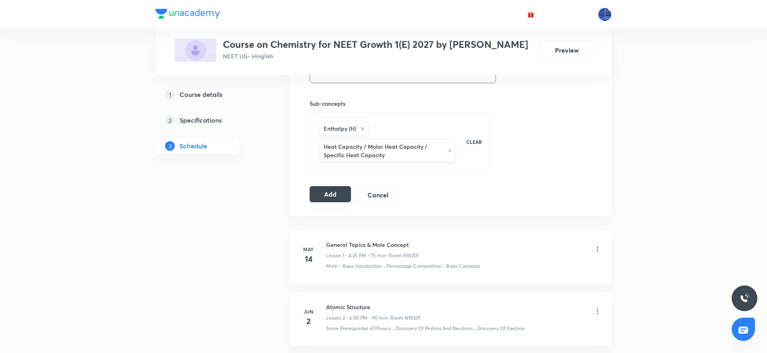
click at [334, 196] on button "Add" at bounding box center [330, 194] width 41 height 16
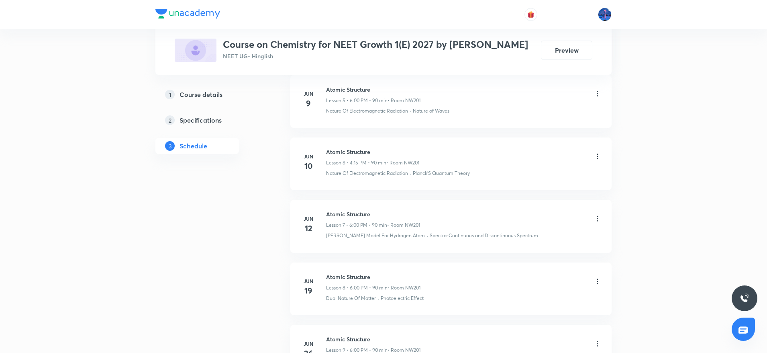
scroll to position [394, 0]
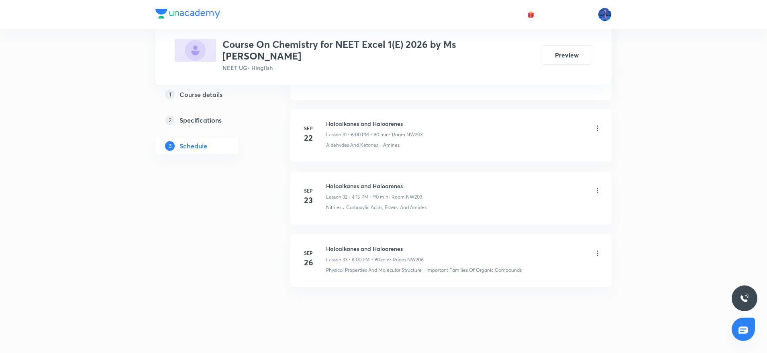
click at [327, 244] on h6 "Haloalkanes and Haloarenes" at bounding box center [375, 248] width 98 height 8
drag, startPoint x: 327, startPoint y: 239, endPoint x: 405, endPoint y: 238, distance: 77.9
click at [405, 244] on h6 "Haloalkanes and Haloarenes" at bounding box center [375, 248] width 98 height 8
copy h6 "Haloalkanes and Haloarenes"
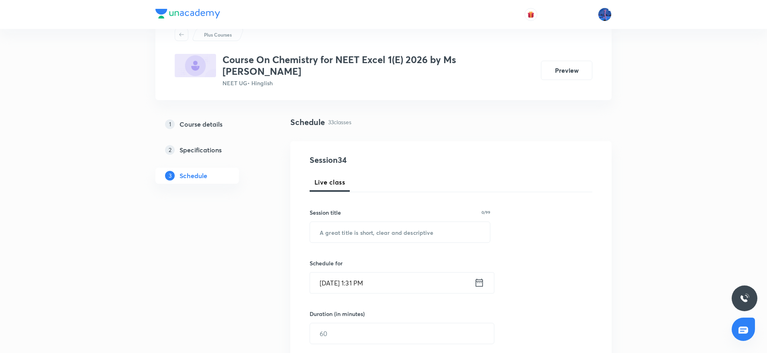
scroll to position [30, 0]
click at [438, 229] on input "text" at bounding box center [400, 231] width 180 height 20
paste input "Haloalkanes and Haloarenes"
type input "Haloalkanes and Haloarenes"
click at [408, 276] on input "[DATE] 1:31 PM" at bounding box center [392, 282] width 164 height 20
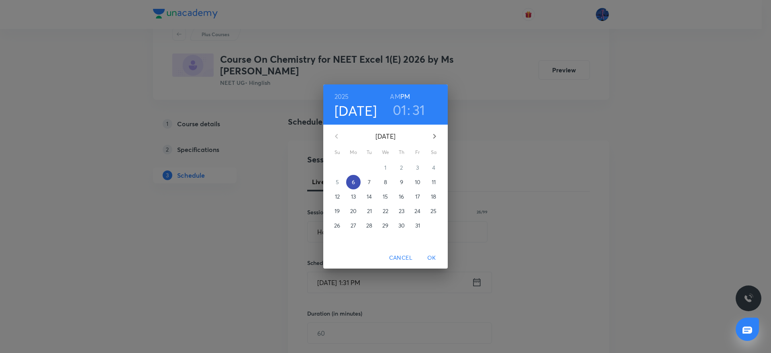
click at [355, 181] on p "6" at bounding box center [353, 182] width 3 height 8
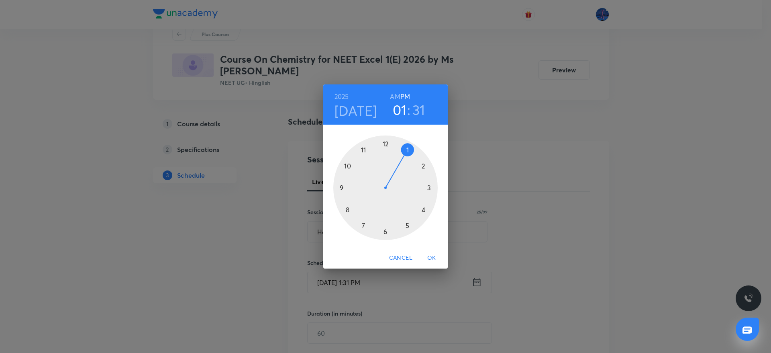
click at [424, 209] on div at bounding box center [385, 187] width 104 height 104
click at [385, 230] on div at bounding box center [385, 187] width 104 height 104
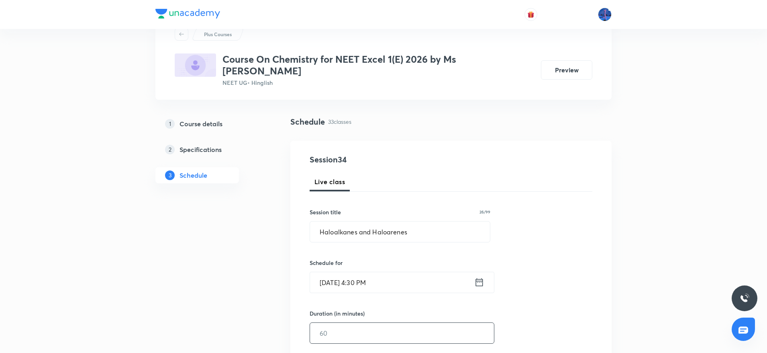
click at [352, 323] on input "text" at bounding box center [402, 333] width 184 height 20
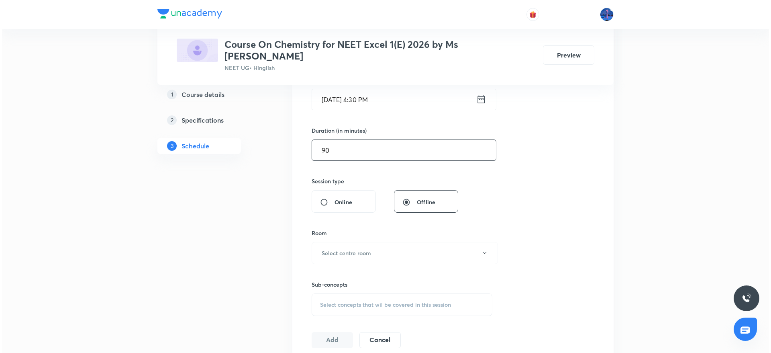
scroll to position [235, 0]
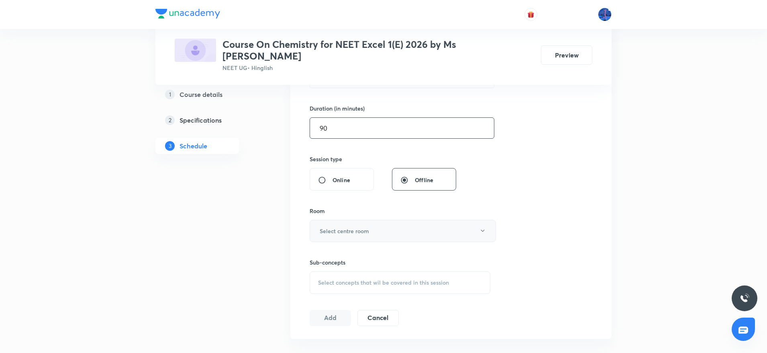
type input "90"
click at [419, 221] on button "Select centre room" at bounding box center [403, 231] width 186 height 22
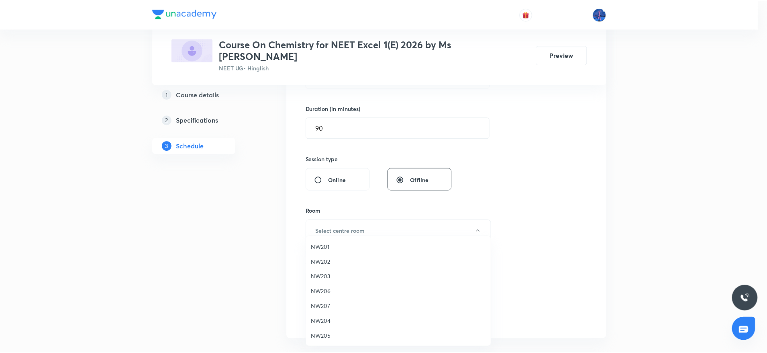
scroll to position [0, 0]
click at [324, 294] on span "NW206" at bounding box center [401, 291] width 176 height 8
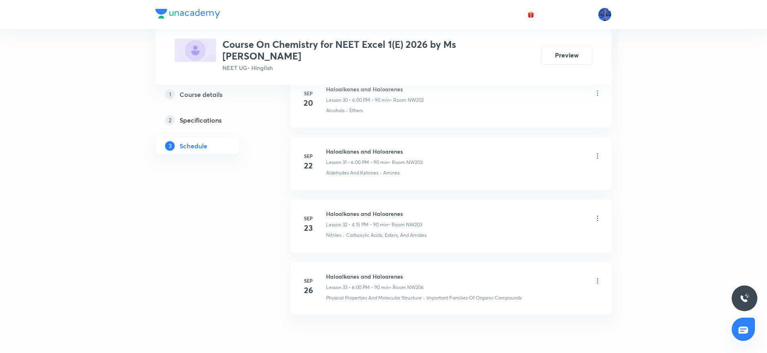
scroll to position [2358, 0]
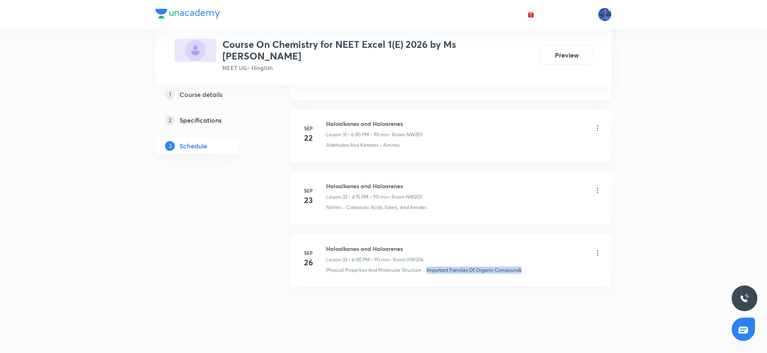
drag, startPoint x: 530, startPoint y: 264, endPoint x: 427, endPoint y: 277, distance: 104.5
copy div "· Important Families Of Organic Compounds"
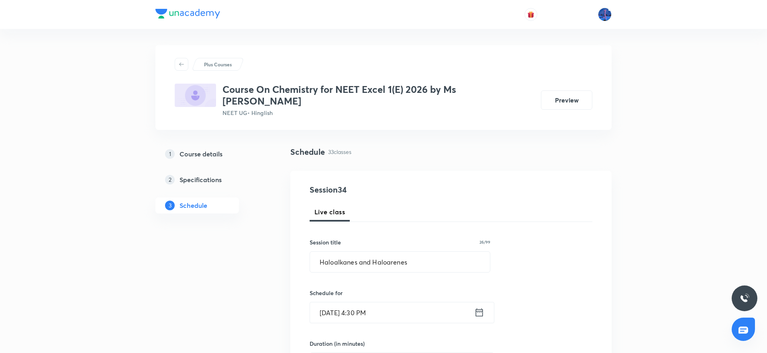
scroll to position [382, 0]
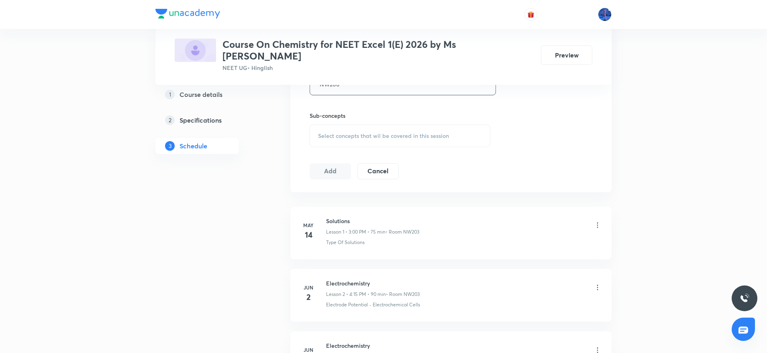
click at [416, 125] on div "Select concepts that wil be covered in this session" at bounding box center [400, 136] width 181 height 23
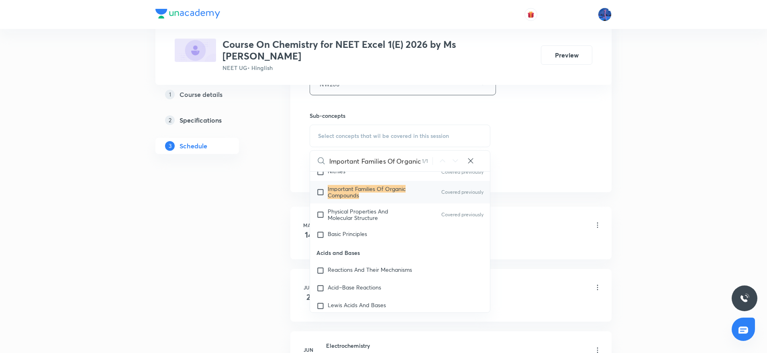
scroll to position [15264, 0]
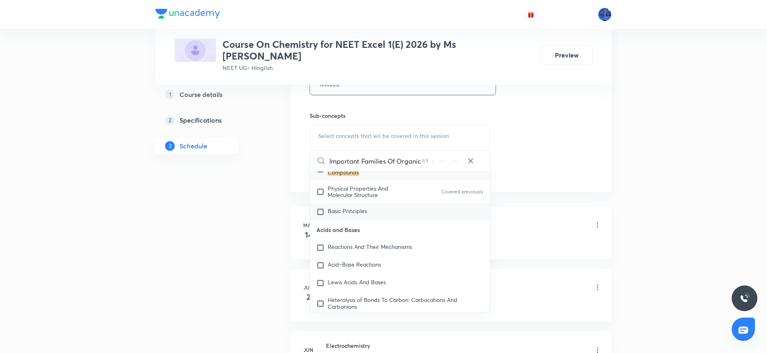
type input "Important Families Of Organic Compounds"
click at [387, 221] on div "Basic Principles" at bounding box center [400, 212] width 180 height 18
checkbox input "true"
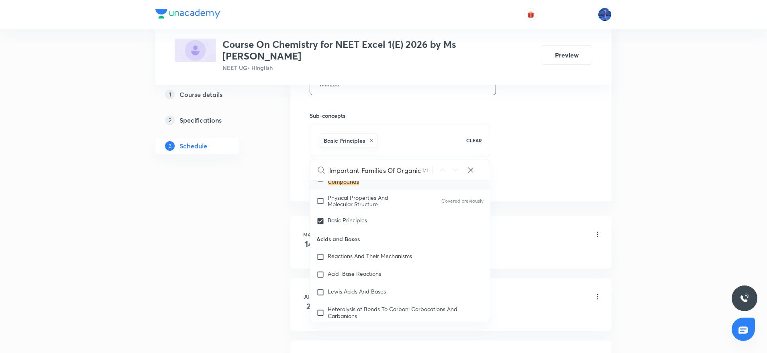
click at [489, 165] on div "Important Families Of Organic Compounds 1 / 1 ​" at bounding box center [400, 170] width 180 height 20
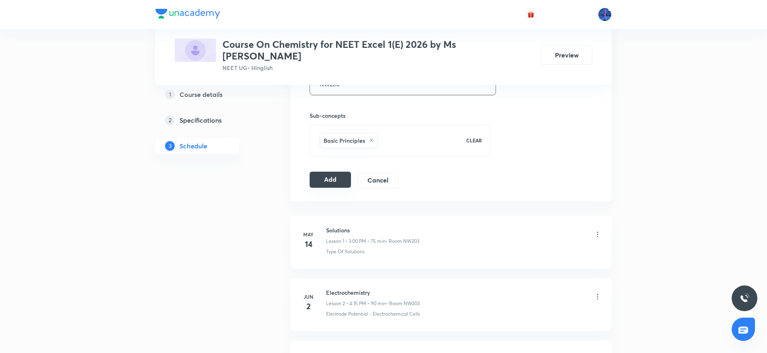
click at [337, 172] on button "Add" at bounding box center [330, 180] width 41 height 16
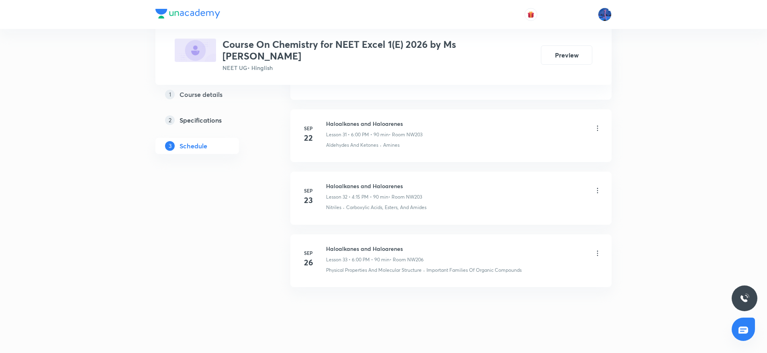
scroll to position [1999, 0]
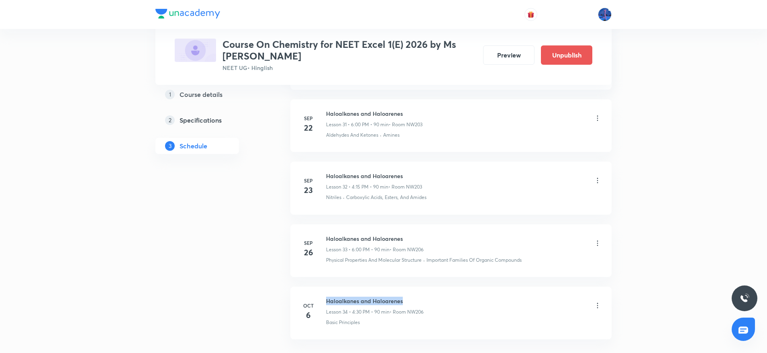
drag, startPoint x: 327, startPoint y: 301, endPoint x: 414, endPoint y: 299, distance: 87.6
click at [414, 299] on h6 "Haloalkanes and Haloarenes" at bounding box center [375, 301] width 98 height 8
copy h6 "Haloalkanes and Haloarenes"
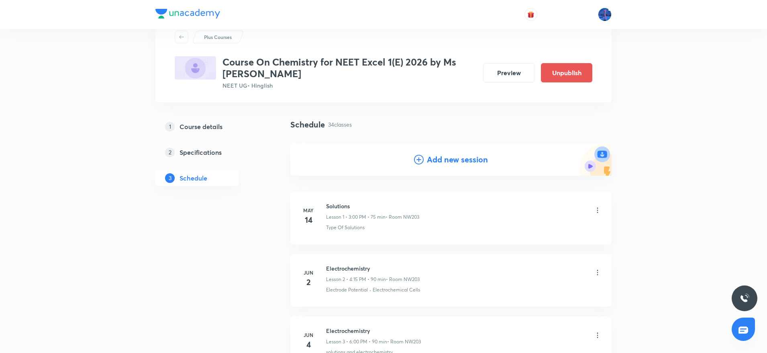
scroll to position [0, 0]
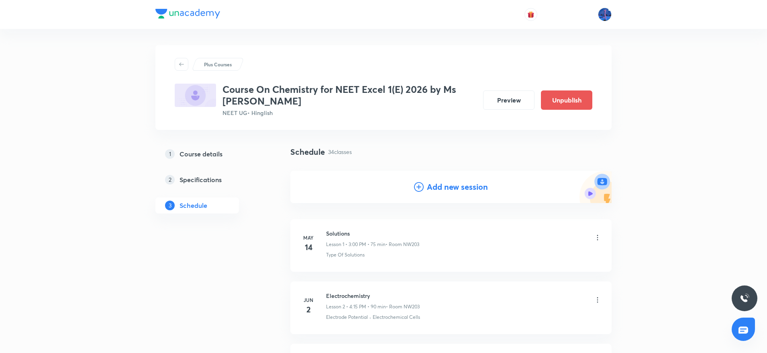
click at [453, 185] on h4 "Add new session" at bounding box center [457, 187] width 61 height 12
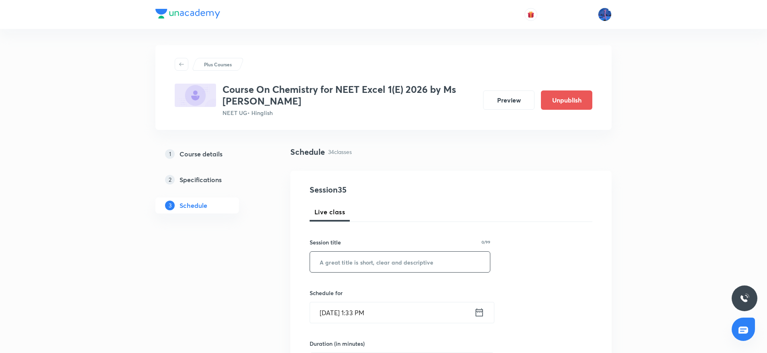
click at [436, 260] on input "text" at bounding box center [400, 262] width 180 height 20
paste input "Haloalkanes and Haloarenes"
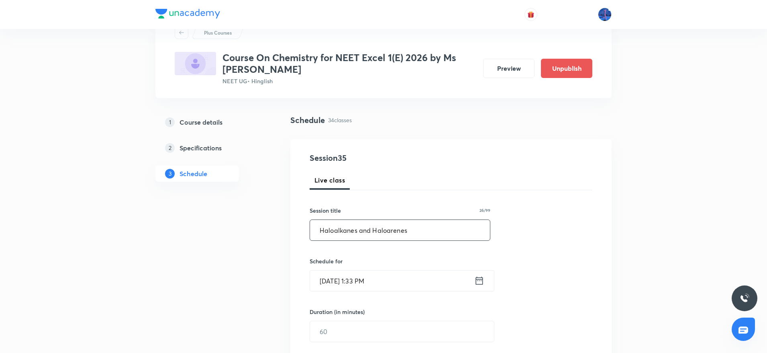
scroll to position [36, 0]
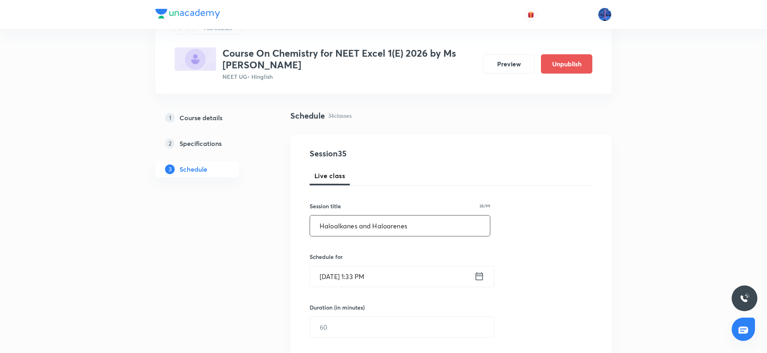
type input "Haloalkanes and Haloarenes"
click at [414, 275] on input "Oct 6, 2025, 1:33 PM" at bounding box center [392, 276] width 164 height 20
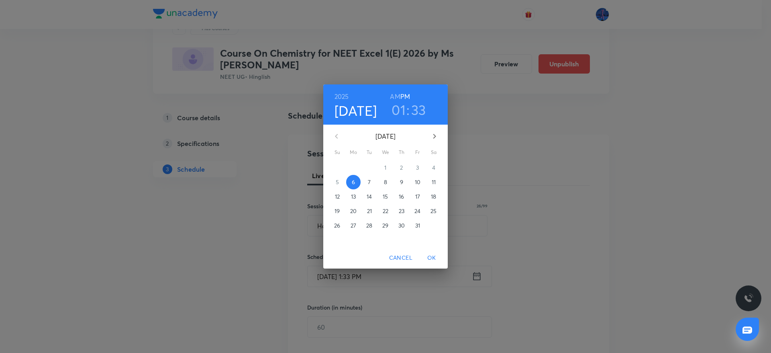
click at [369, 186] on p "7" at bounding box center [369, 182] width 3 height 8
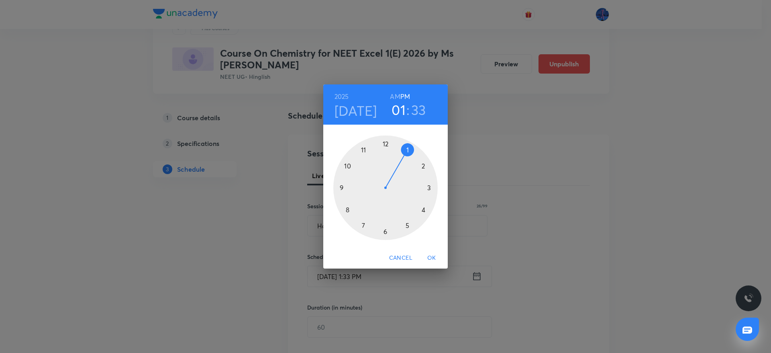
click at [385, 231] on div at bounding box center [385, 187] width 104 height 104
click at [430, 188] on div at bounding box center [385, 187] width 104 height 104
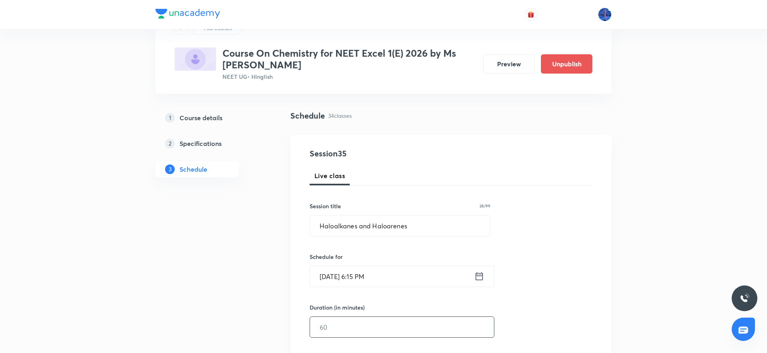
click at [366, 323] on input "text" at bounding box center [402, 327] width 184 height 20
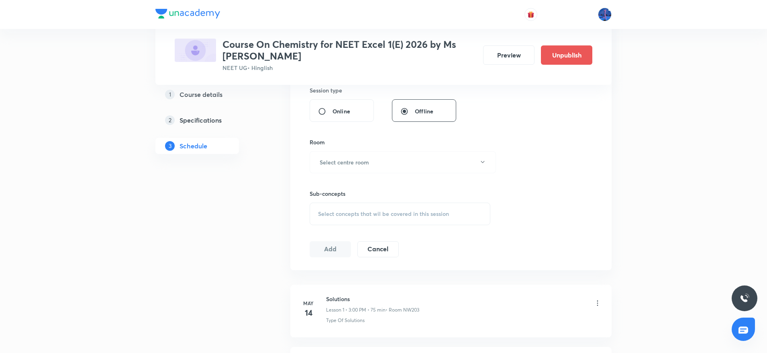
scroll to position [307, 0]
type input "75"
click at [423, 168] on button "Select centre room" at bounding box center [403, 158] width 186 height 22
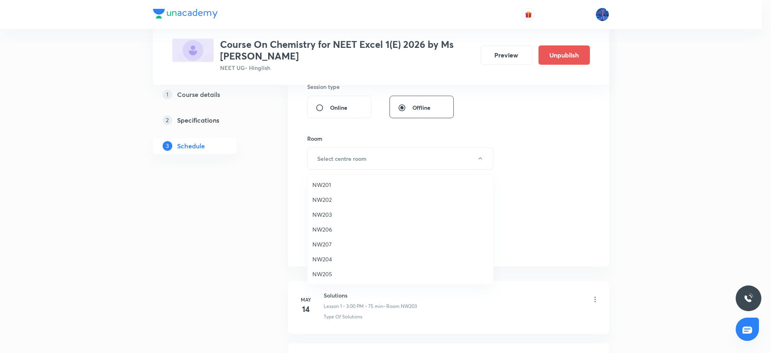
click at [329, 229] on span "NW206" at bounding box center [401, 229] width 176 height 8
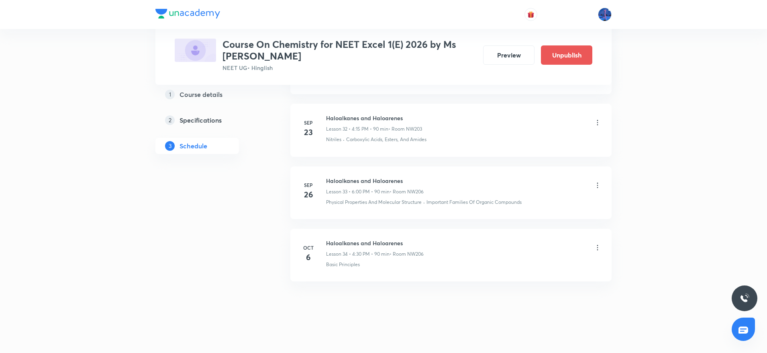
scroll to position [2430, 0]
drag, startPoint x: 373, startPoint y: 265, endPoint x: 325, endPoint y: 272, distance: 48.2
click at [325, 272] on li "Oct 6 Haloalkanes and Haloarenes Lesson 34 • 4:30 PM • 90 min • Room NW206 Basi…" at bounding box center [450, 251] width 321 height 53
copy p "Basic Principles"
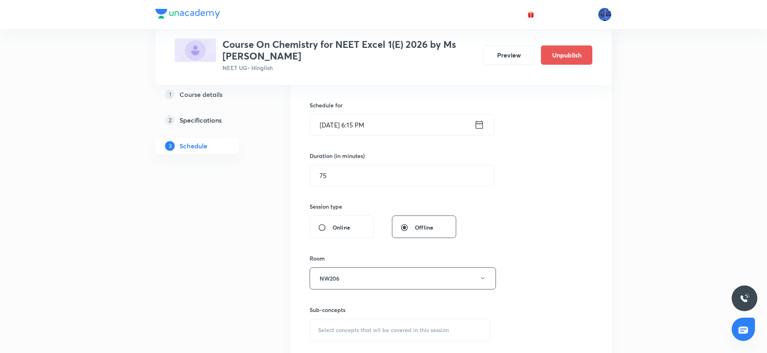
scroll to position [197, 0]
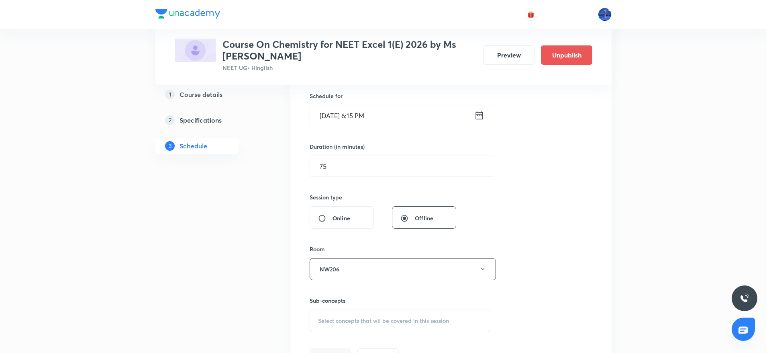
click at [386, 319] on span "Select concepts that wil be covered in this session" at bounding box center [383, 320] width 131 height 6
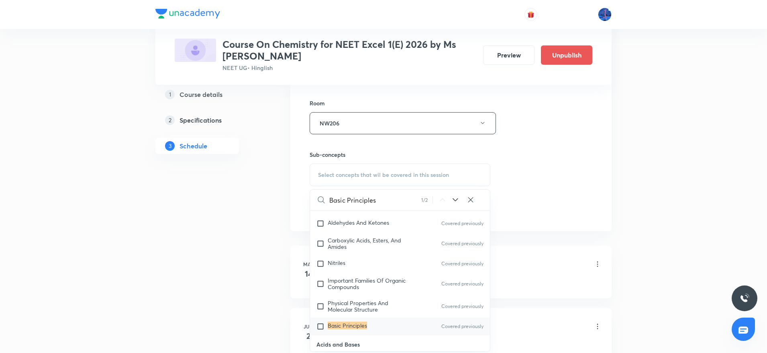
scroll to position [15221, 0]
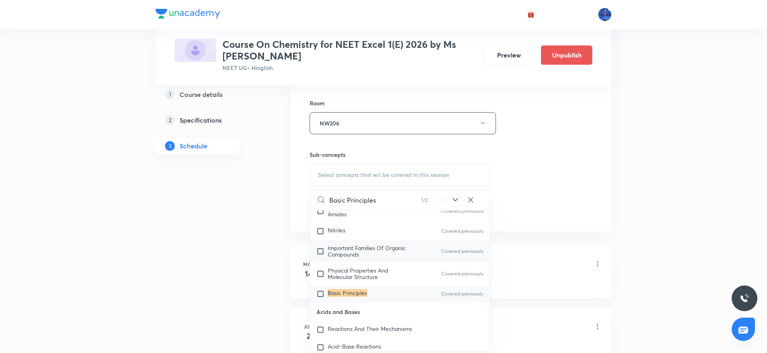
type input "Basic Principles"
click at [378, 258] on p "Important Families Of Organic Compounds" at bounding box center [368, 251] width 81 height 13
checkbox input "true"
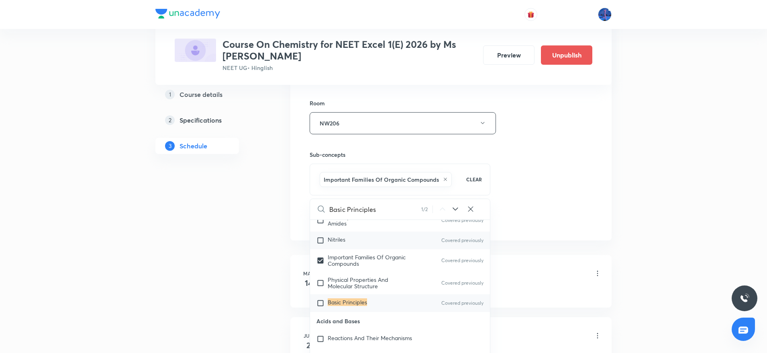
click at [352, 249] on div "Nitriles Covered previously" at bounding box center [400, 240] width 180 height 18
checkbox input "true"
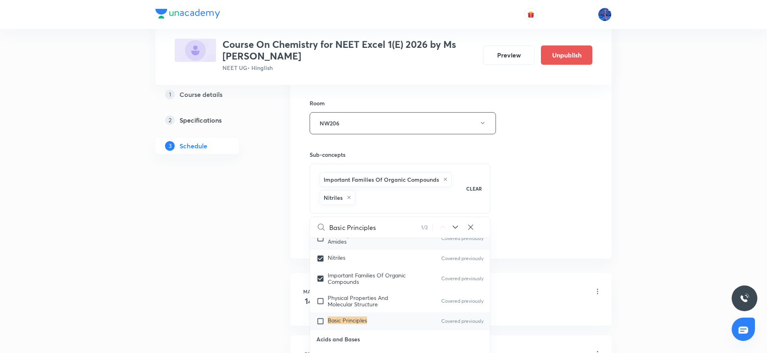
click at [342, 245] on span "Carboxylic Acids, Esters, And Amides" at bounding box center [365, 238] width 74 height 14
checkbox input "true"
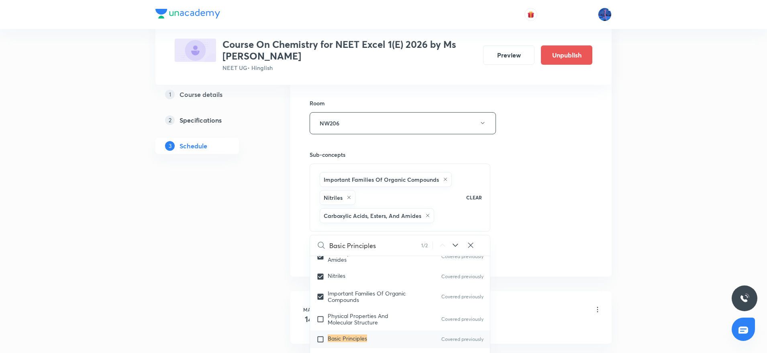
click at [525, 225] on div "Session 35 Live class Session title 26/99 Haloalkanes and Haloarenes ​ Schedule…" at bounding box center [451, 52] width 283 height 423
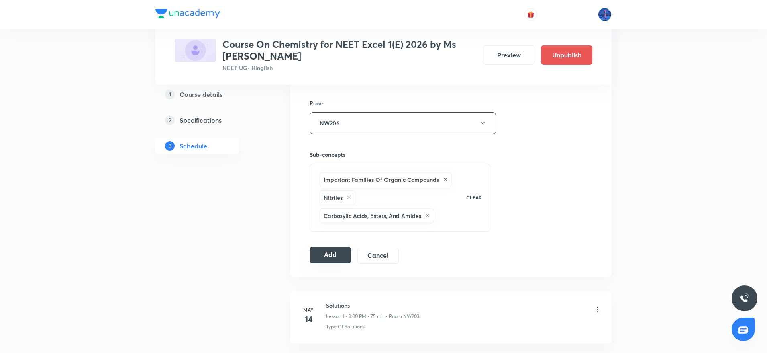
click at [330, 252] on button "Add" at bounding box center [330, 255] width 41 height 16
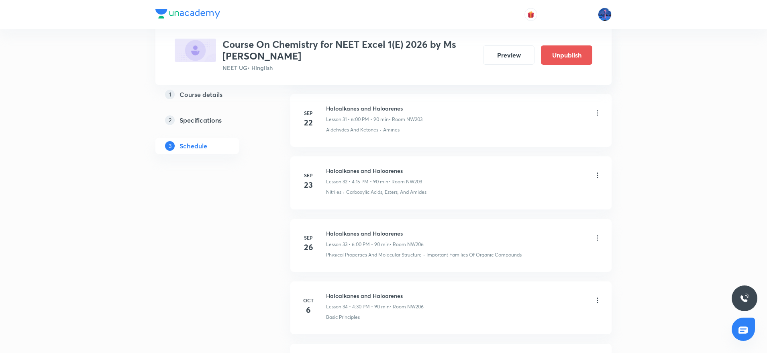
scroll to position [2123, 0]
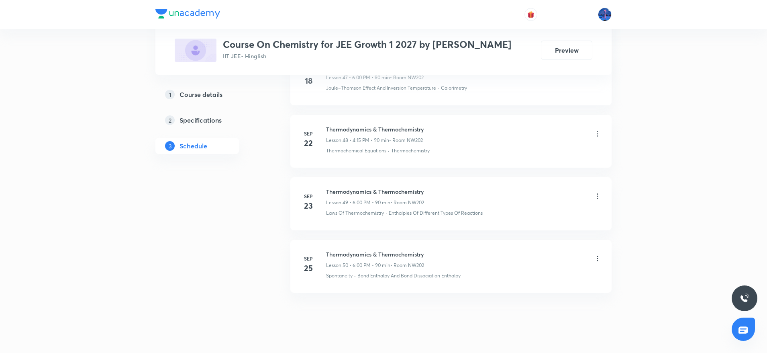
scroll to position [3434, 0]
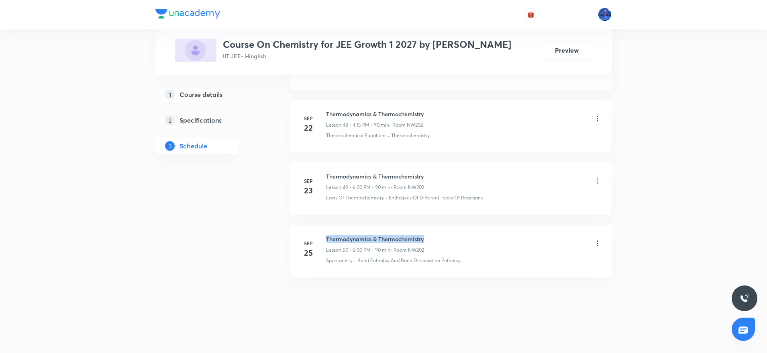
drag, startPoint x: 327, startPoint y: 240, endPoint x: 429, endPoint y: 232, distance: 102.3
click at [429, 232] on li "[DATE] Thermodynamics & Thermochemistry Lesson 50 • 6:00 PM • 90 min • Room NW2…" at bounding box center [450, 251] width 321 height 53
copy h6 "Thermodynamics & Thermochemistry"
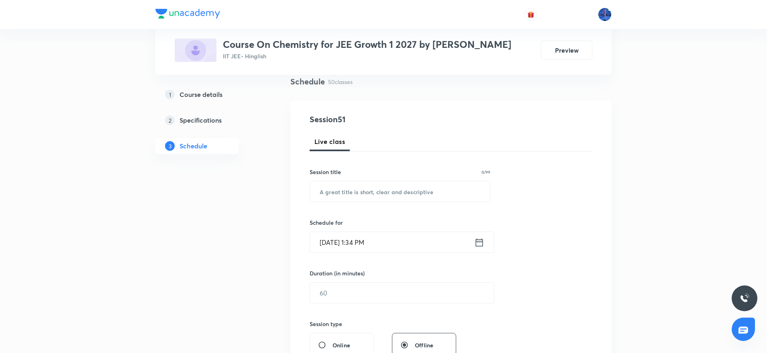
scroll to position [0, 0]
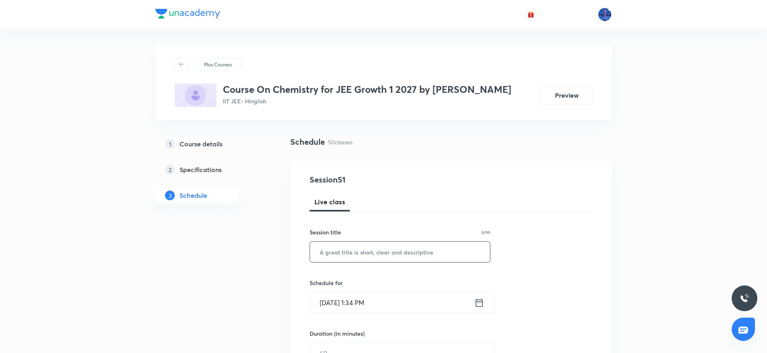
click at [386, 251] on input "text" at bounding box center [400, 251] width 180 height 20
paste input "Thermodynamics & Thermochemistry"
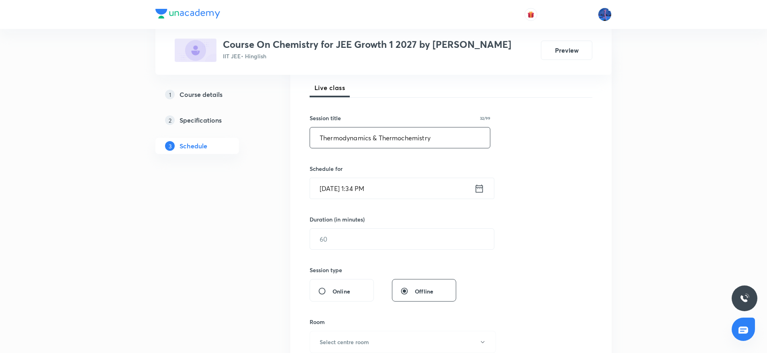
scroll to position [115, 0]
type input "Thermodynamics & Thermochemistry"
click at [423, 189] on input "[DATE] 1:34 PM" at bounding box center [392, 188] width 164 height 20
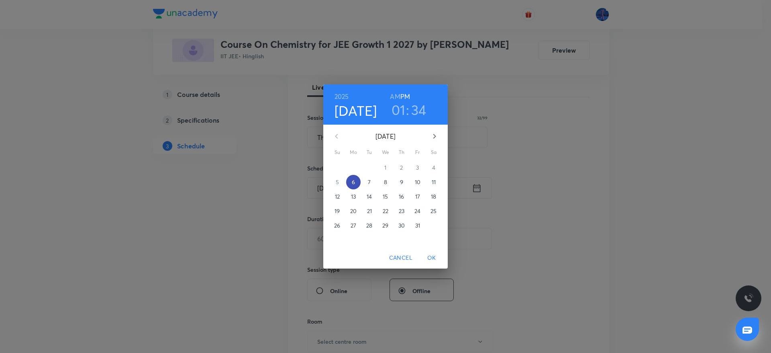
click at [356, 182] on span "6" at bounding box center [353, 182] width 14 height 8
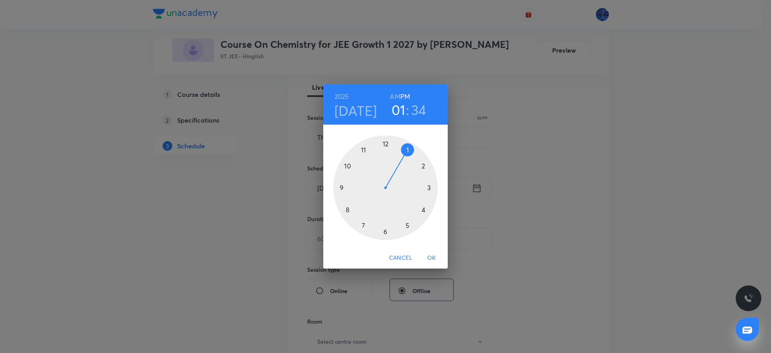
click at [386, 231] on div at bounding box center [385, 187] width 104 height 104
click at [429, 187] on div at bounding box center [385, 187] width 104 height 104
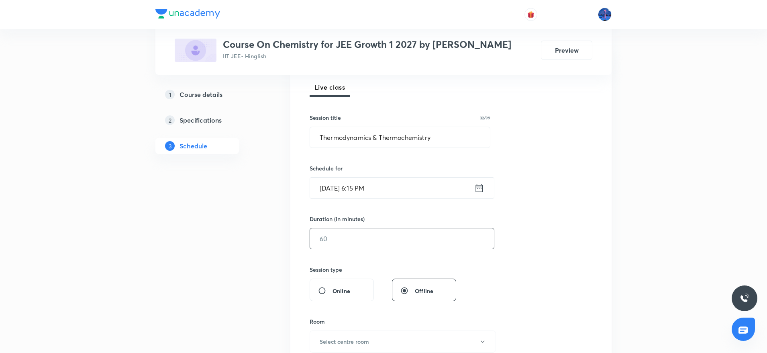
click at [368, 241] on input "text" at bounding box center [402, 238] width 184 height 20
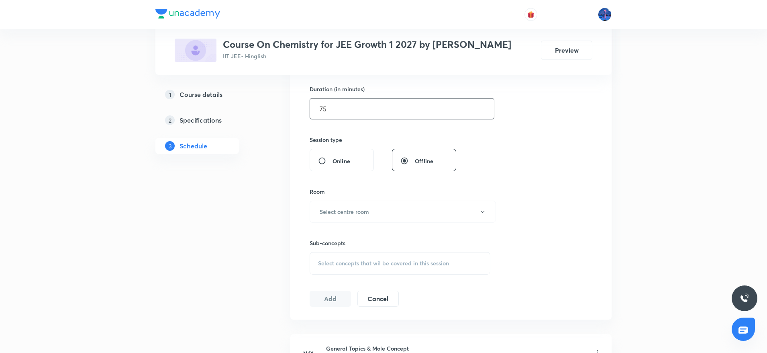
scroll to position [247, 0]
type input "75"
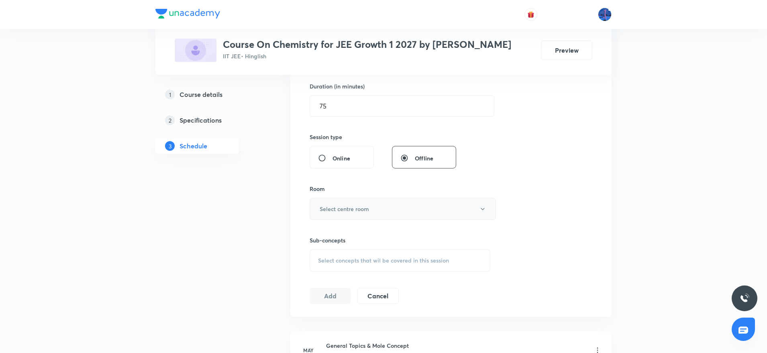
click at [389, 211] on button "Select centre room" at bounding box center [403, 209] width 186 height 22
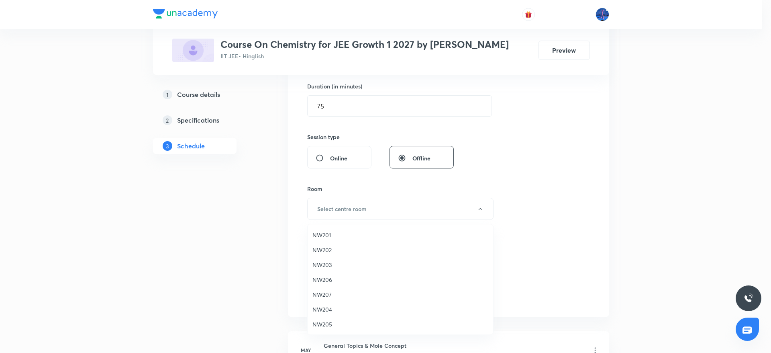
click at [327, 279] on span "NW206" at bounding box center [401, 279] width 176 height 8
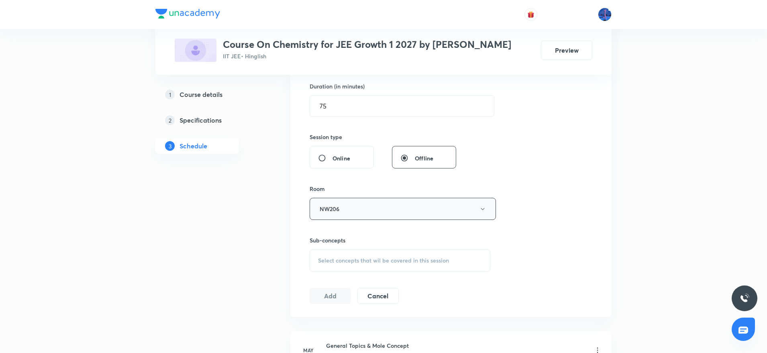
click at [393, 198] on button "NW206" at bounding box center [403, 209] width 186 height 22
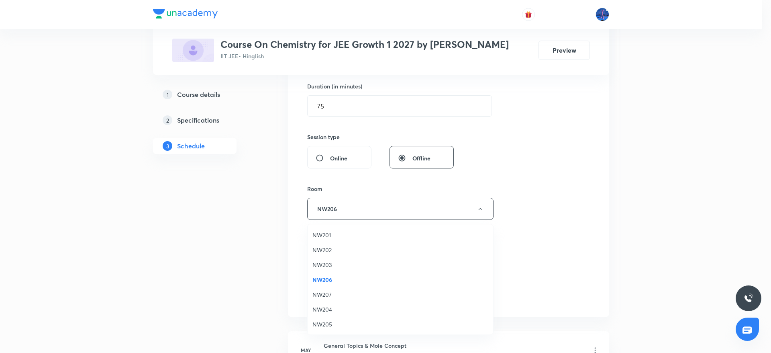
click at [327, 245] on span "NW202" at bounding box center [401, 249] width 176 height 8
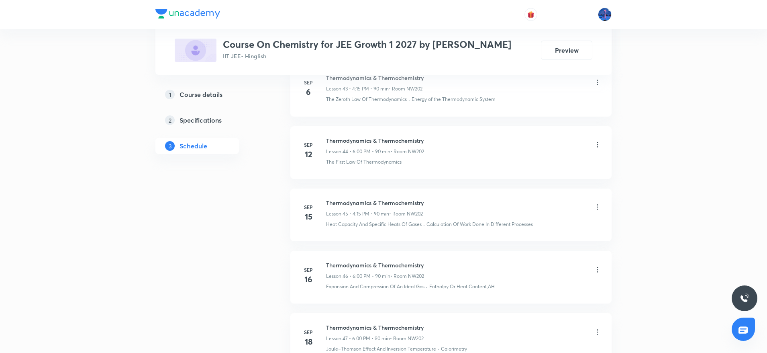
scroll to position [3434, 0]
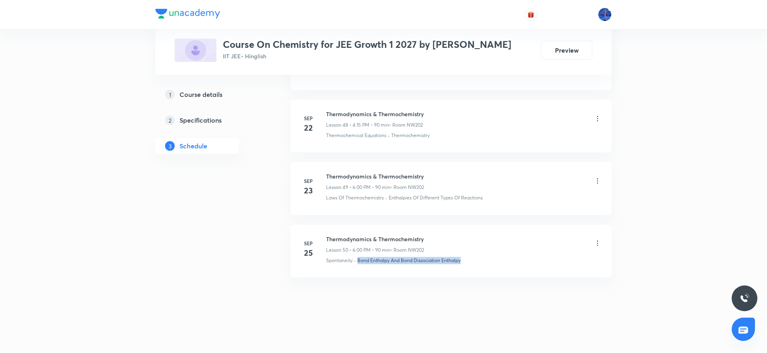
drag, startPoint x: 359, startPoint y: 260, endPoint x: 475, endPoint y: 256, distance: 115.8
click at [475, 256] on div "Thermodynamics & Thermochemistry Lesson 50 • 6:00 PM • 90 min • Room NW202 Spon…" at bounding box center [464, 249] width 276 height 29
copy p "Bond Enthalpy And Bond Dissociation Enthalpy"
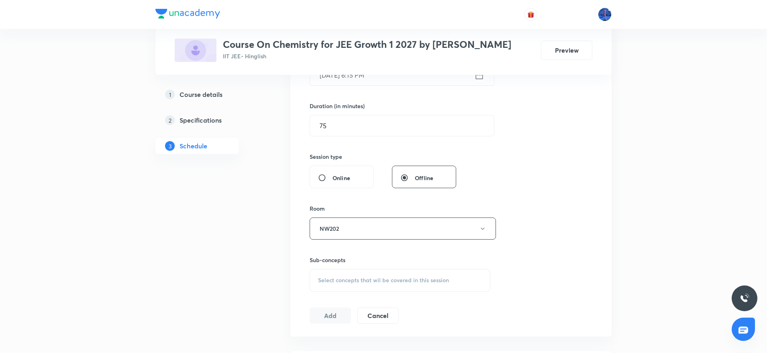
scroll to position [231, 0]
click at [429, 273] on span "Select concepts that wil be covered in this session" at bounding box center [383, 276] width 131 height 6
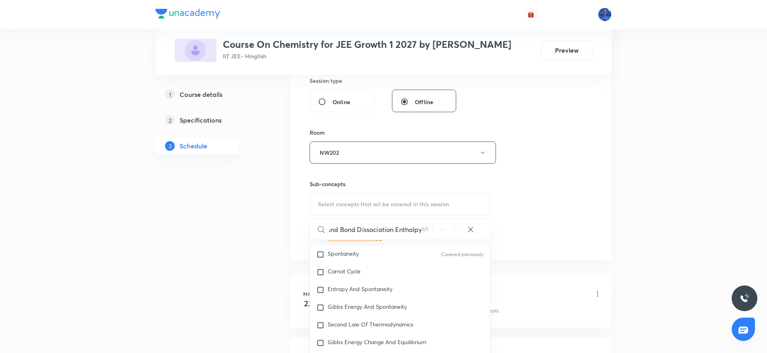
scroll to position [1690, 0]
type input "Bond Enthalpy And Bond Dissociation Enthalpy"
click at [375, 274] on div "Carnot Cycle" at bounding box center [400, 271] width 180 height 18
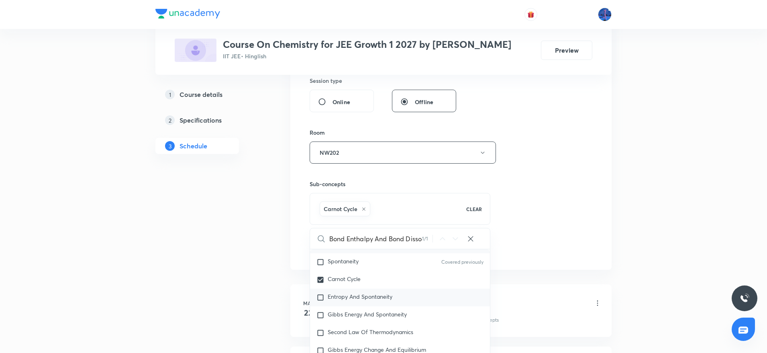
click at [368, 297] on span "Entropy And Spontaneity" at bounding box center [360, 297] width 65 height 8
checkbox input "true"
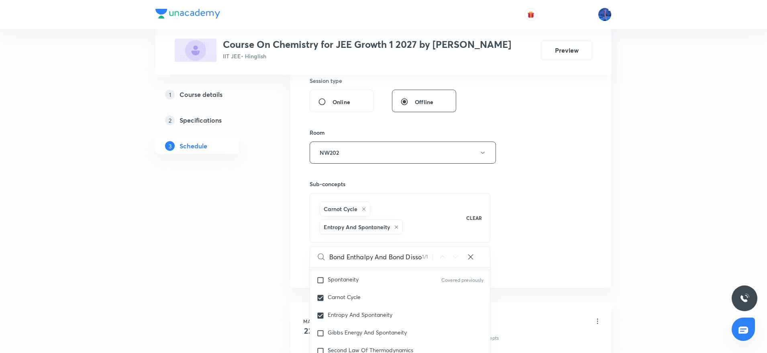
click at [546, 209] on div "Session 51 Live class Session title 32/99 Thermodynamics & Thermochemistry ​ Sc…" at bounding box center [451, 72] width 283 height 405
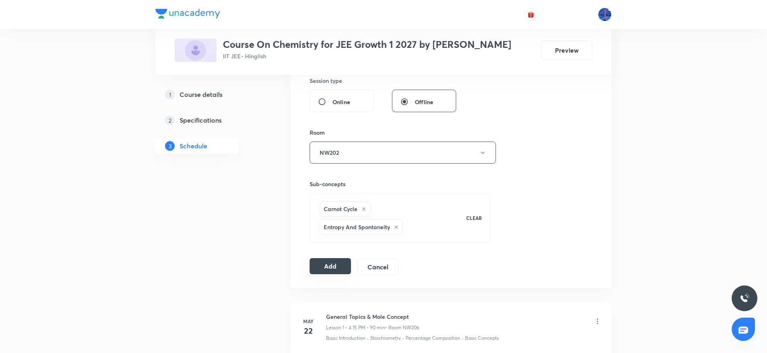
click at [333, 268] on button "Add" at bounding box center [330, 266] width 41 height 16
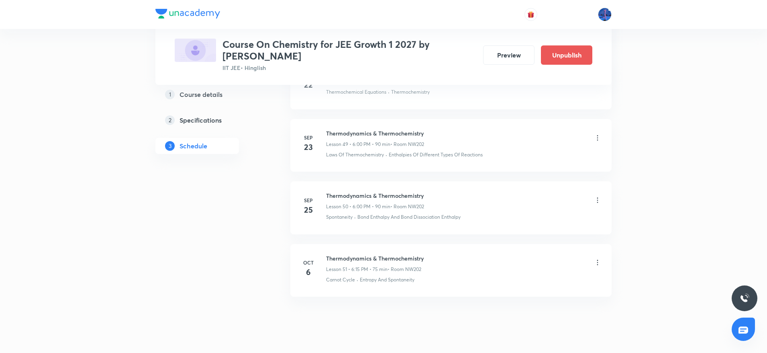
scroll to position [3137, 0]
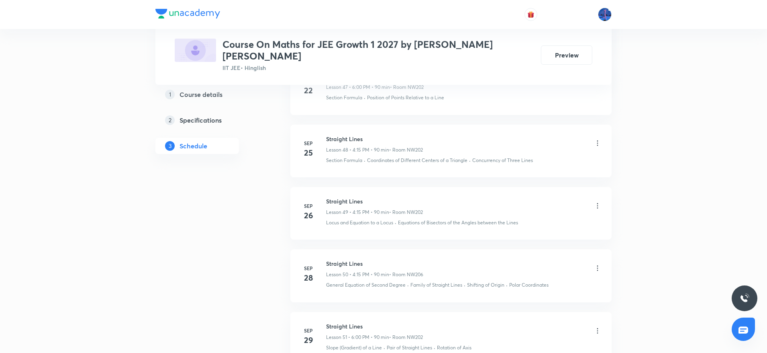
scroll to position [3596, 0]
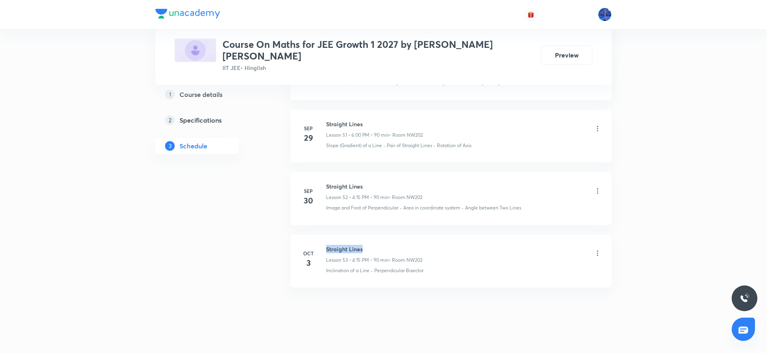
drag, startPoint x: 327, startPoint y: 239, endPoint x: 382, endPoint y: 235, distance: 55.2
click at [382, 245] on h6 "Straight Lines" at bounding box center [374, 249] width 96 height 8
copy h6 "Straight Lines"
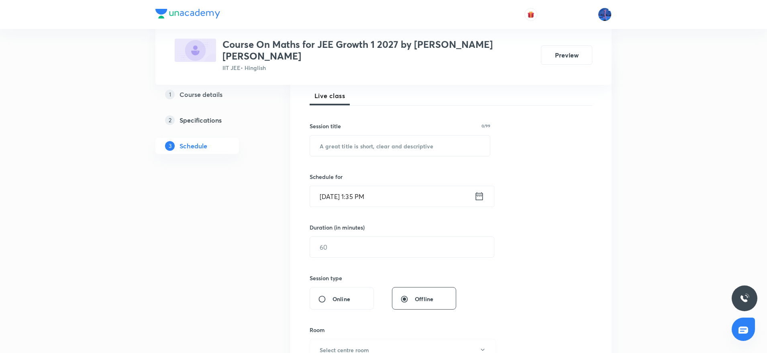
scroll to position [0, 0]
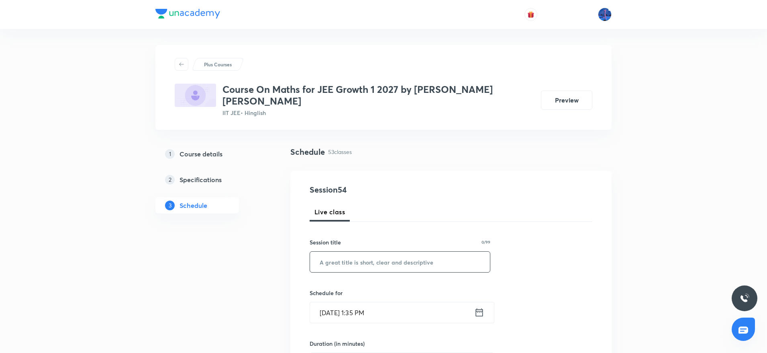
click at [394, 252] on input "text" at bounding box center [400, 262] width 180 height 20
paste input "Straight Lines"
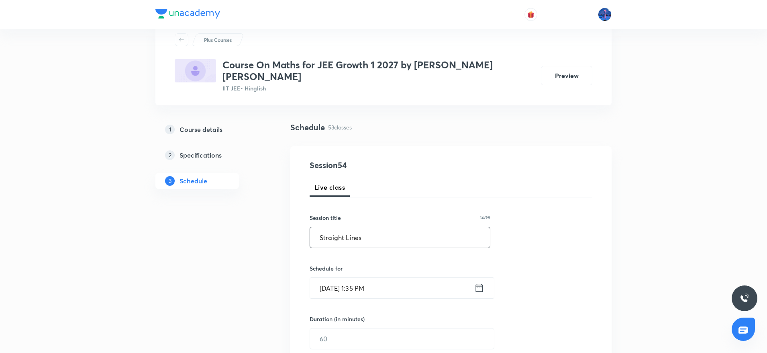
scroll to position [28, 0]
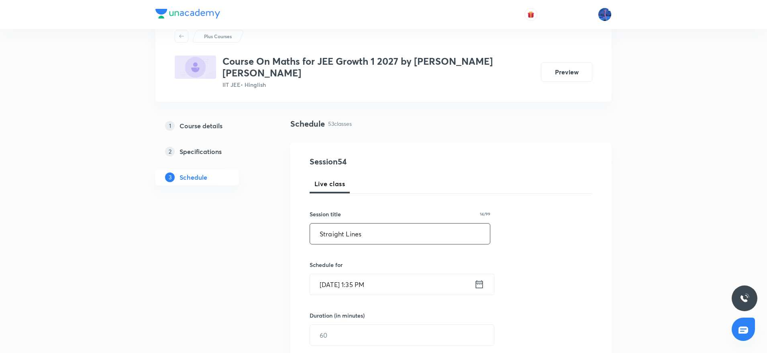
type input "Straight Lines"
click at [394, 274] on input "[DATE] 1:35 PM" at bounding box center [392, 284] width 164 height 20
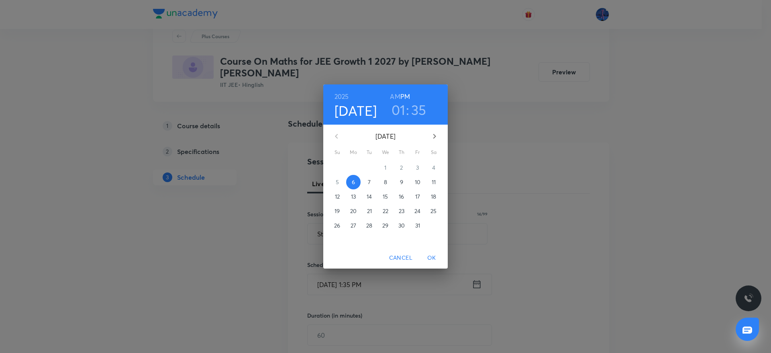
click at [371, 182] on p "7" at bounding box center [369, 182] width 3 height 8
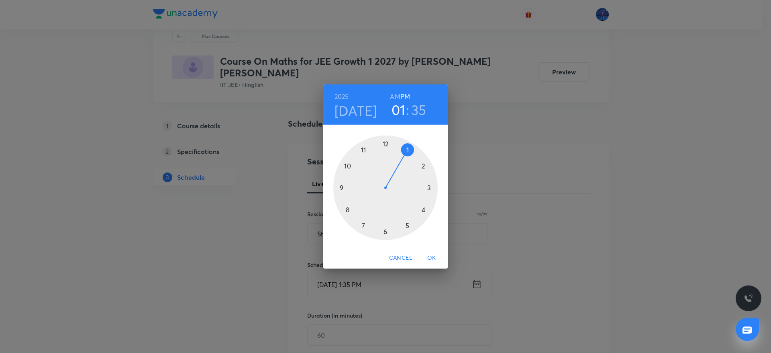
click at [425, 211] on div at bounding box center [385, 187] width 104 height 104
click at [385, 230] on div at bounding box center [385, 187] width 104 height 104
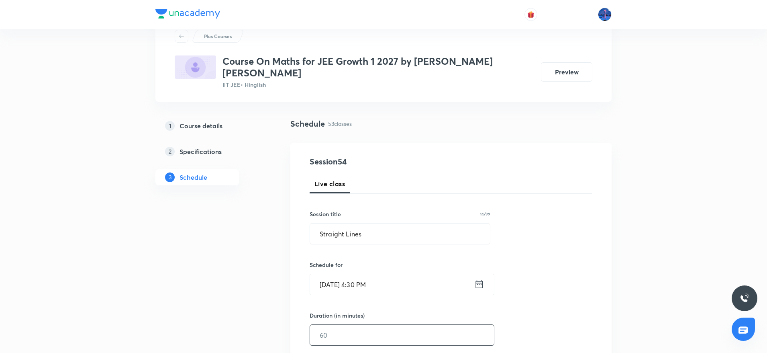
click at [360, 325] on input "text" at bounding box center [402, 335] width 184 height 20
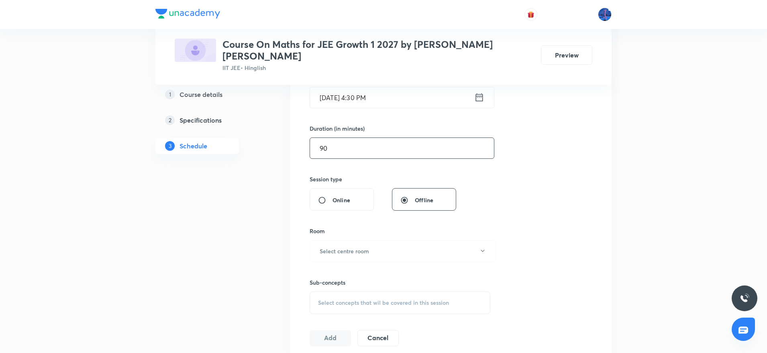
scroll to position [221, 0]
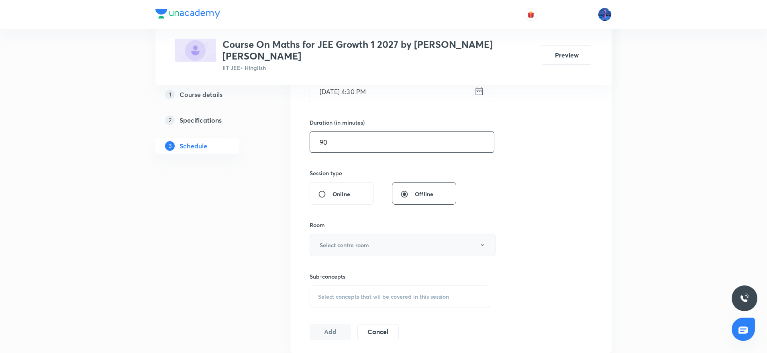
type input "90"
click at [391, 238] on button "Select centre room" at bounding box center [403, 245] width 186 height 22
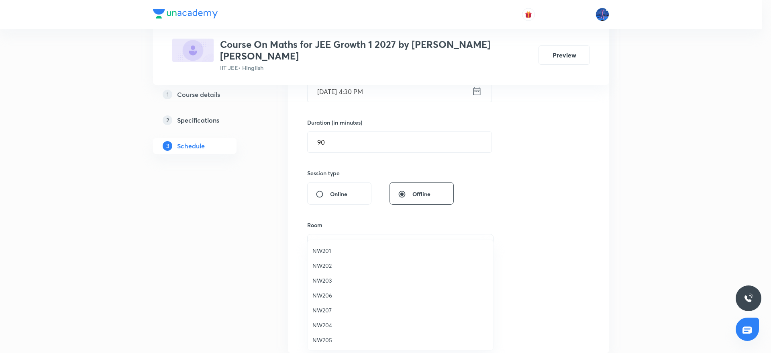
click at [338, 264] on span "NW202" at bounding box center [401, 265] width 176 height 8
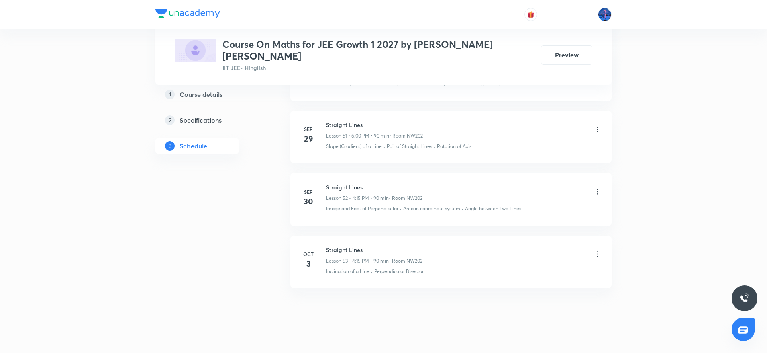
scroll to position [3596, 0]
drag, startPoint x: 435, startPoint y: 266, endPoint x: 375, endPoint y: 274, distance: 60.8
click at [375, 274] on li "[DATE] Straight Lines Lesson 53 • 4:15 PM • 90 min • Room NW202 Inclination of …" at bounding box center [450, 261] width 321 height 53
copy p "Perpendicular Bisector"
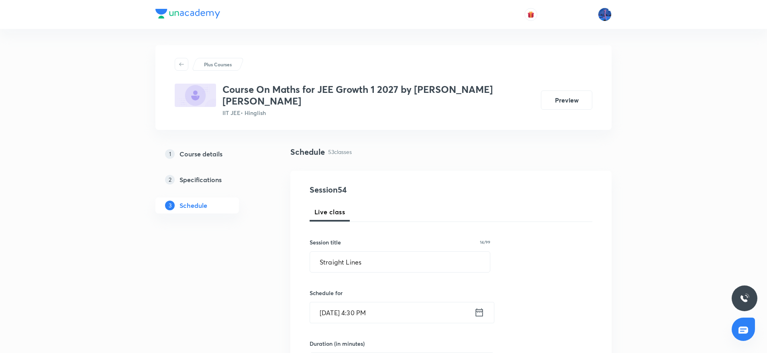
scroll to position [333, 0]
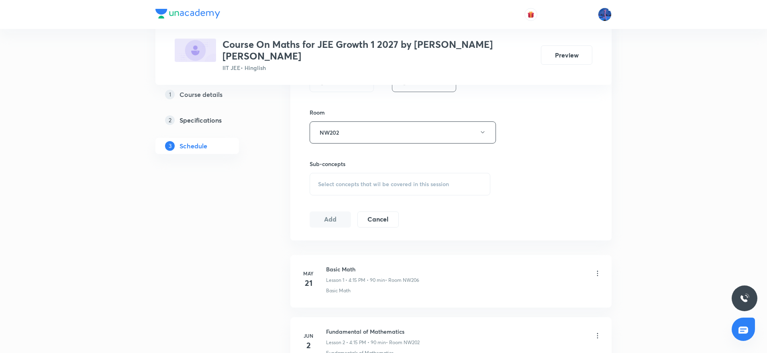
click at [429, 173] on div "Select concepts that wil be covered in this session" at bounding box center [400, 184] width 181 height 23
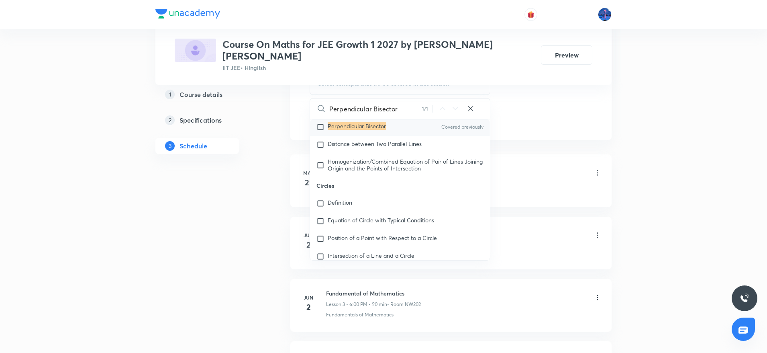
scroll to position [4836, 0]
type input "Perpendicular Bisector"
click at [393, 143] on span "Distance between Two Parallel Lines" at bounding box center [375, 141] width 94 height 8
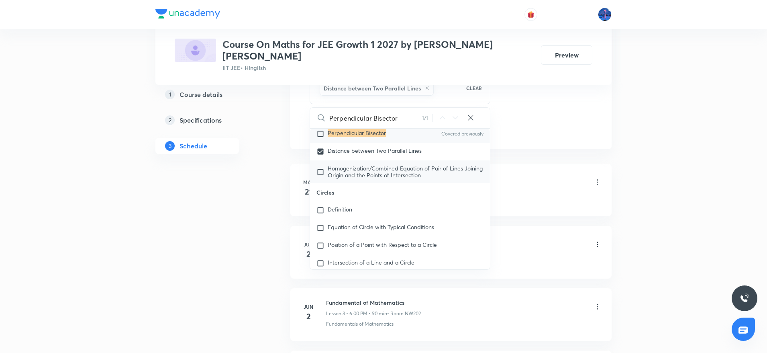
click at [384, 169] on span "Homogenization/Combined Equation of Pair of Lines Joining Origin and the Points…" at bounding box center [405, 171] width 155 height 14
checkbox input "true"
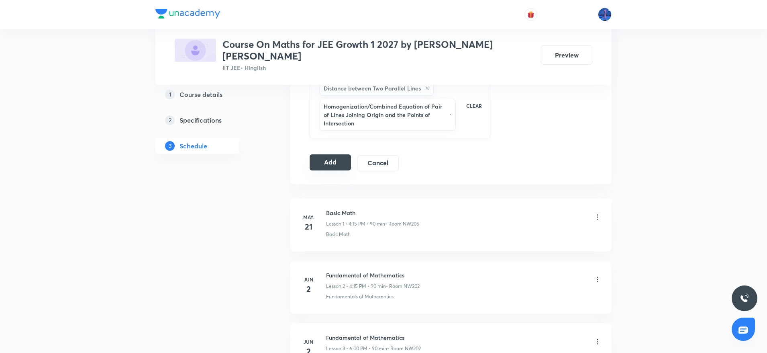
click at [332, 154] on button "Add" at bounding box center [330, 162] width 41 height 16
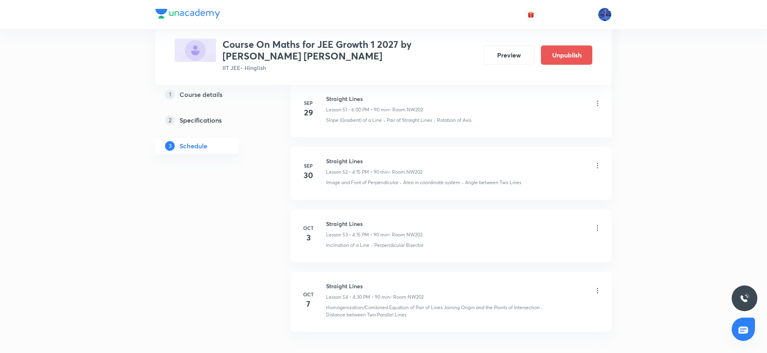
scroll to position [3306, 0]
